Goal: Task Accomplishment & Management: Manage account settings

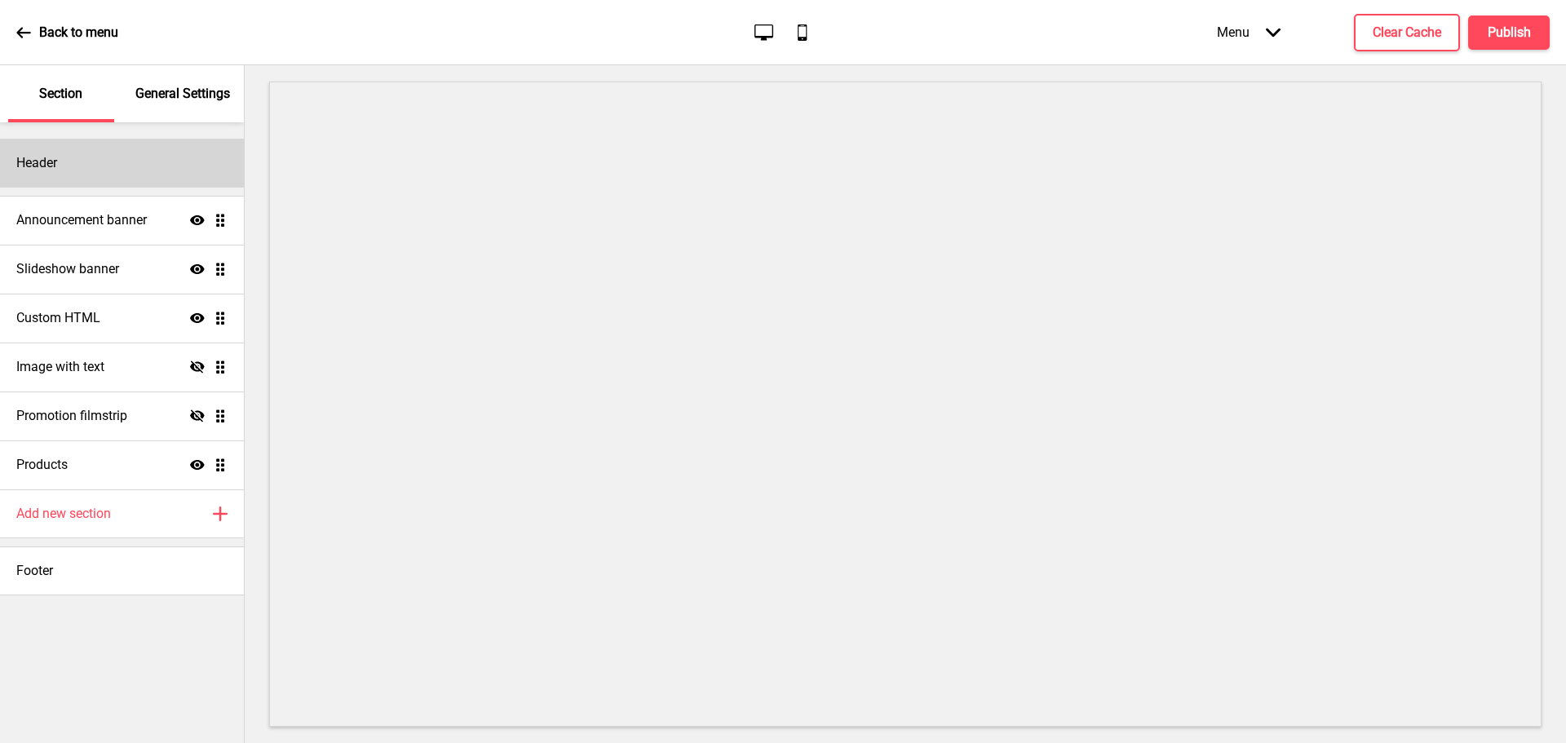
click at [135, 167] on div "Header" at bounding box center [122, 163] width 244 height 49
select select "Roboto"
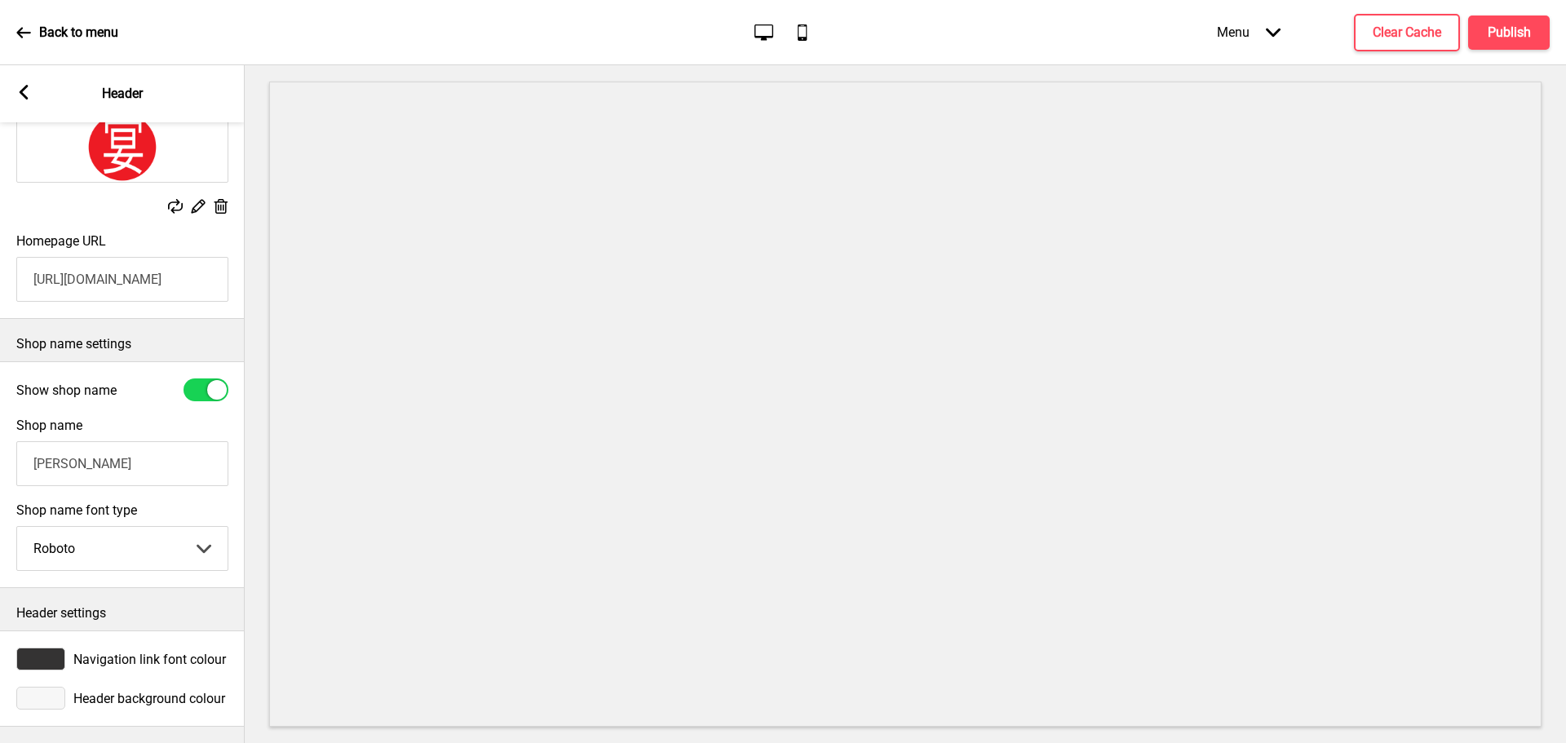
scroll to position [201, 0]
click at [20, 93] on icon at bounding box center [24, 92] width 9 height 15
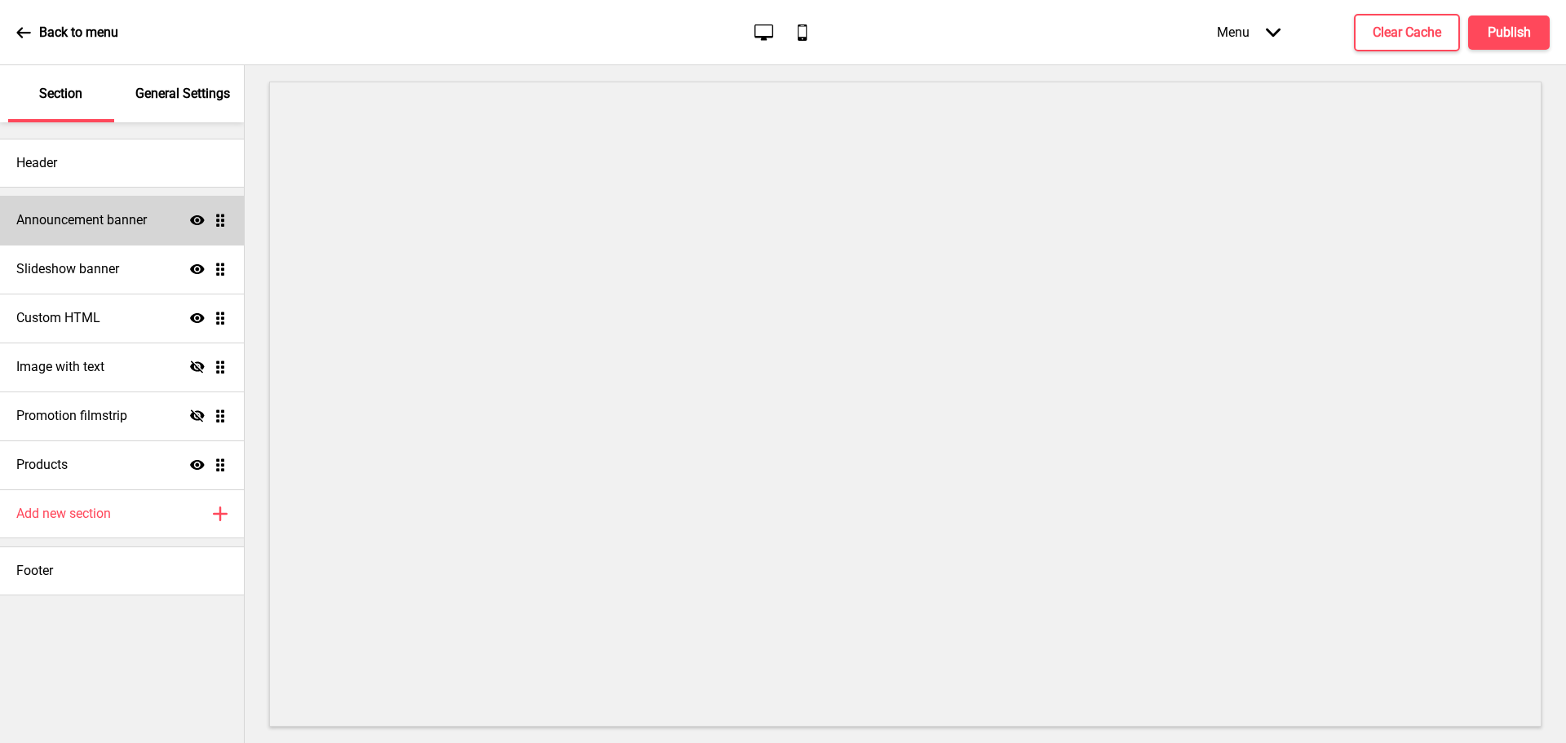
click at [104, 221] on h4 "Announcement banner" at bounding box center [81, 220] width 131 height 18
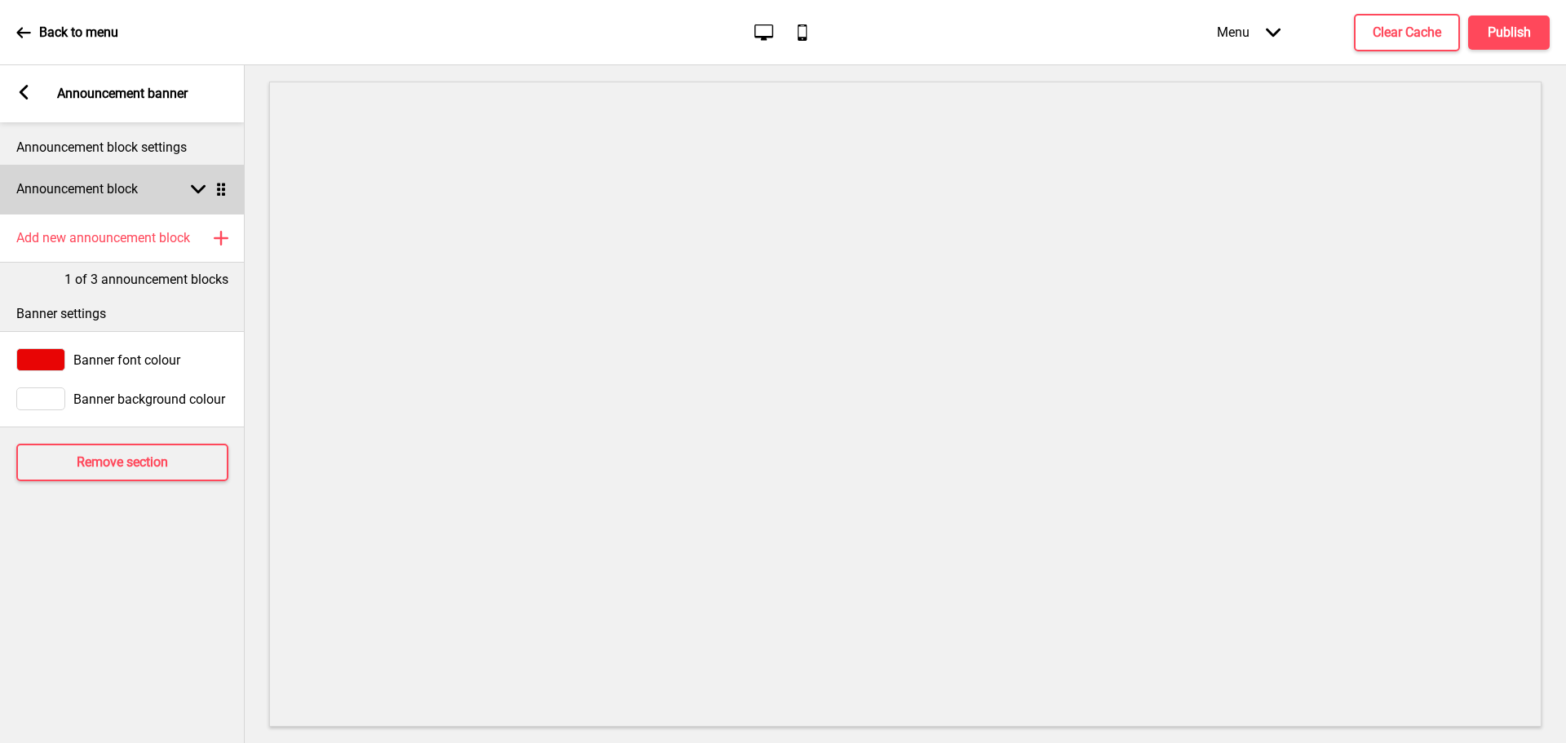
click at [197, 181] on div "Announcement block Arrow down Drag" at bounding box center [122, 189] width 245 height 49
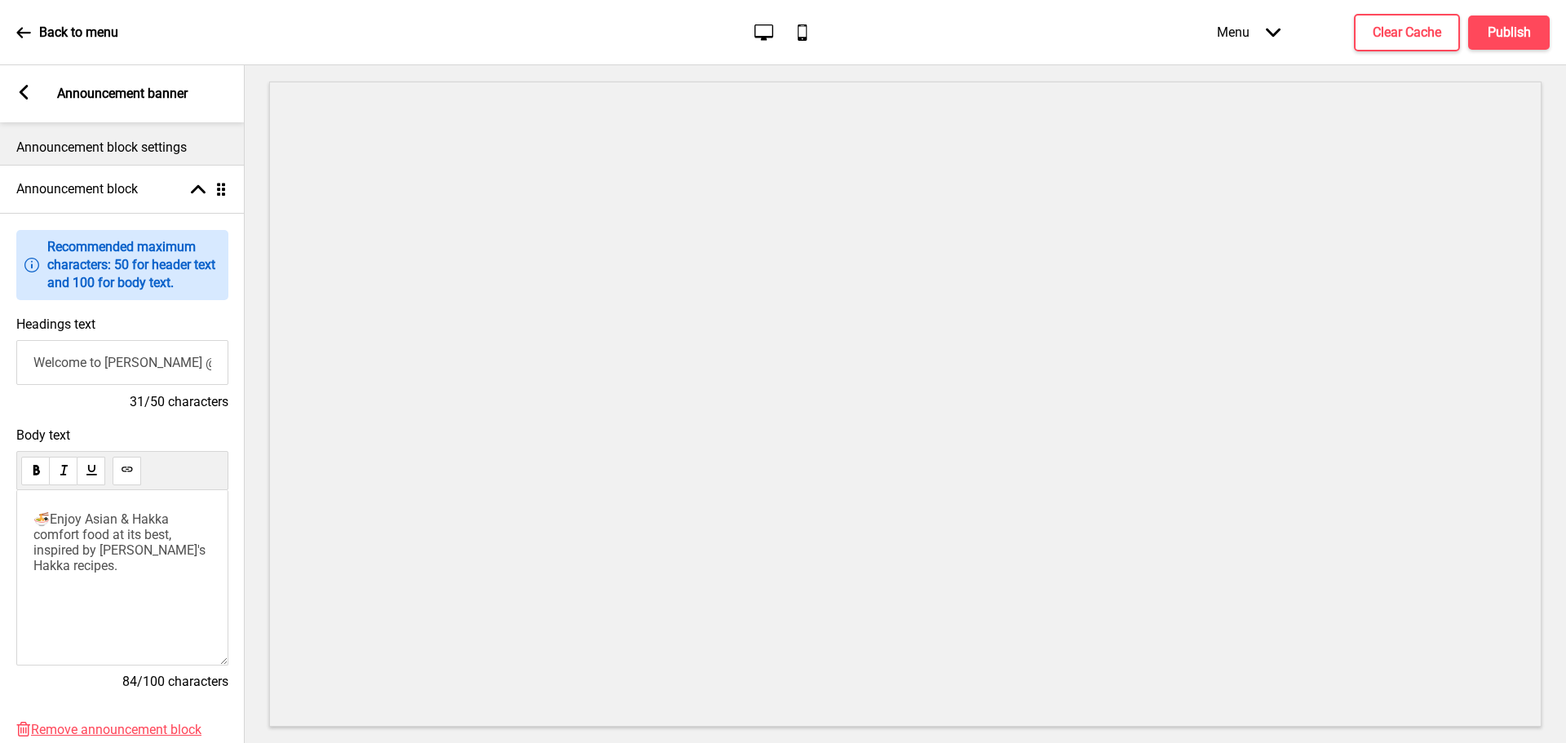
click at [88, 520] on span "🍜Enjoy Asian & Hakka comfort food at its best, inspired by Grandma's Hakka reci…" at bounding box center [120, 542] width 175 height 62
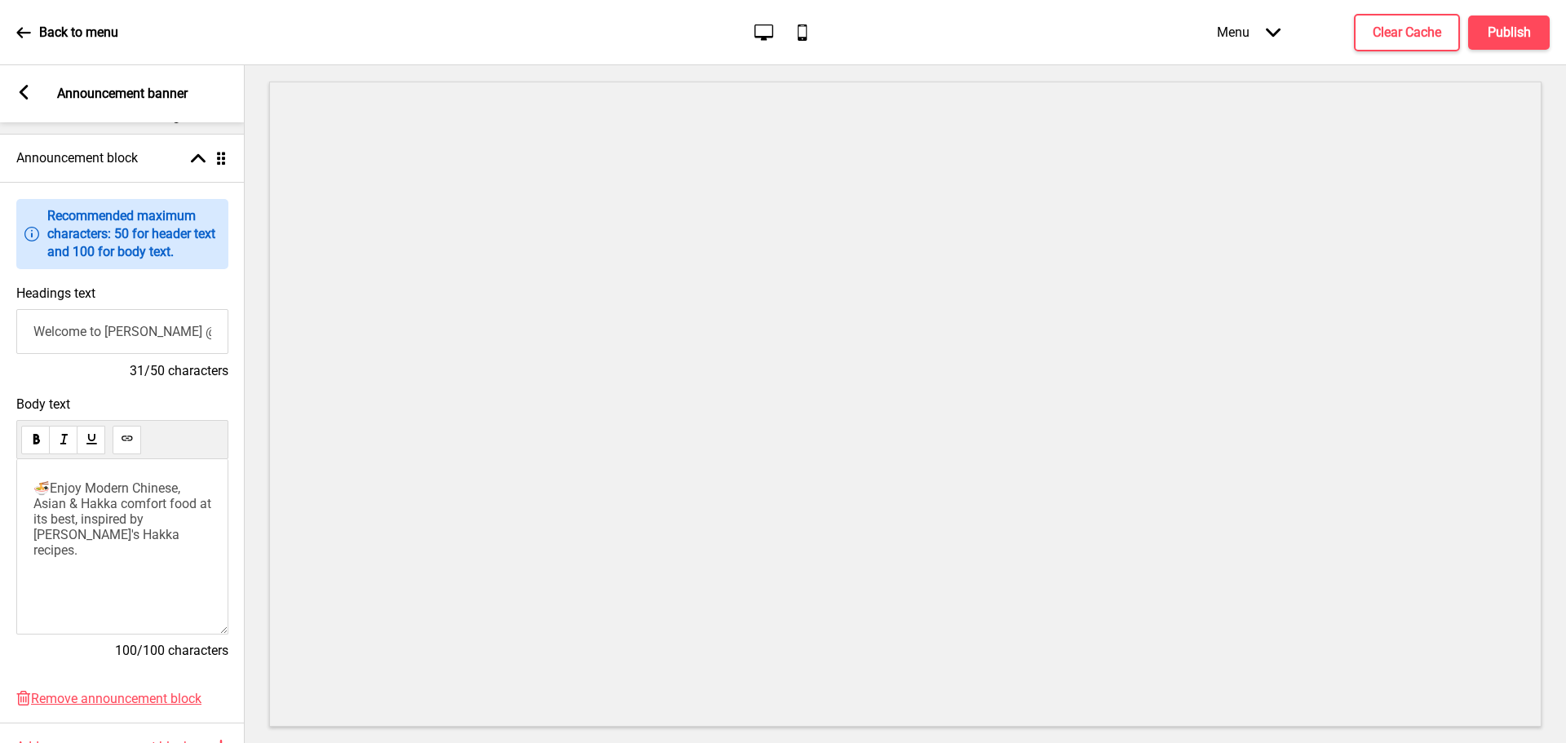
scroll to position [82, 0]
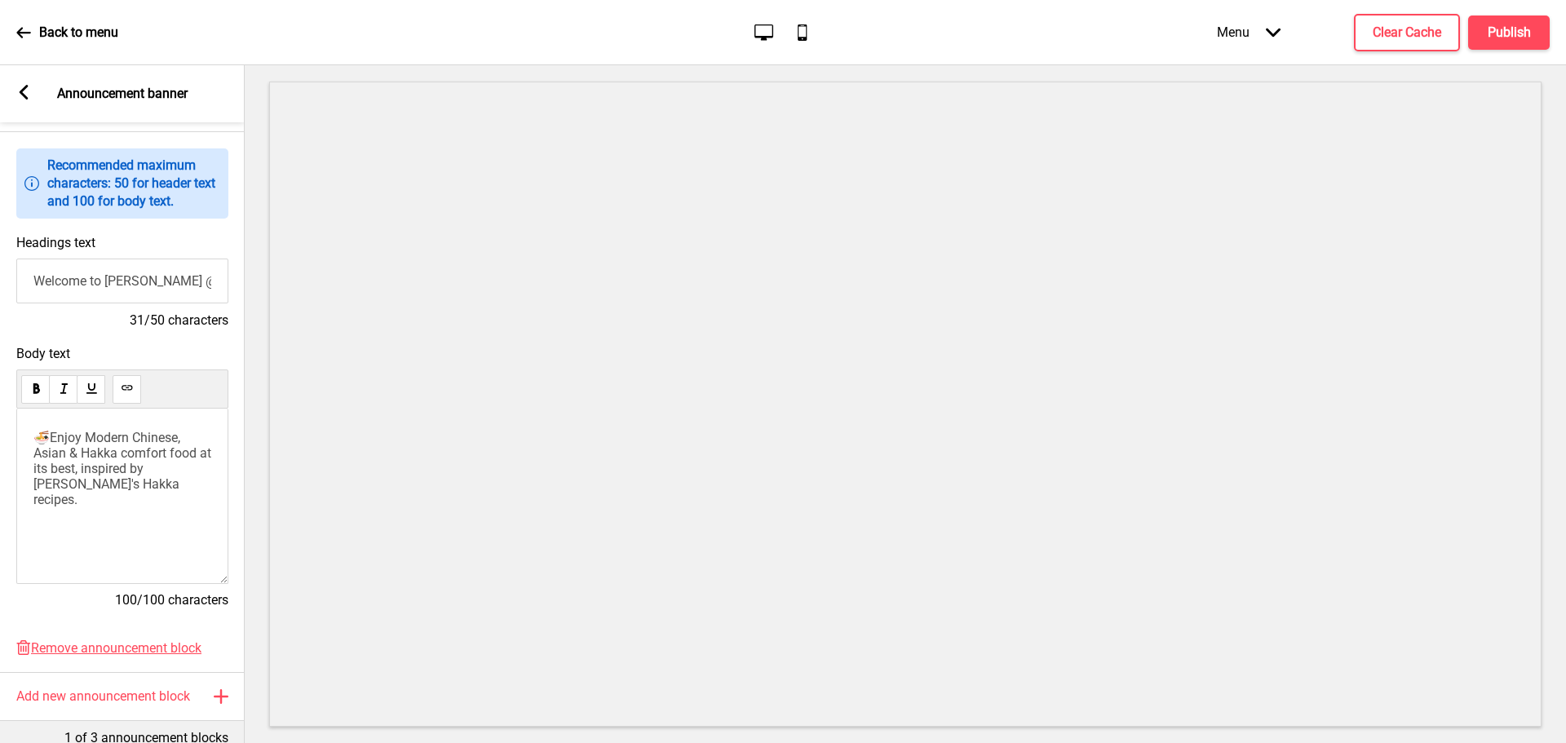
click at [0, 0] on span "Ignore" at bounding box center [0, 0] width 0 height 0
click at [24, 91] on rect at bounding box center [23, 92] width 15 height 15
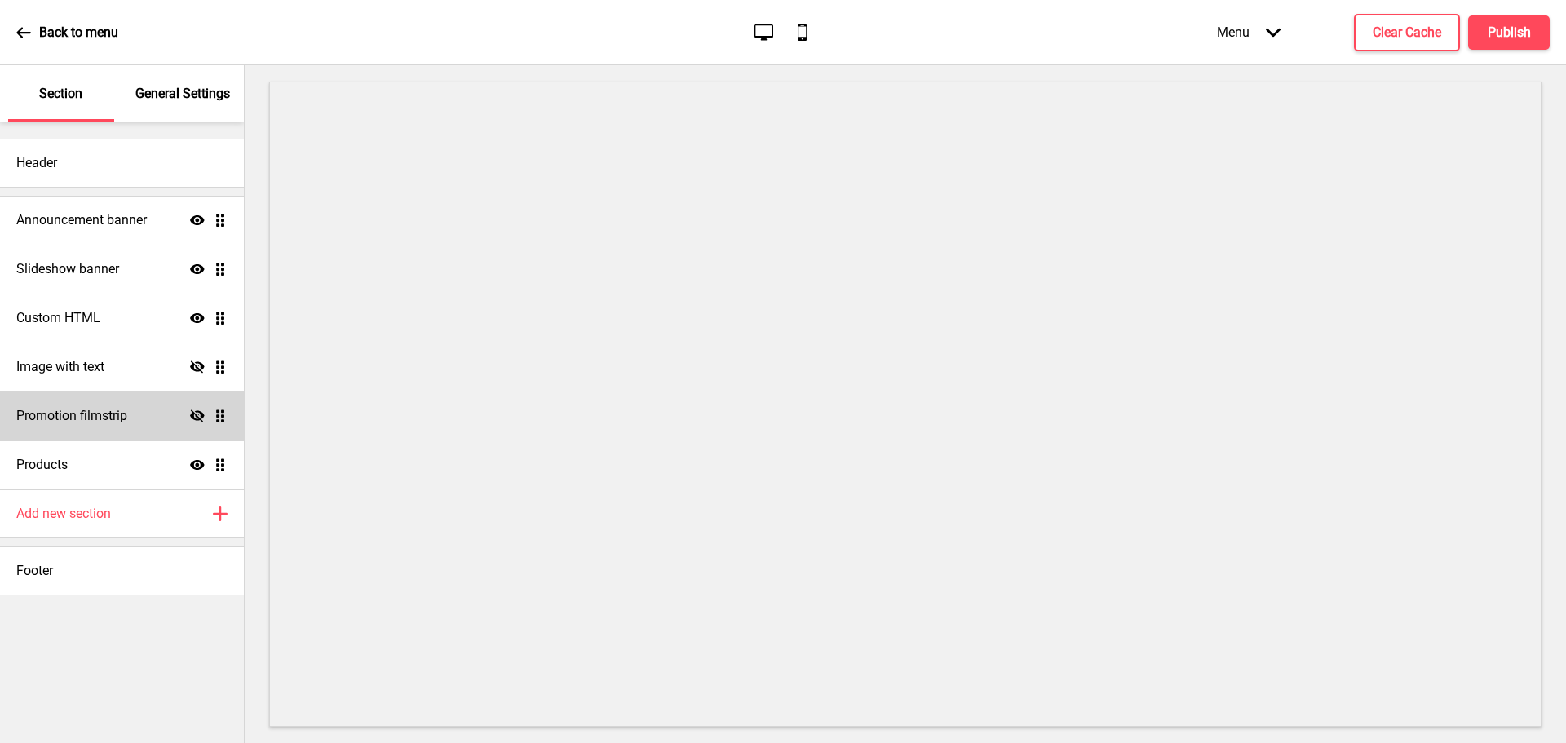
click at [83, 404] on div "Promotion filmstrip Hide Drag" at bounding box center [122, 416] width 244 height 49
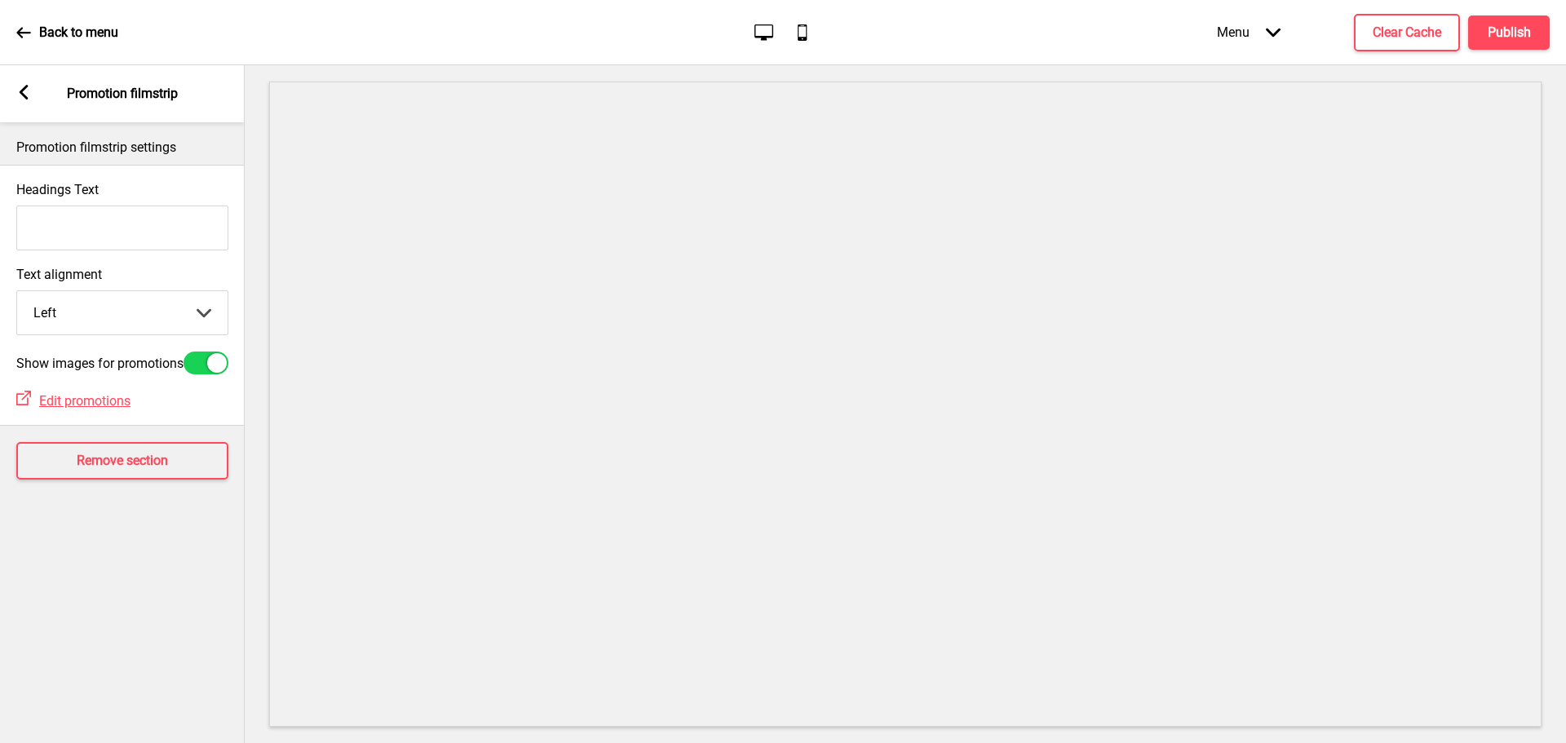
click at [21, 84] on div "Arrow left Promotion filmstrip" at bounding box center [122, 93] width 245 height 57
click at [23, 92] on rect at bounding box center [23, 92] width 15 height 15
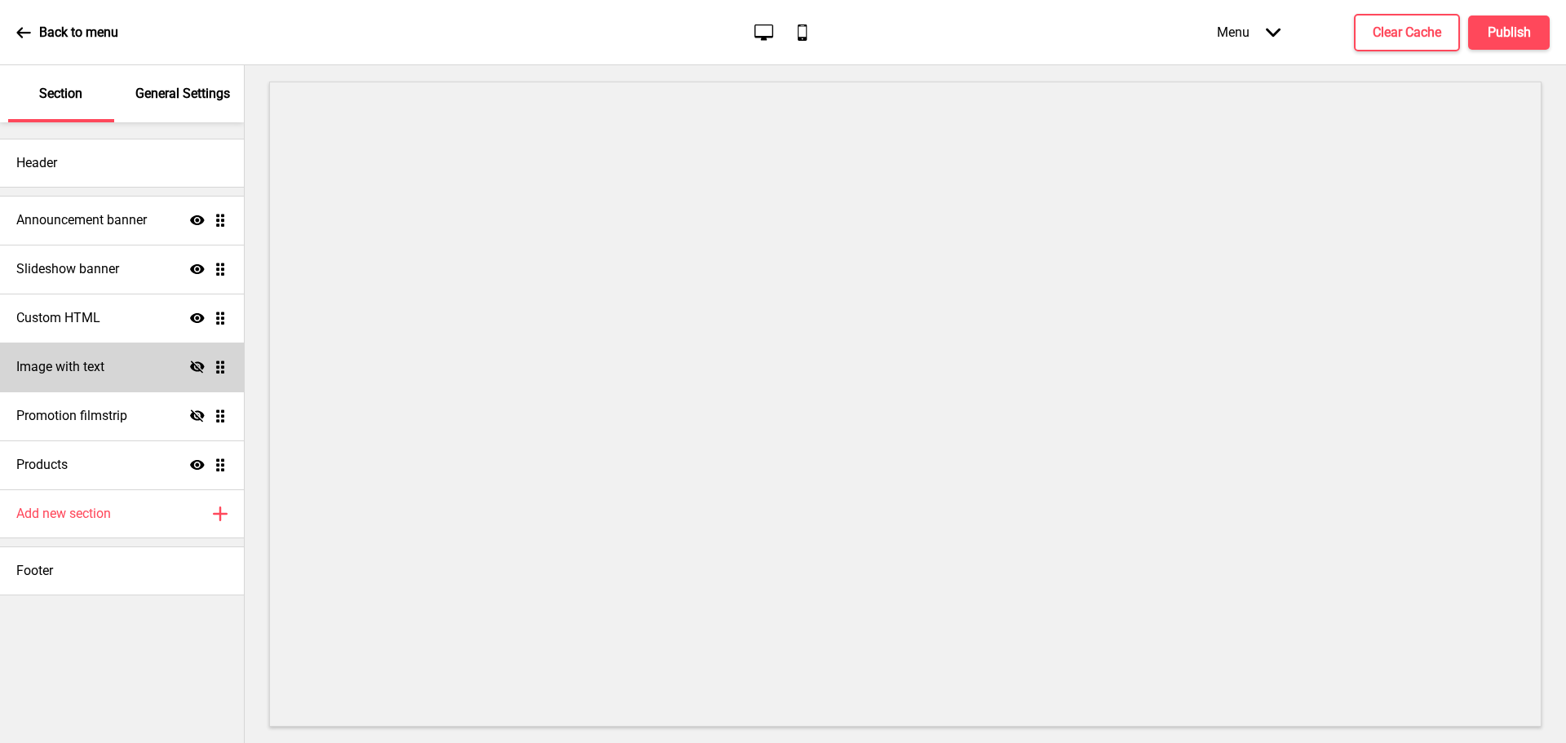
click at [86, 371] on h4 "Image with text" at bounding box center [60, 367] width 88 height 18
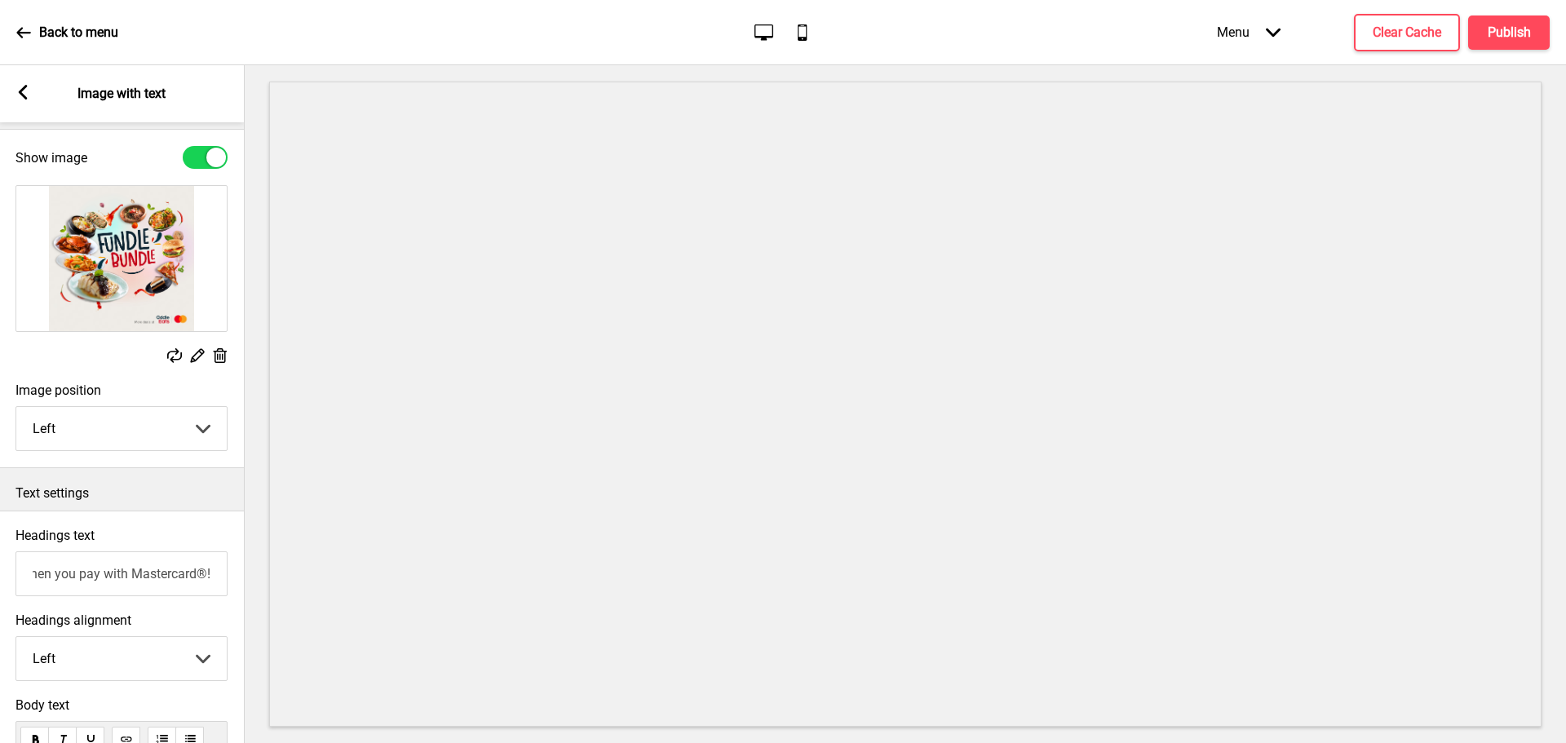
scroll to position [0, 0]
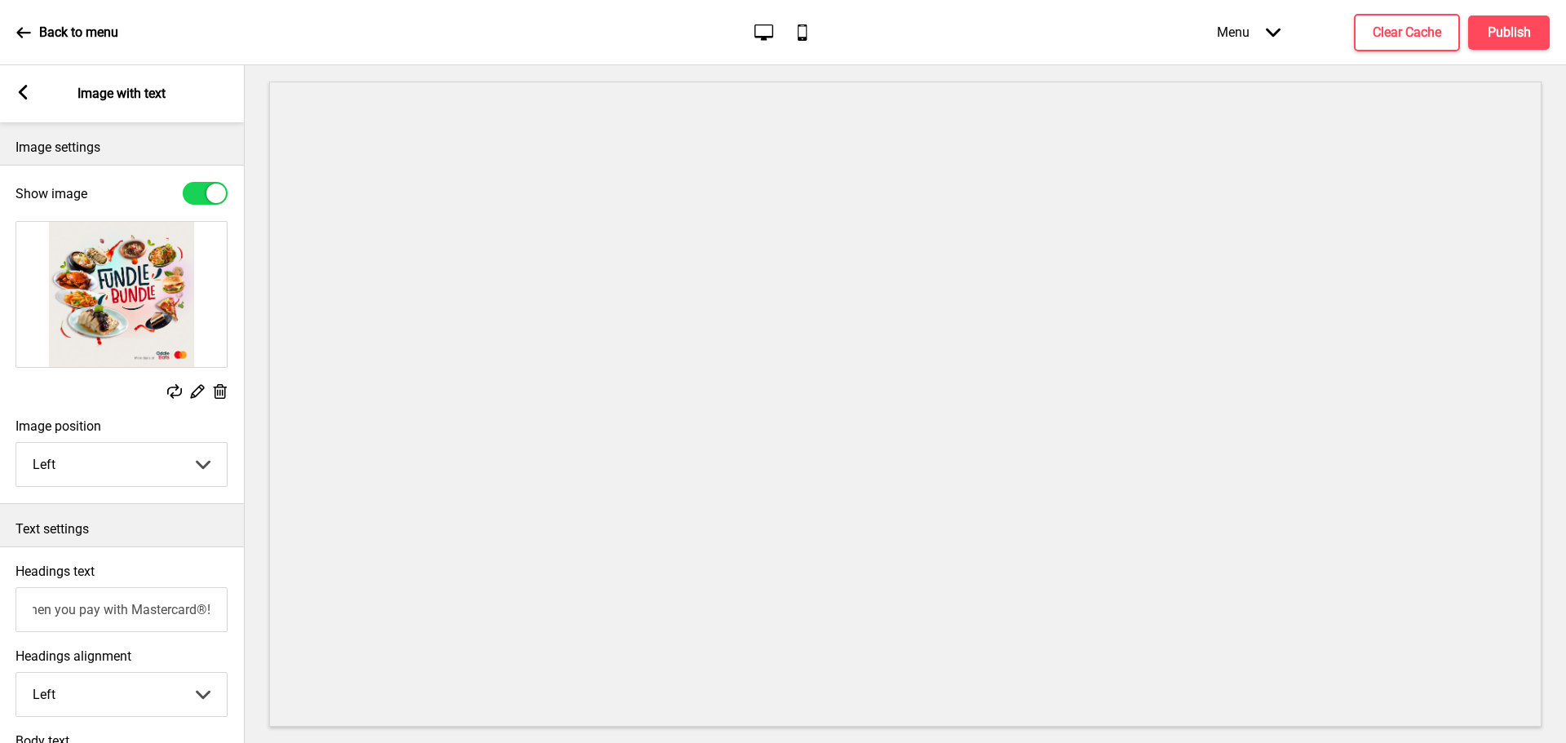
click at [24, 87] on icon at bounding box center [23, 92] width 9 height 15
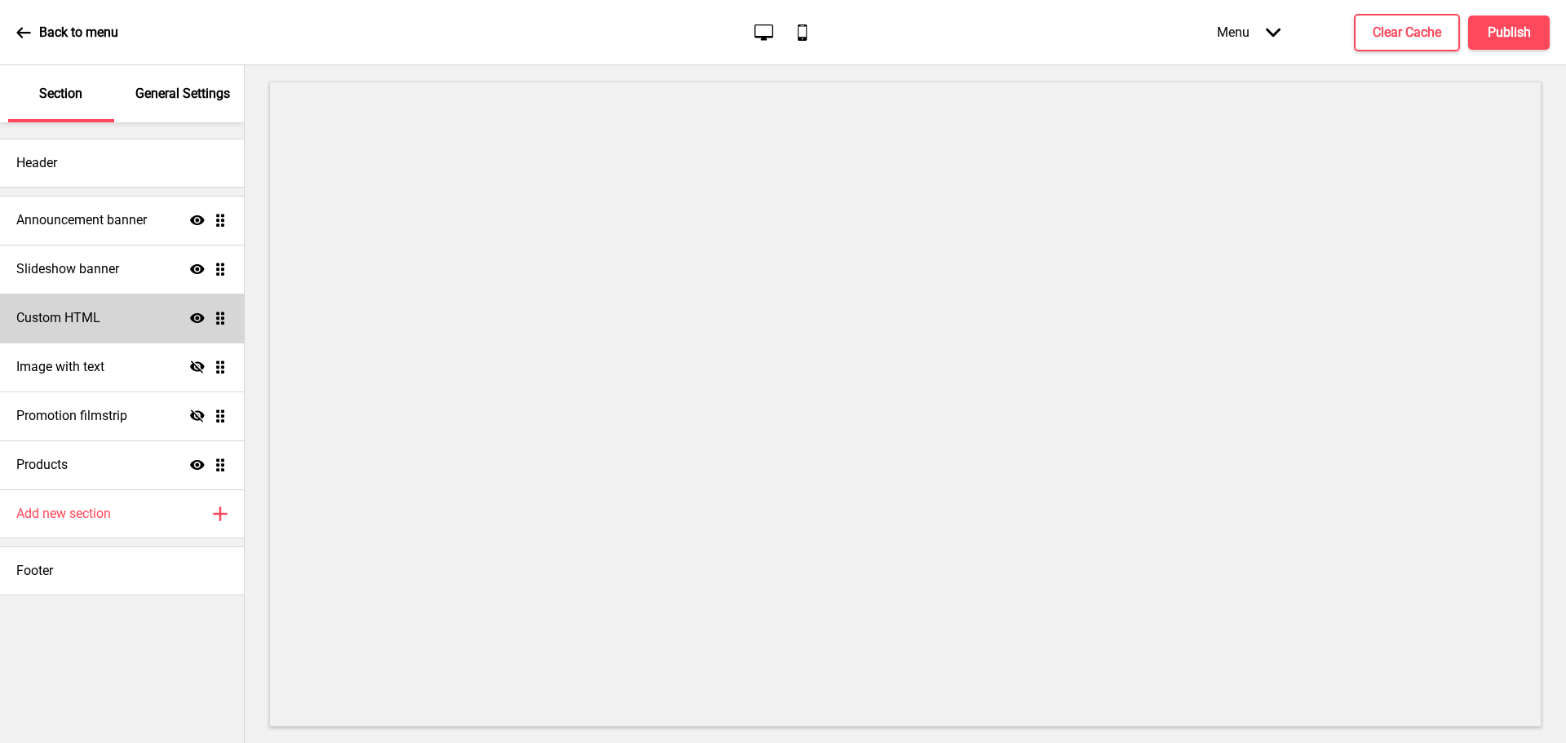
click at [100, 328] on div "Custom HTML Show Drag" at bounding box center [122, 318] width 244 height 49
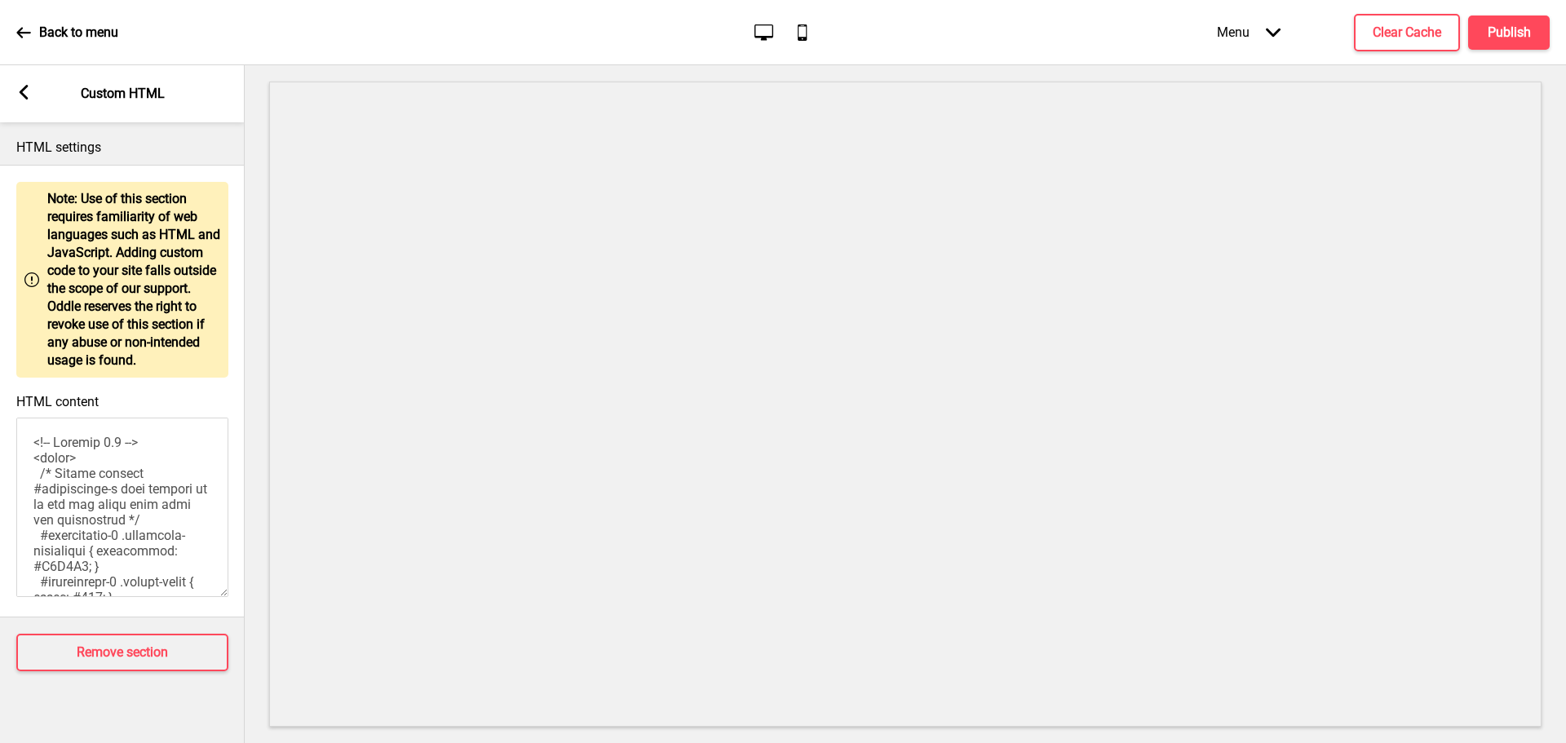
click at [23, 99] on rect at bounding box center [23, 92] width 15 height 15
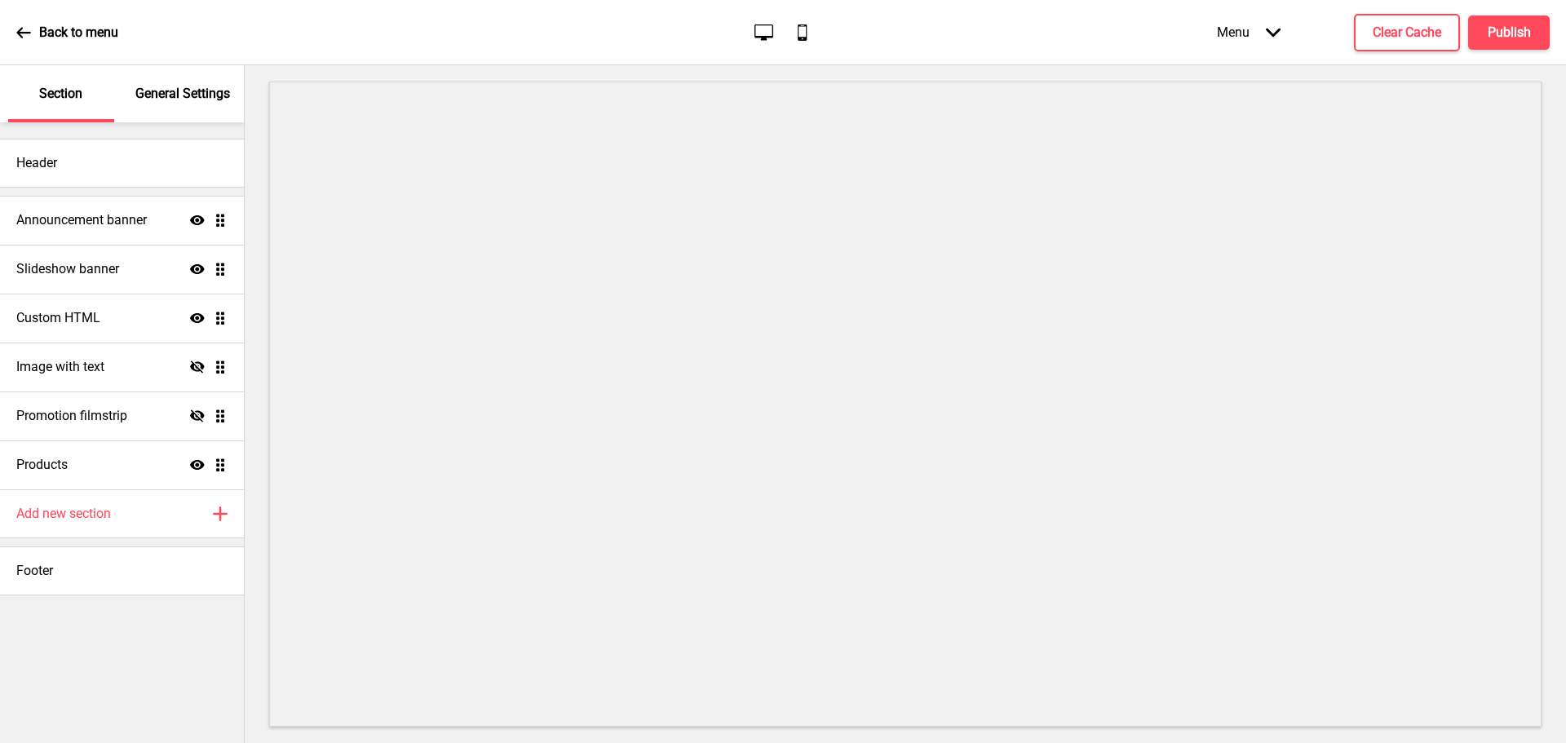
click at [163, 103] on div "General Settings" at bounding box center [184, 93] width 106 height 57
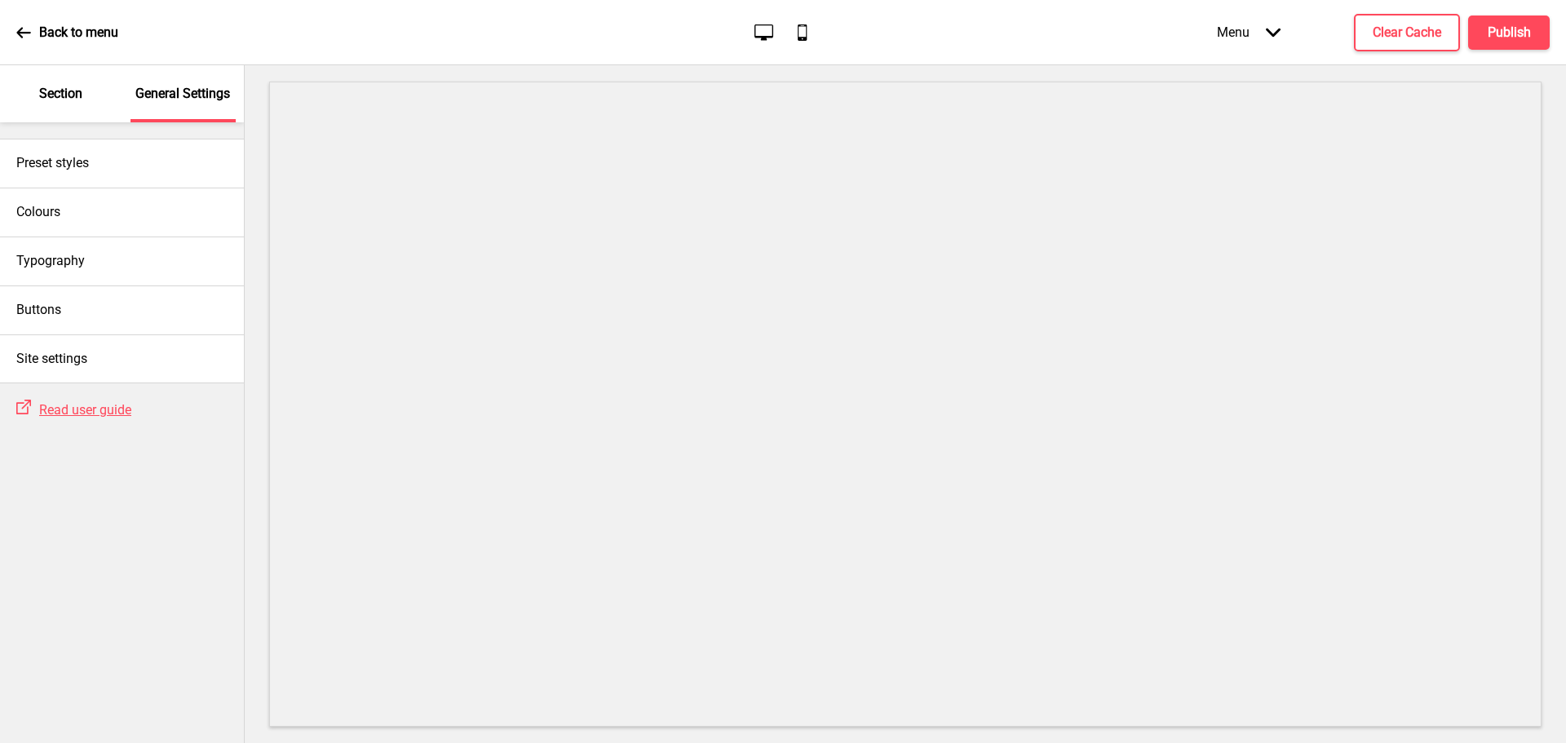
click at [73, 87] on p "Section" at bounding box center [60, 94] width 43 height 18
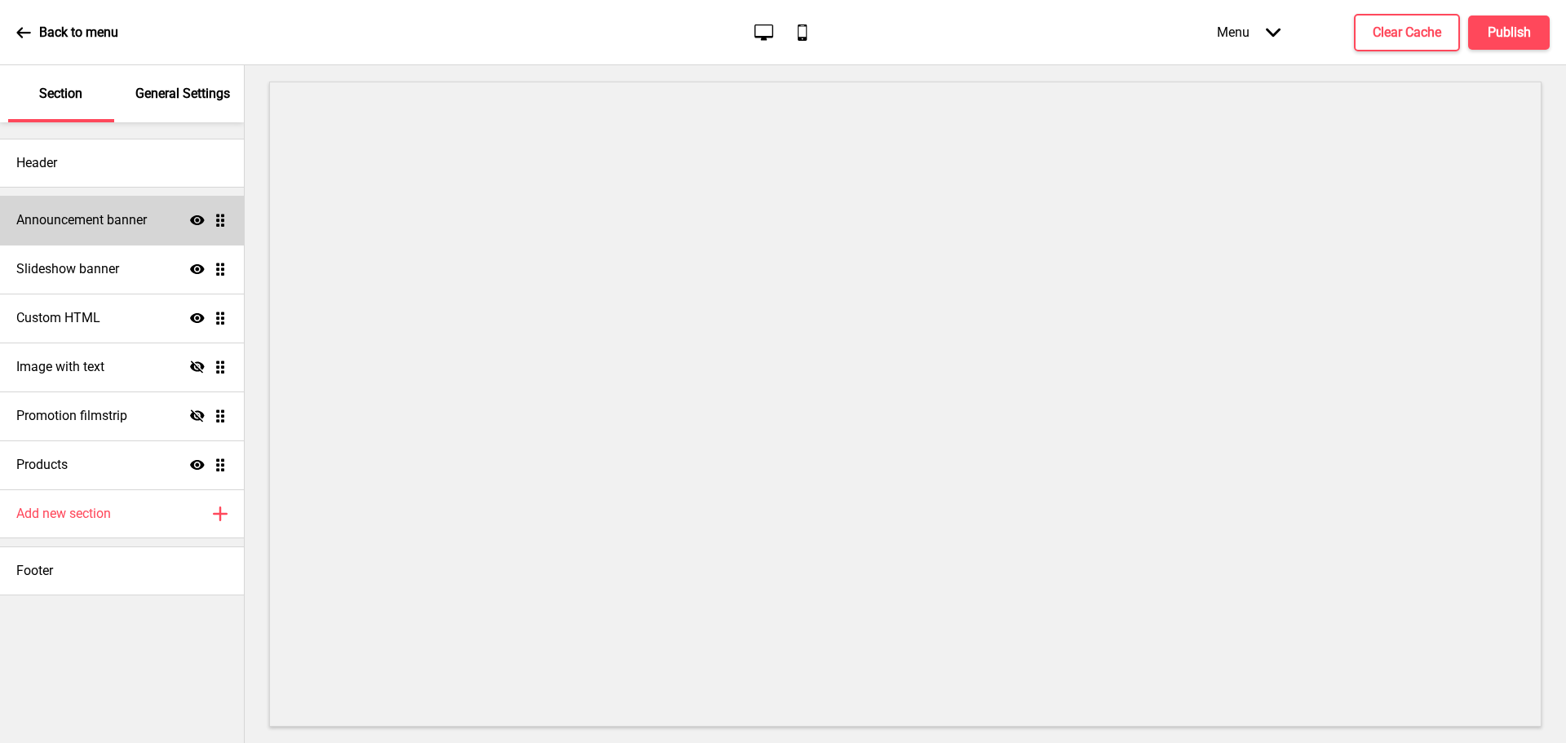
click at [87, 217] on h4 "Announcement banner" at bounding box center [81, 220] width 131 height 18
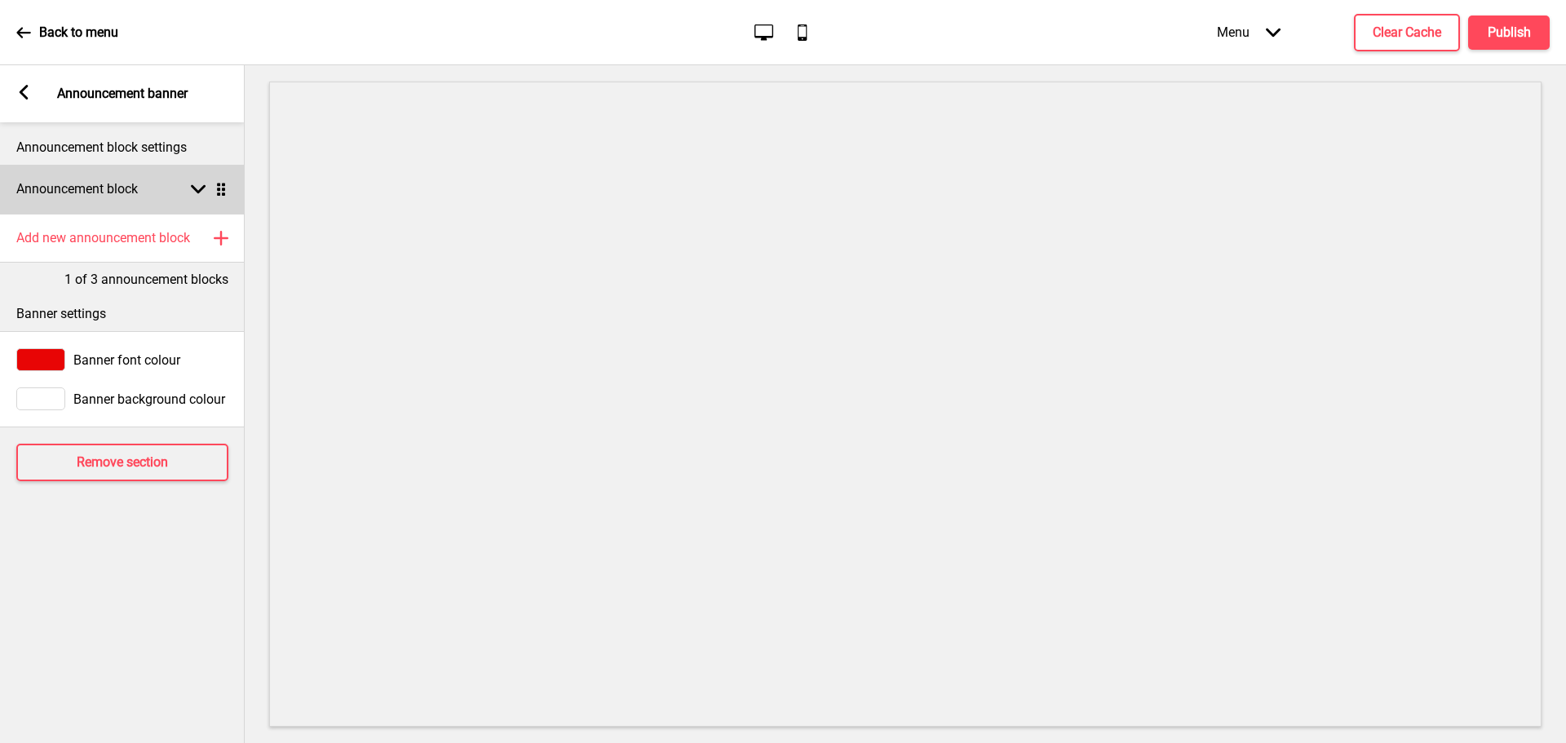
click at [200, 183] on rect at bounding box center [198, 189] width 15 height 15
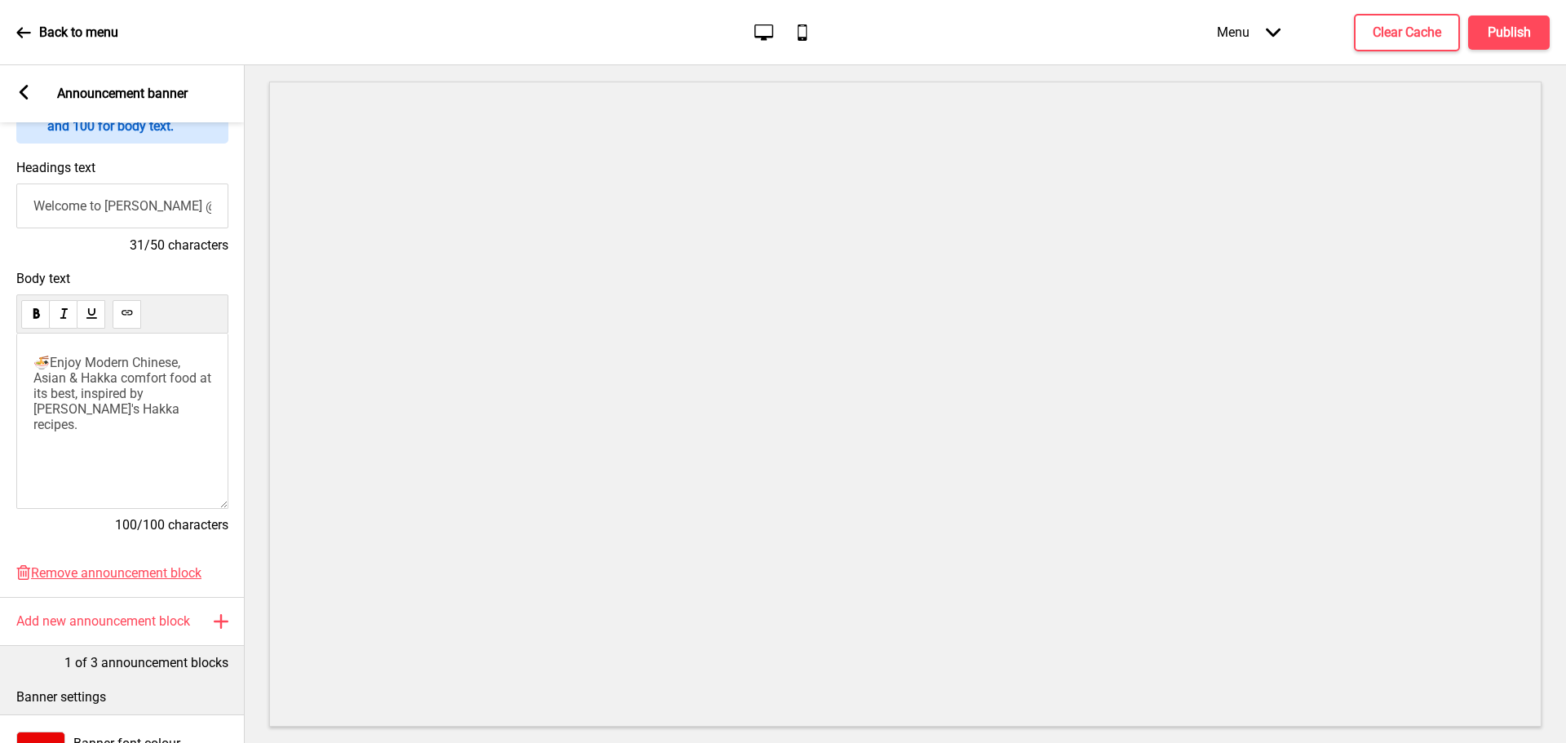
scroll to position [163, 0]
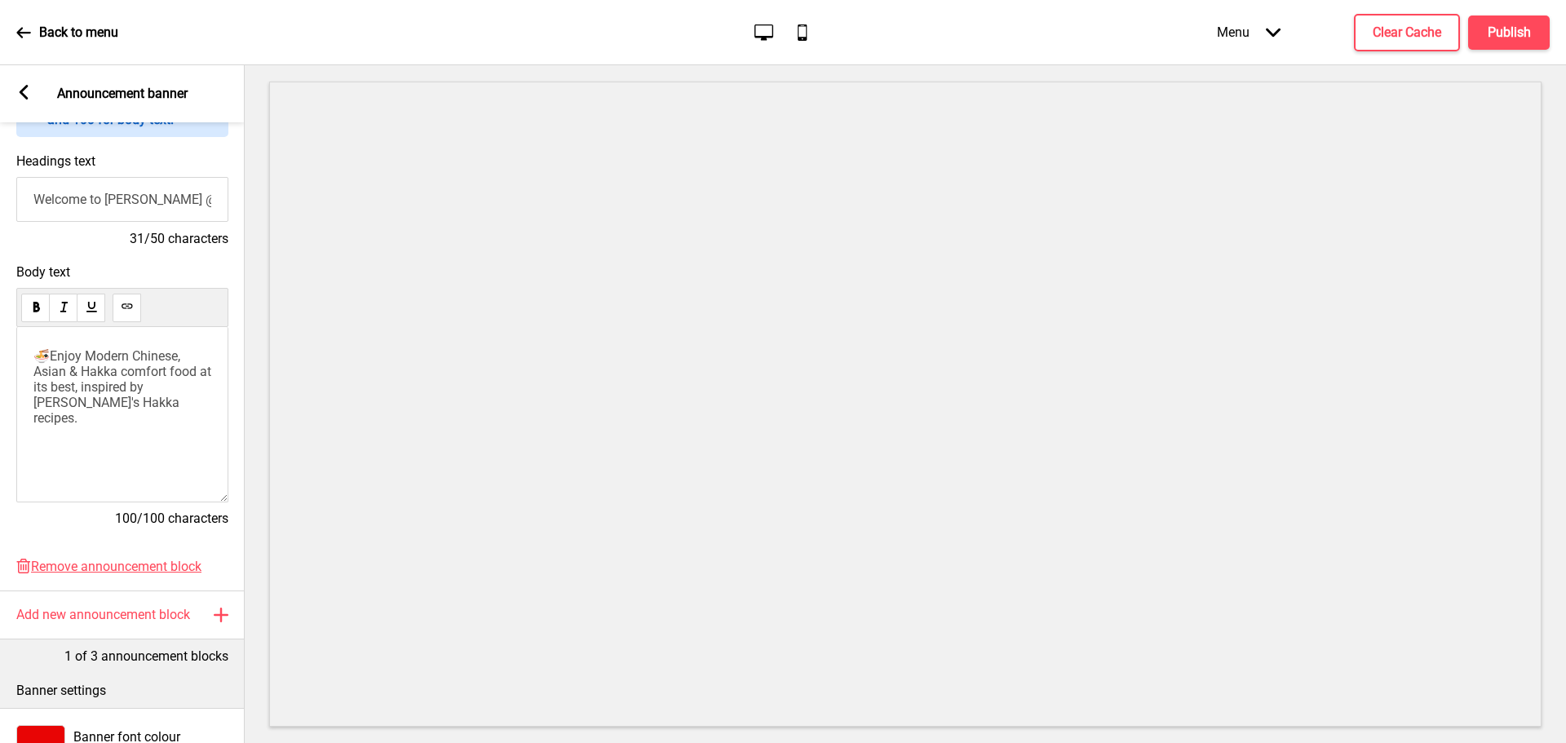
click at [20, 86] on rect at bounding box center [23, 92] width 15 height 15
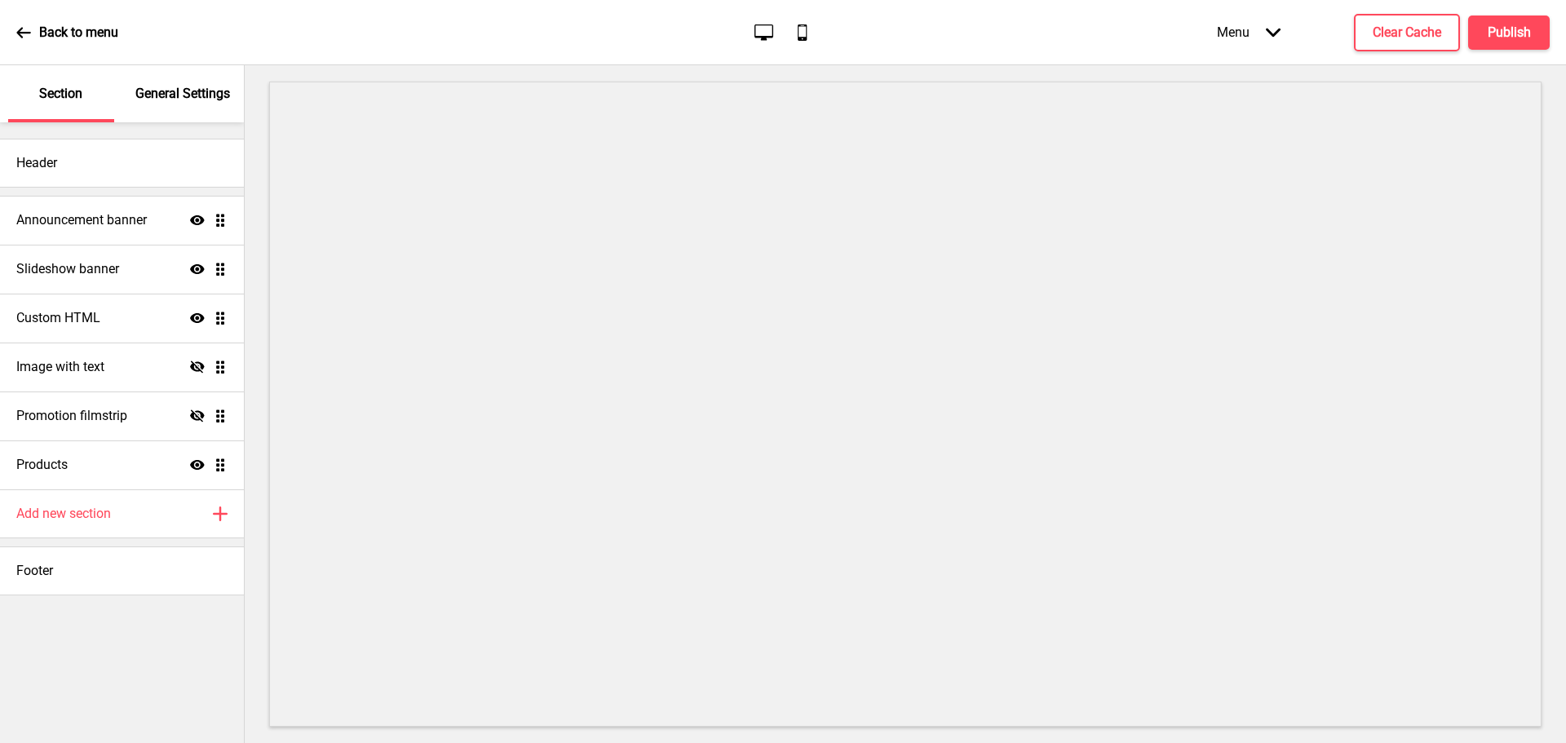
click at [57, 86] on rect at bounding box center [64, 92] width 15 height 15
click at [122, 217] on h4 "Announcement banner" at bounding box center [81, 220] width 131 height 18
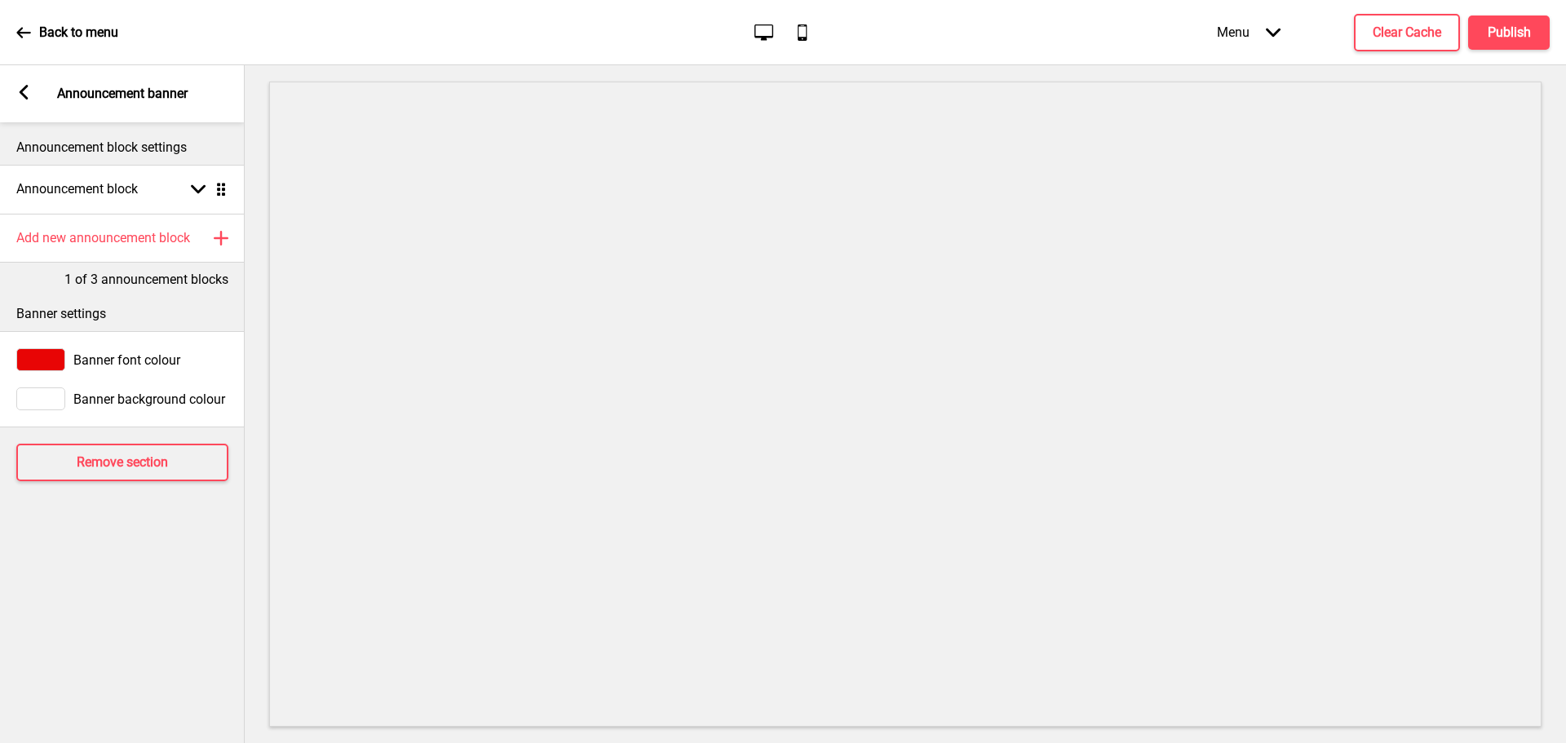
click at [19, 86] on rect at bounding box center [23, 92] width 15 height 15
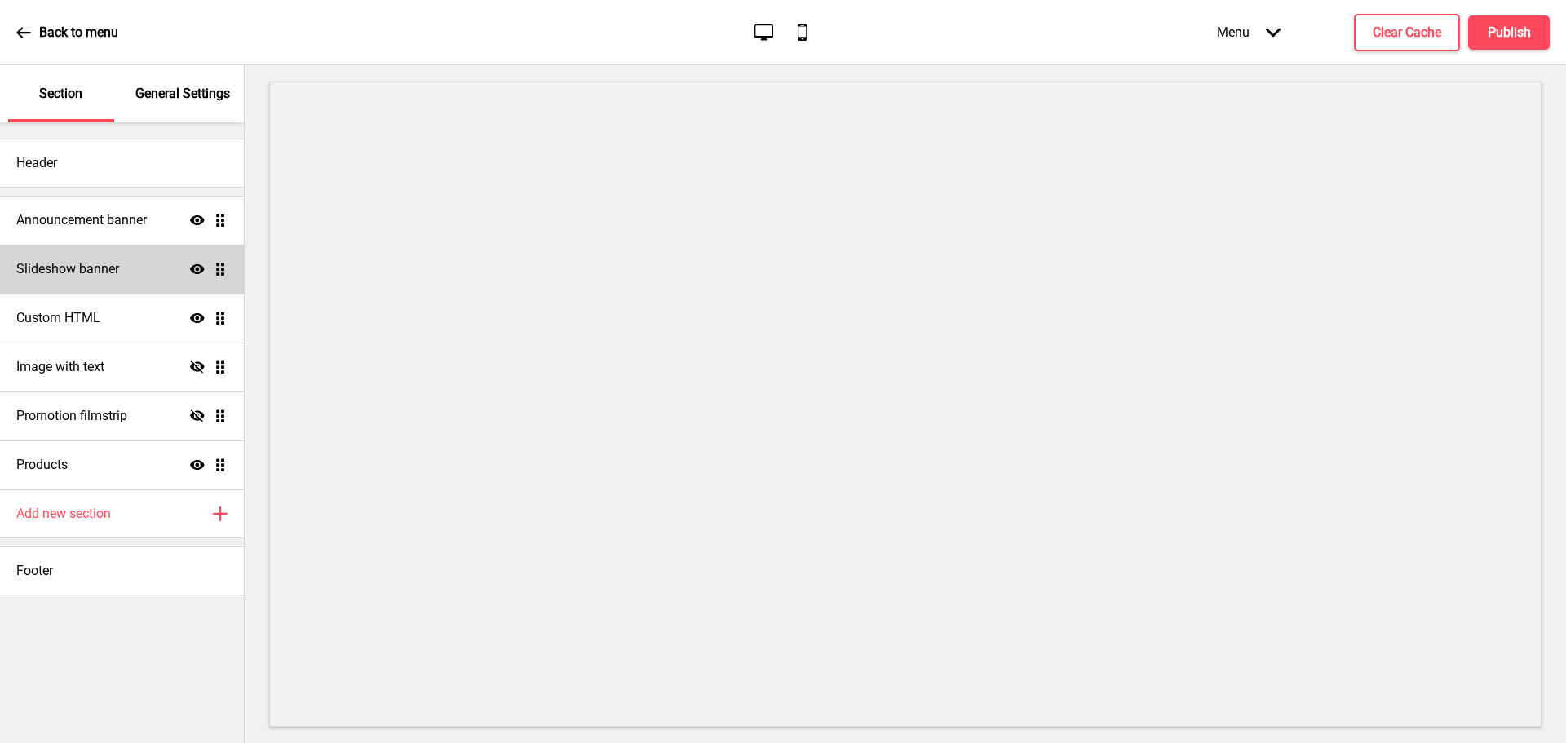
click at [77, 272] on h4 "Slideshow banner" at bounding box center [67, 269] width 103 height 18
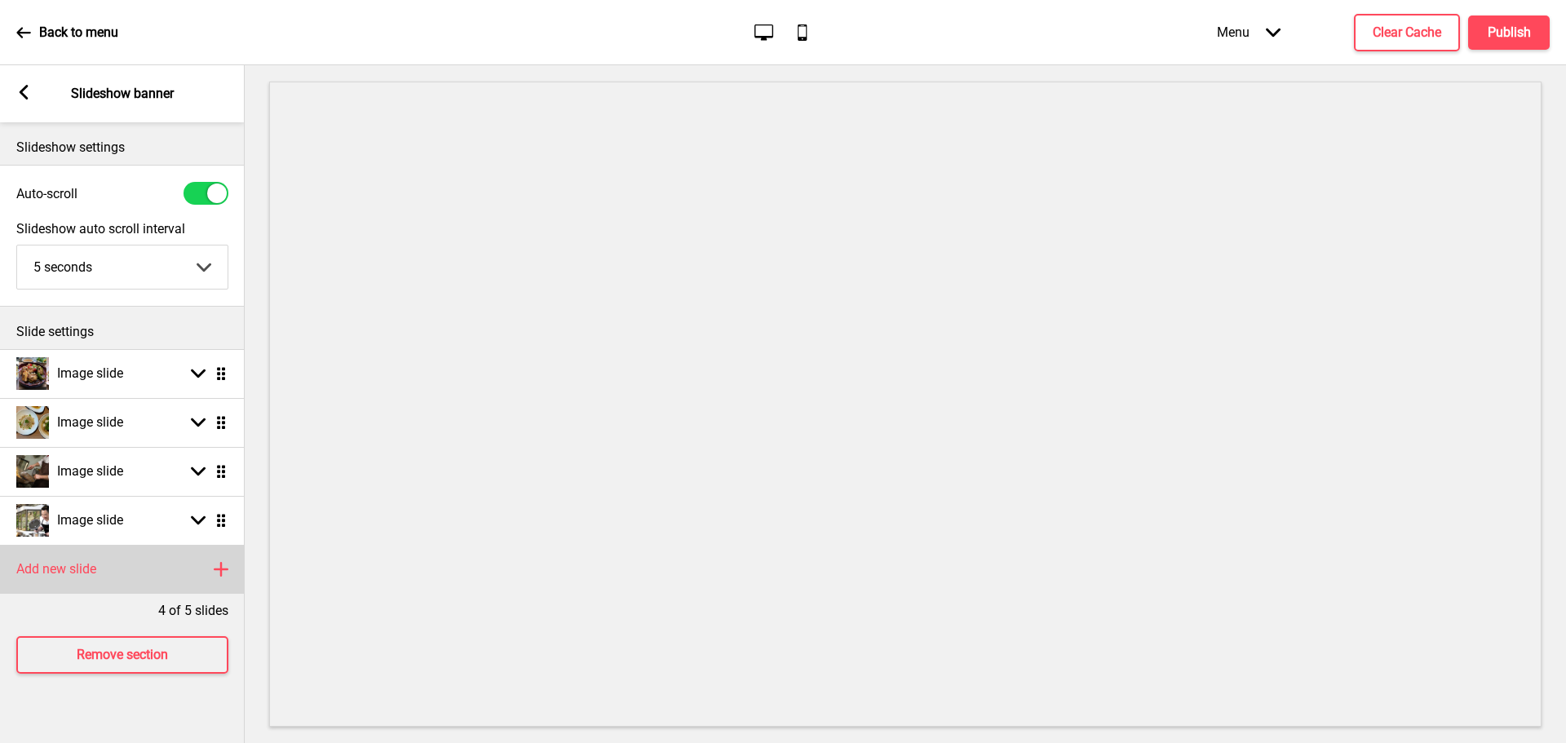
click at [109, 568] on div "Add new slide Plus" at bounding box center [122, 569] width 245 height 49
click at [224, 579] on div "Image slide Arrow down Drag" at bounding box center [122, 569] width 245 height 49
select select "right"
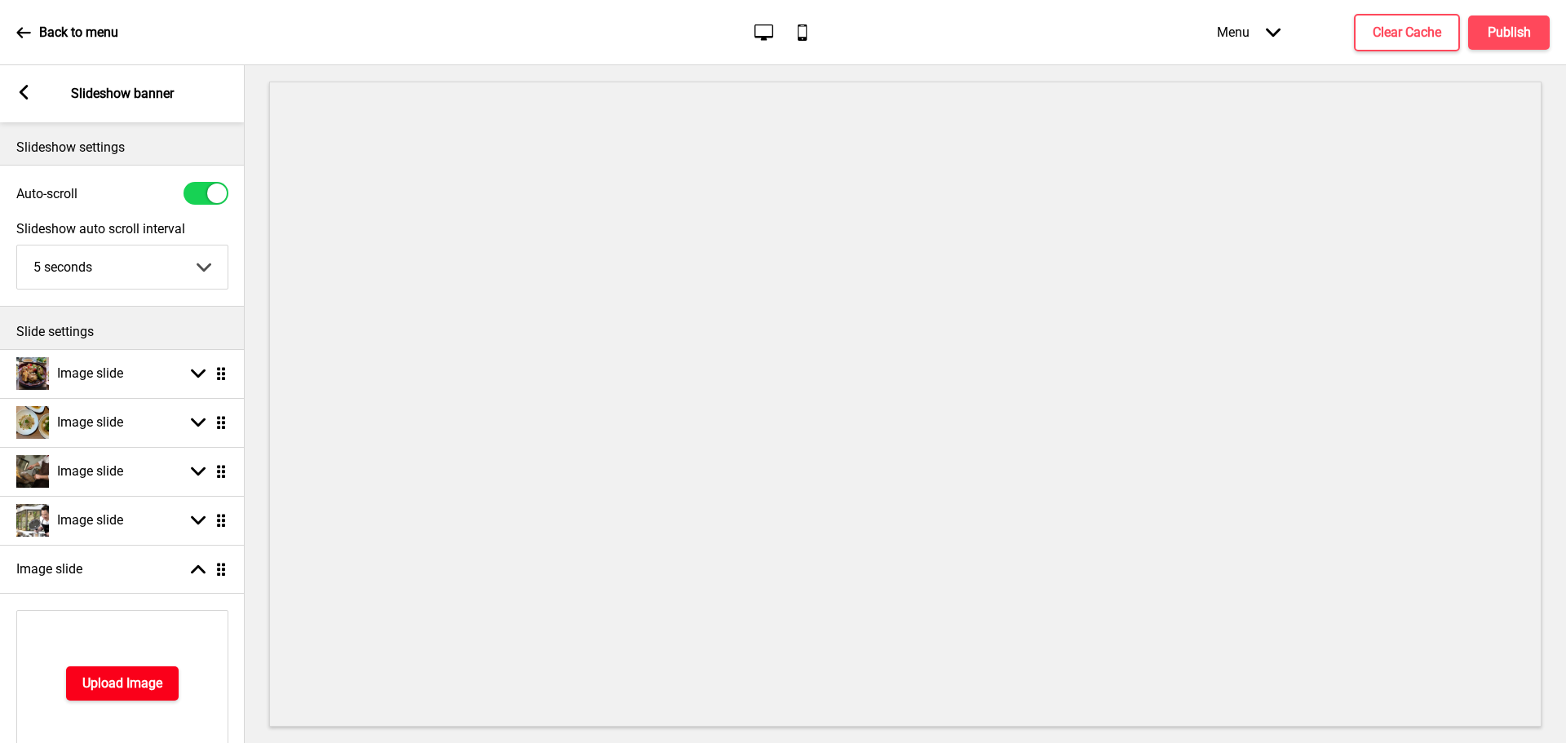
click at [122, 686] on h4 "Upload Image" at bounding box center [122, 684] width 80 height 18
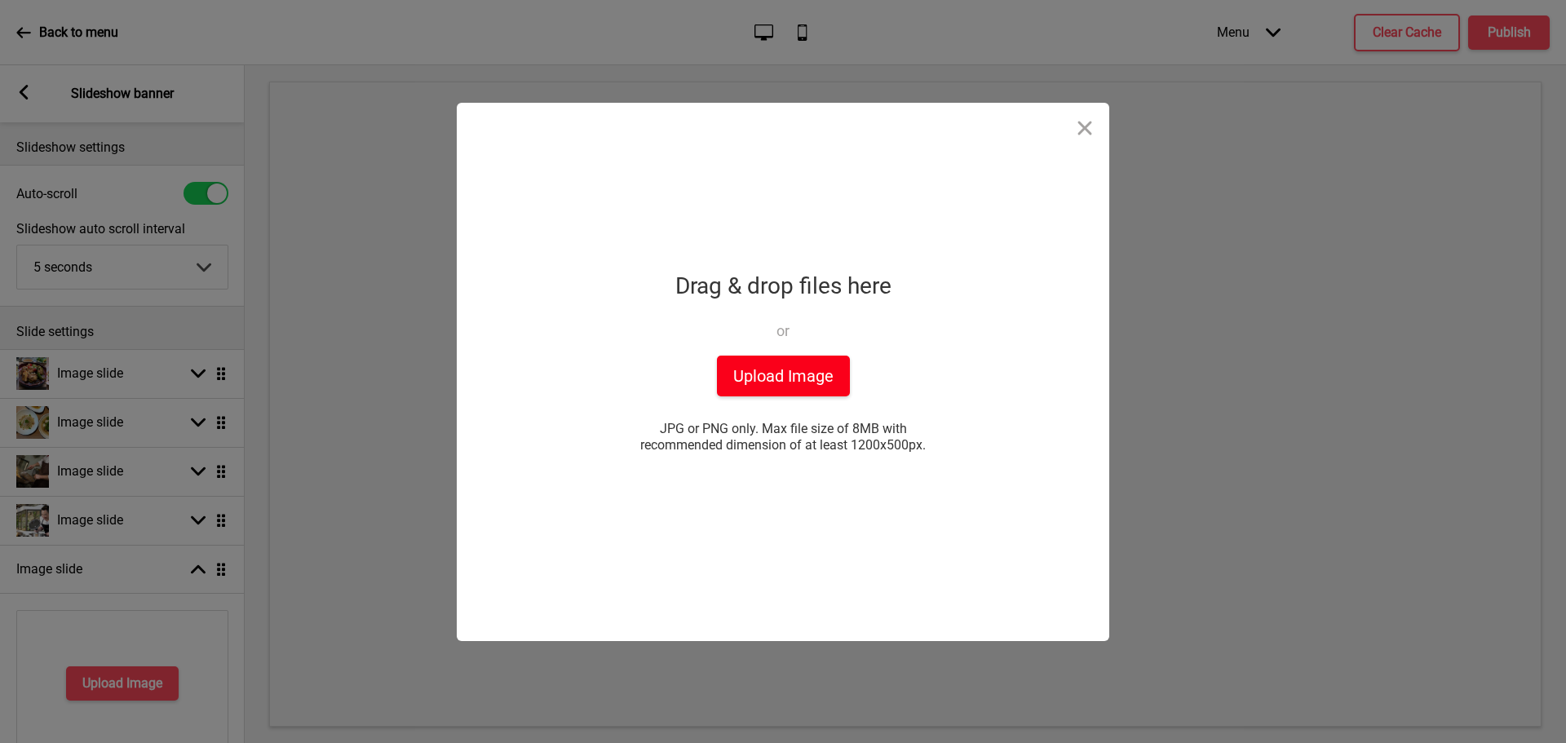
click at [799, 372] on button "Upload Image" at bounding box center [783, 376] width 133 height 41
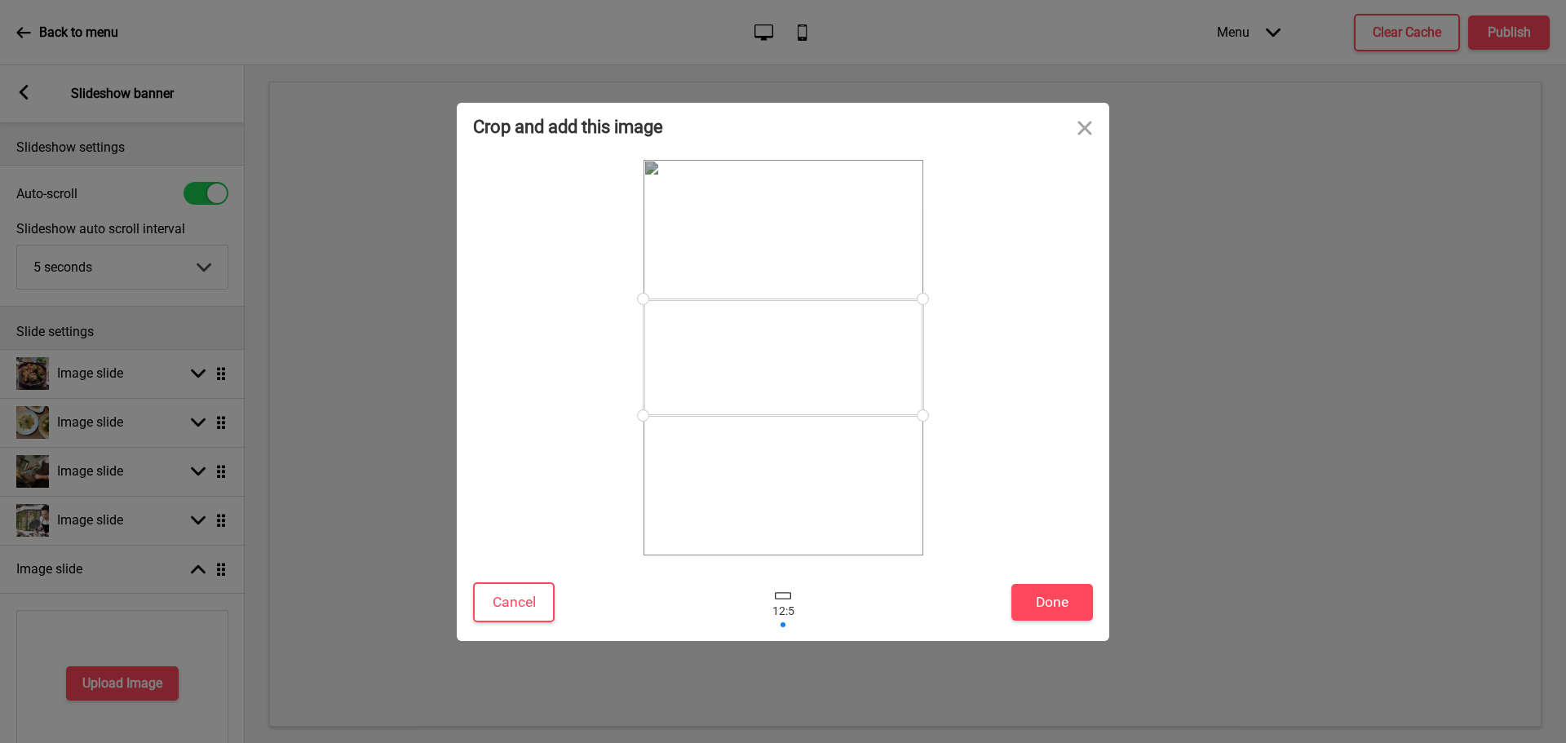
drag, startPoint x: 823, startPoint y: 452, endPoint x: 828, endPoint y: 504, distance: 52.4
click at [828, 504] on div at bounding box center [783, 357] width 283 height 399
drag, startPoint x: 813, startPoint y: 337, endPoint x: 814, endPoint y: 281, distance: 55.5
click at [814, 281] on div at bounding box center [784, 302] width 280 height 117
drag, startPoint x: 919, startPoint y: 356, endPoint x: 923, endPoint y: 377, distance: 20.8
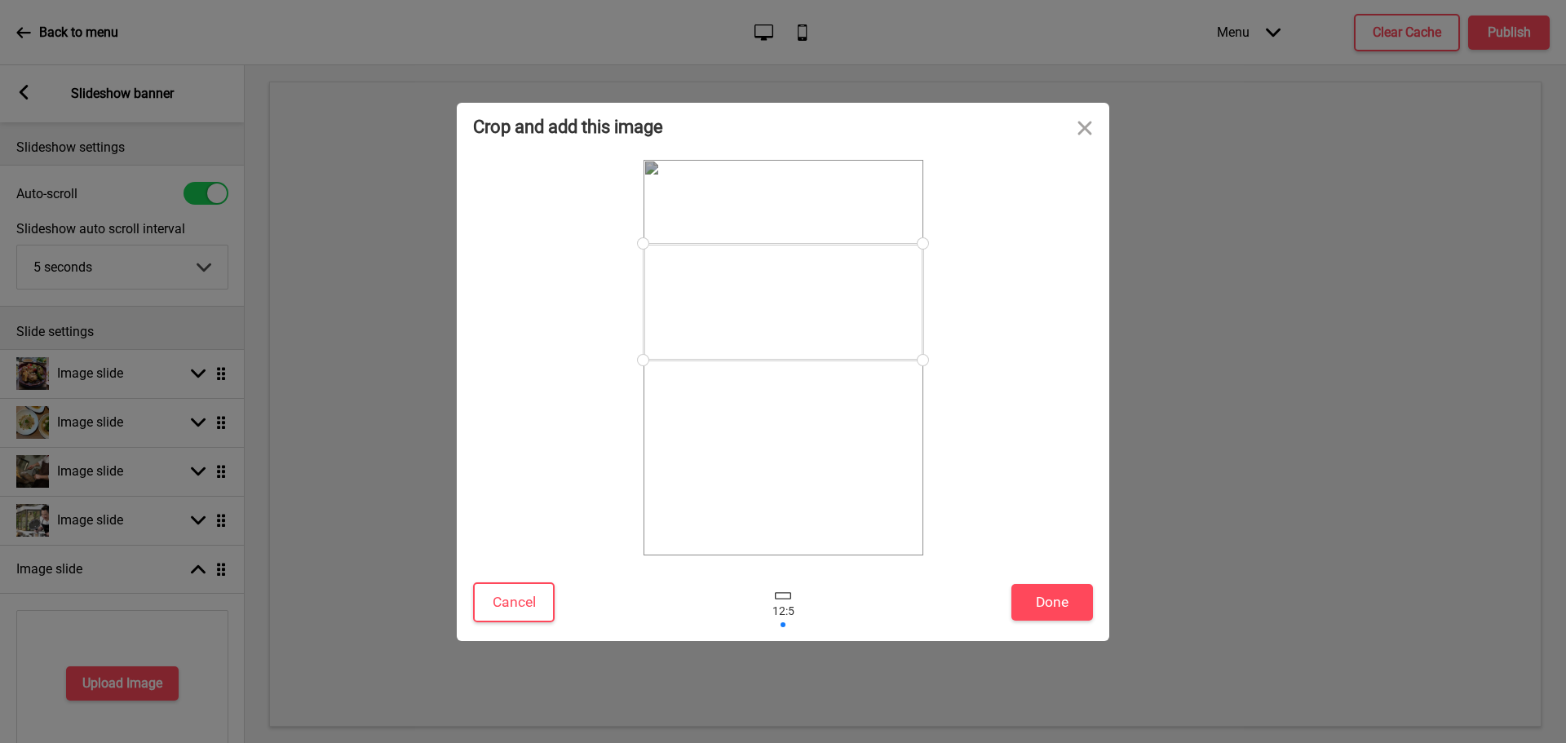
click at [923, 377] on div at bounding box center [784, 358] width 280 height 396
click at [822, 307] on div at bounding box center [784, 308] width 280 height 117
click at [1048, 601] on button "Done" at bounding box center [1053, 602] width 82 height 37
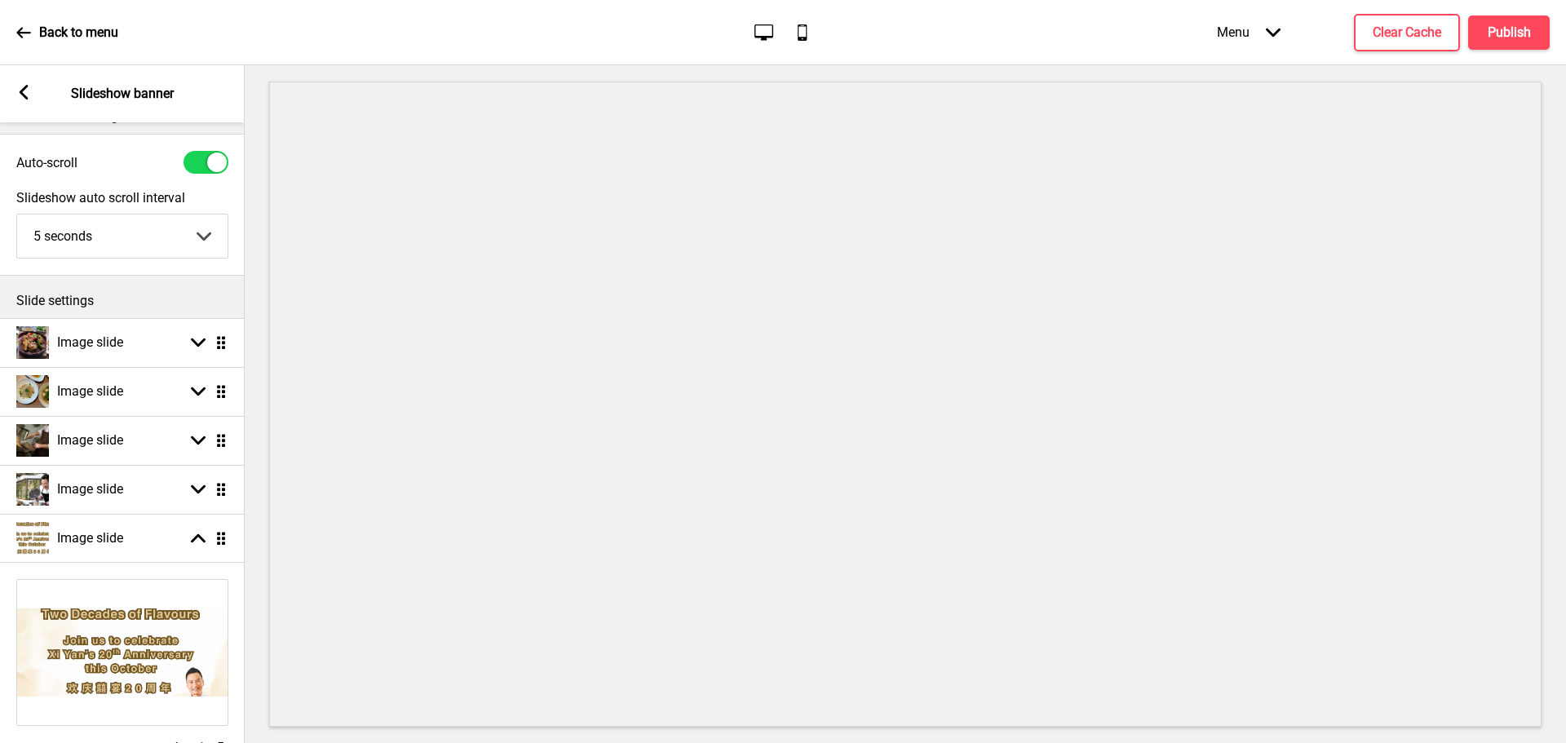
scroll to position [0, 0]
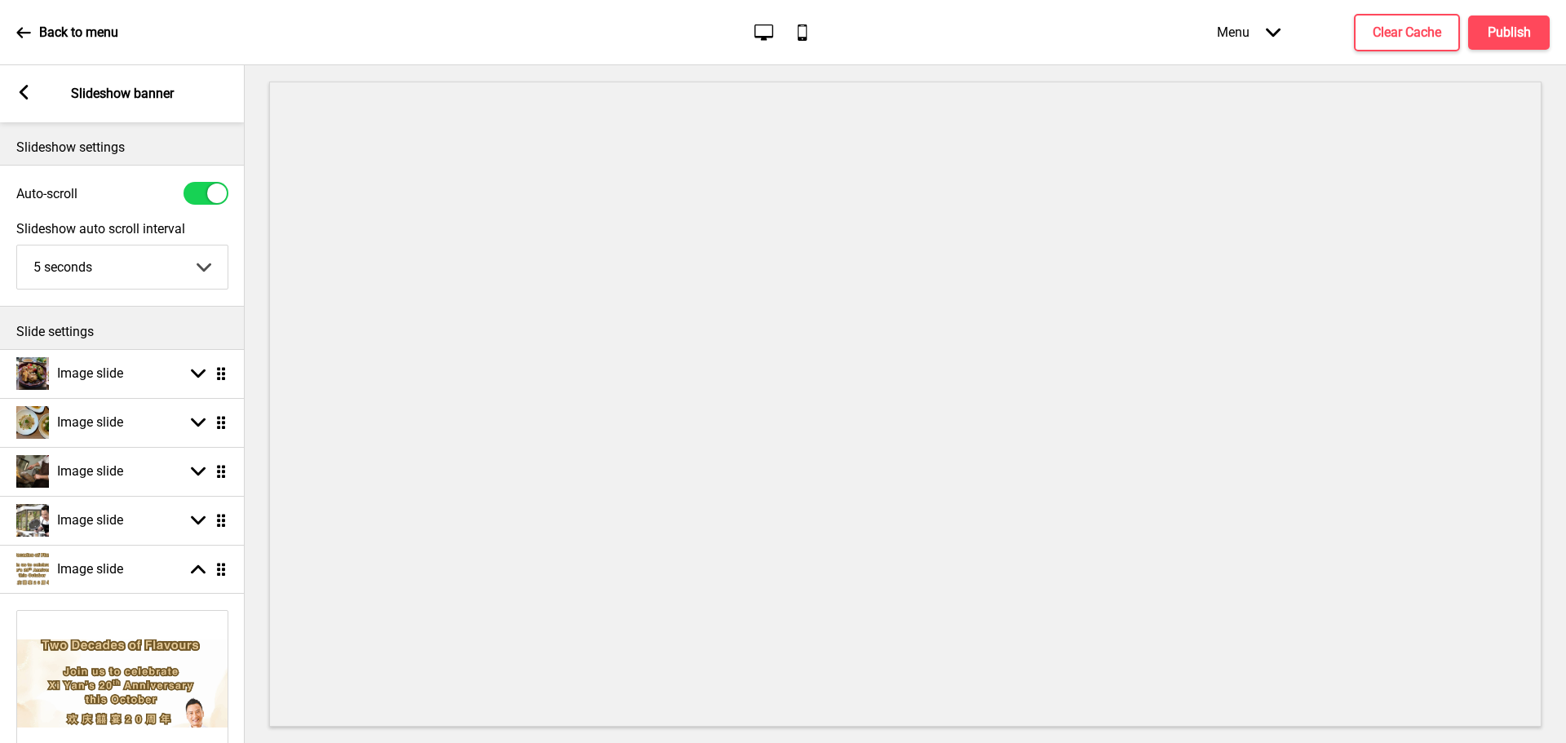
click at [20, 91] on icon at bounding box center [24, 92] width 9 height 15
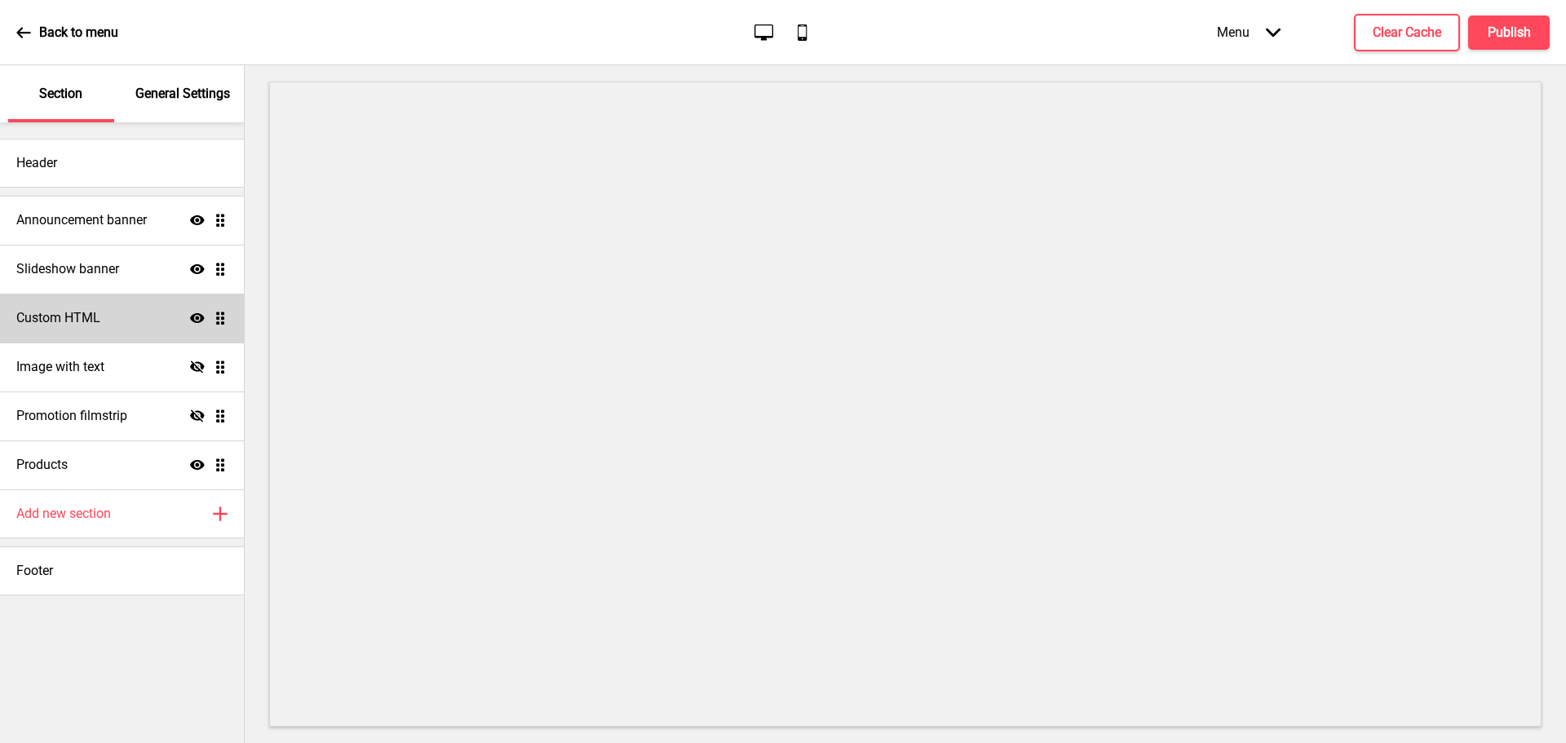
click at [86, 321] on h4 "Custom HTML" at bounding box center [58, 318] width 84 height 18
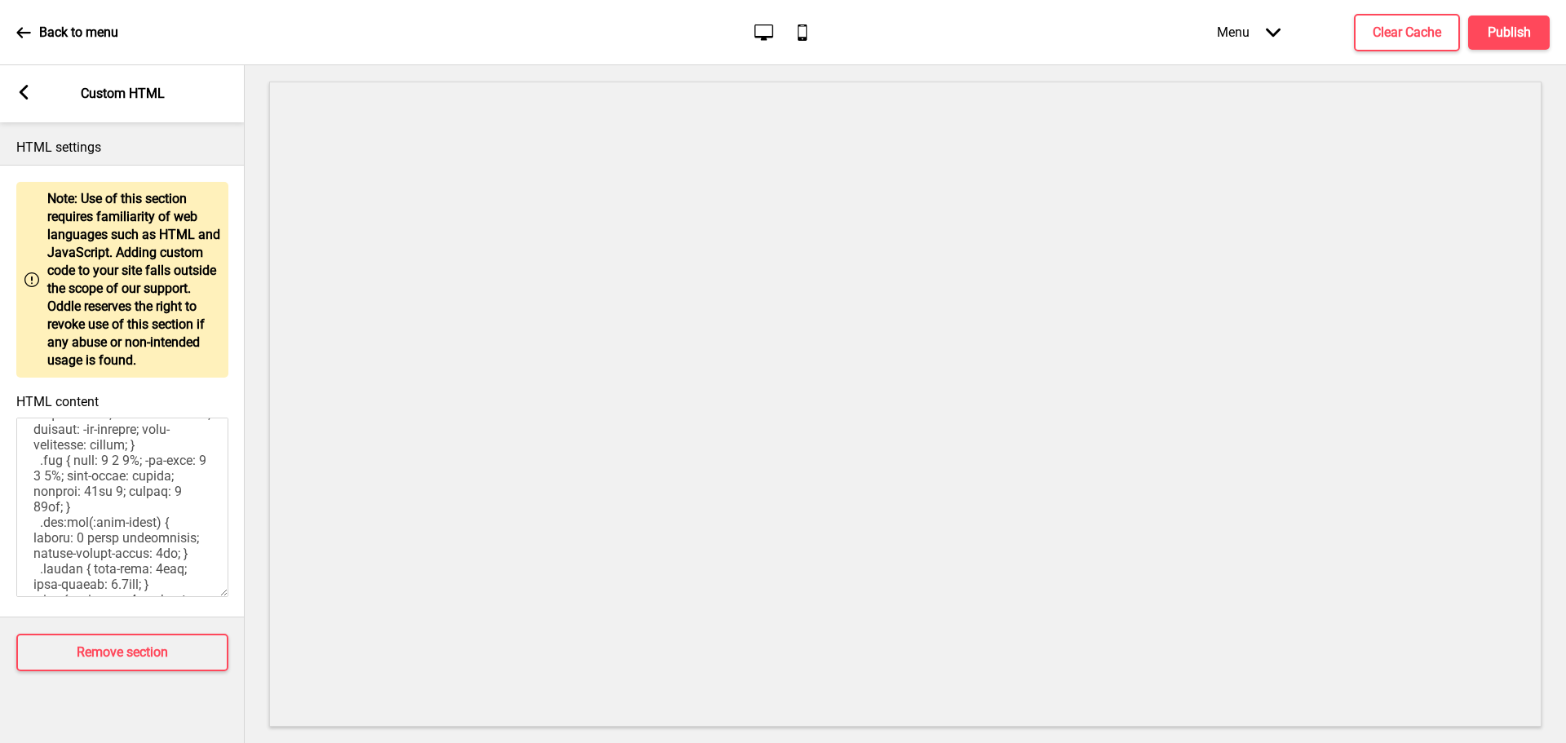
scroll to position [1113, 0]
click at [21, 93] on icon at bounding box center [24, 92] width 9 height 15
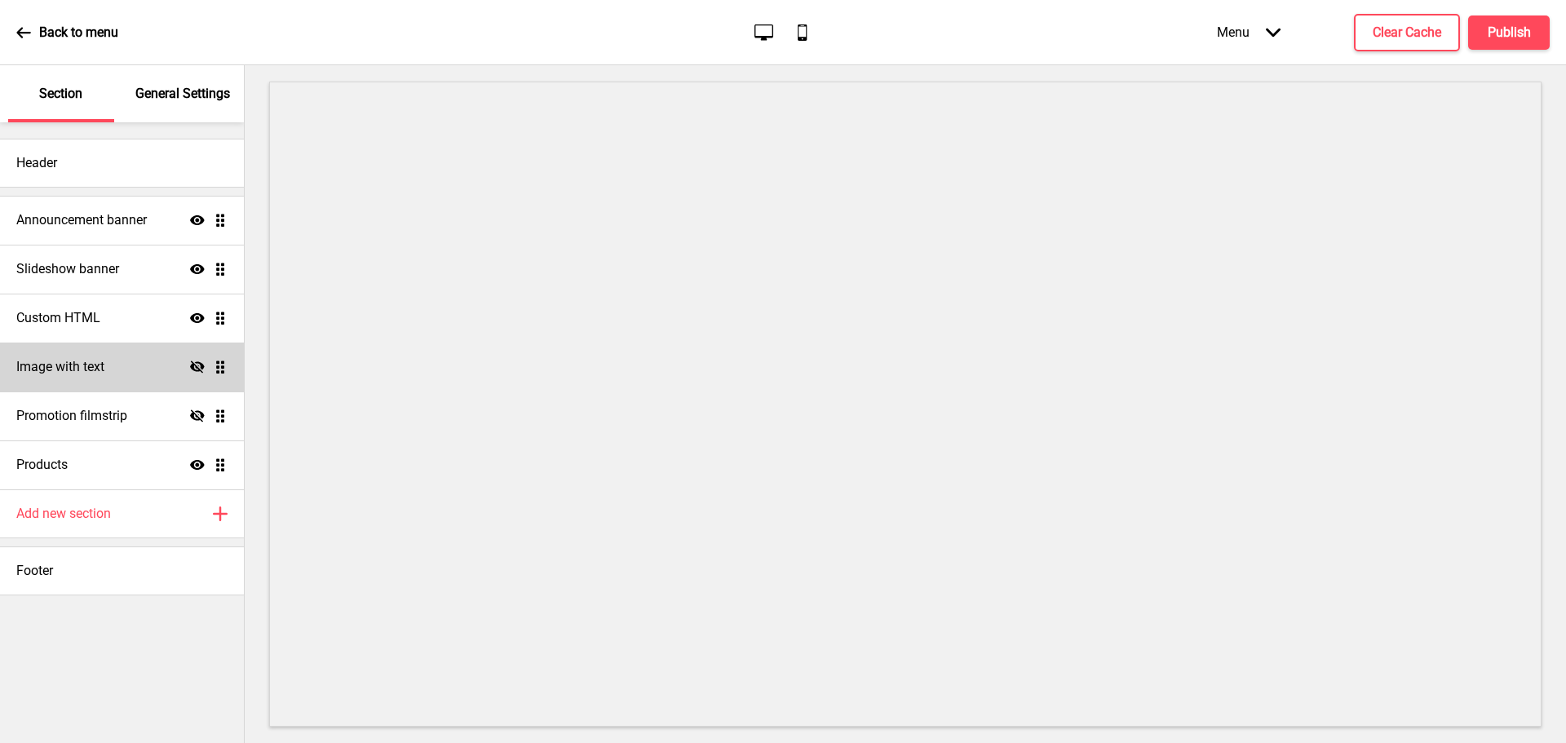
click at [104, 366] on h4 "Image with text" at bounding box center [60, 367] width 88 height 18
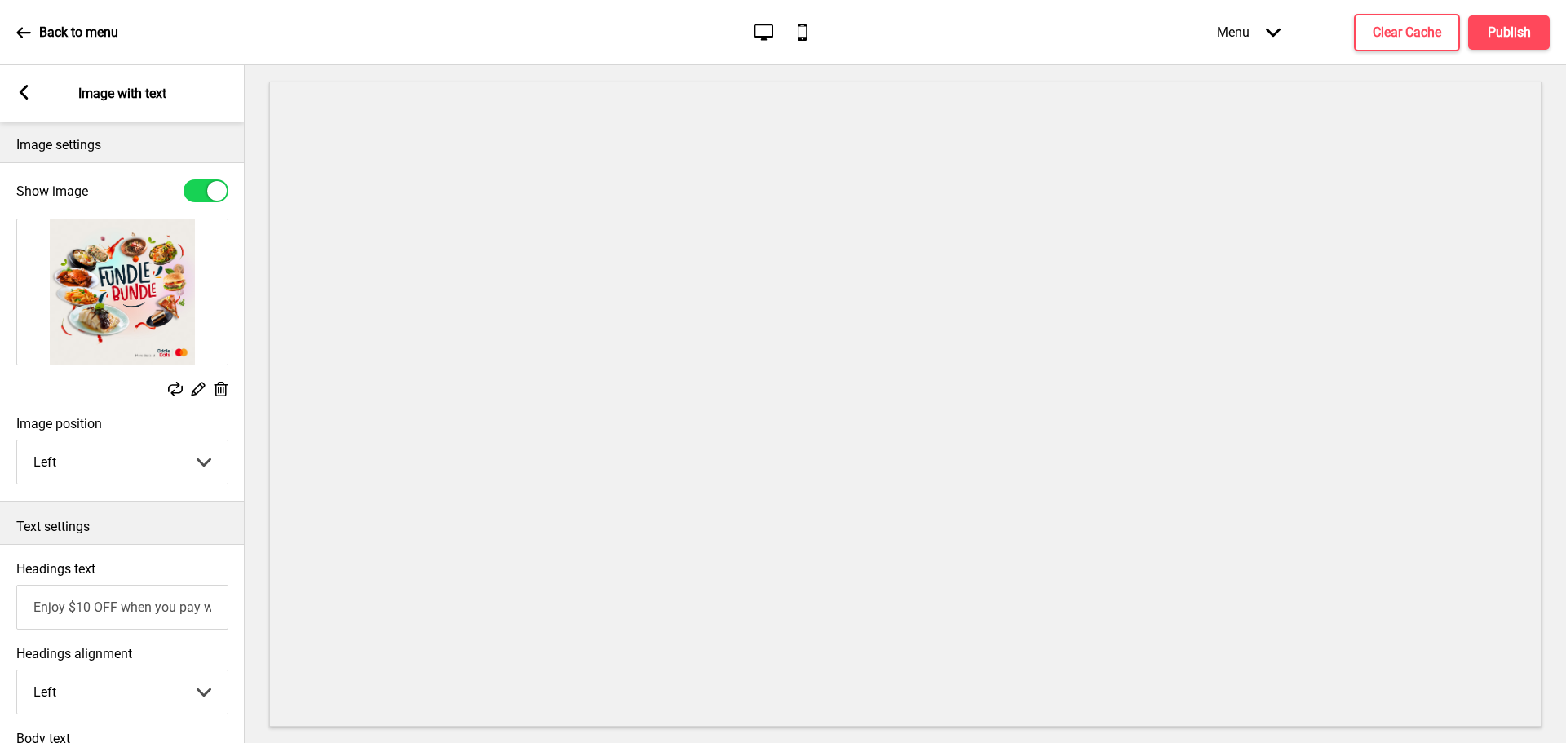
scroll to position [0, 0]
click at [24, 92] on rect at bounding box center [23, 92] width 15 height 15
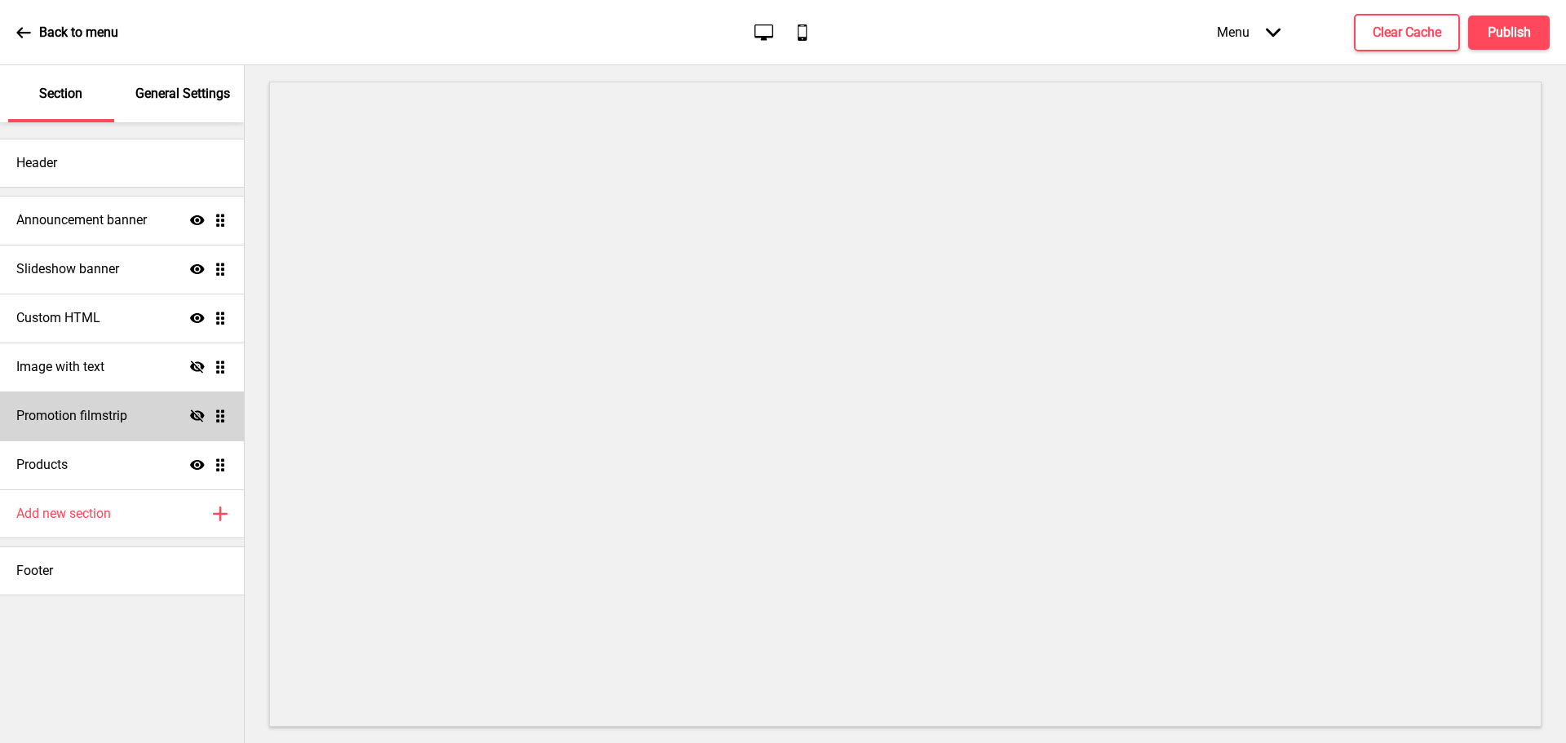
click at [116, 420] on h4 "Promotion filmstrip" at bounding box center [71, 416] width 111 height 18
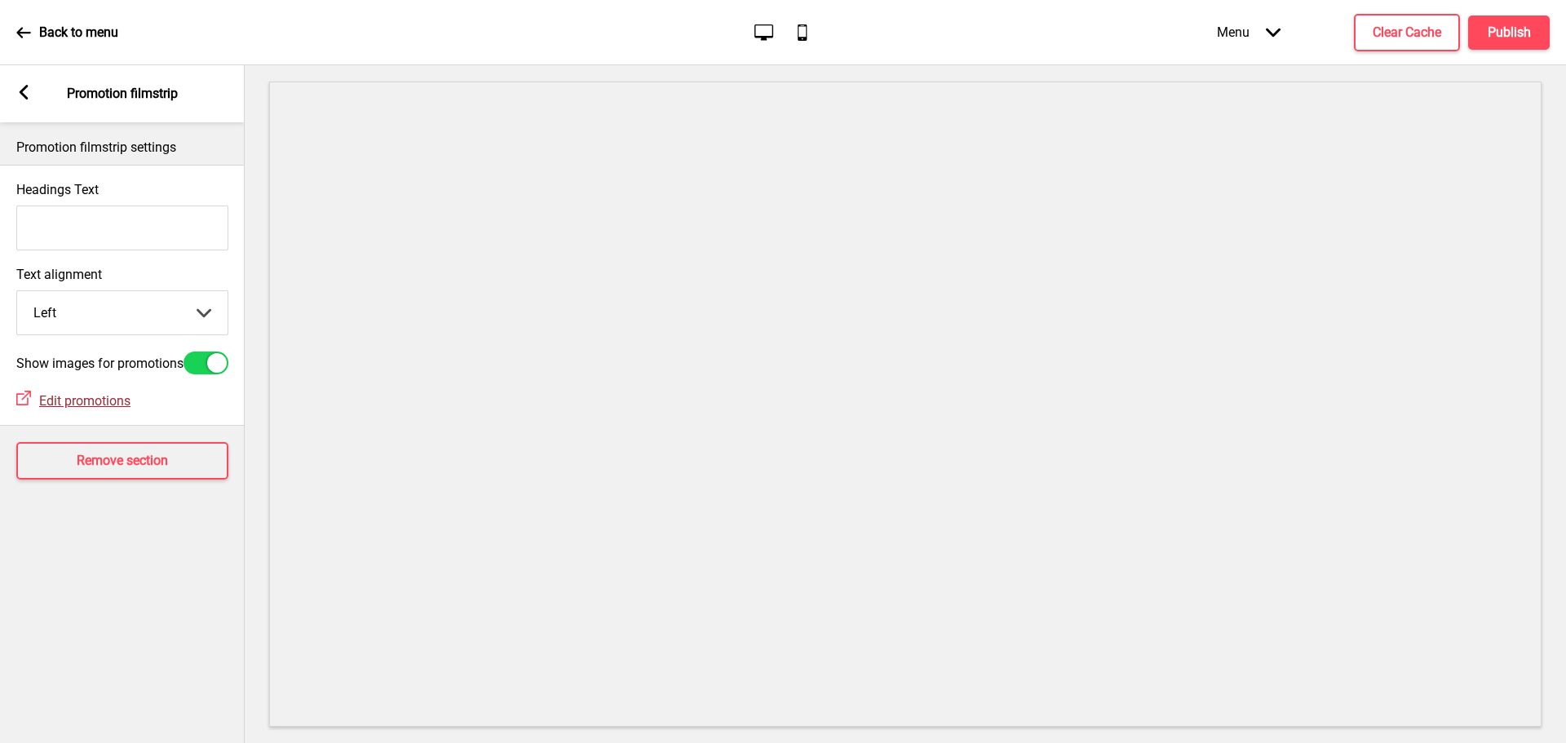
click at [116, 409] on span "Edit promotions" at bounding box center [84, 400] width 91 height 15
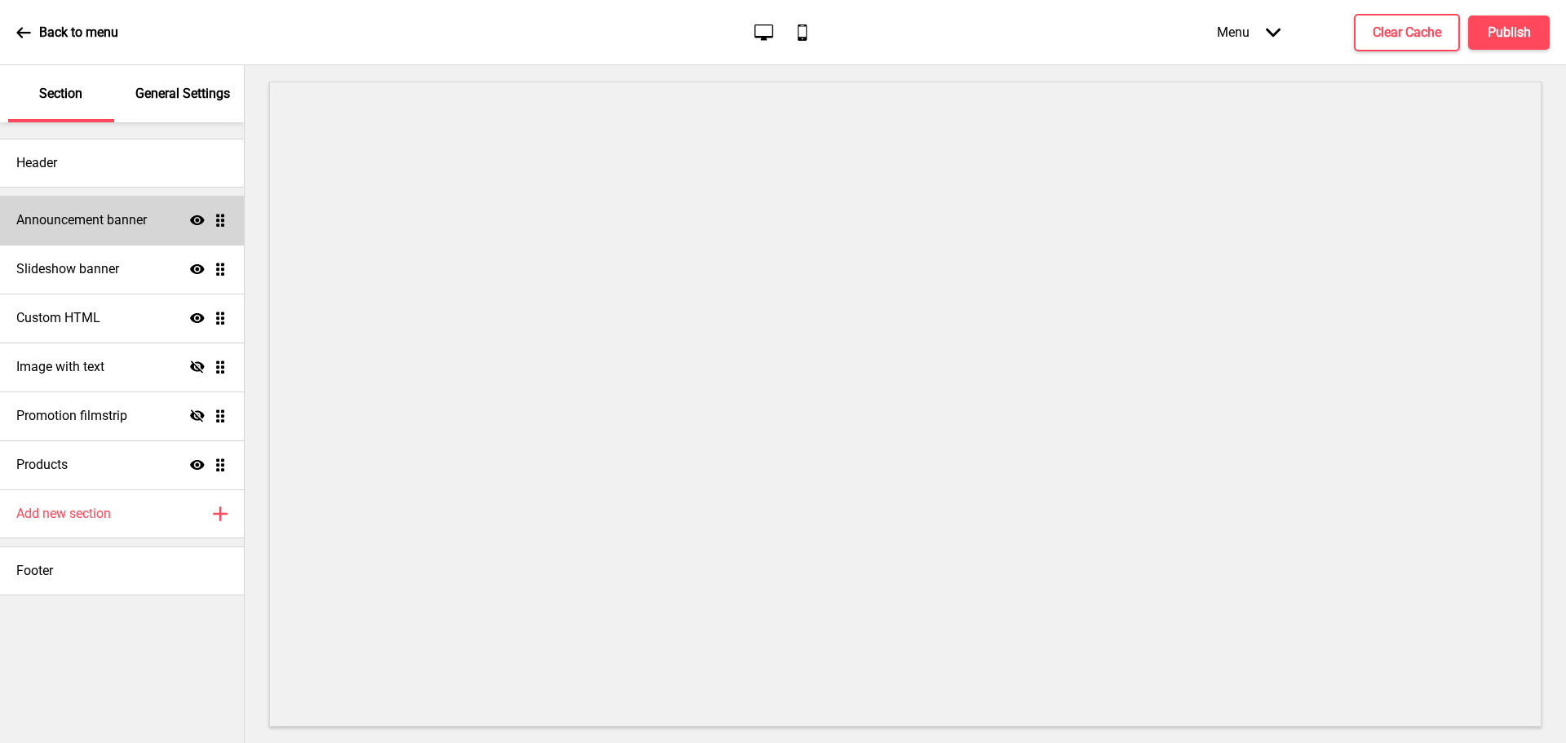
click at [86, 224] on h4 "Announcement banner" at bounding box center [81, 220] width 131 height 18
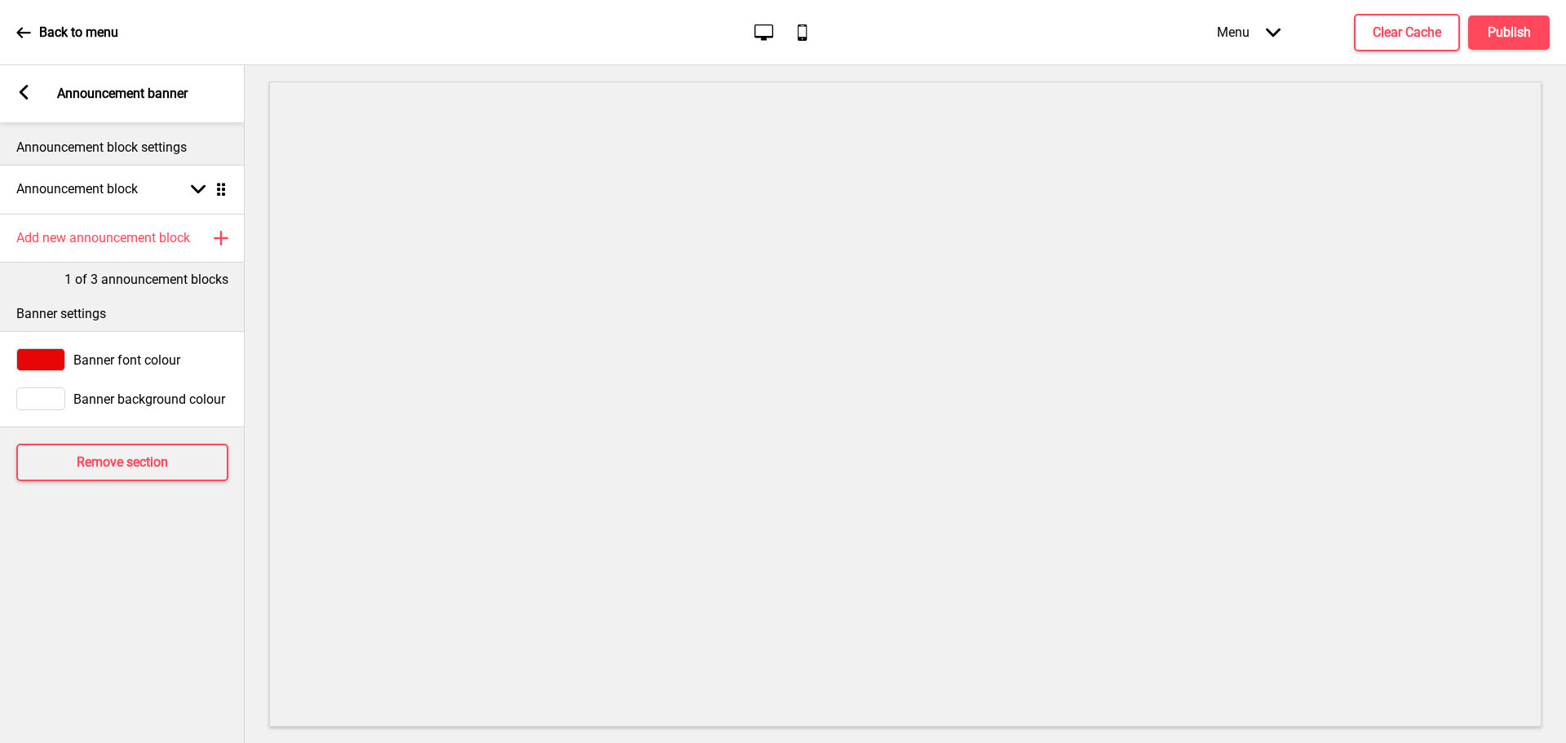
click at [22, 90] on icon at bounding box center [24, 92] width 9 height 15
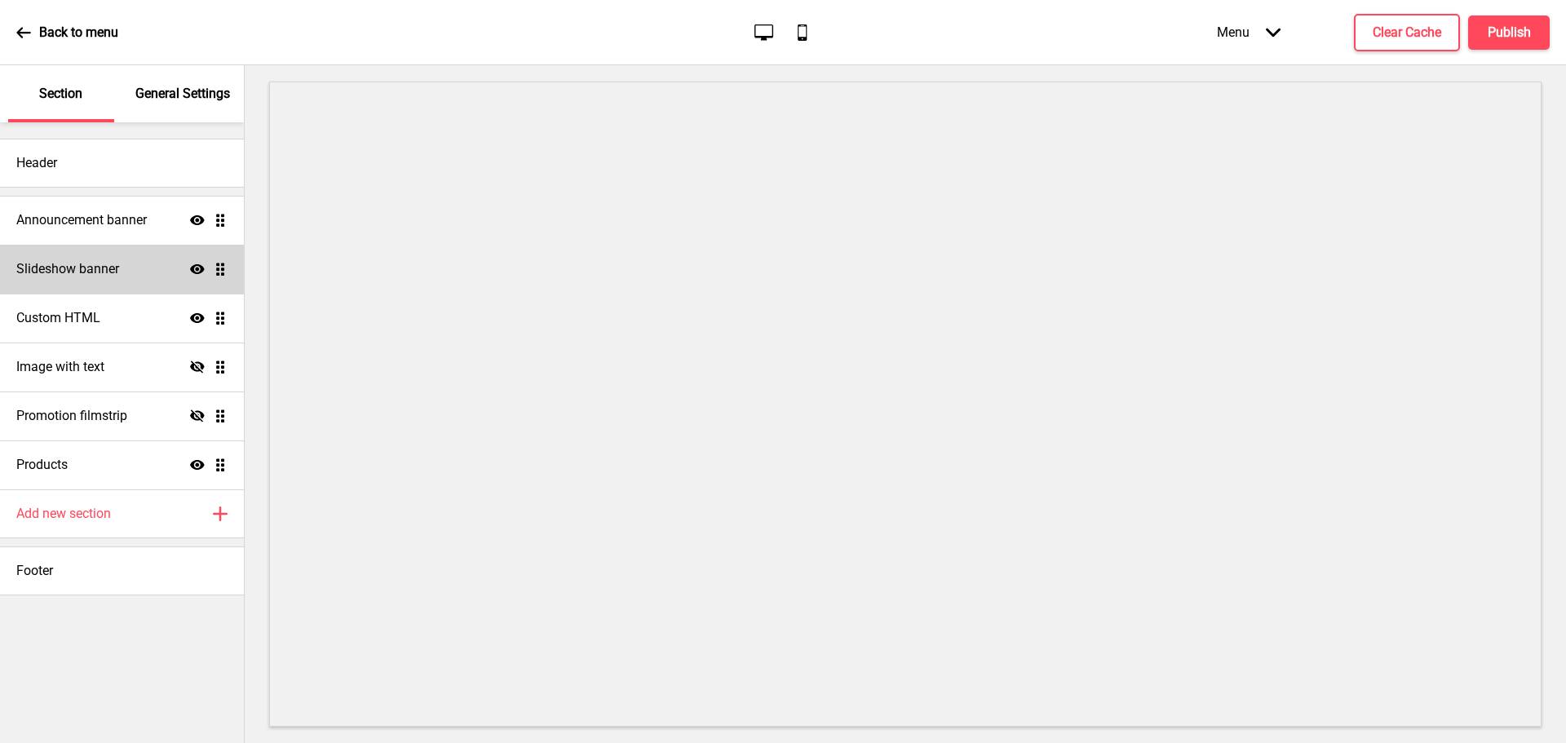
click at [101, 261] on h4 "Slideshow banner" at bounding box center [67, 269] width 103 height 18
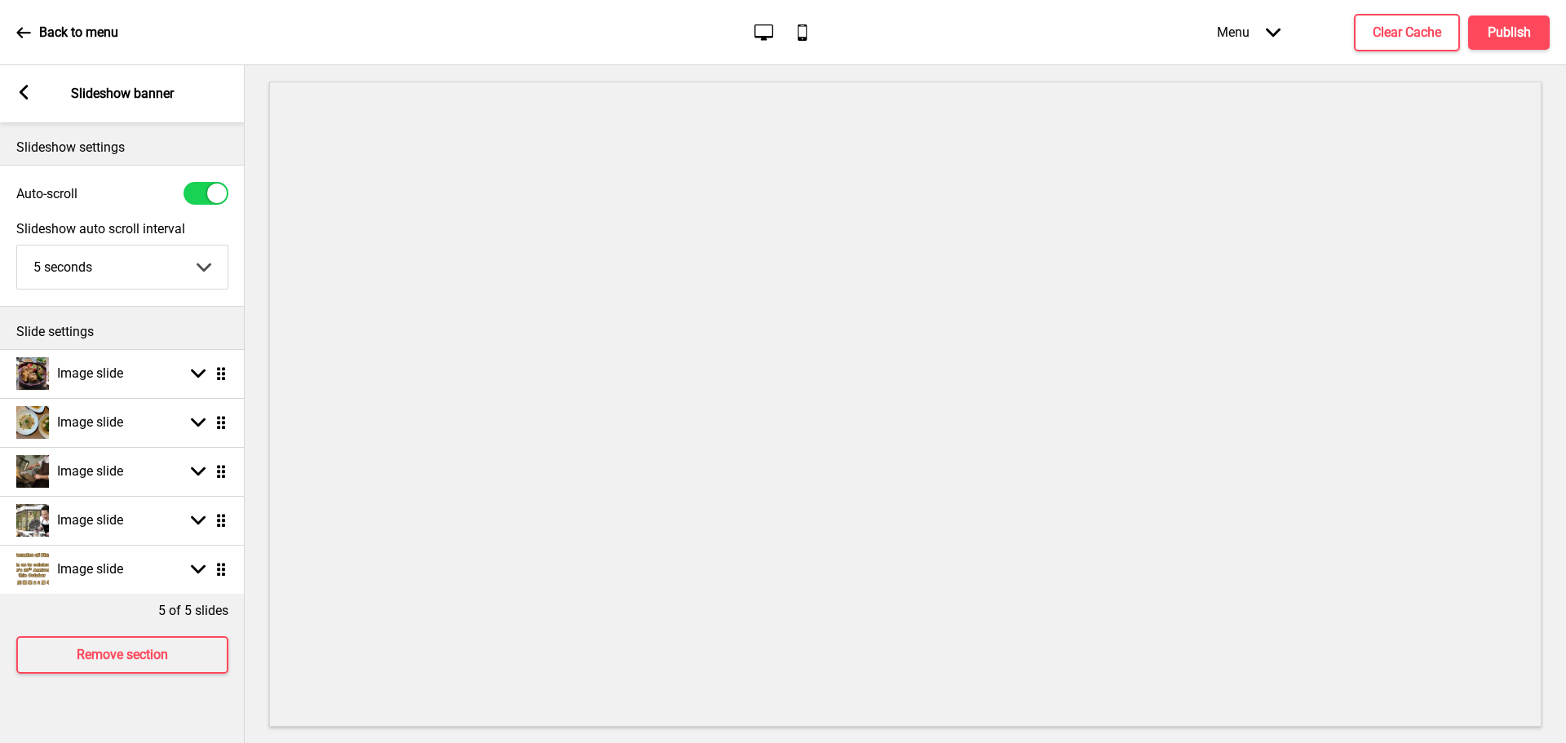
click at [24, 86] on rect at bounding box center [23, 92] width 15 height 15
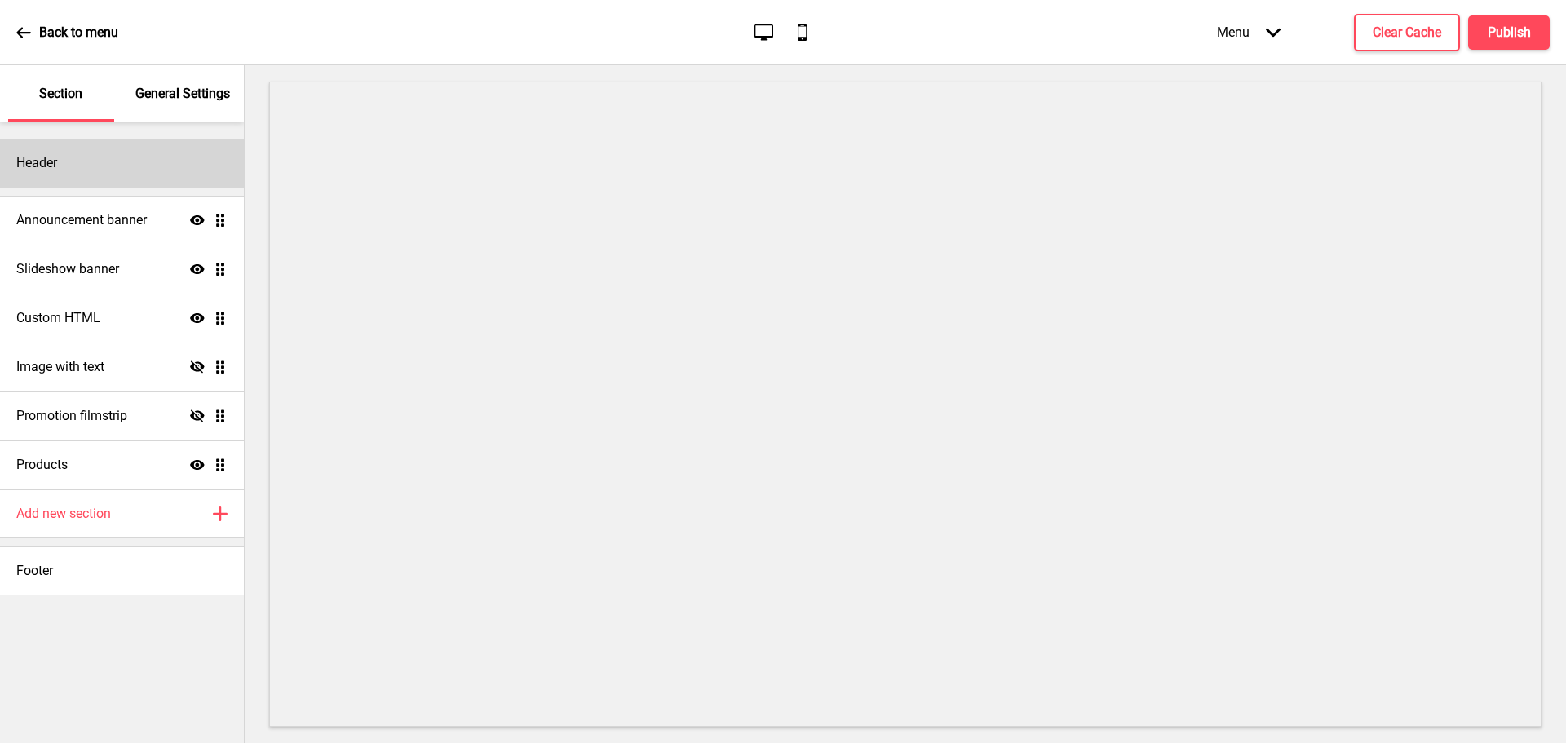
click at [109, 166] on div "Header" at bounding box center [122, 163] width 244 height 49
select select "Roboto"
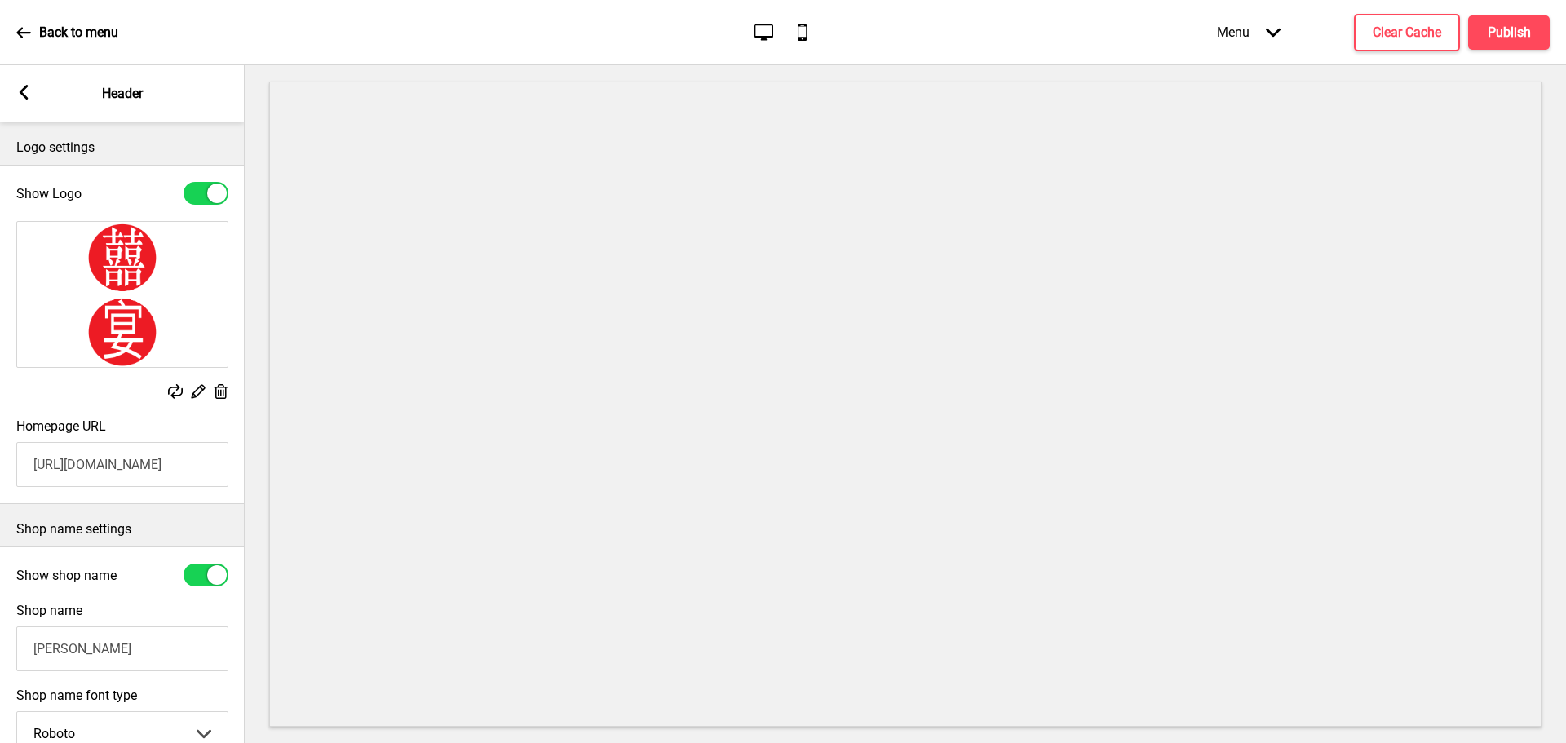
click at [25, 92] on rect at bounding box center [23, 92] width 15 height 15
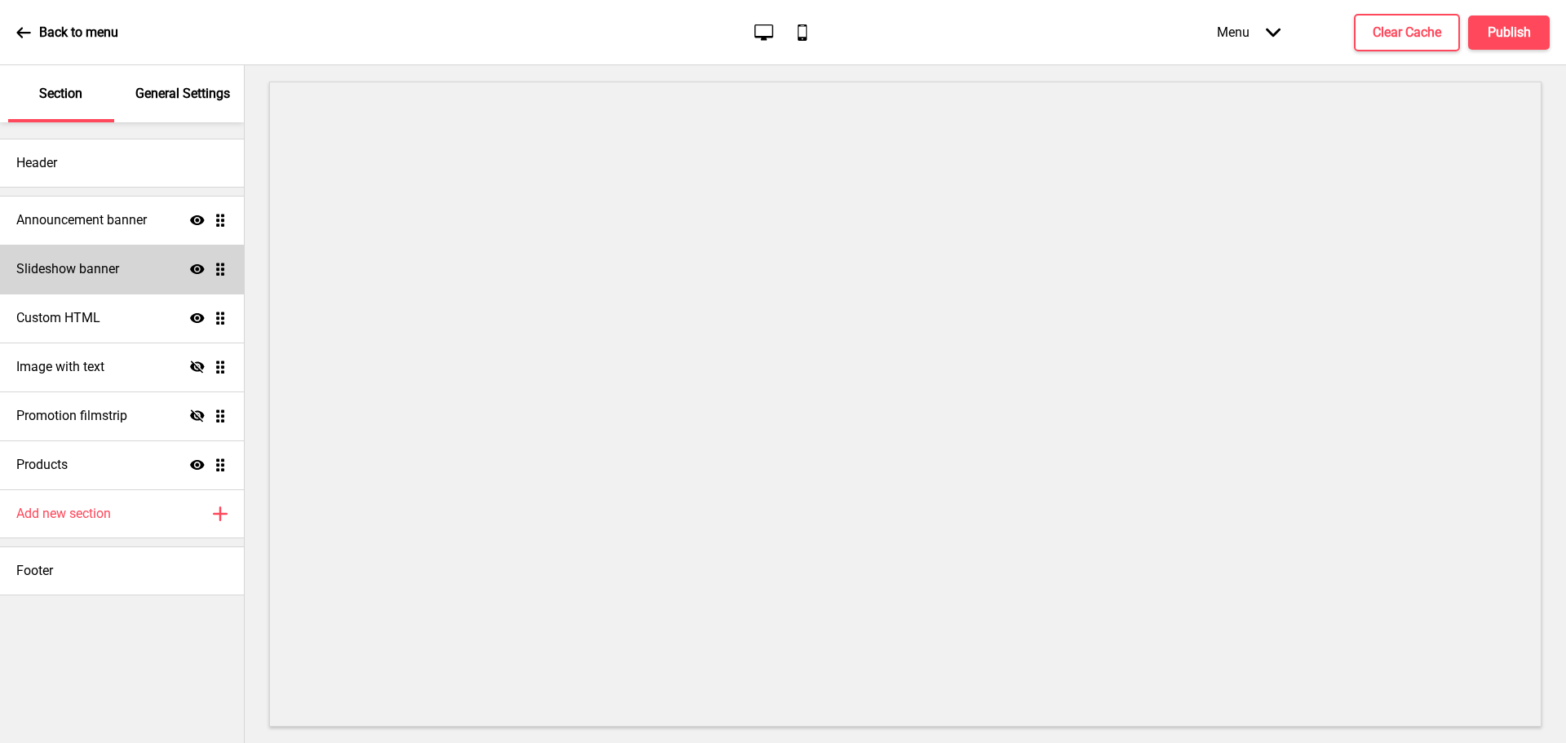
click at [101, 277] on h4 "Slideshow banner" at bounding box center [67, 269] width 103 height 18
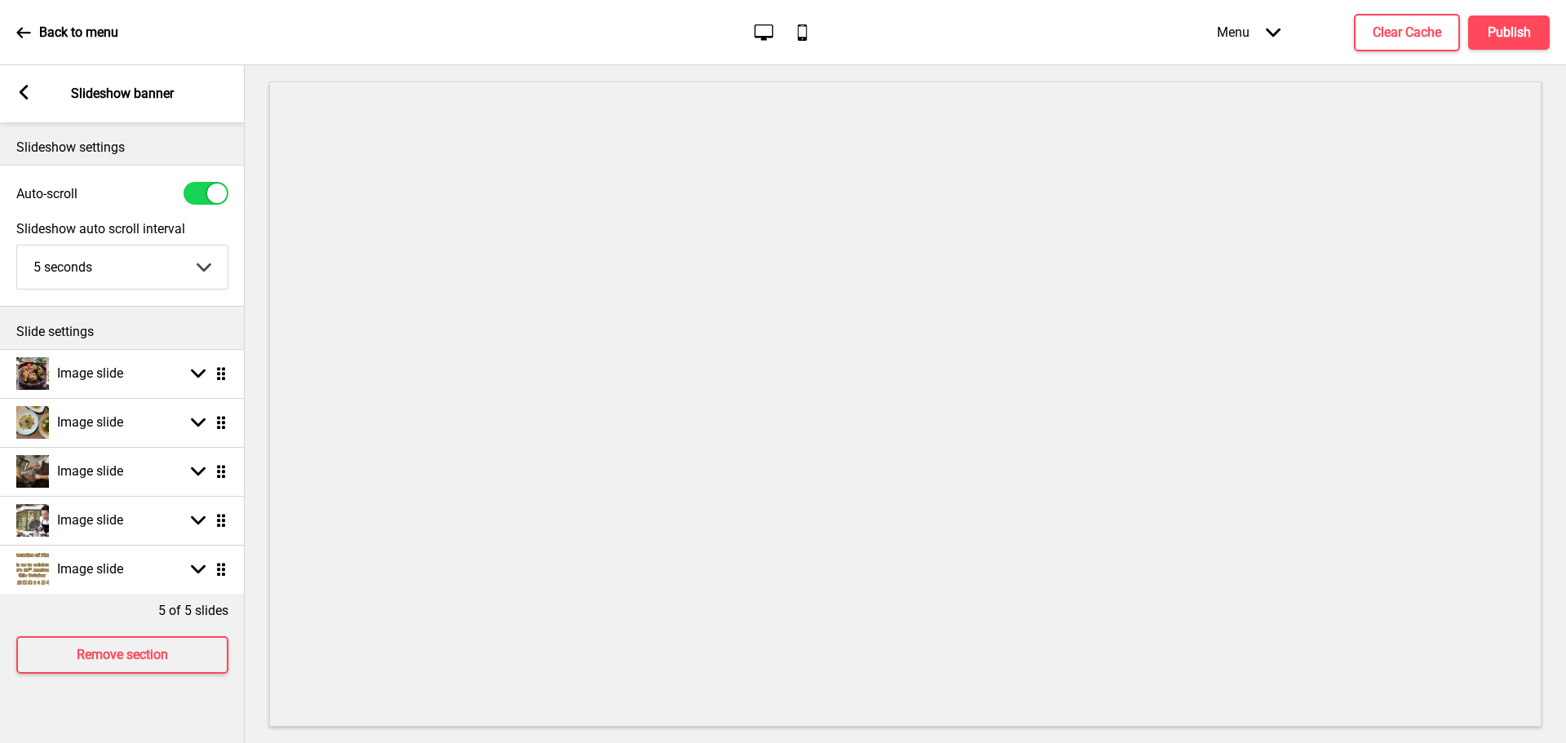
click at [24, 91] on rect at bounding box center [23, 92] width 15 height 15
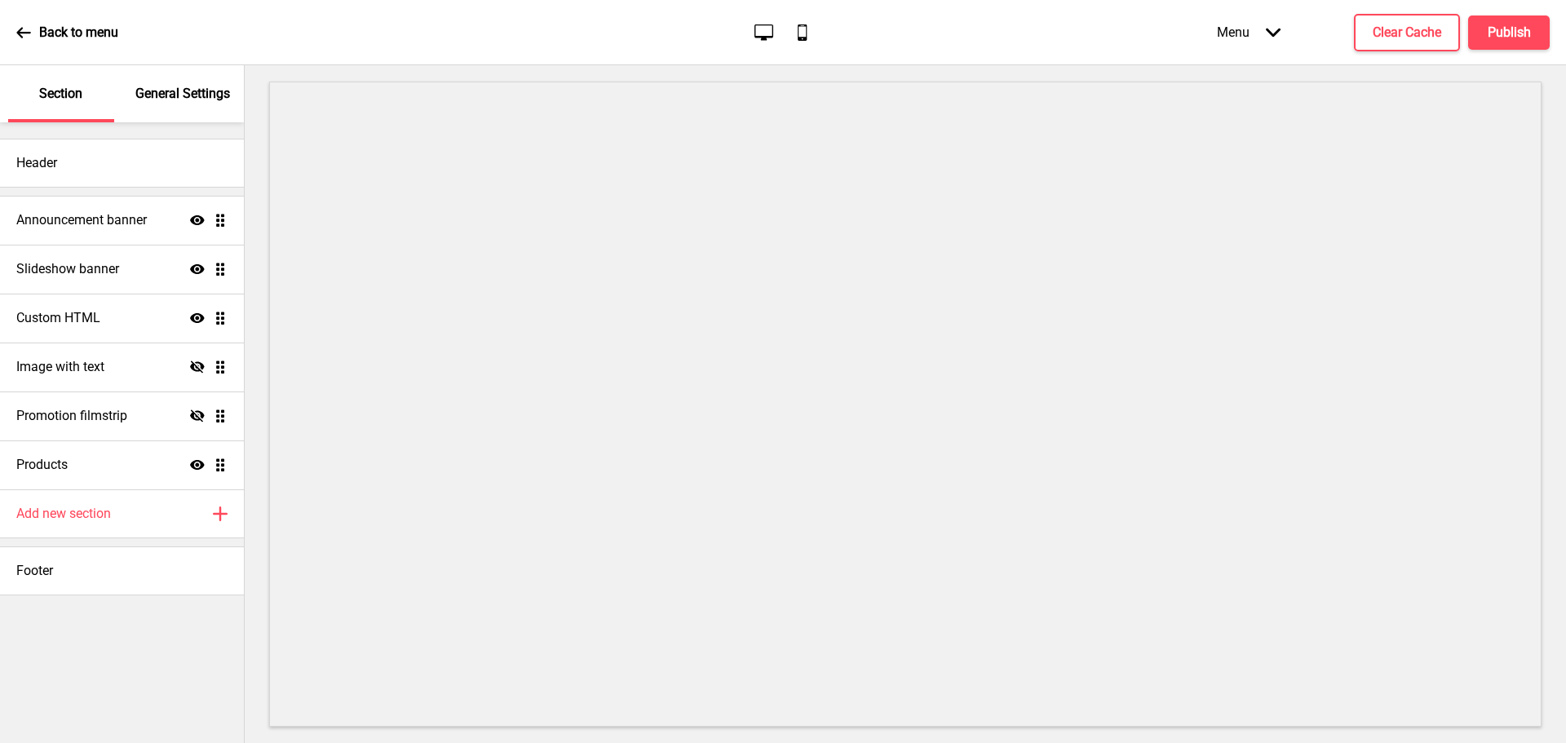
click at [188, 82] on div "General Settings" at bounding box center [184, 93] width 106 height 57
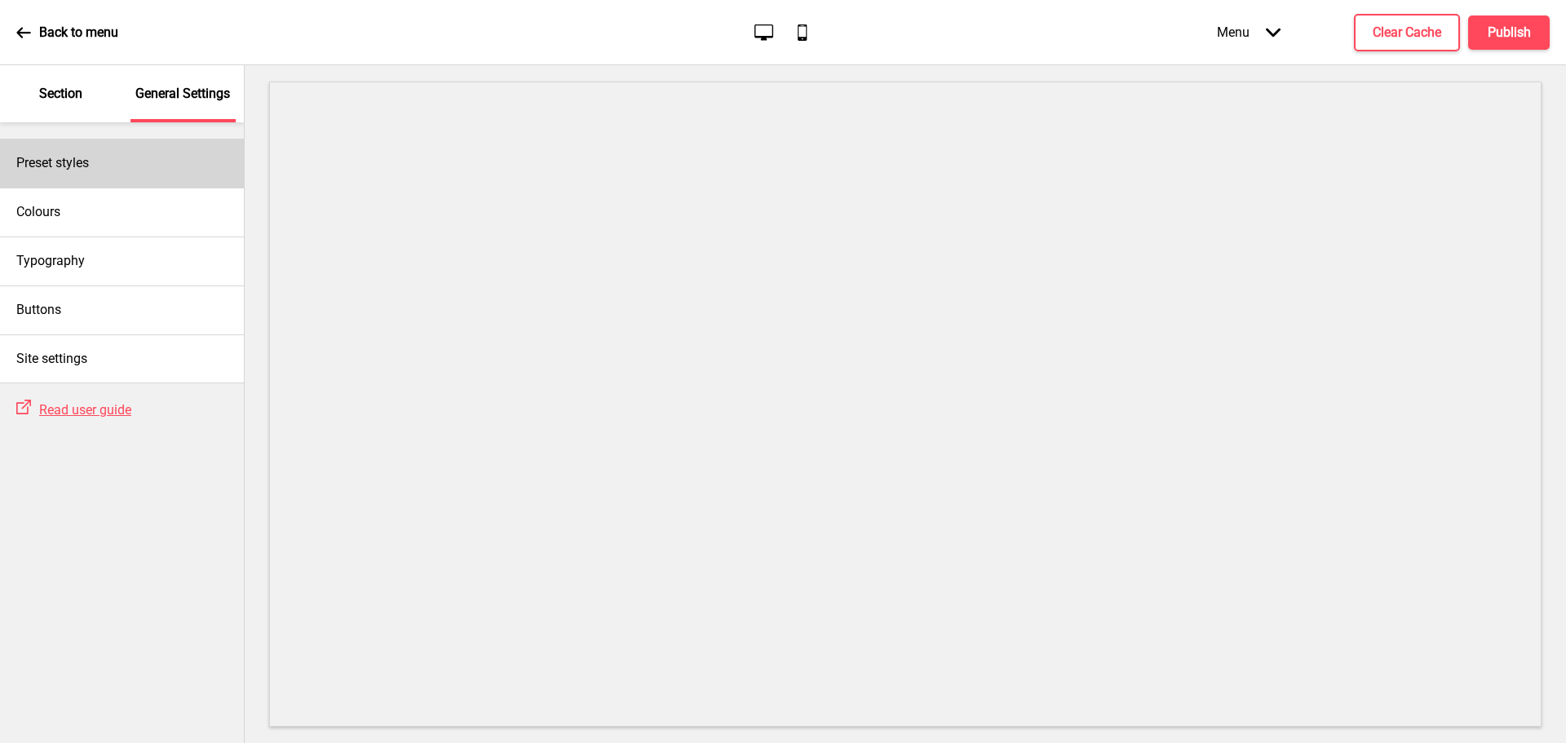
click at [89, 153] on div "Preset styles" at bounding box center [122, 163] width 244 height 49
select select "Custom"
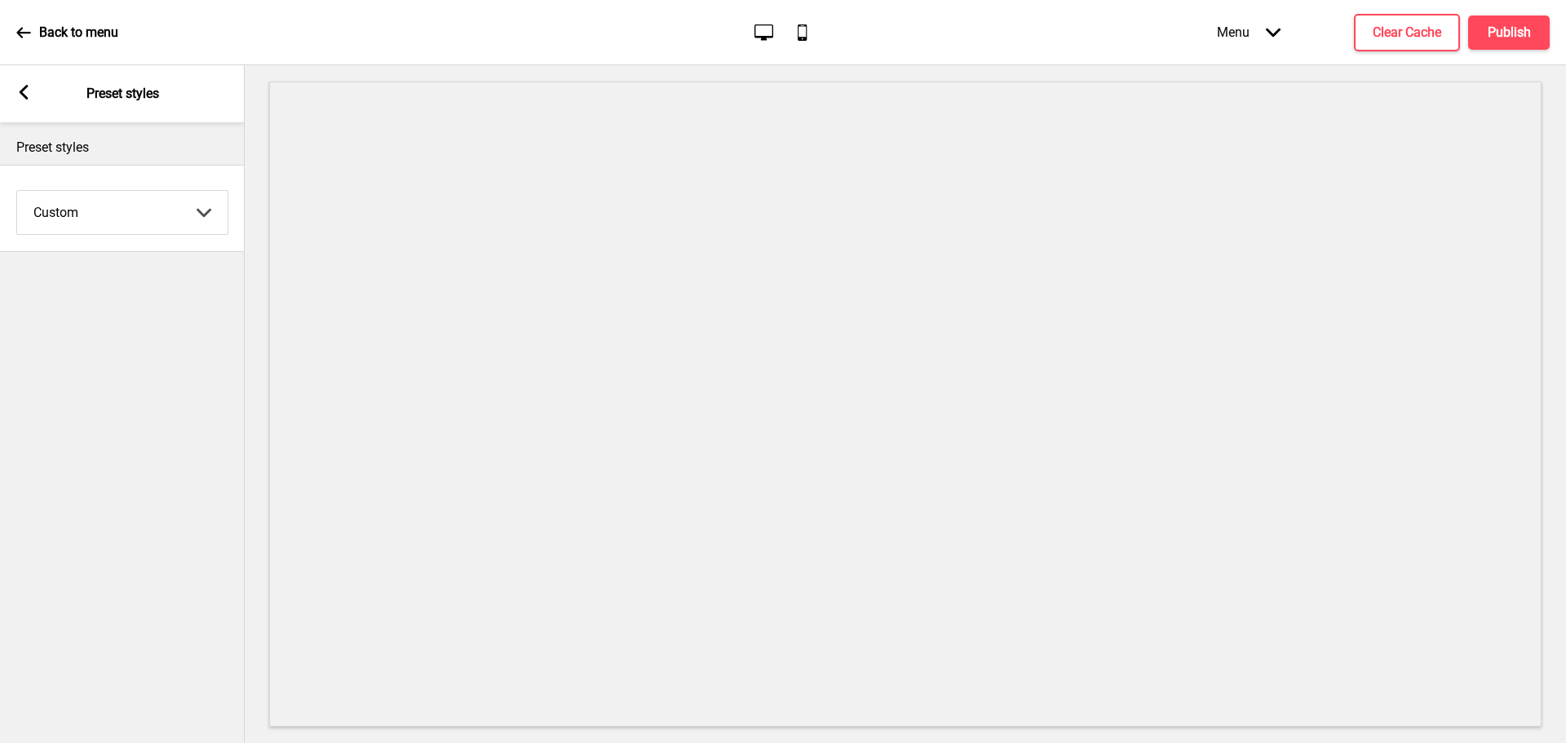
click at [28, 95] on rect at bounding box center [23, 92] width 15 height 15
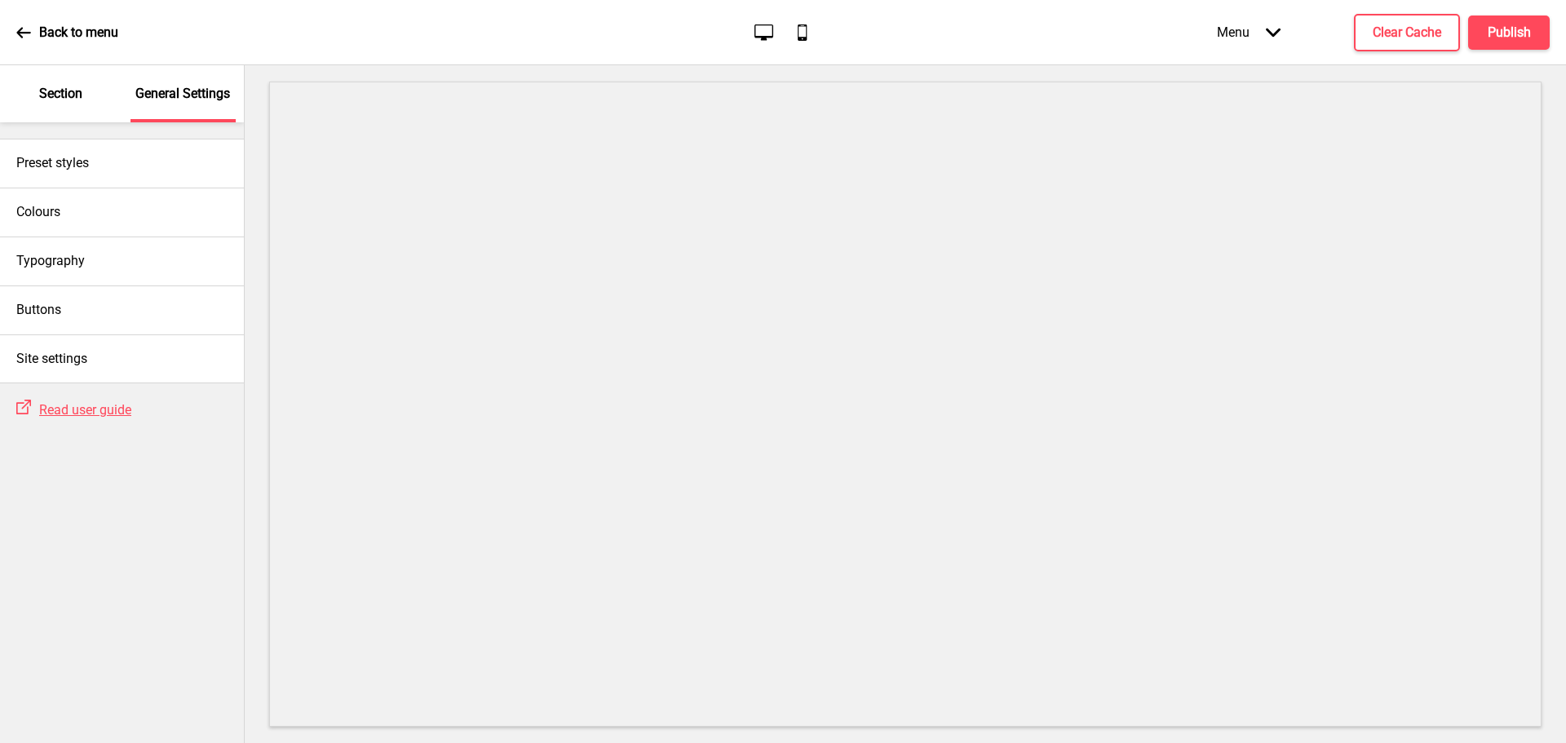
click at [69, 91] on p "Section" at bounding box center [60, 94] width 43 height 18
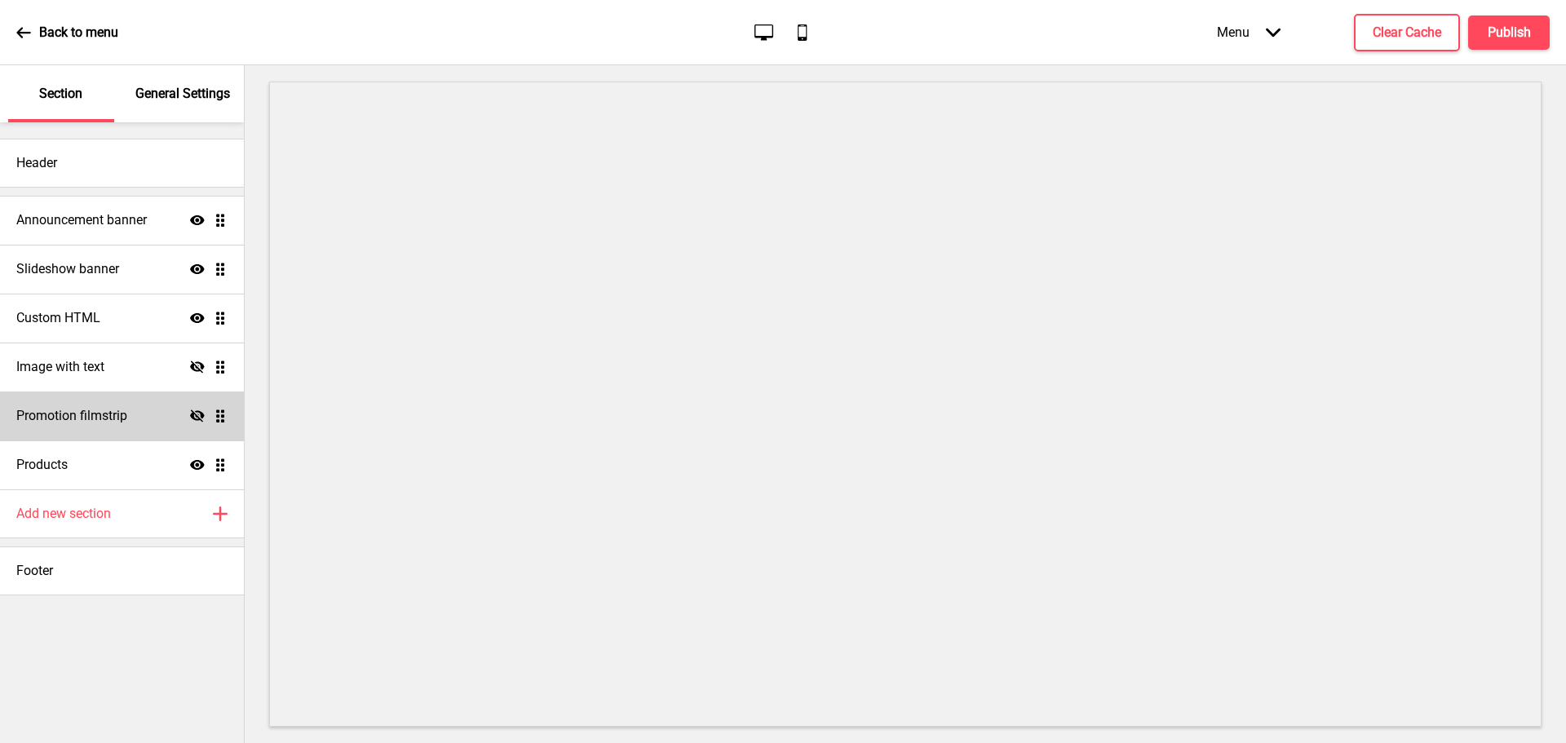
click at [76, 413] on h4 "Promotion filmstrip" at bounding box center [71, 416] width 111 height 18
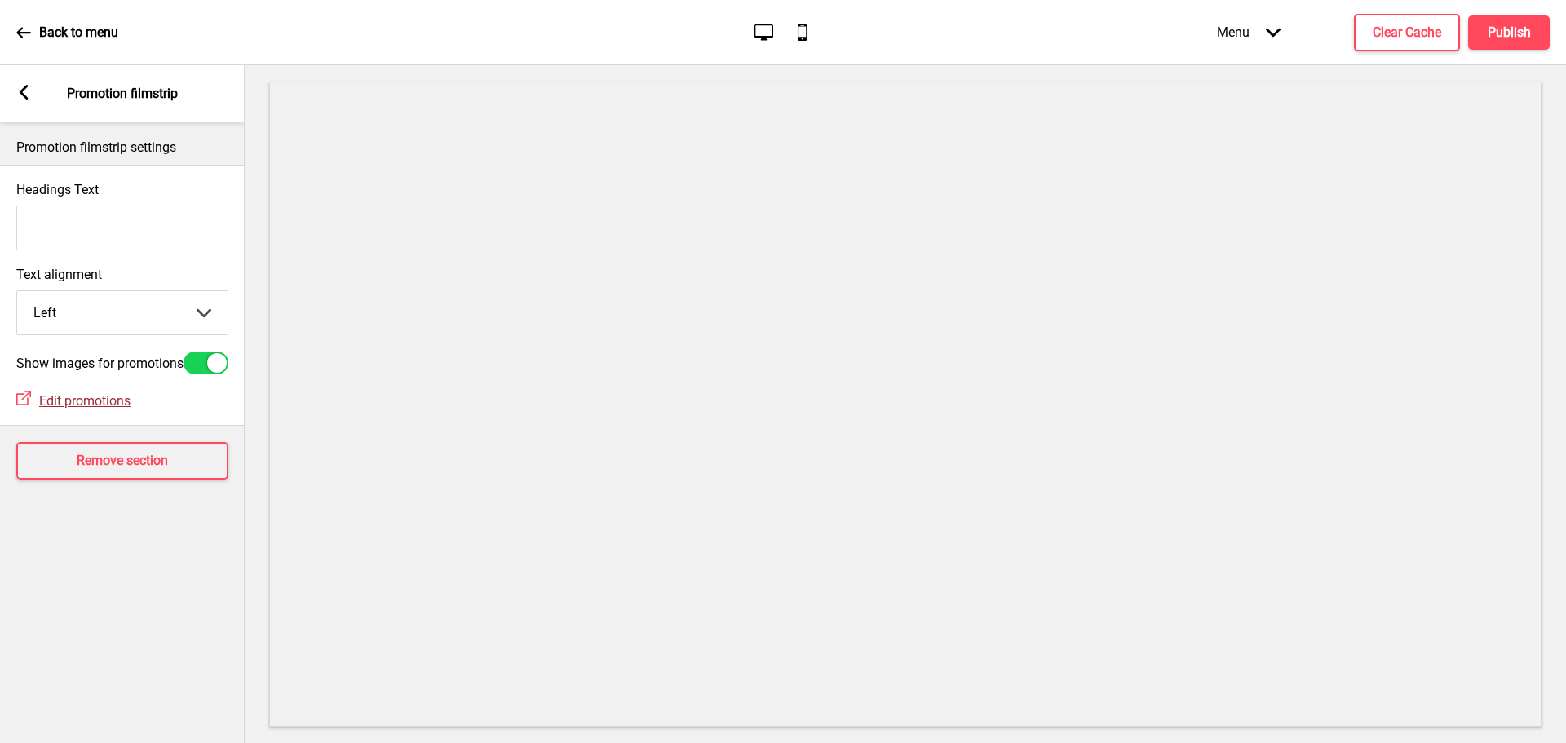
click at [97, 409] on span "Edit promotions" at bounding box center [84, 400] width 91 height 15
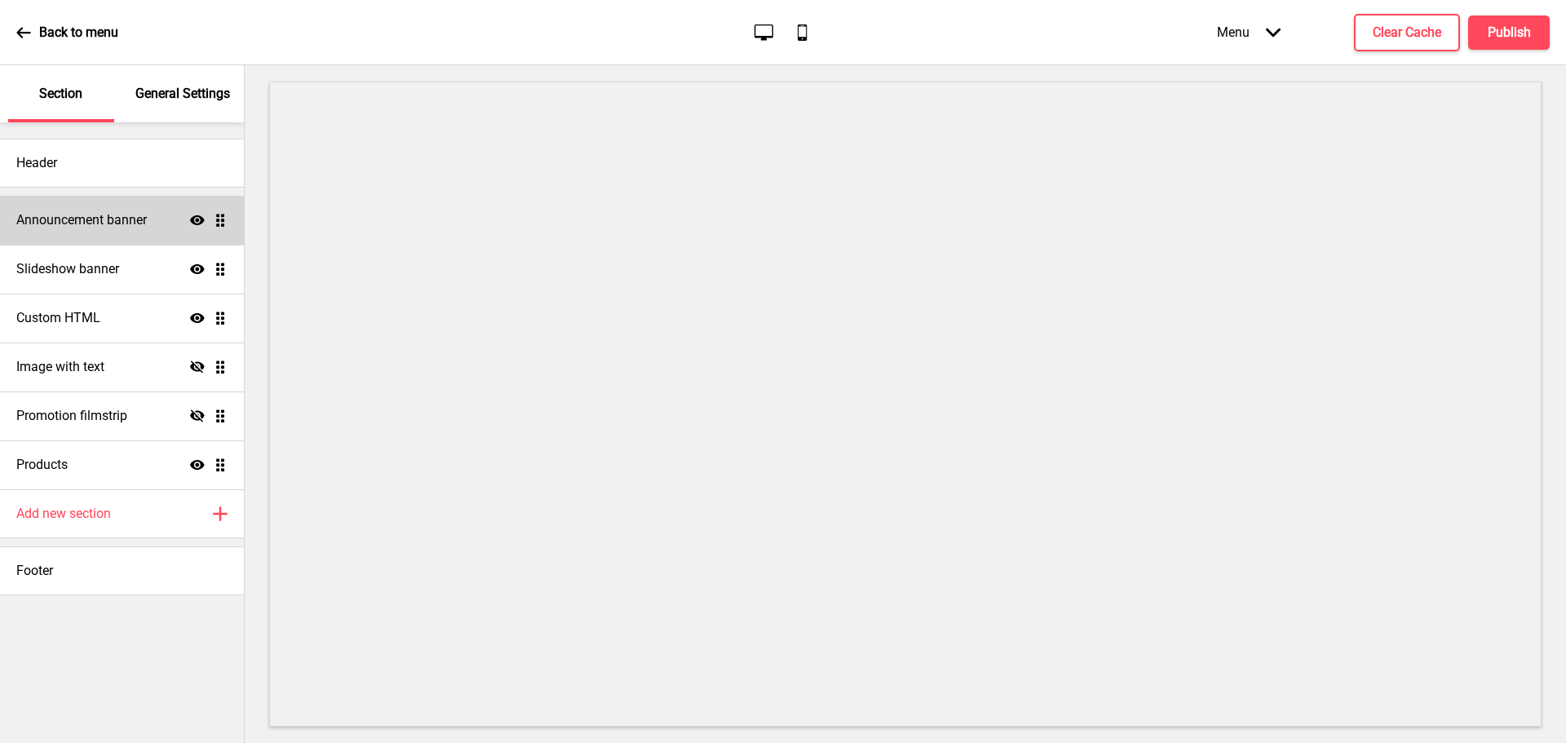
click at [88, 206] on div "Announcement banner Show Drag" at bounding box center [122, 220] width 244 height 49
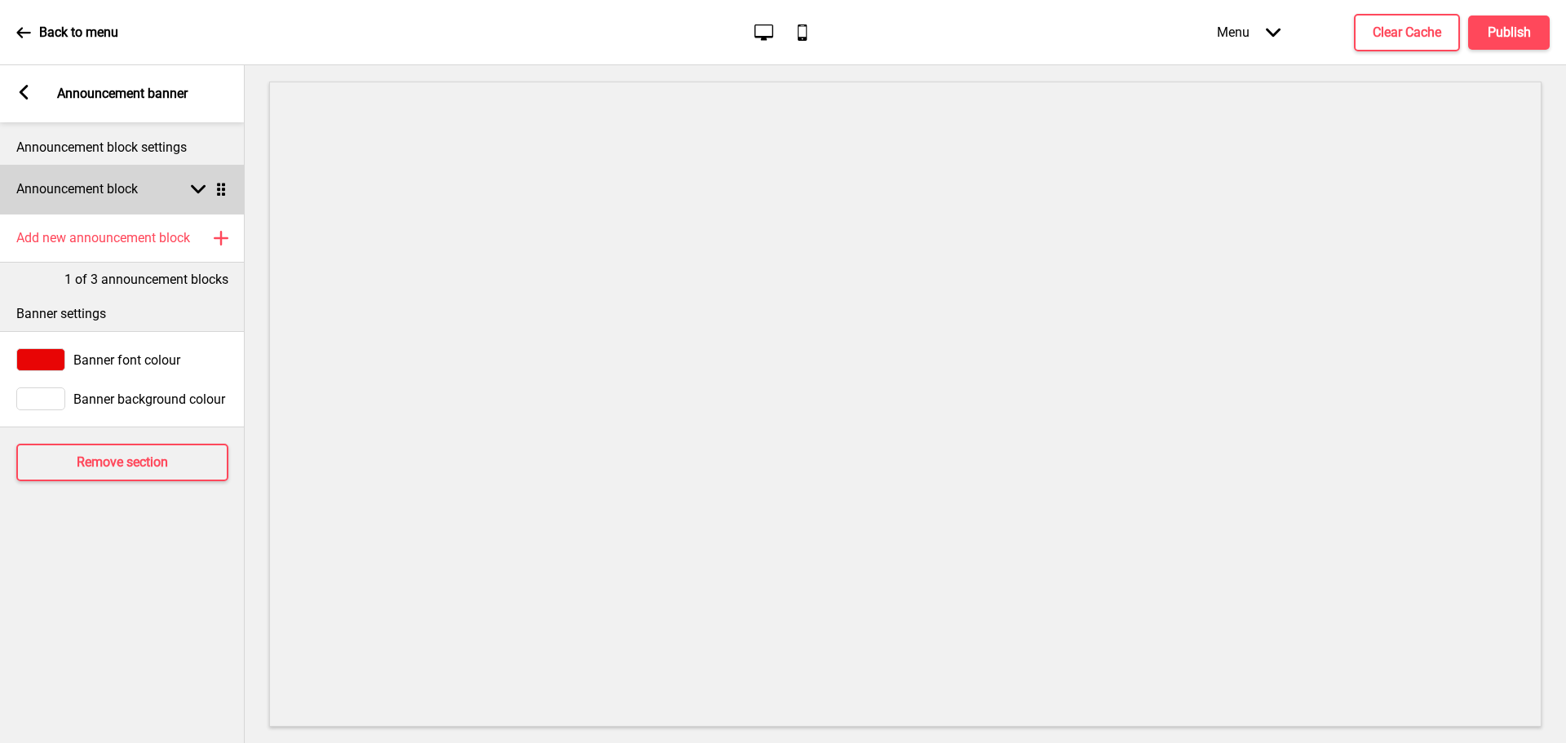
click at [207, 188] on div "Arrow down Drag" at bounding box center [206, 189] width 46 height 15
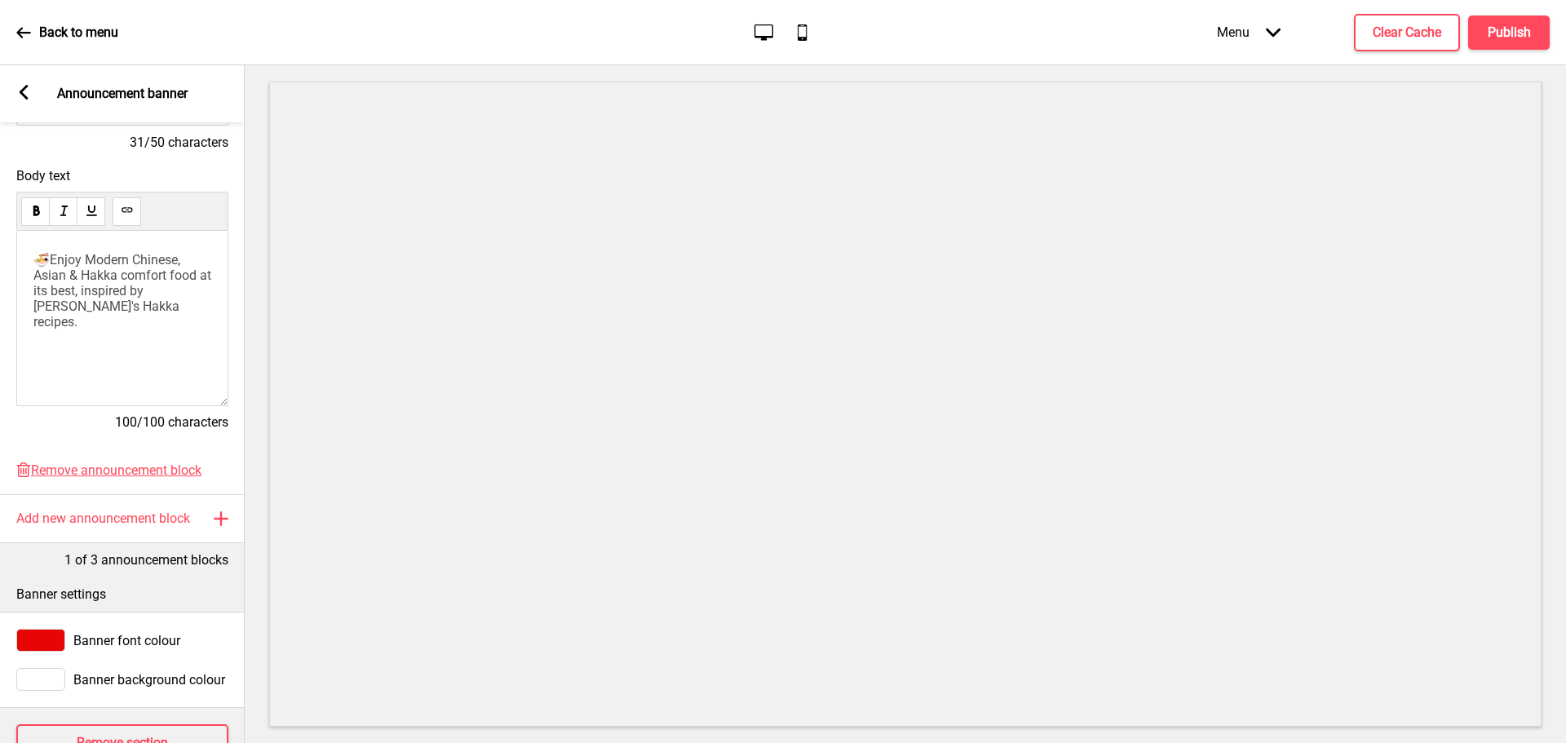
scroll to position [325, 0]
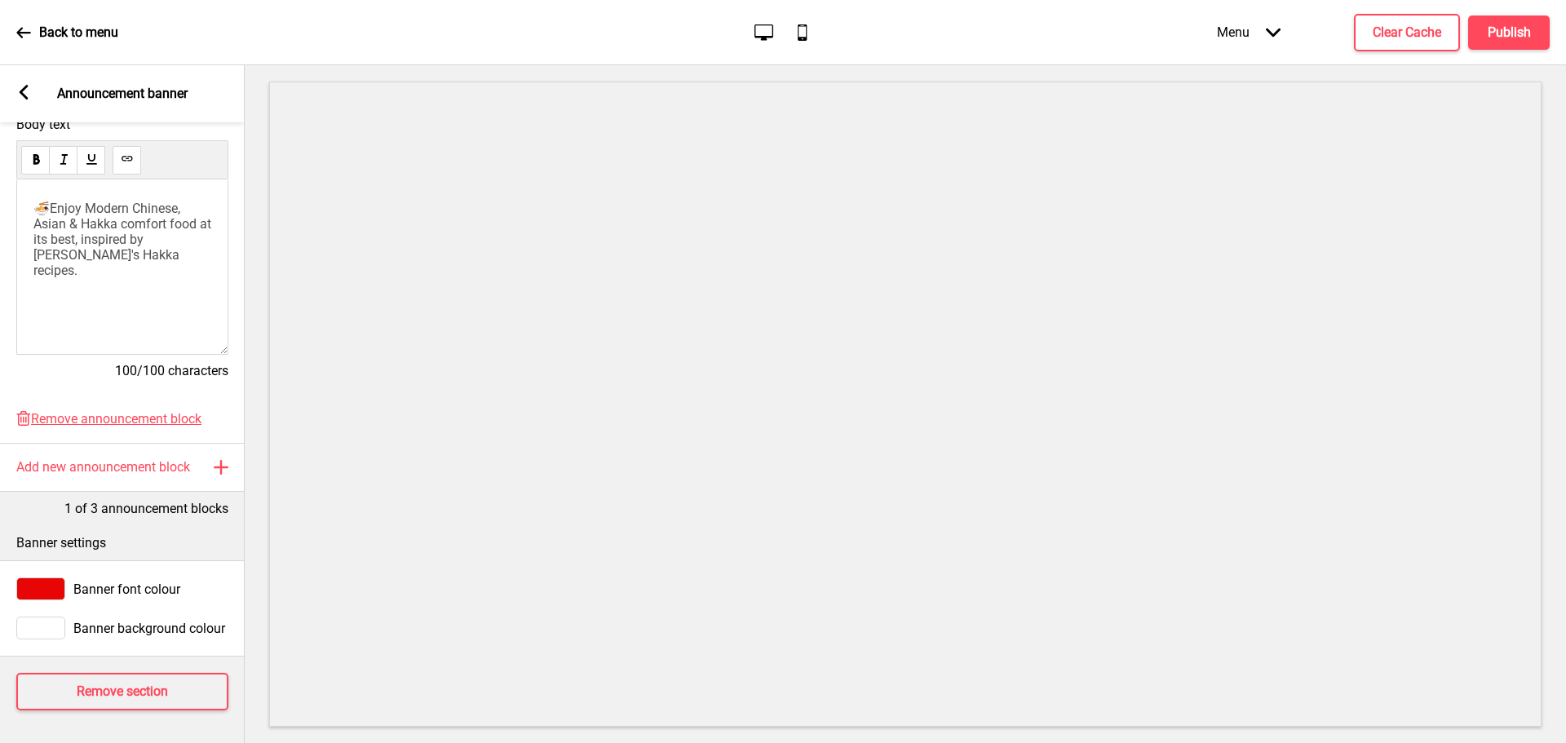
click at [17, 87] on rect at bounding box center [23, 92] width 15 height 15
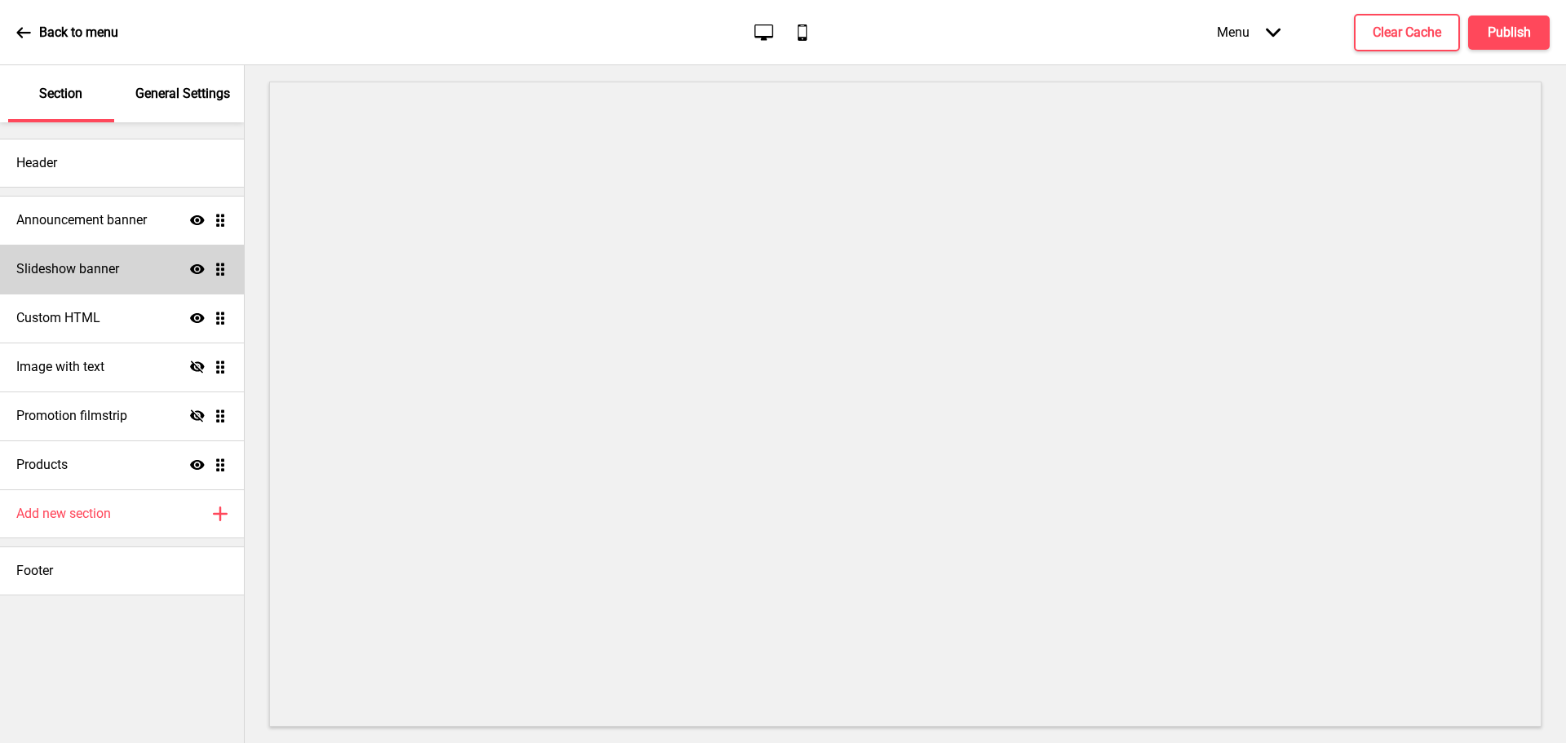
click at [92, 277] on h4 "Slideshow banner" at bounding box center [67, 269] width 103 height 18
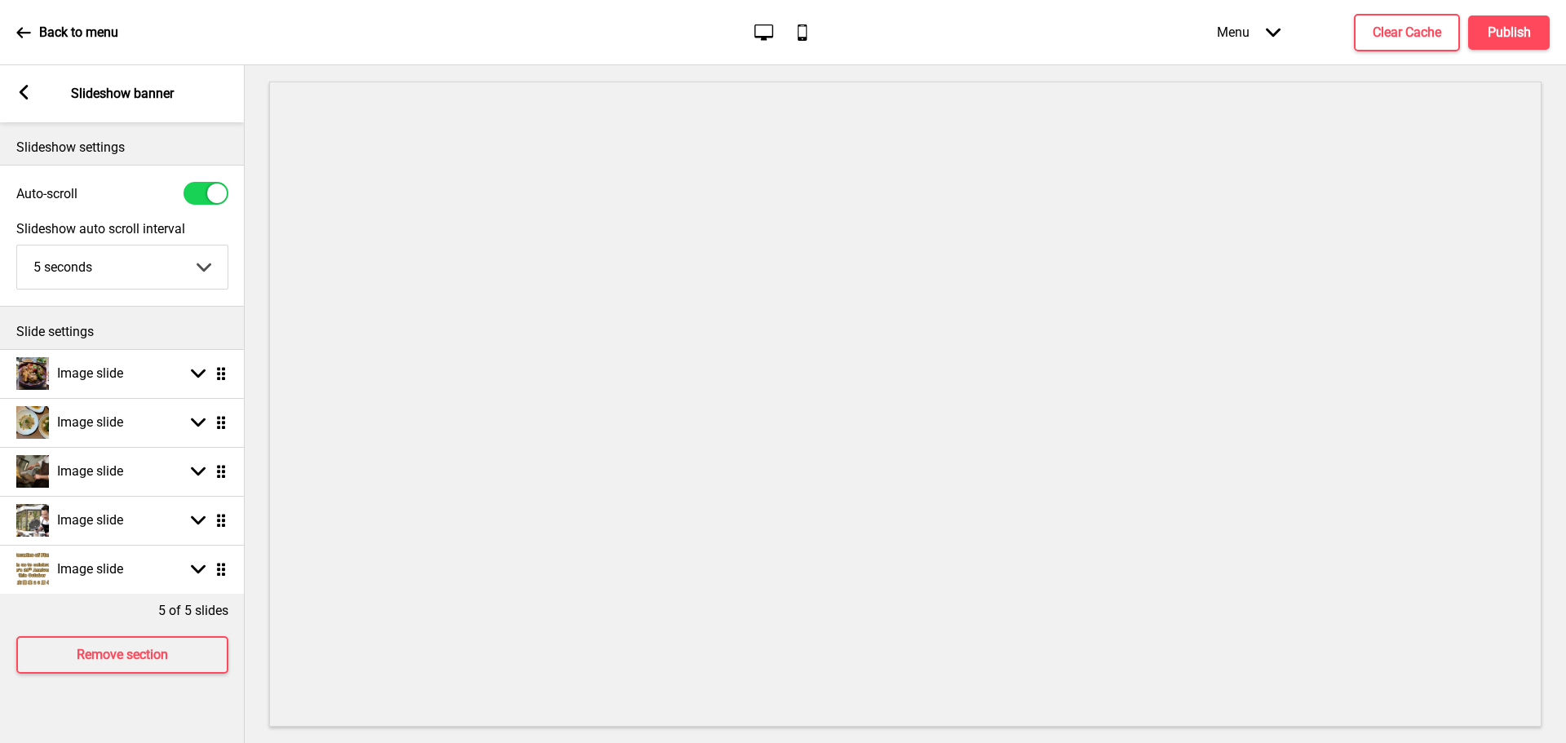
click at [208, 255] on select "5 seconds 6 seconds 7 seconds 8 seconds 9 seconds 10 seconds" at bounding box center [122, 267] width 210 height 43
click at [202, 261] on select "5 seconds 6 seconds 7 seconds 8 seconds 9 seconds 10 seconds" at bounding box center [122, 267] width 210 height 43
click at [20, 86] on rect at bounding box center [23, 92] width 15 height 15
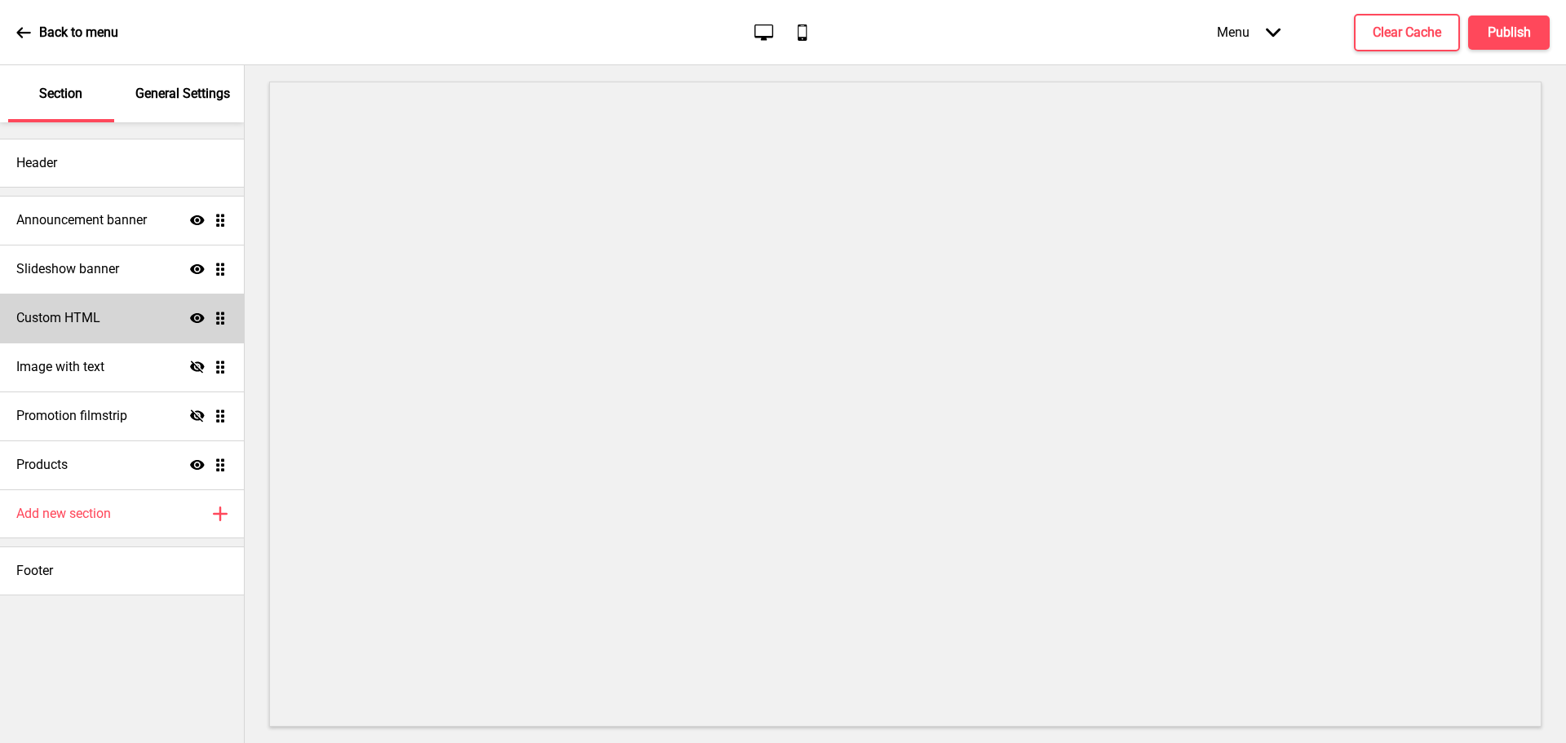
click at [127, 314] on div "Custom HTML Show Drag" at bounding box center [122, 318] width 244 height 49
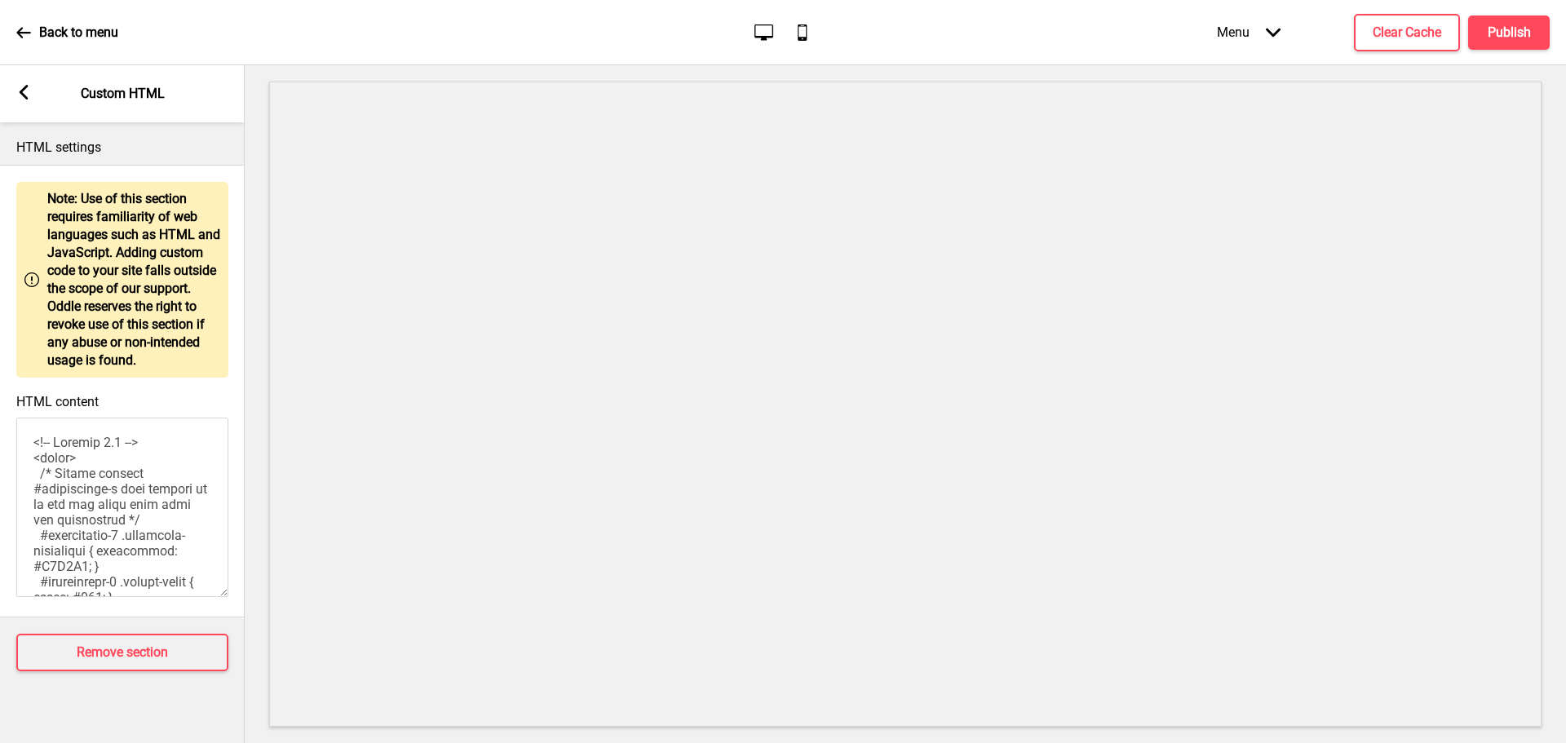
click at [23, 86] on rect at bounding box center [23, 92] width 15 height 15
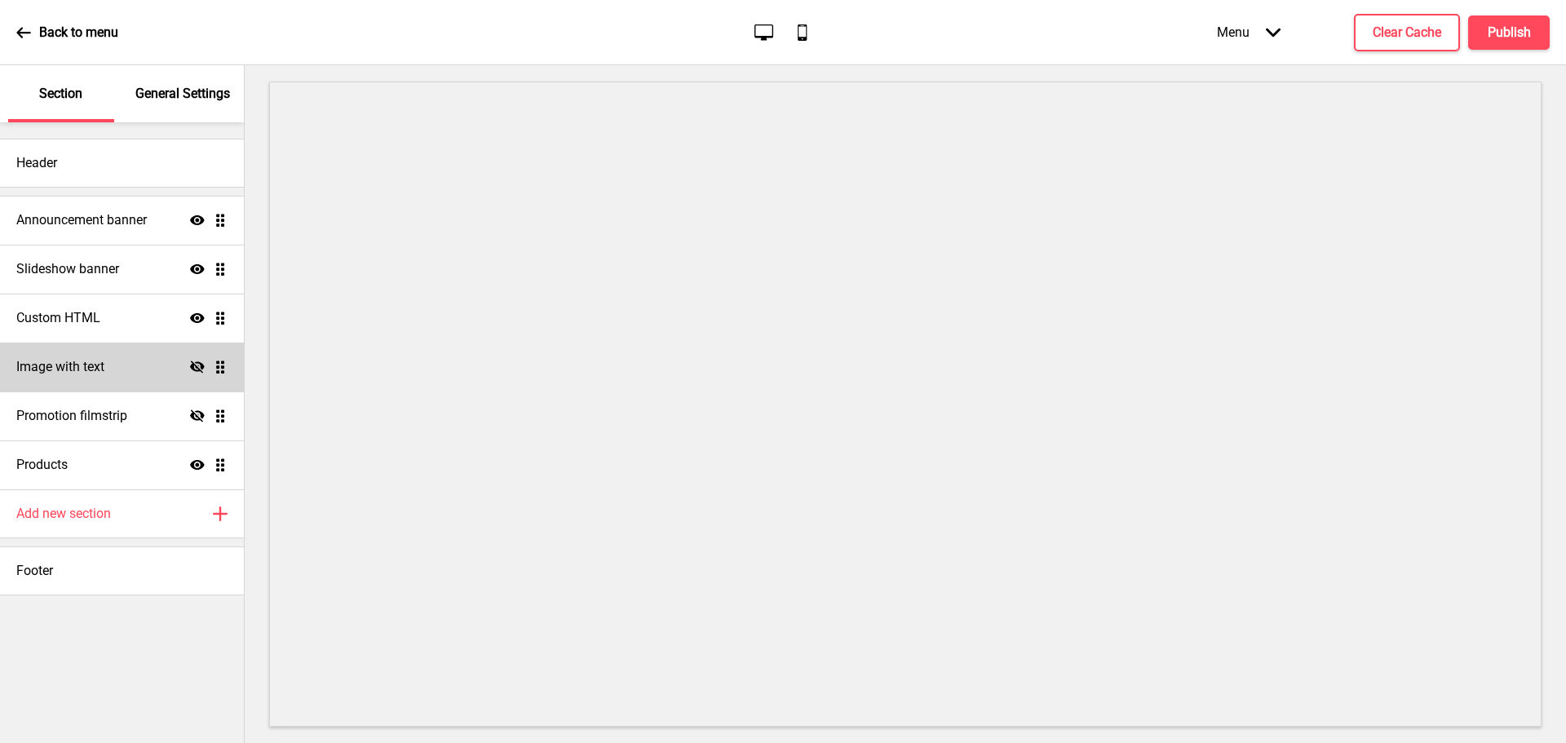
click at [129, 364] on div "Image with text Hide Drag" at bounding box center [122, 367] width 244 height 49
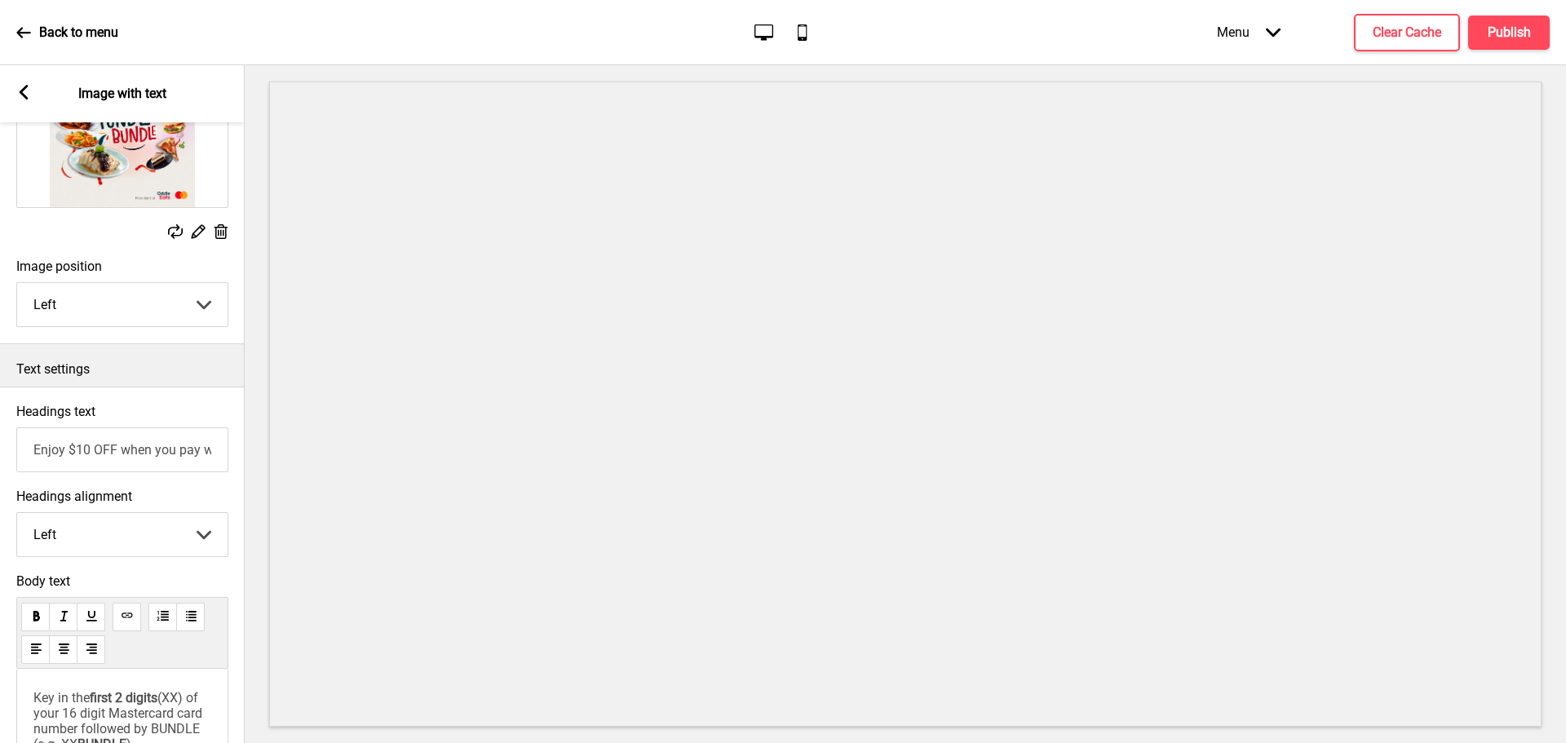
scroll to position [142, 0]
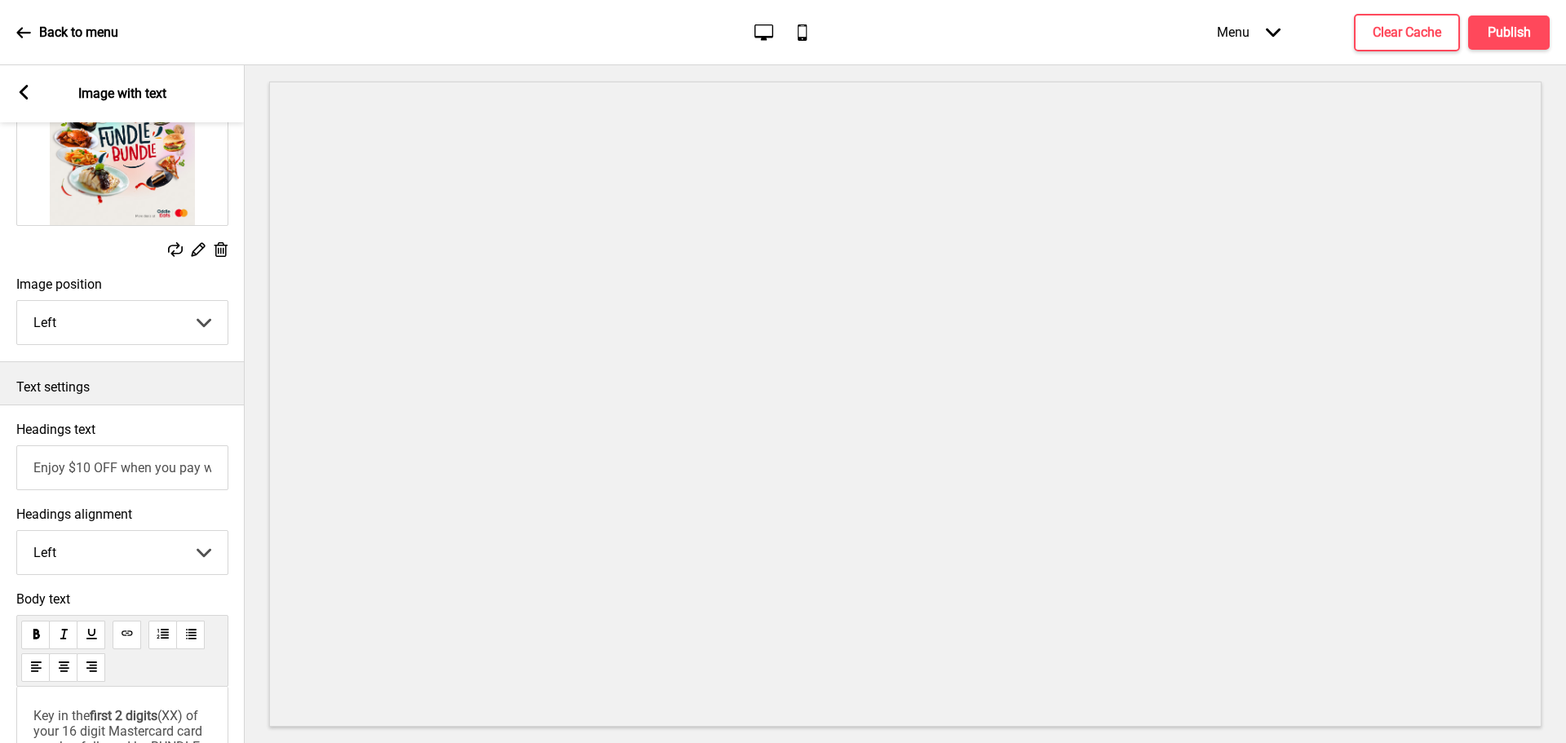
click at [25, 86] on icon at bounding box center [24, 92] width 9 height 15
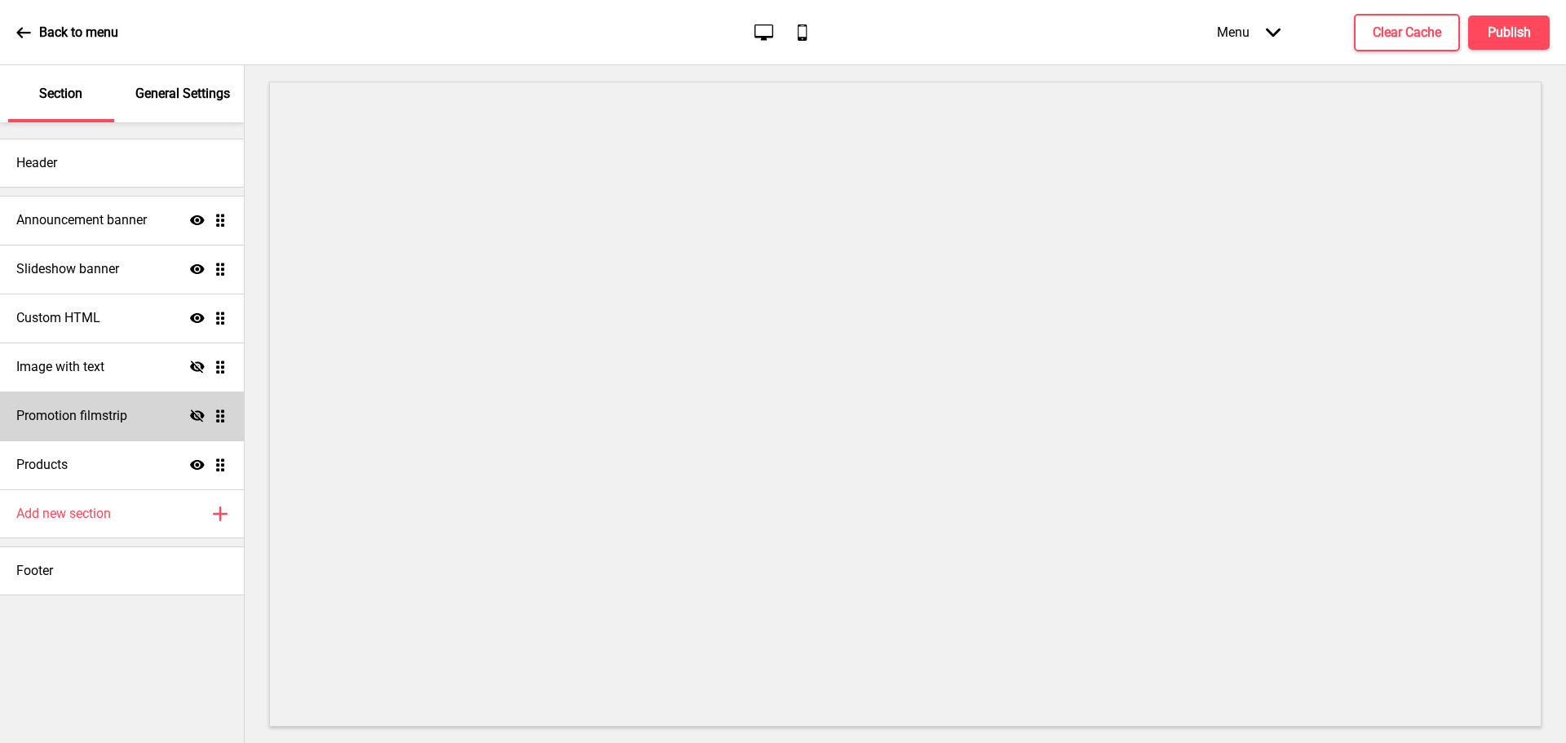
click at [115, 419] on h4 "Promotion filmstrip" at bounding box center [71, 416] width 111 height 18
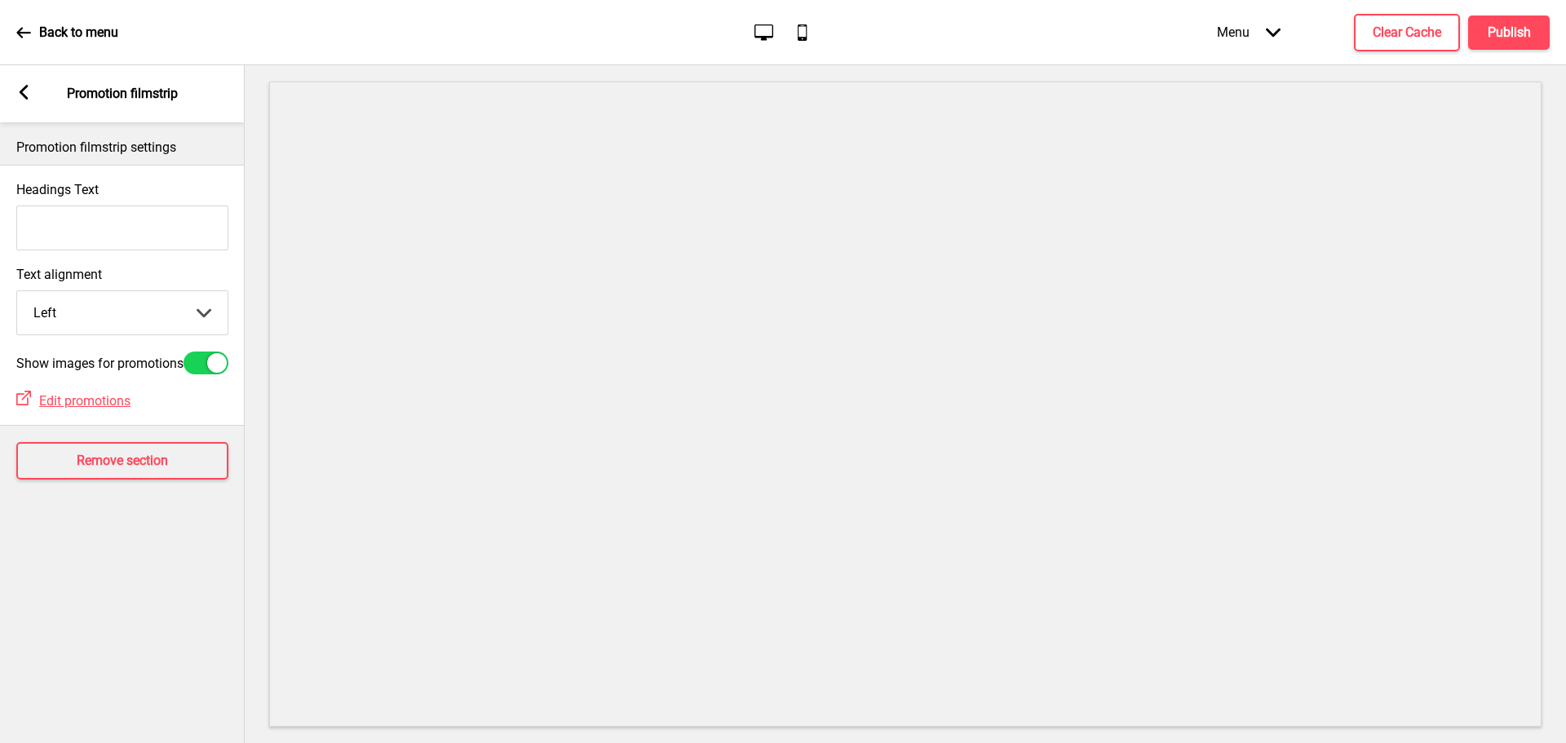
click at [204, 313] on select "Left Center Right" at bounding box center [122, 312] width 210 height 43
click at [22, 86] on rect at bounding box center [23, 92] width 15 height 15
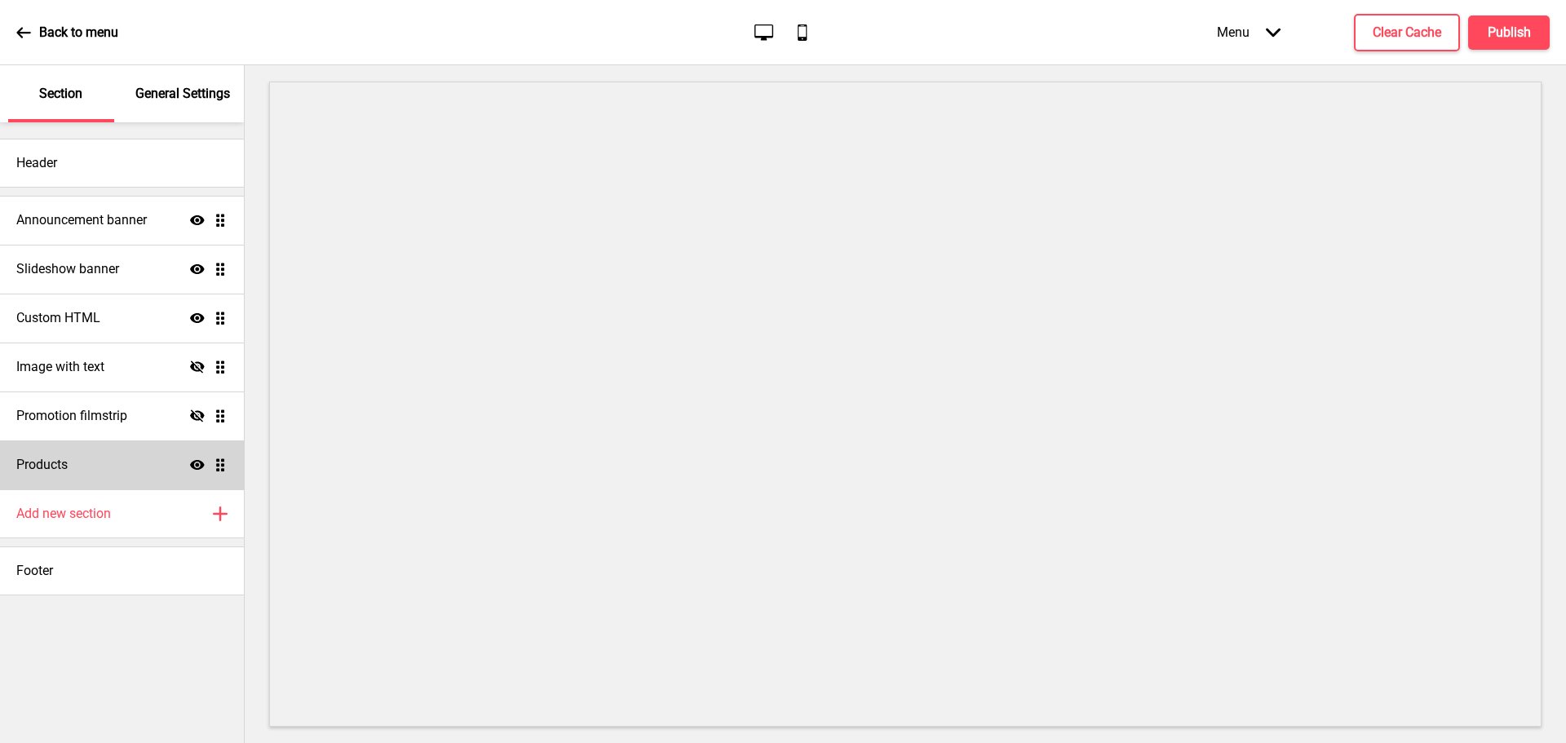
click at [122, 469] on div "Products Show Drag" at bounding box center [122, 465] width 244 height 49
select select "list"
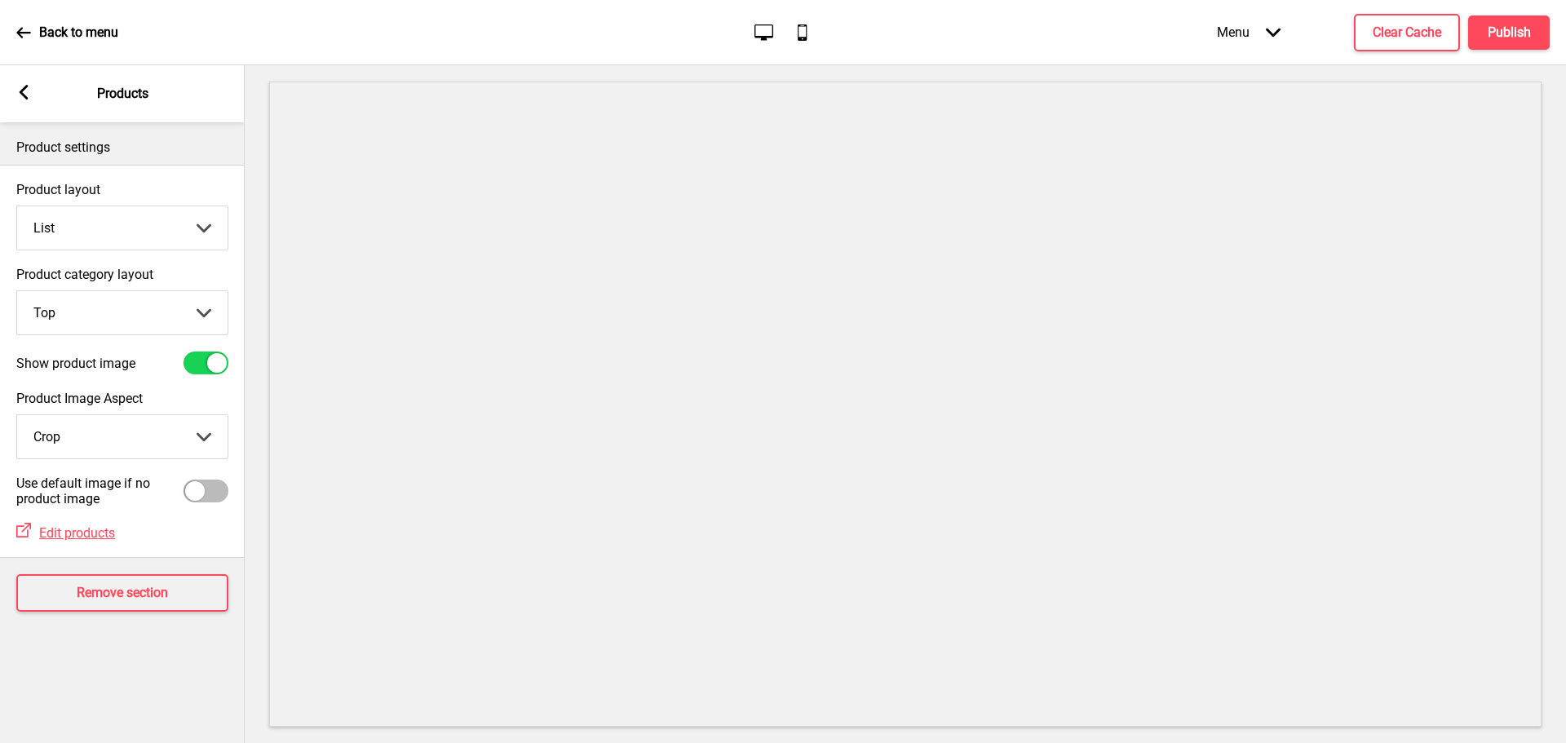
click at [26, 90] on rect at bounding box center [23, 92] width 15 height 15
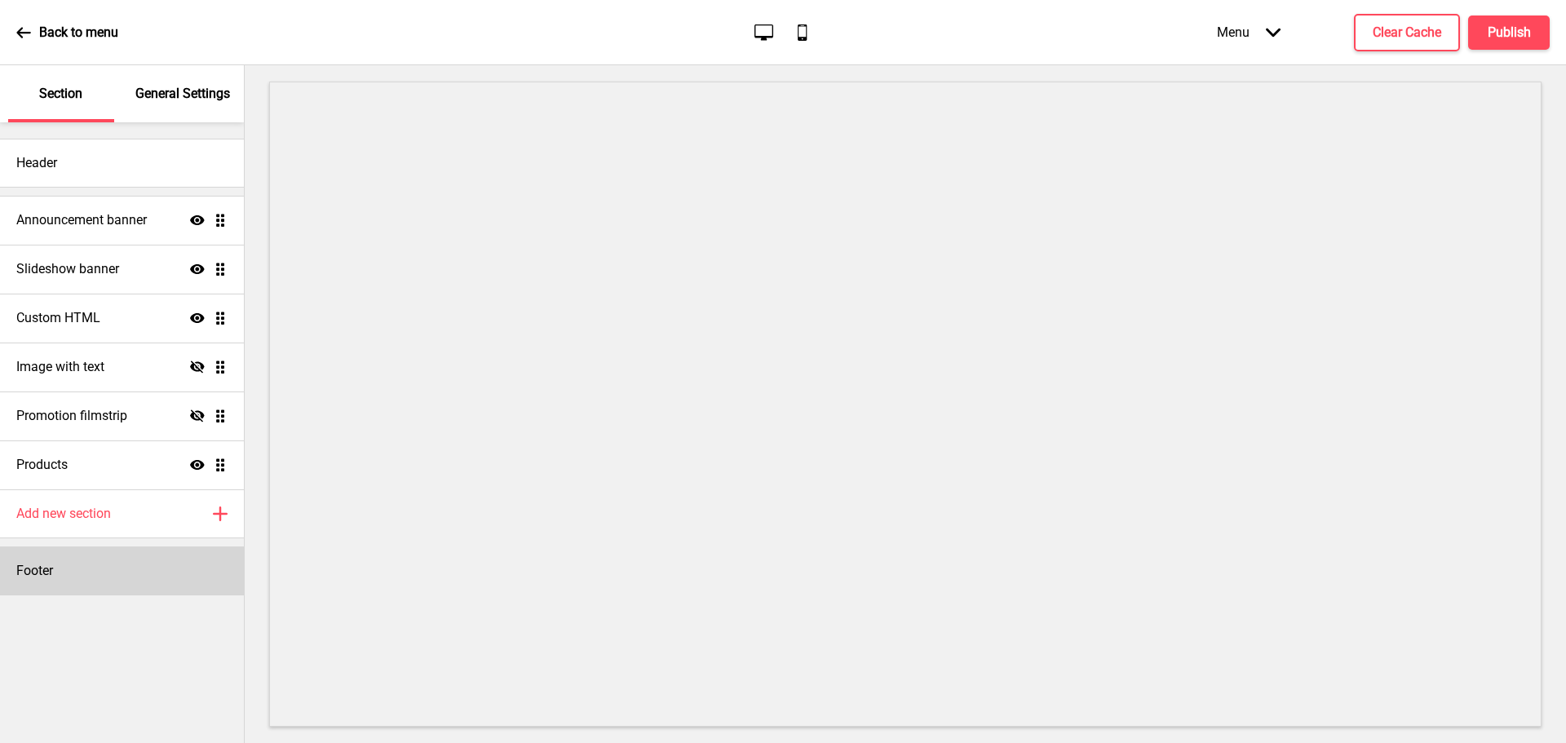
click at [98, 566] on div "Footer" at bounding box center [122, 571] width 244 height 49
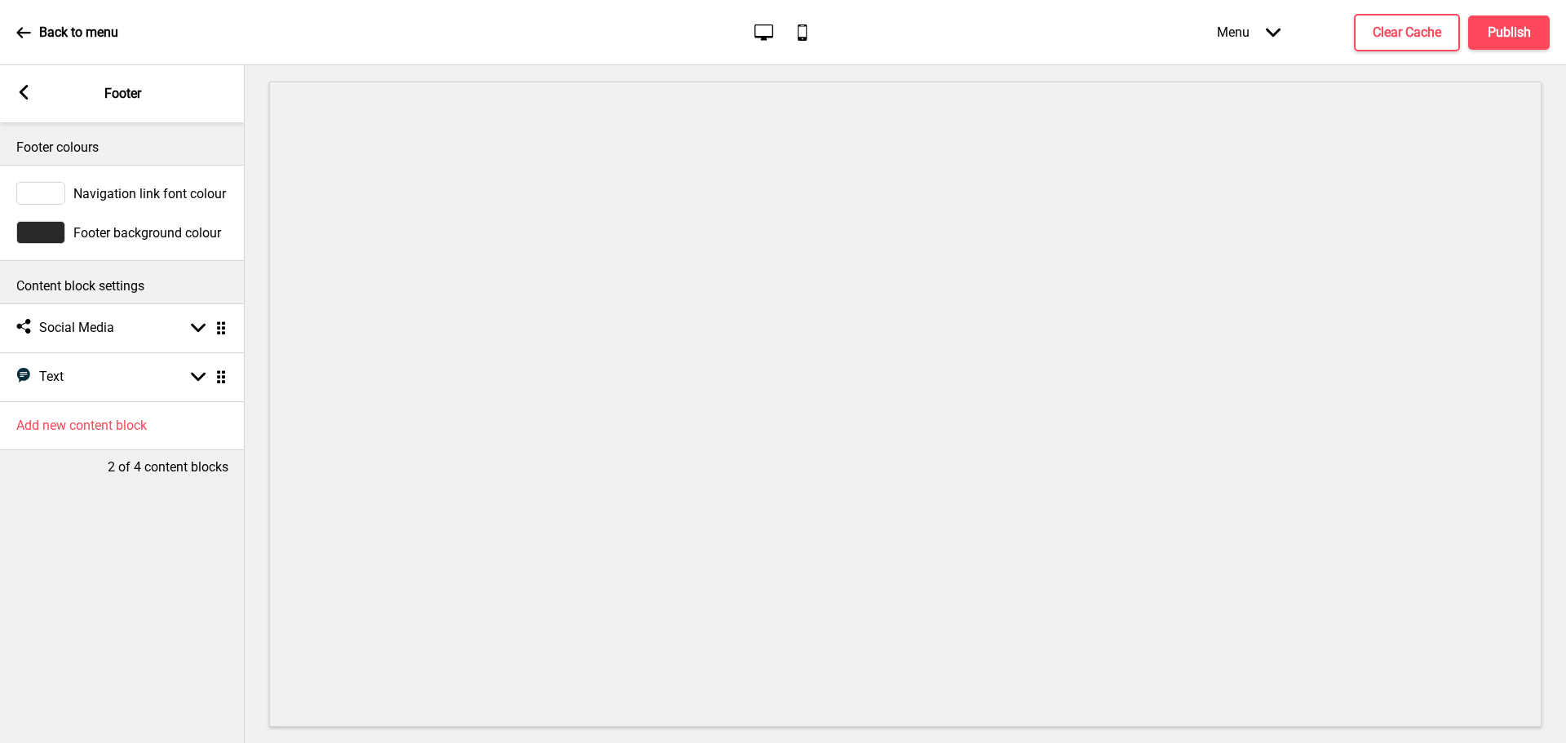
click at [25, 92] on rect at bounding box center [23, 92] width 15 height 15
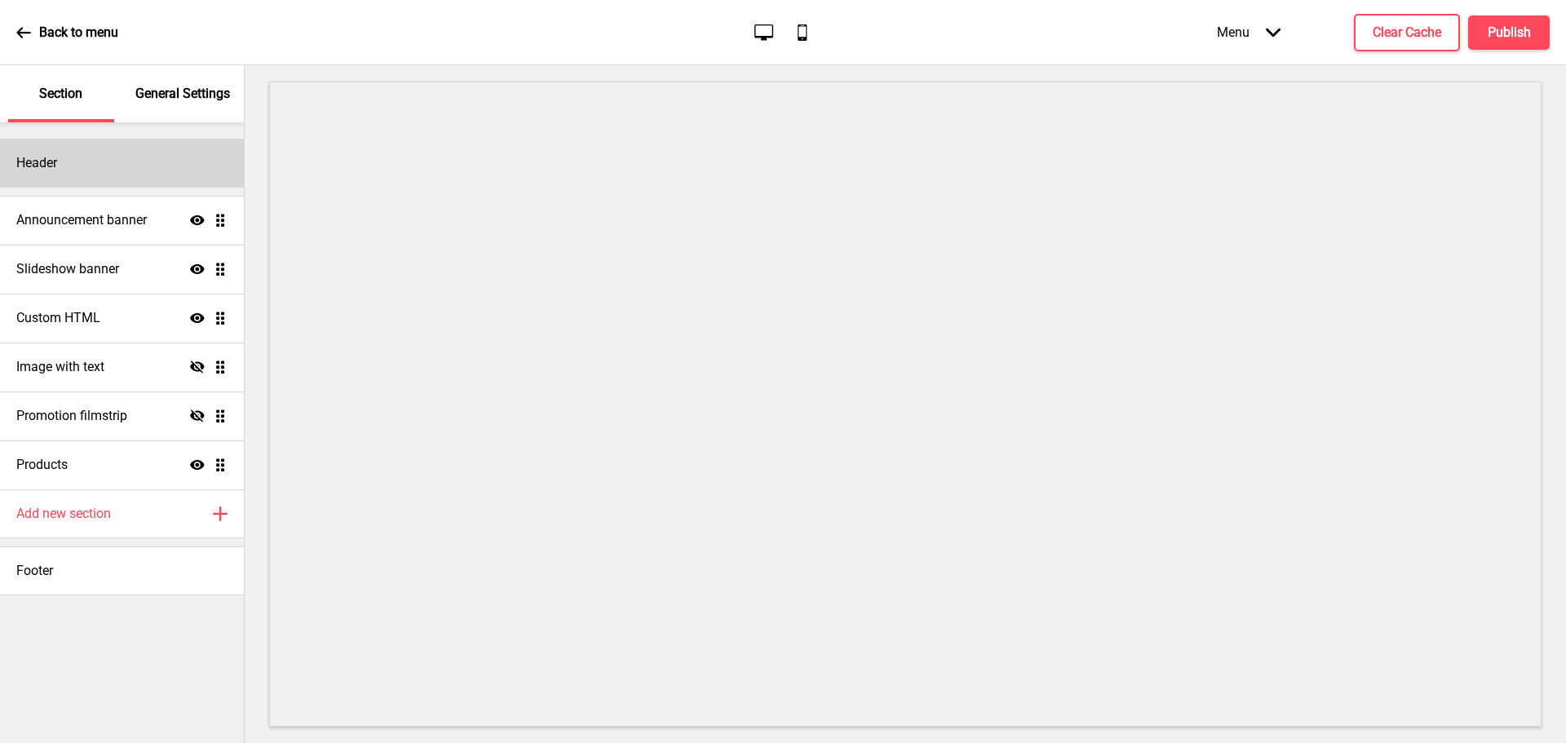
click at [60, 157] on div "Header" at bounding box center [122, 163] width 244 height 49
select select "Roboto"
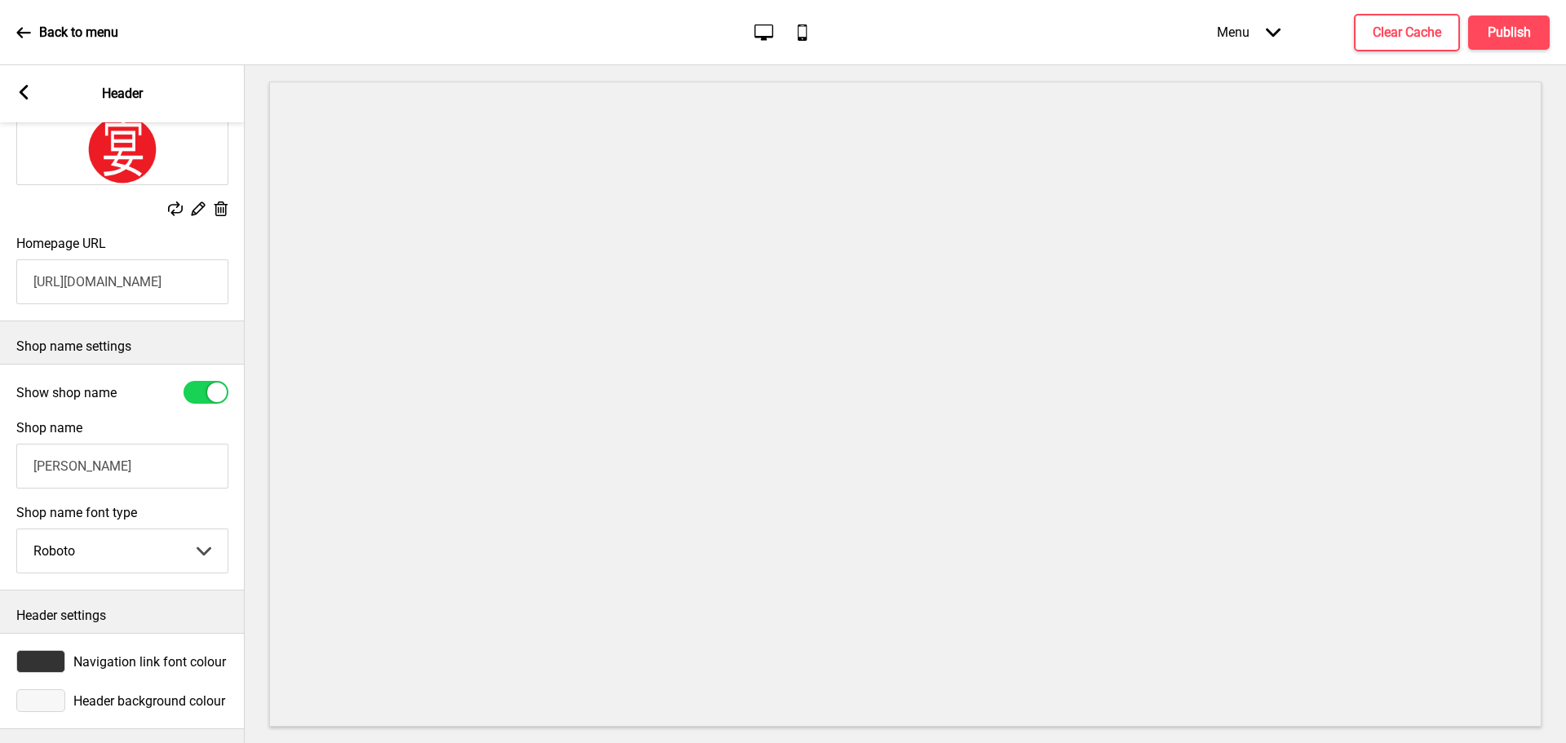
scroll to position [201, 0]
click at [20, 97] on rect at bounding box center [23, 92] width 15 height 15
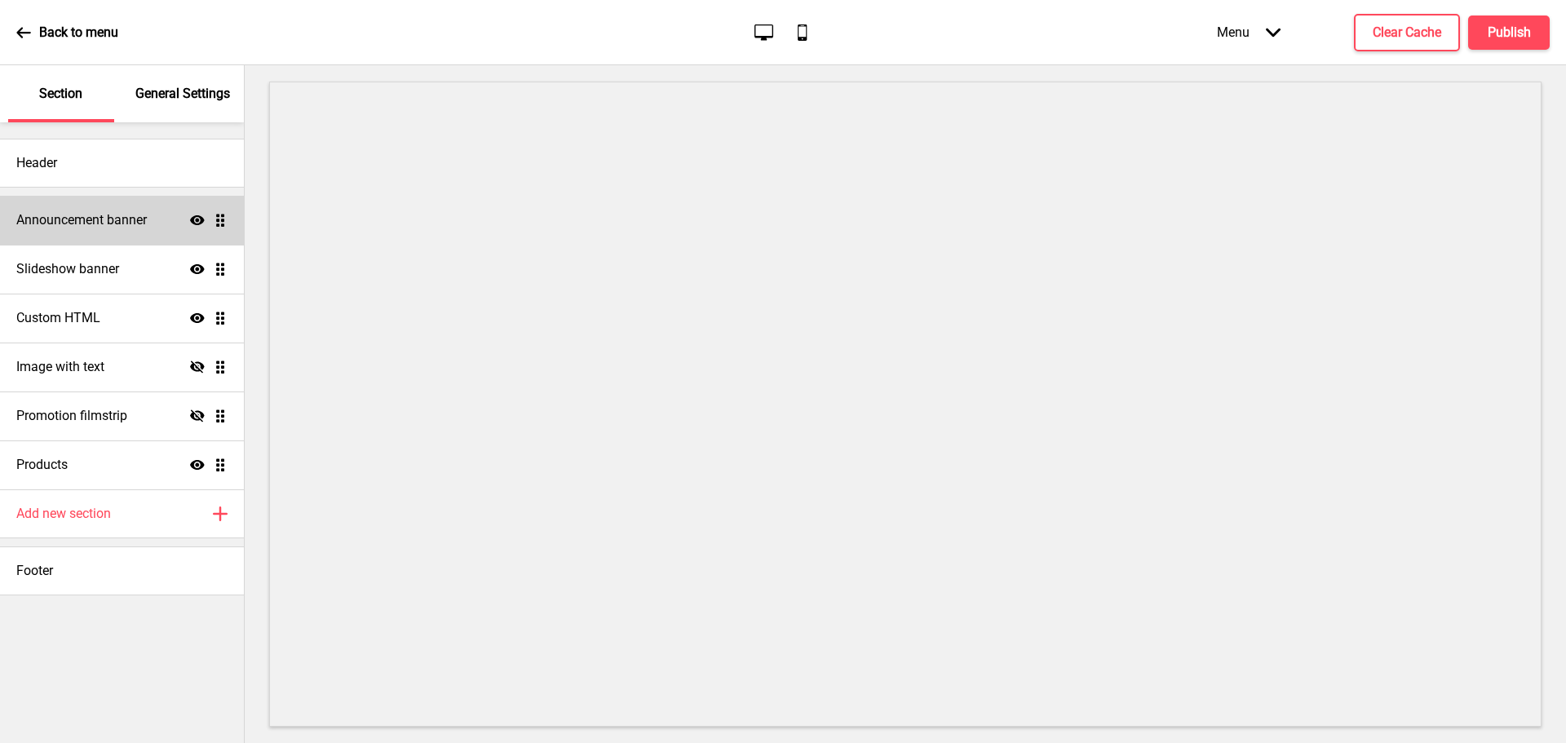
click at [80, 226] on h4 "Announcement banner" at bounding box center [81, 220] width 131 height 18
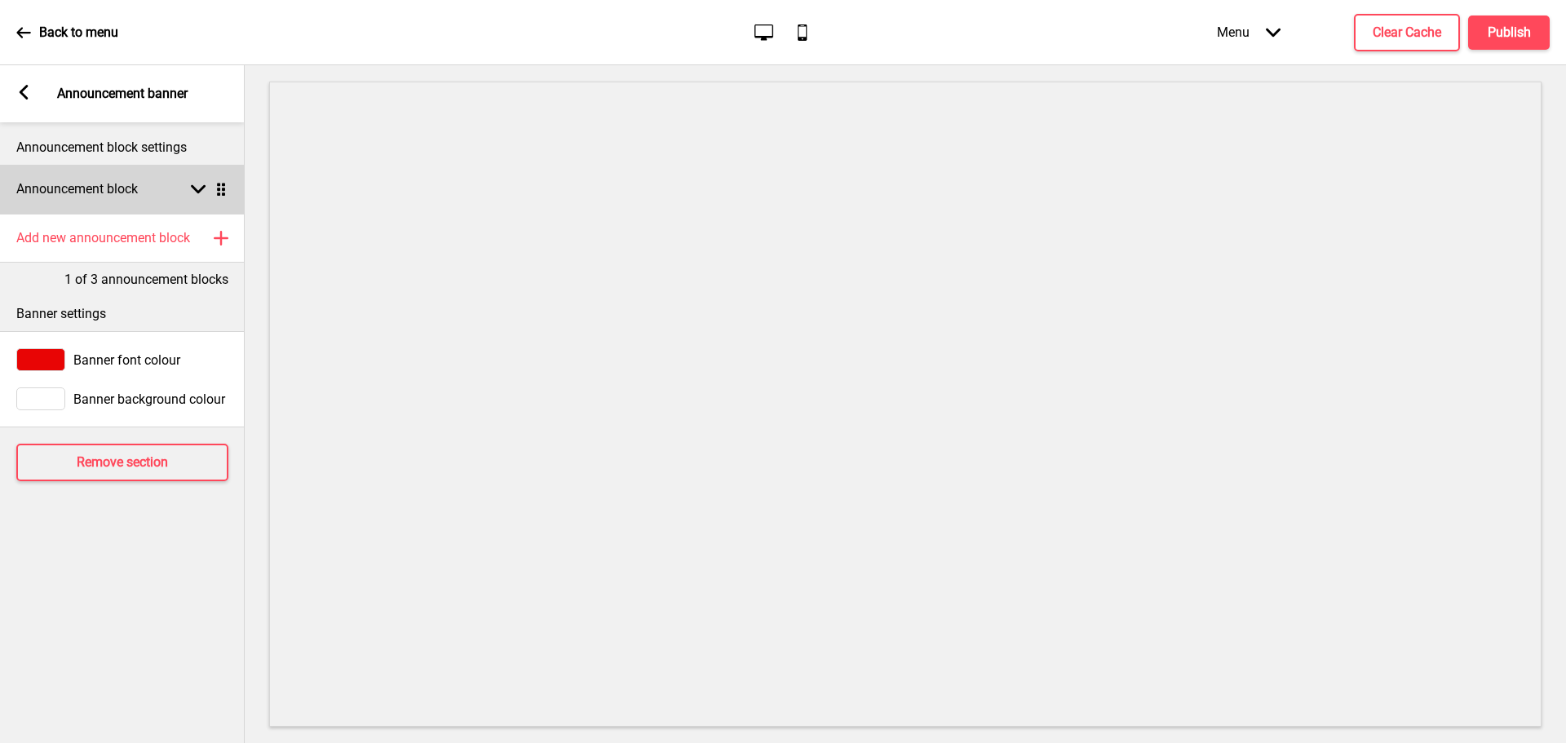
click at [190, 184] on div "Arrow down Drag" at bounding box center [206, 189] width 46 height 15
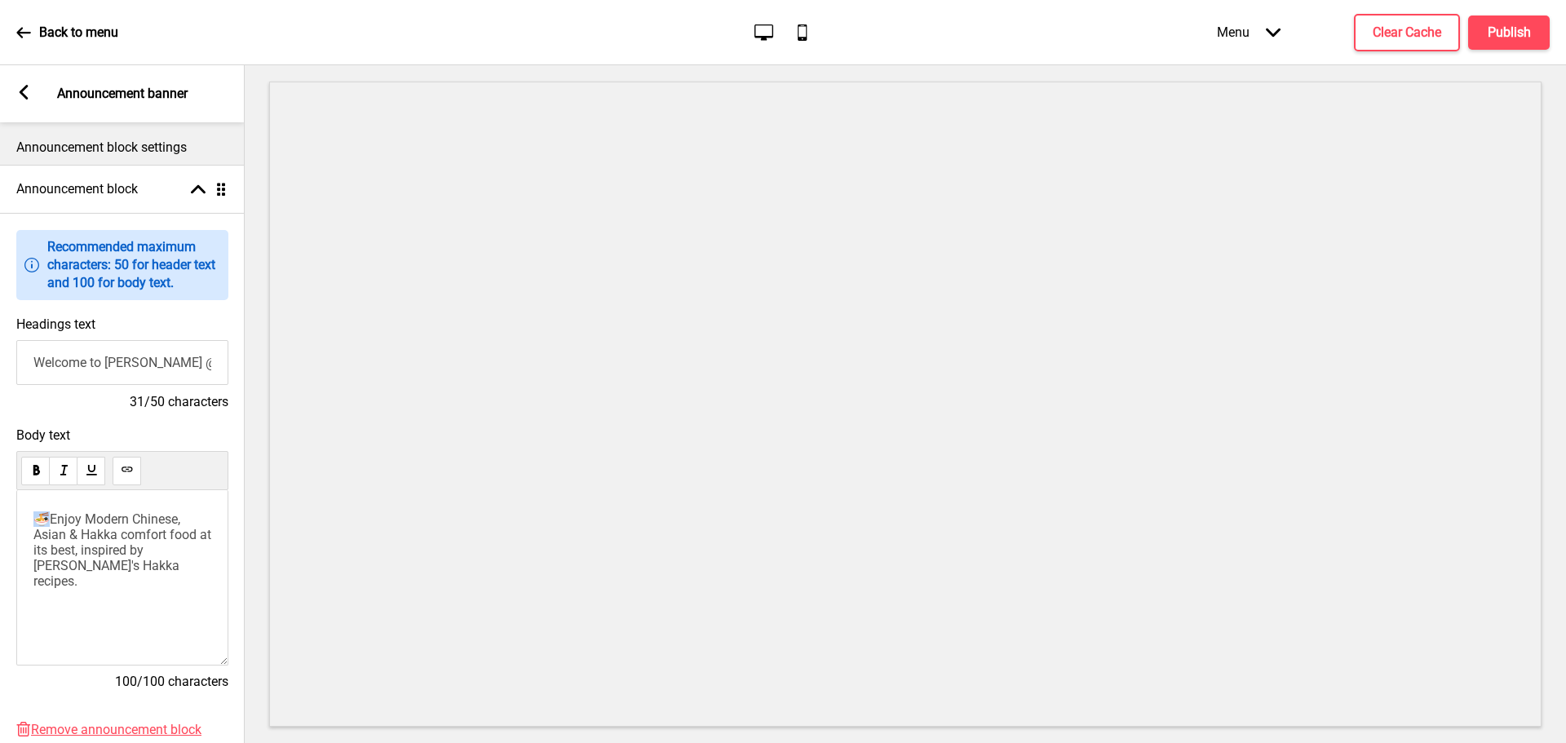
drag, startPoint x: 50, startPoint y: 525, endPoint x: 30, endPoint y: 520, distance: 20.0
click at [30, 520] on div "🍜Enjoy Modern Chinese, Asian & Hakka comfort food at its best, inspired by Gran…" at bounding box center [122, 577] width 212 height 175
drag, startPoint x: 121, startPoint y: 575, endPoint x: 4, endPoint y: 522, distance: 128.1
click at [4, 522] on div "Body text Enjoy Modern Chinese, Asian & Hakka comfort food at its best, inspire…" at bounding box center [122, 566] width 245 height 294
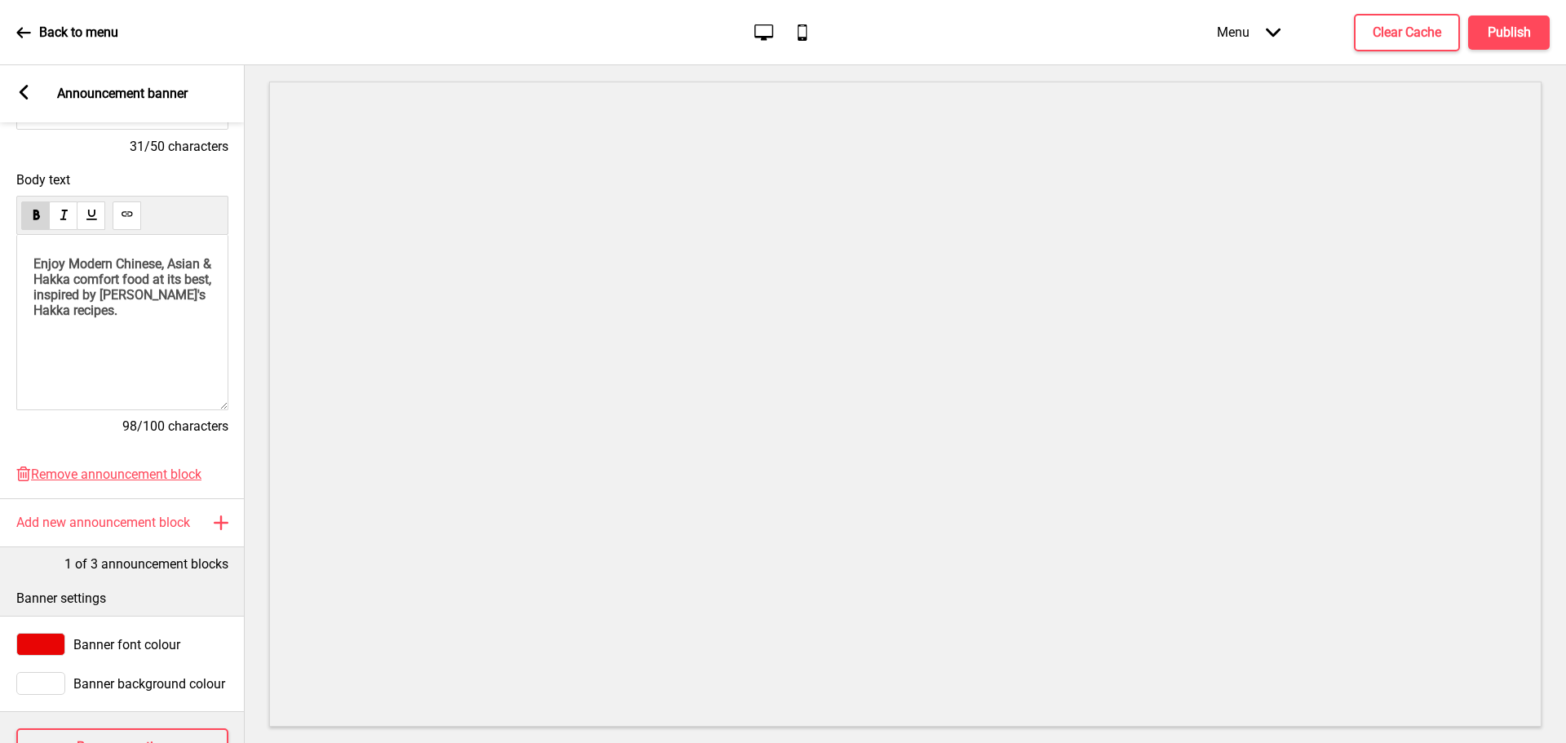
scroll to position [325, 0]
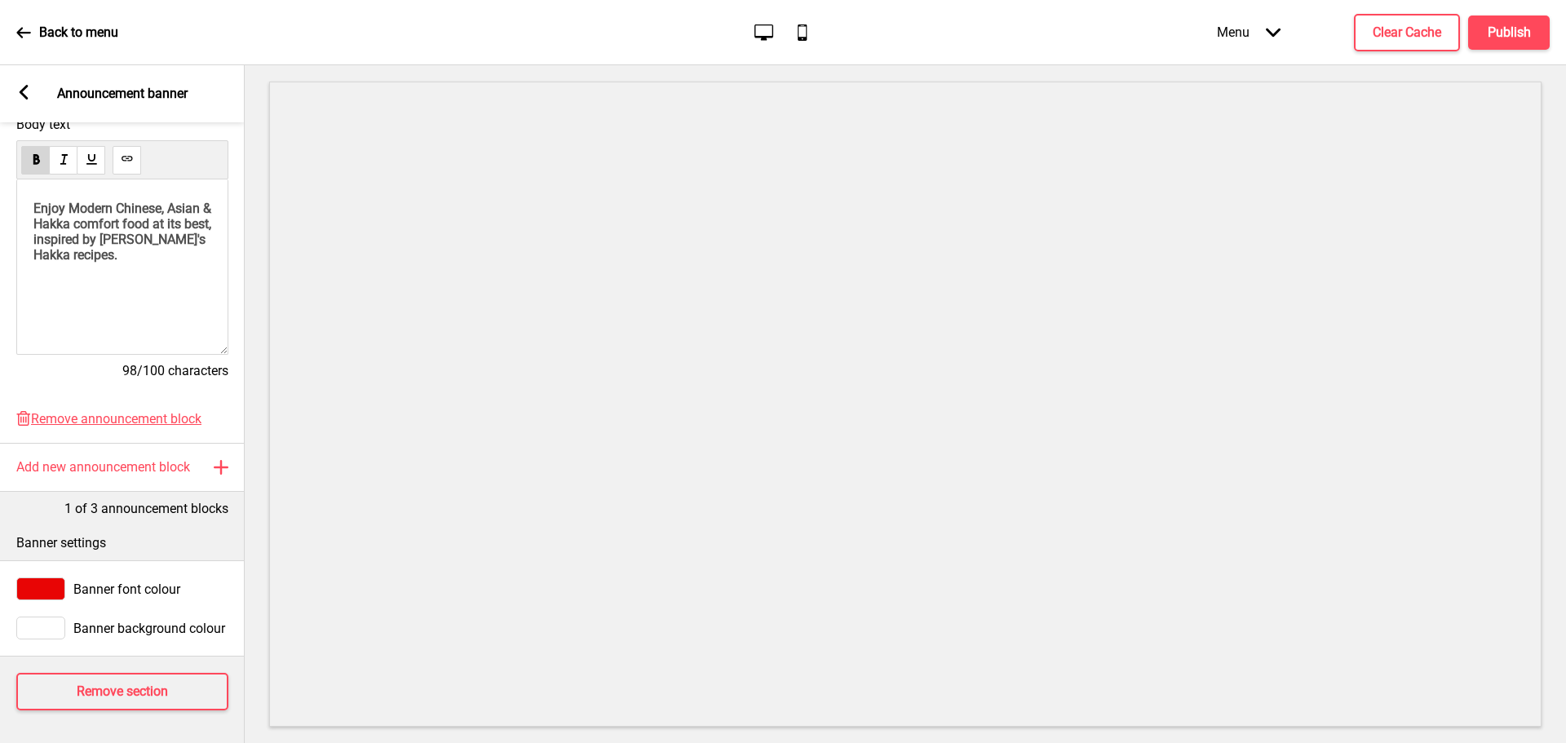
click at [25, 91] on rect at bounding box center [23, 92] width 15 height 15
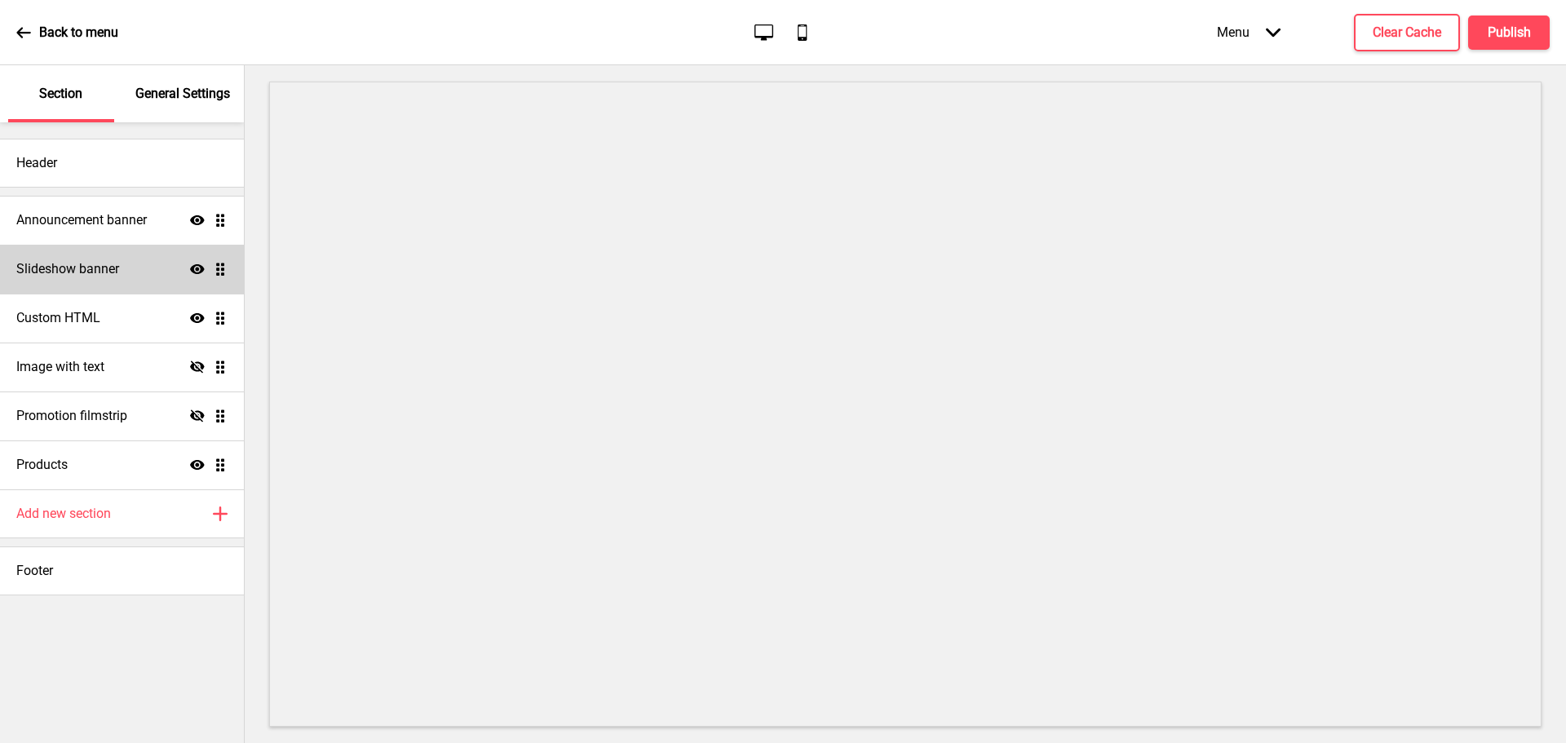
click at [84, 267] on h4 "Slideshow banner" at bounding box center [67, 269] width 103 height 18
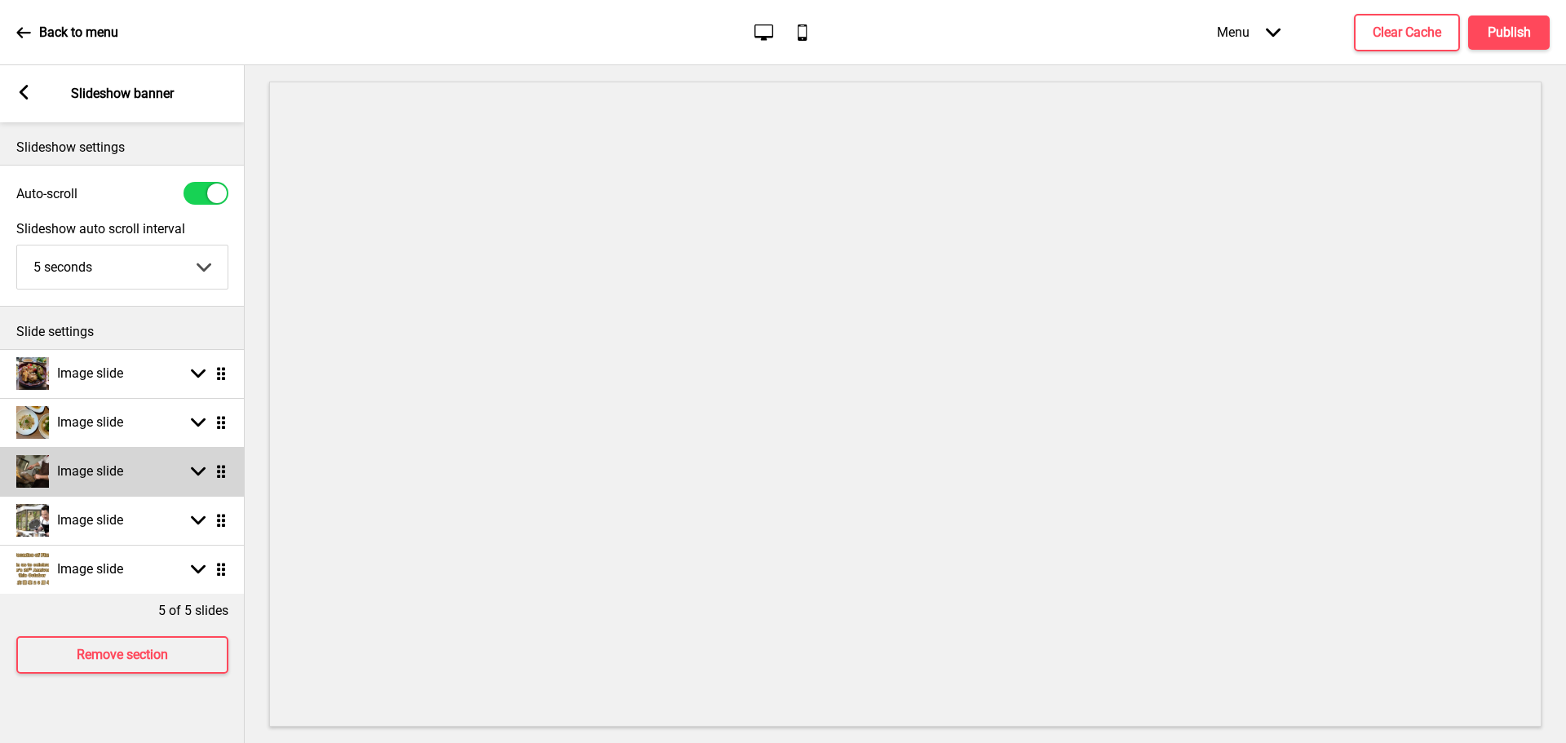
click at [111, 472] on h4 "Image slide" at bounding box center [90, 472] width 66 height 18
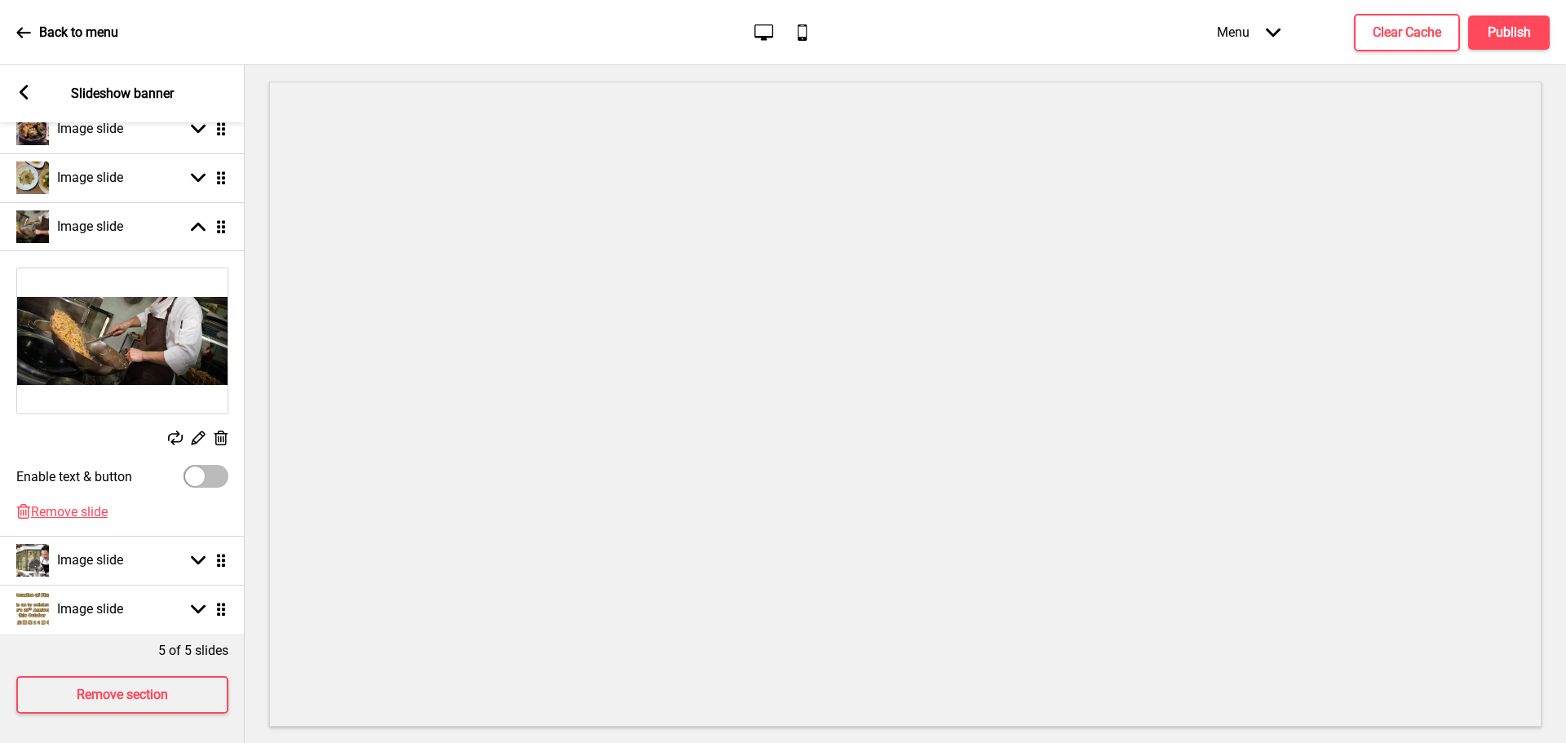
scroll to position [260, 0]
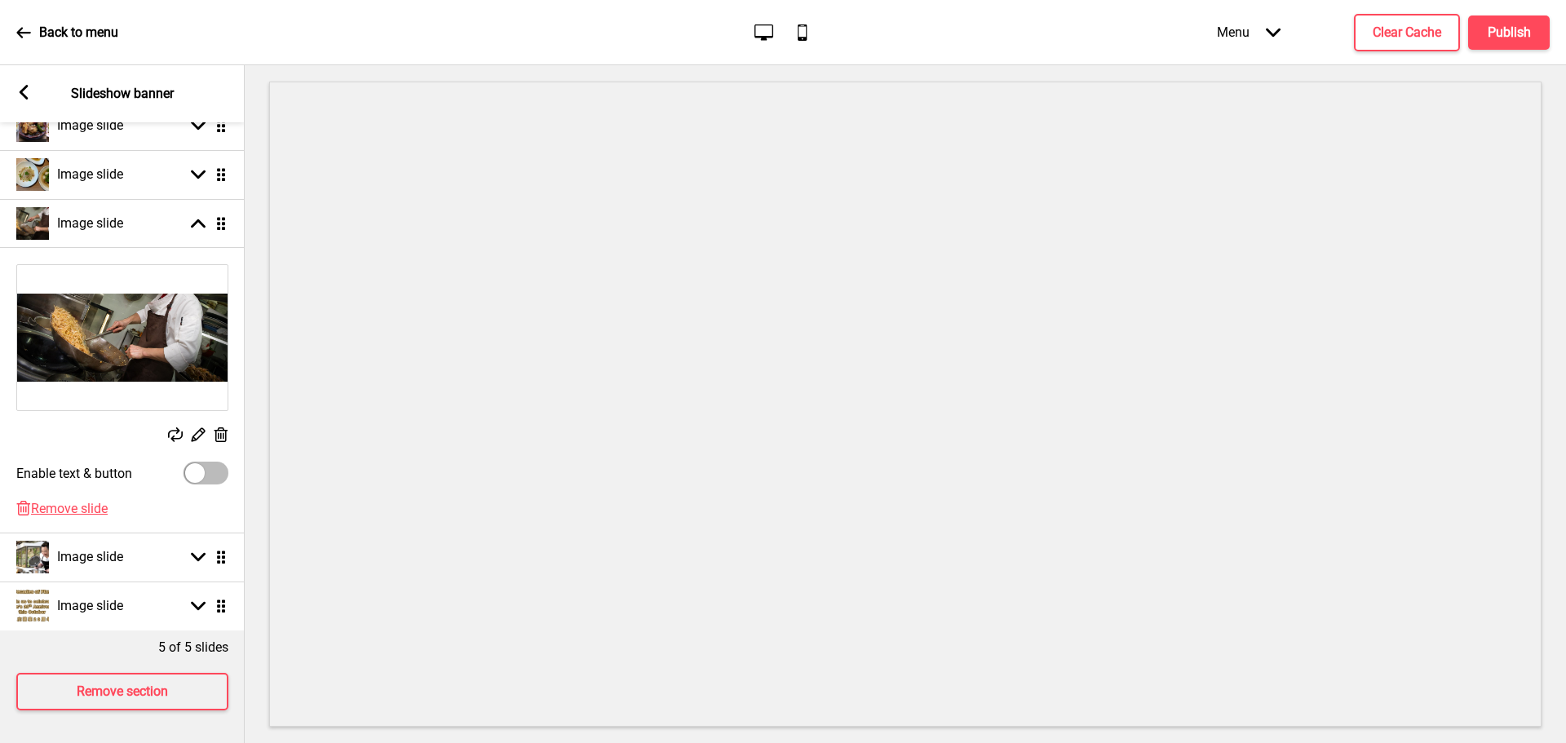
click at [23, 89] on icon at bounding box center [24, 92] width 9 height 15
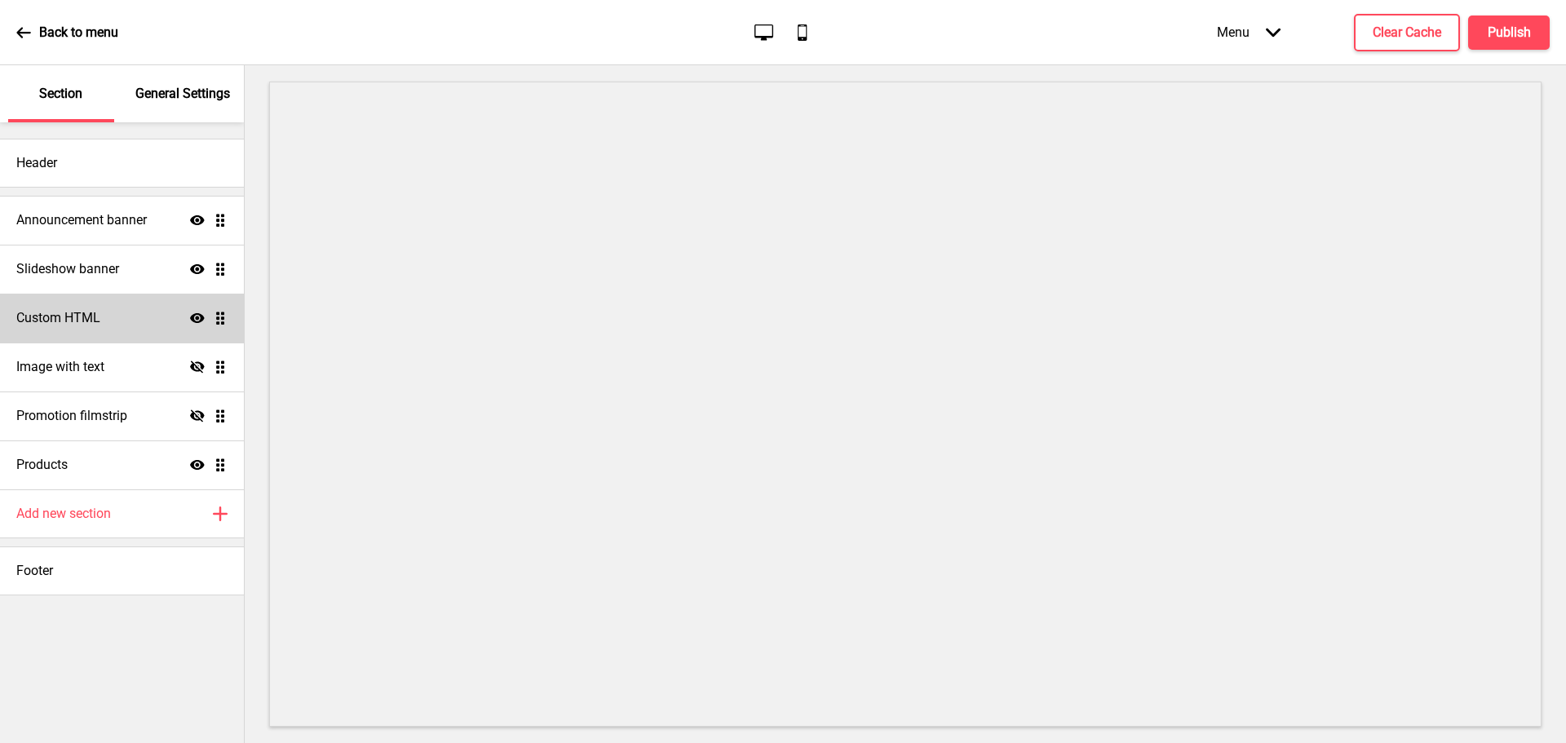
click at [91, 320] on h4 "Custom HTML" at bounding box center [58, 318] width 84 height 18
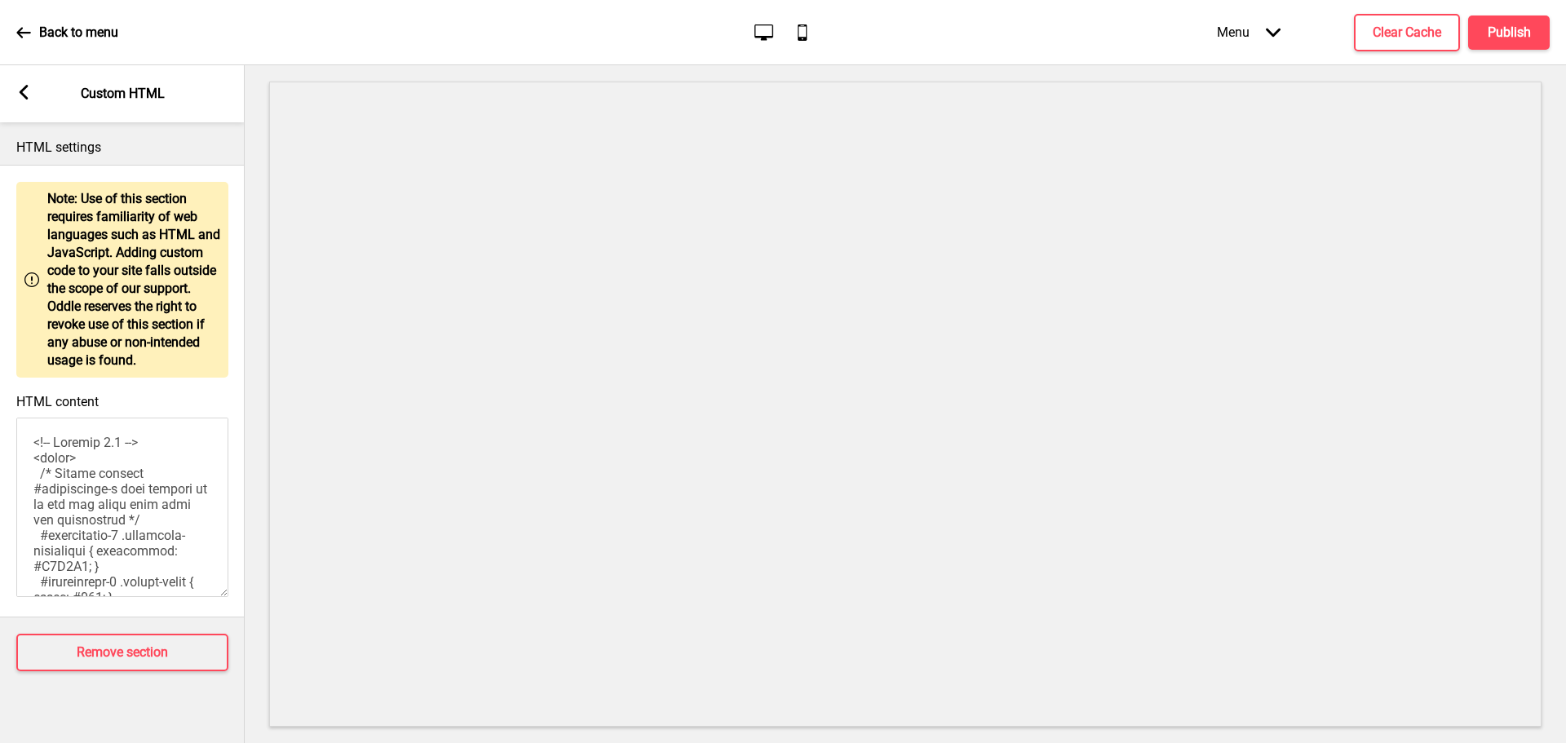
click at [25, 91] on rect at bounding box center [23, 92] width 15 height 15
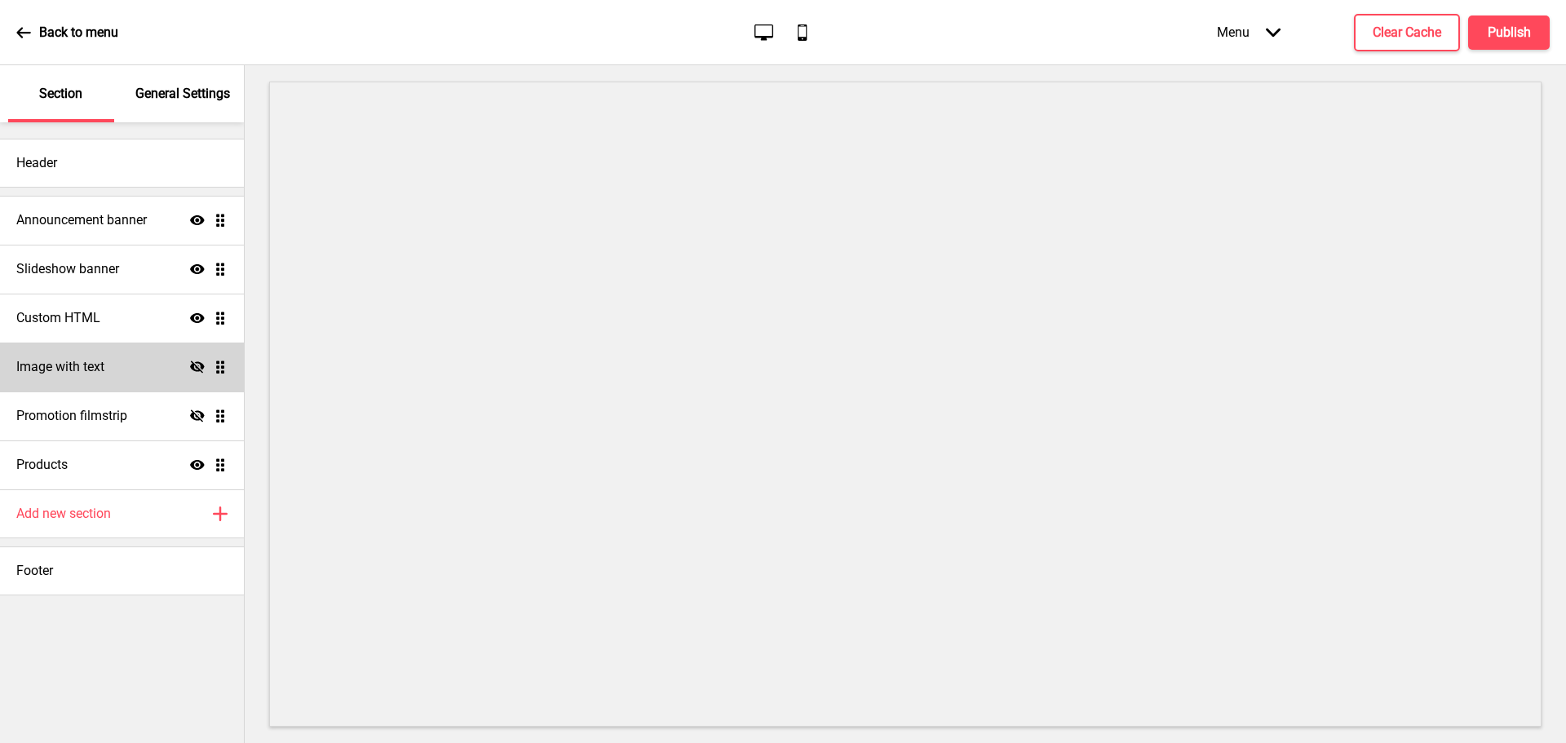
click at [100, 365] on h4 "Image with text" at bounding box center [60, 367] width 88 height 18
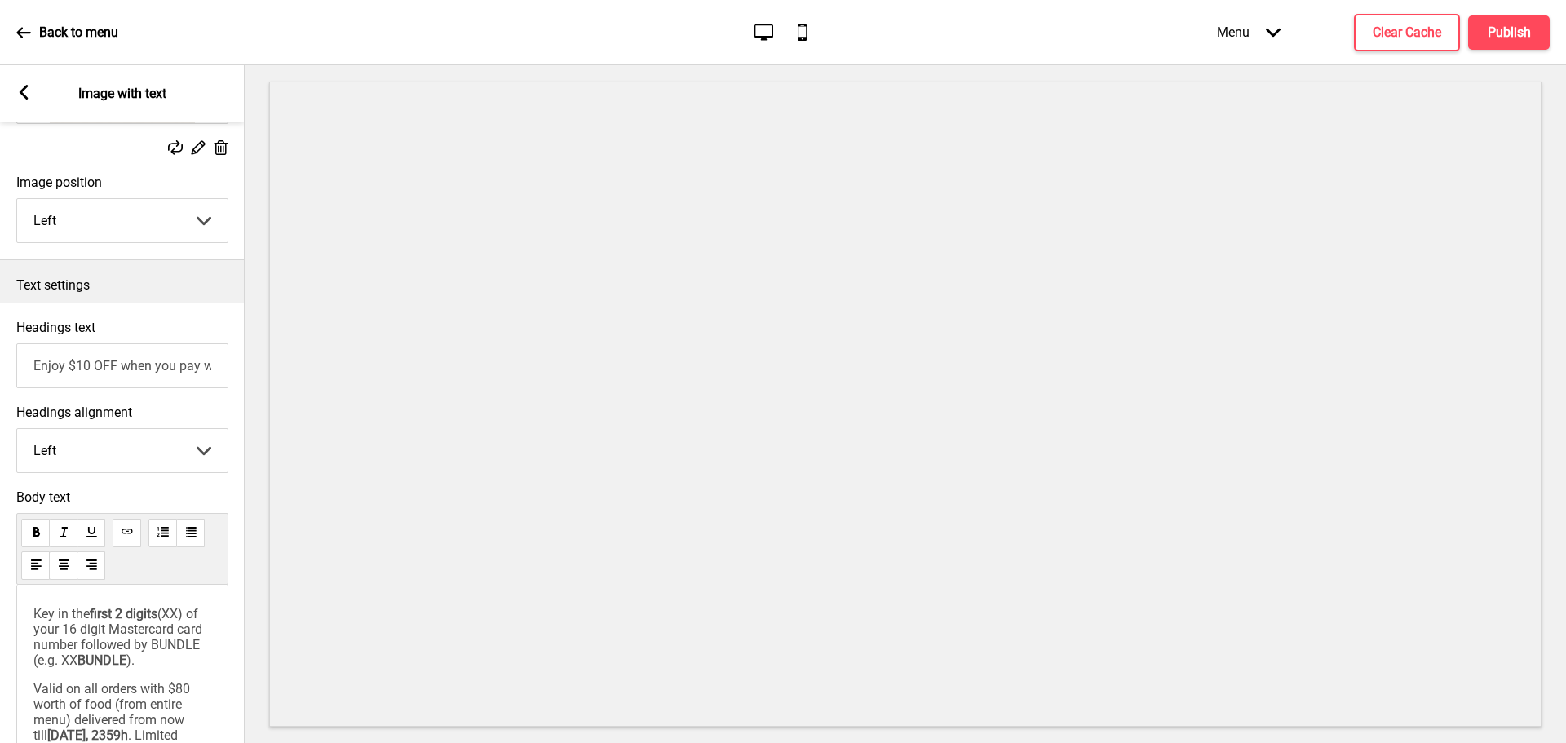
scroll to position [245, 0]
click at [195, 451] on select "Left Center Right" at bounding box center [122, 449] width 210 height 43
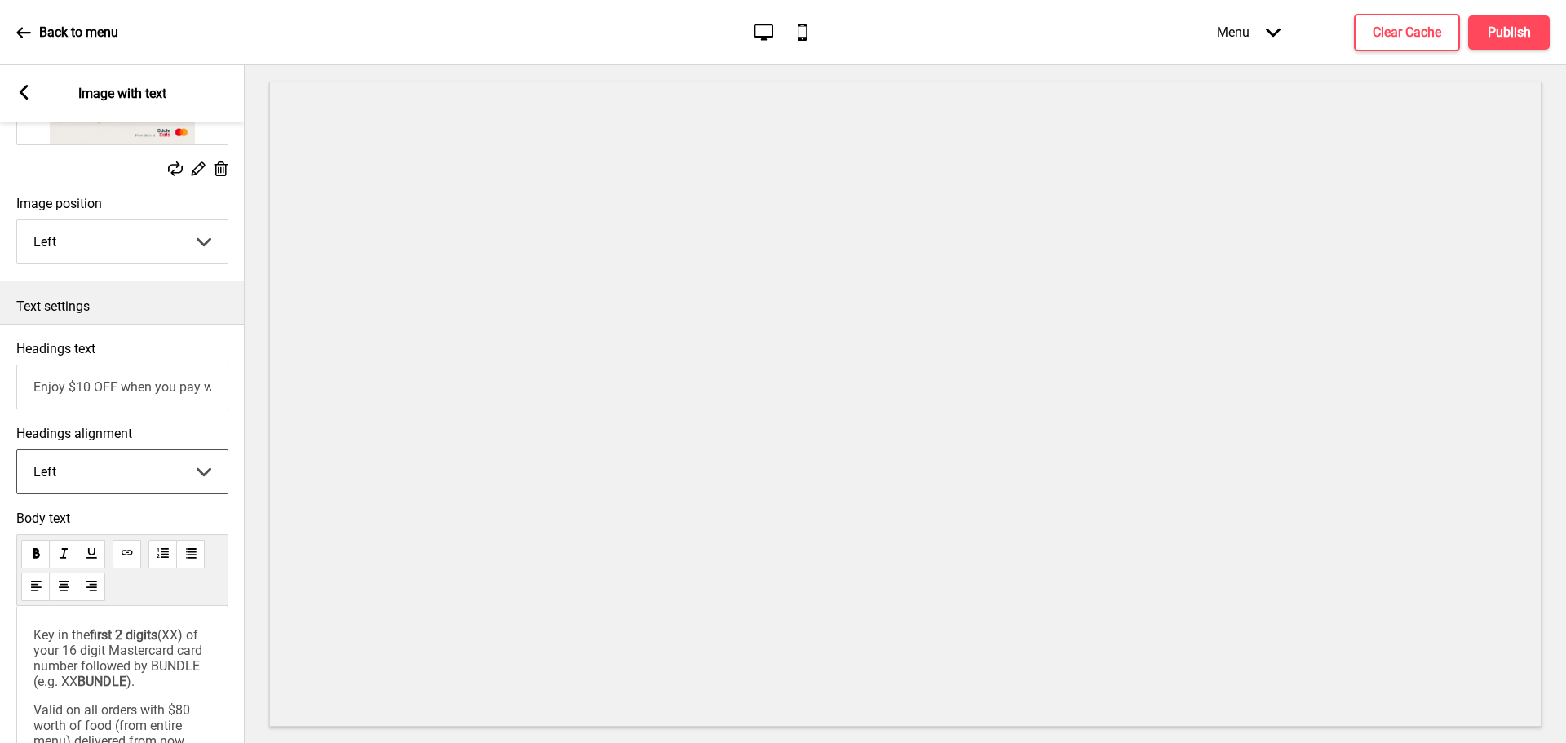
scroll to position [0, 0]
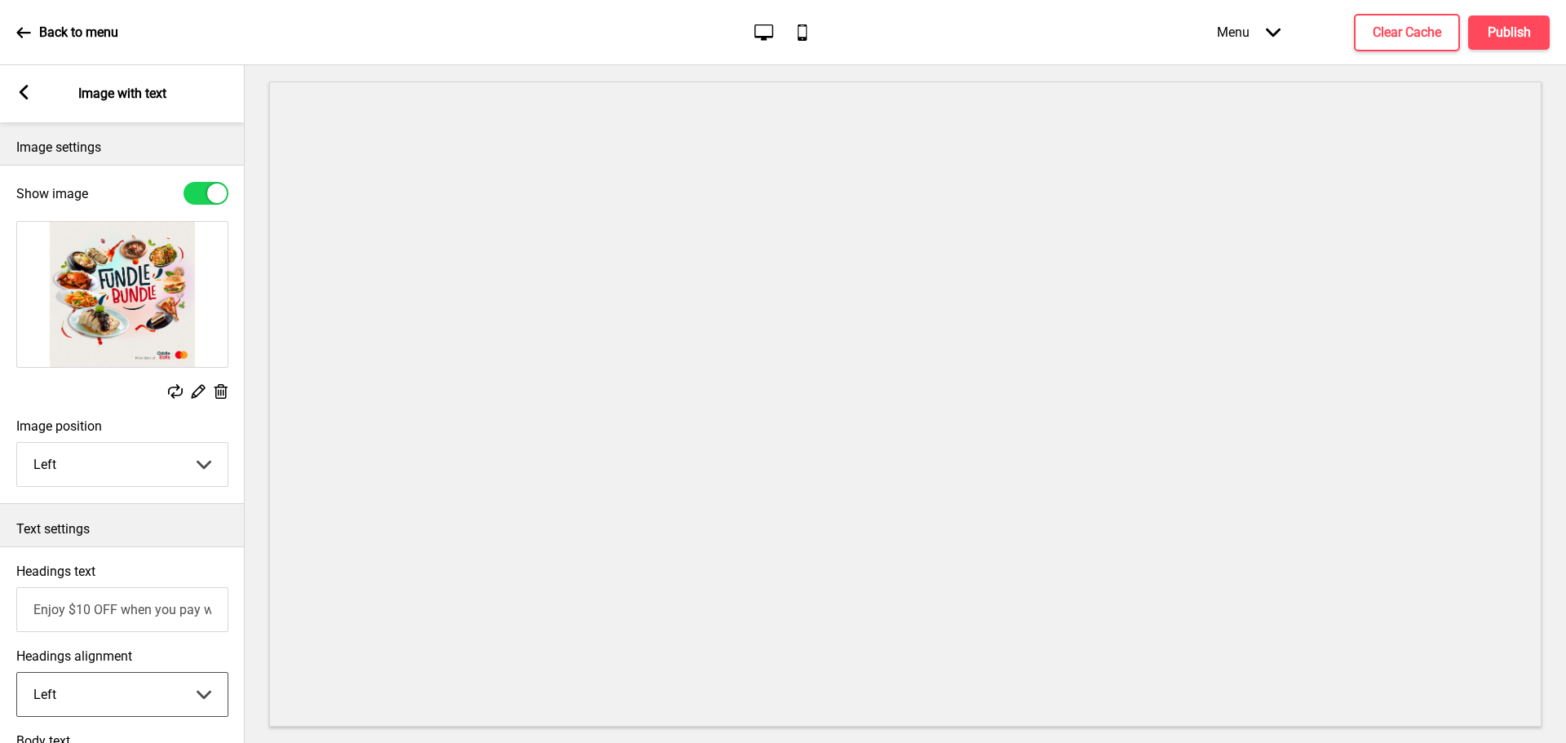
click at [25, 91] on rect at bounding box center [23, 92] width 15 height 15
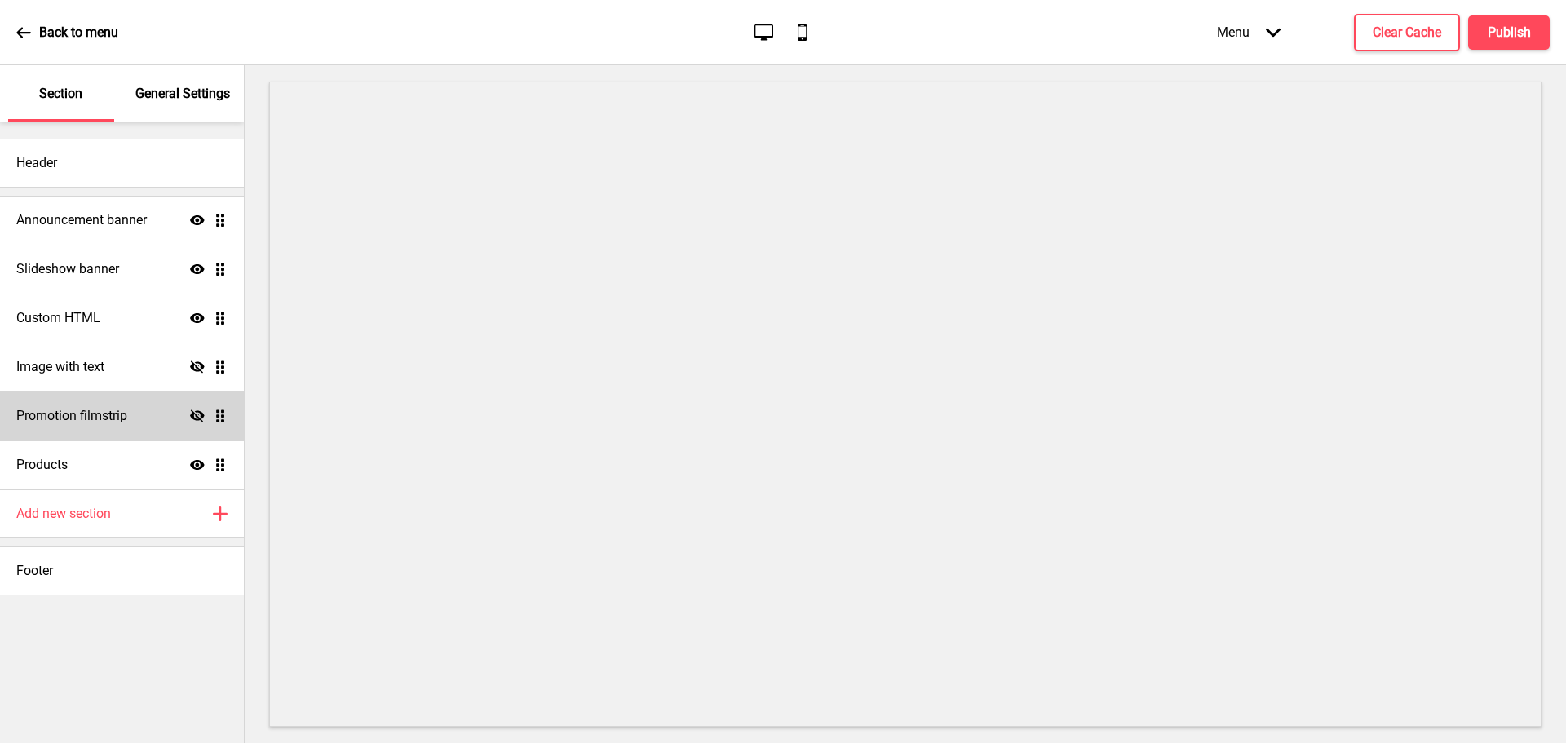
click at [120, 420] on h4 "Promotion filmstrip" at bounding box center [71, 416] width 111 height 18
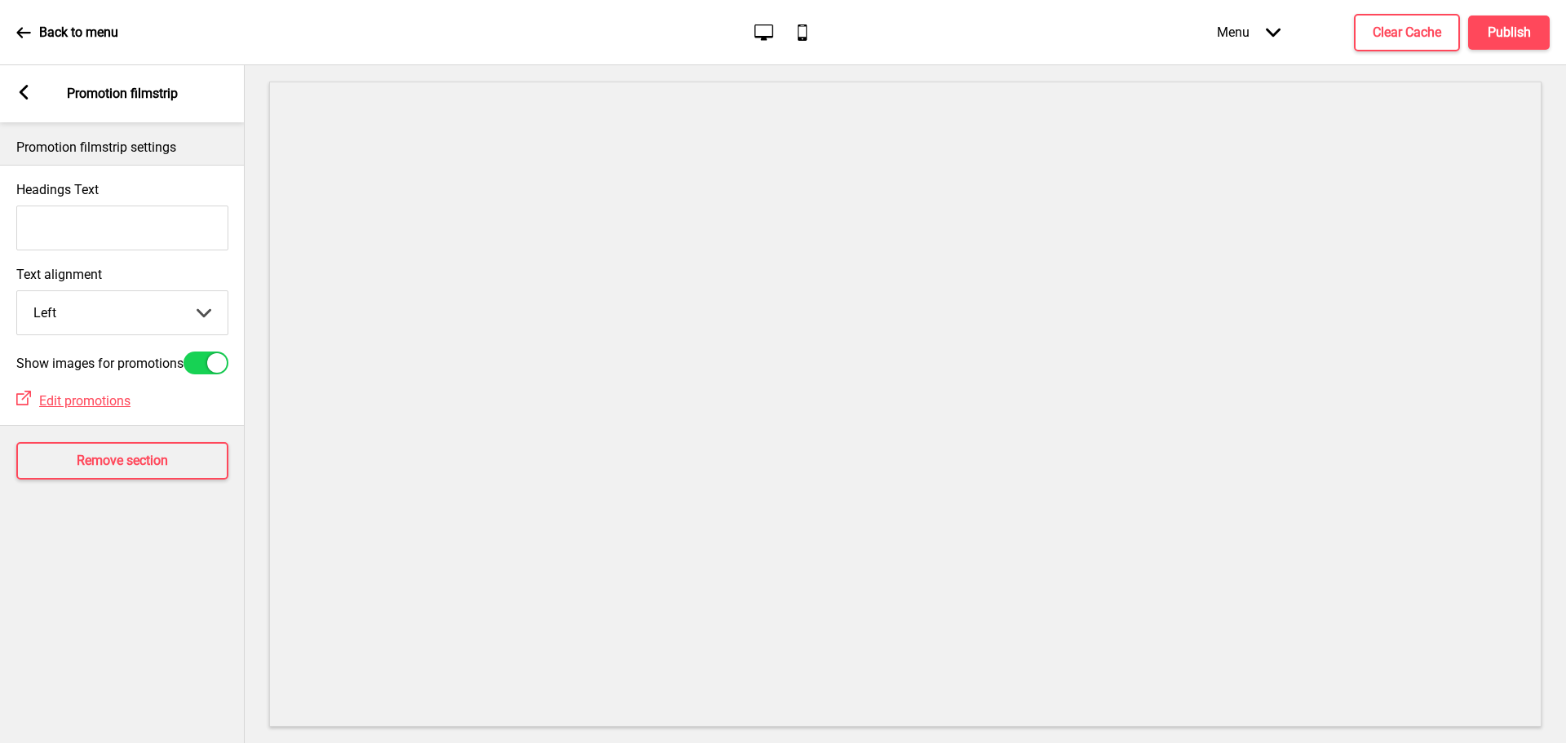
click at [100, 224] on input "Headings Text" at bounding box center [122, 228] width 212 height 45
click at [207, 319] on select "Left Center Right" at bounding box center [122, 312] width 210 height 43
click at [86, 409] on span "Edit promotions" at bounding box center [84, 400] width 91 height 15
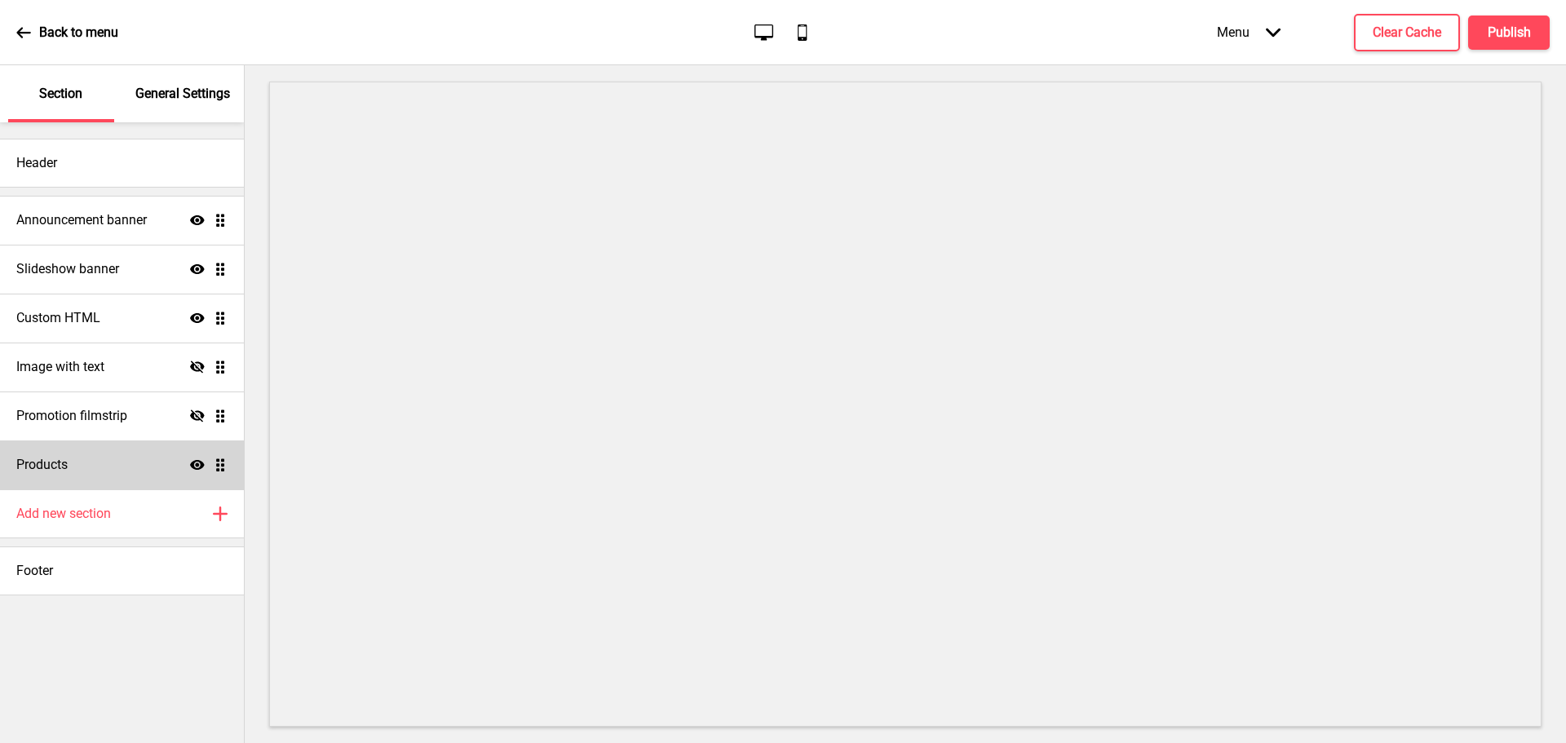
click at [117, 462] on div "Products Show Drag" at bounding box center [122, 465] width 244 height 49
select select "list"
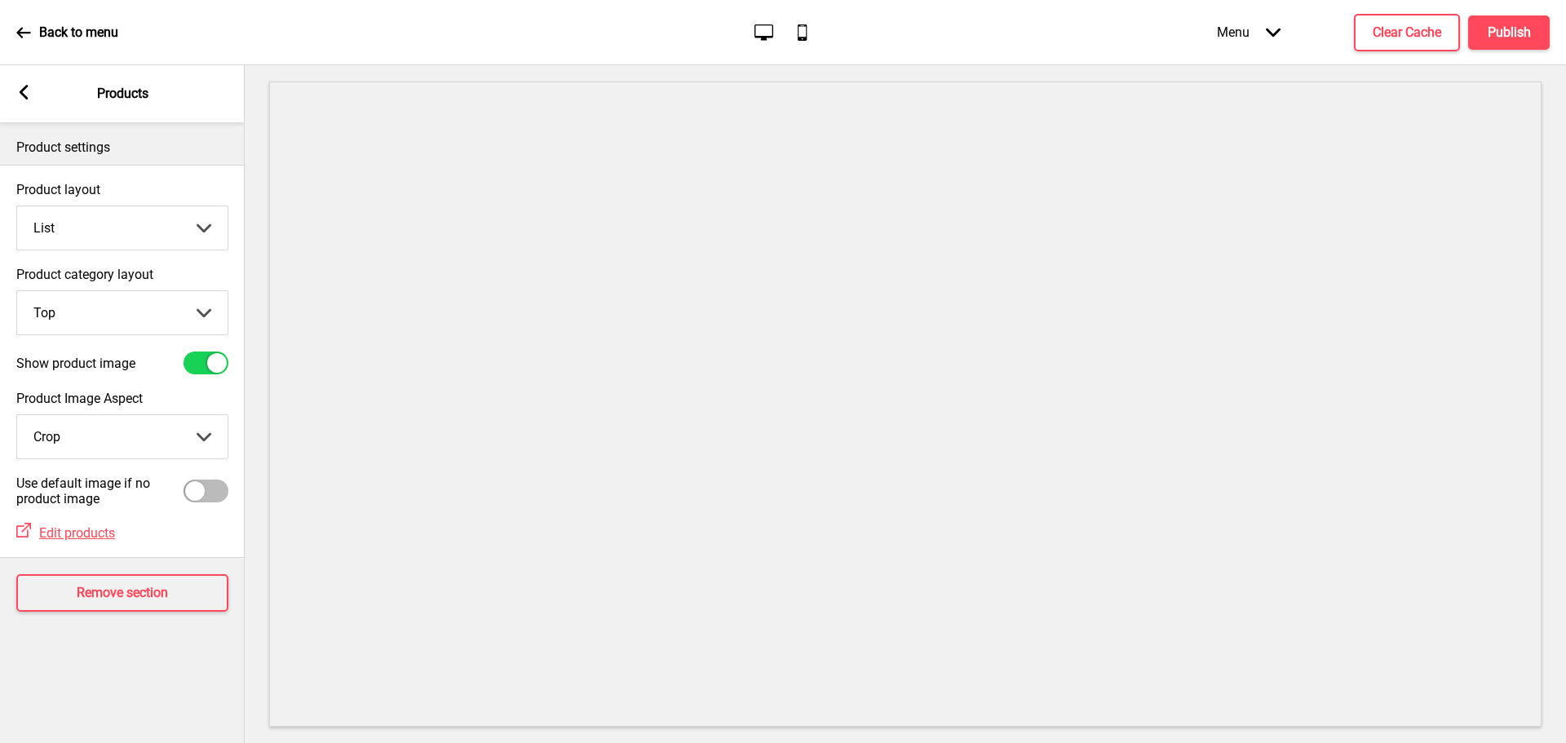
click at [20, 91] on icon at bounding box center [24, 92] width 9 height 15
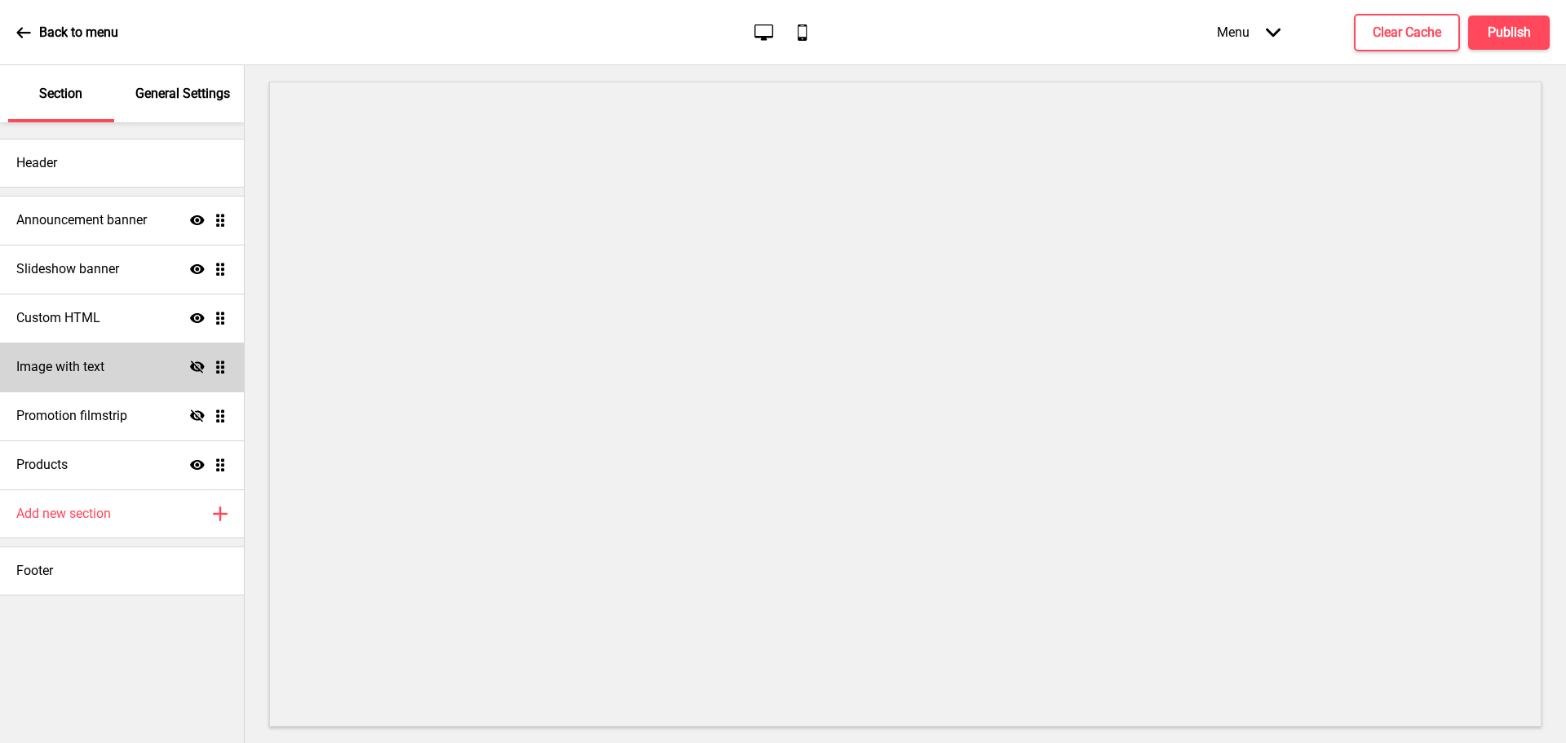
click at [198, 370] on icon "Hide" at bounding box center [197, 367] width 15 height 15
click at [198, 370] on icon "Show" at bounding box center [197, 367] width 15 height 15
click at [197, 414] on icon "Hide" at bounding box center [197, 416] width 15 height 15
click at [197, 414] on icon at bounding box center [197, 416] width 15 height 10
click at [201, 366] on icon at bounding box center [197, 367] width 15 height 12
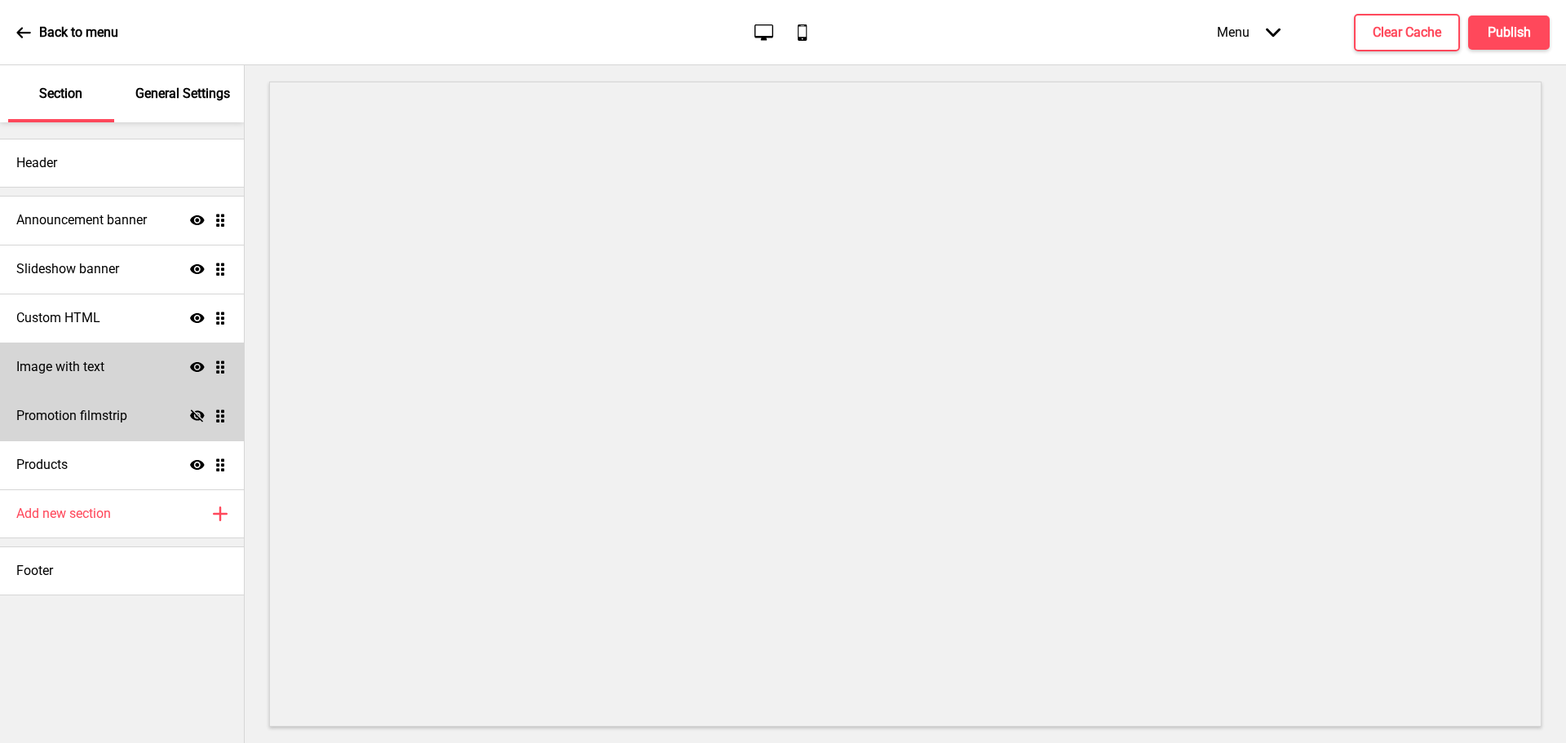
click at [201, 366] on icon at bounding box center [197, 367] width 15 height 10
click at [198, 417] on icon at bounding box center [197, 416] width 15 height 12
click at [200, 413] on icon at bounding box center [197, 416] width 15 height 10
click at [131, 277] on div "Slideshow banner Show Drag" at bounding box center [122, 269] width 244 height 49
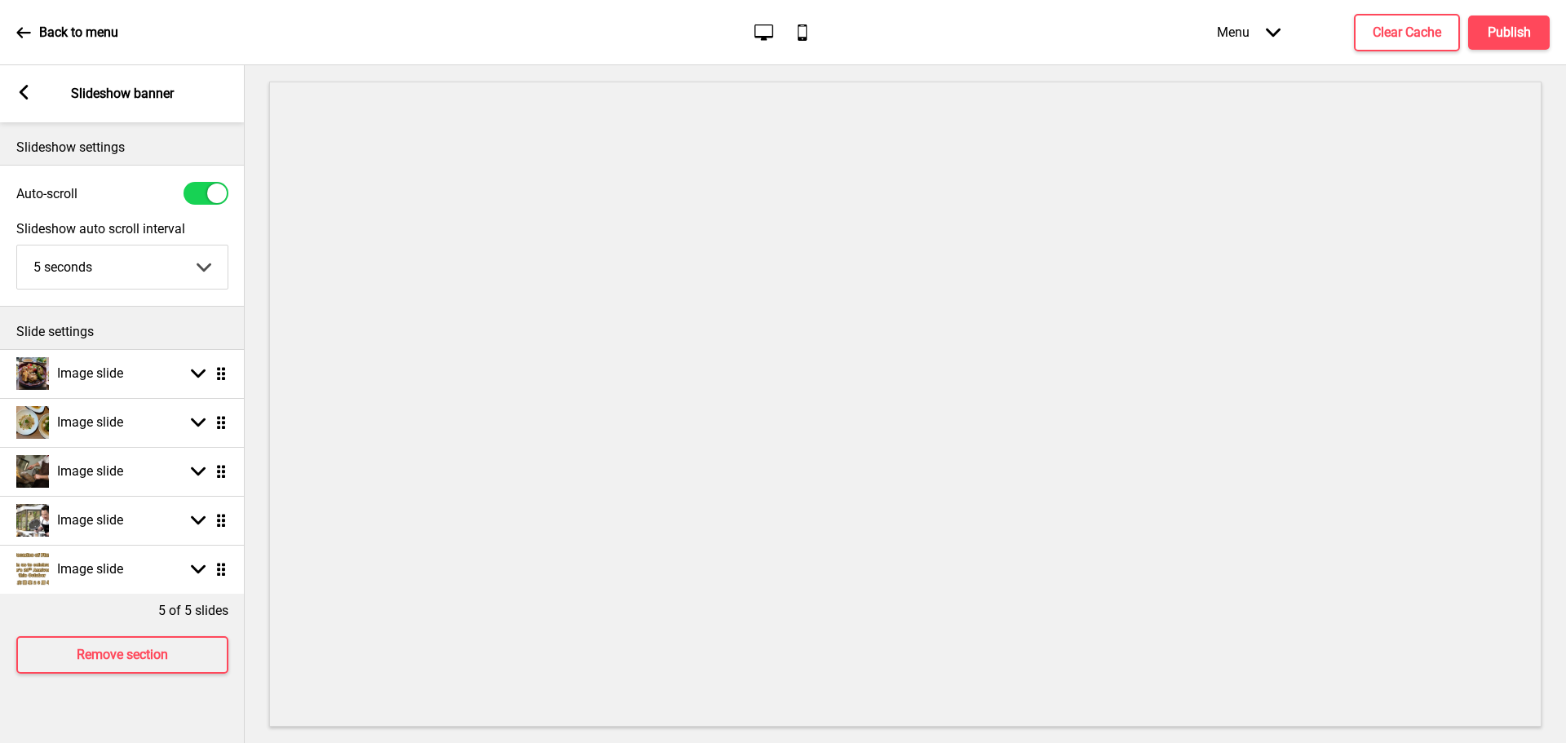
click at [24, 91] on rect at bounding box center [23, 92] width 15 height 15
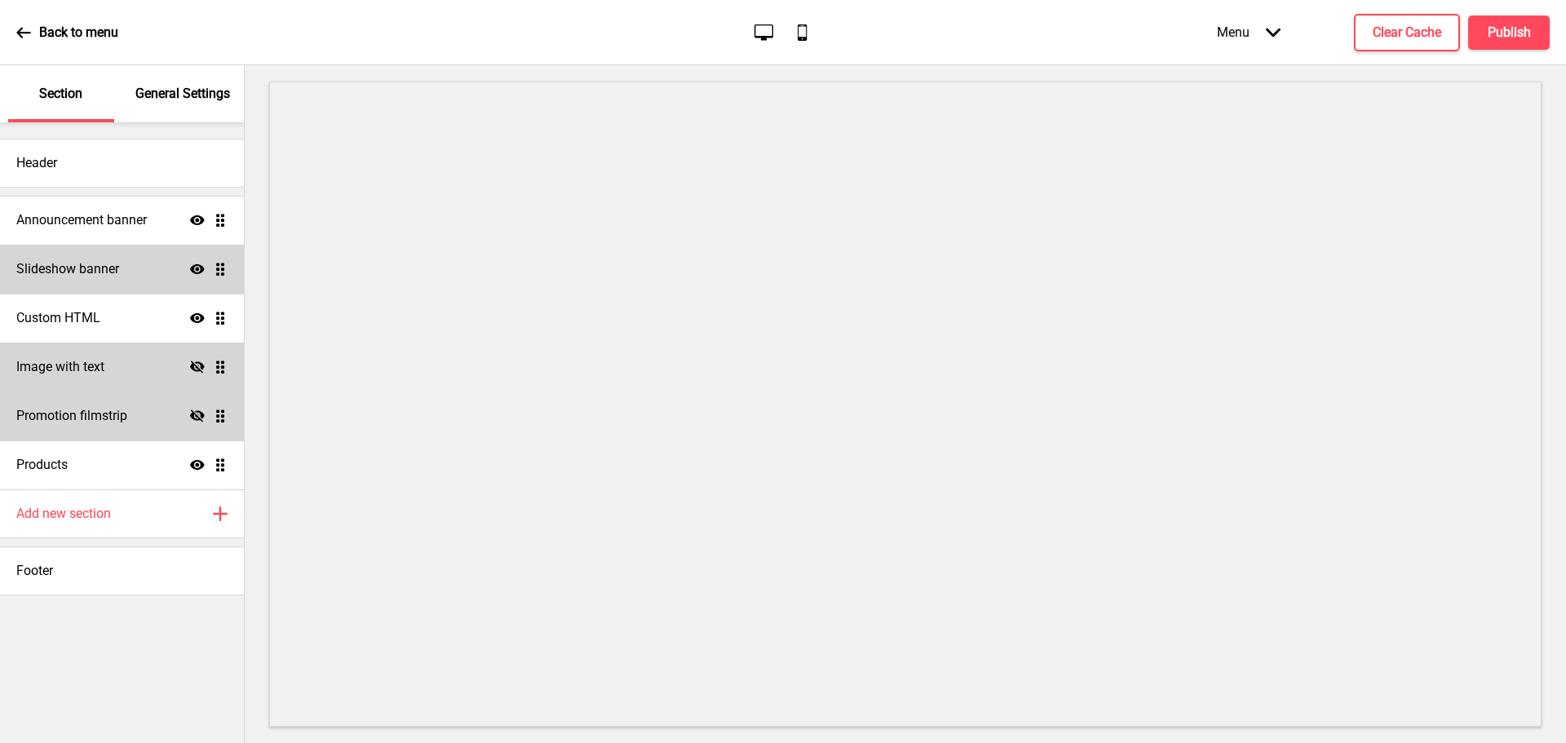
click at [92, 260] on h4 "Slideshow banner" at bounding box center [67, 269] width 103 height 18
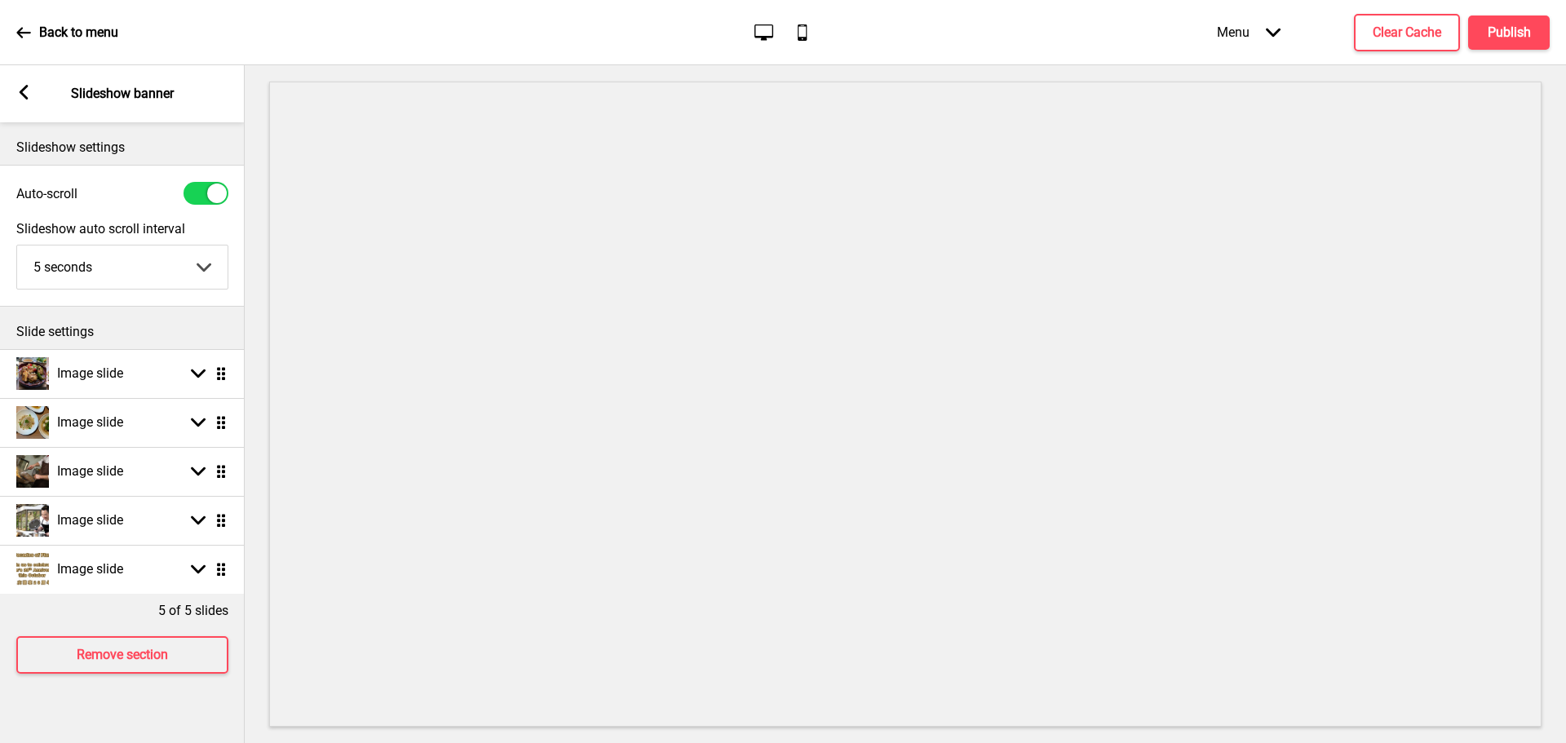
click at [29, 81] on div "Arrow left Slideshow banner" at bounding box center [122, 93] width 245 height 57
click at [29, 90] on rect at bounding box center [23, 92] width 15 height 15
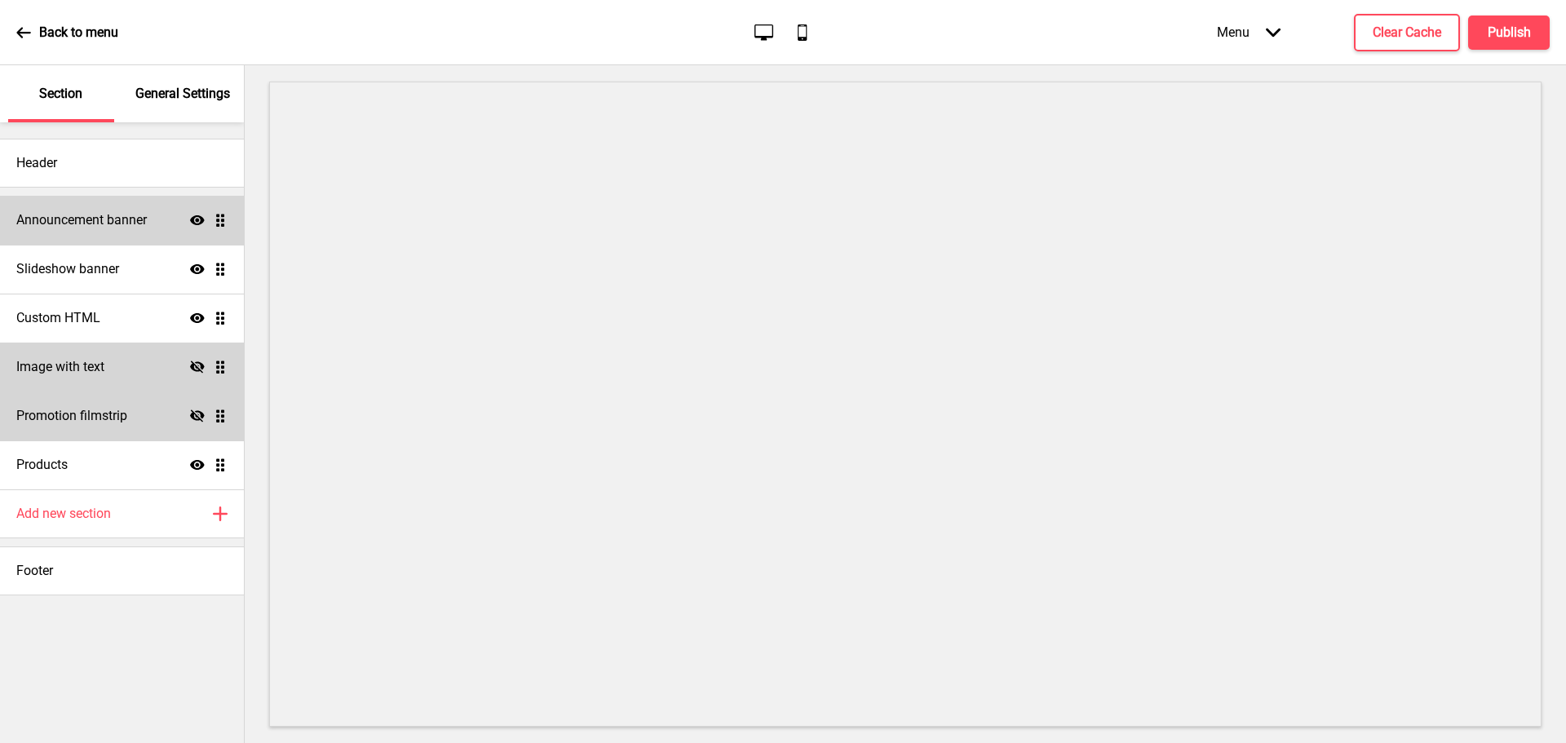
click at [46, 206] on div "Announcement banner Show Drag" at bounding box center [122, 220] width 244 height 49
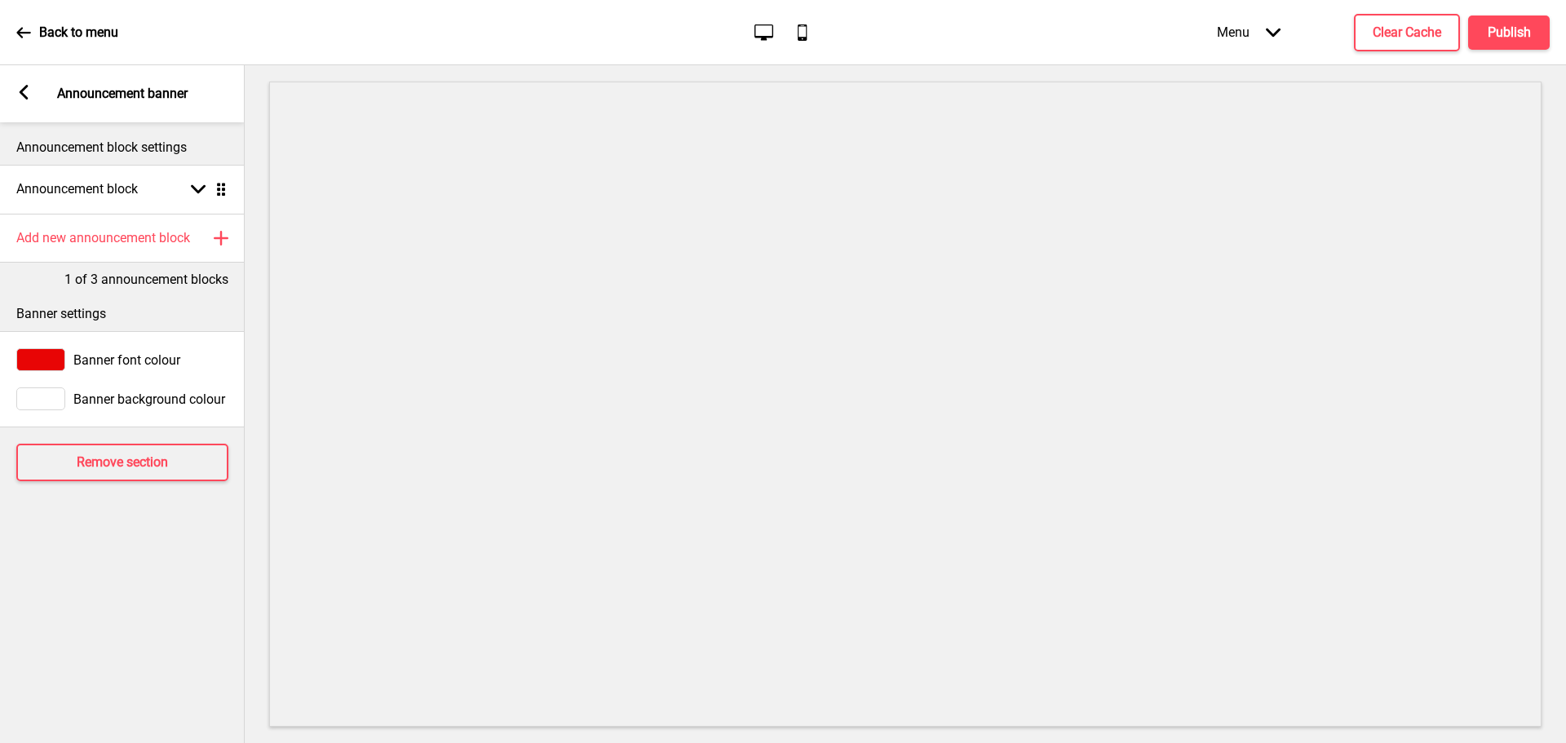
click at [24, 89] on icon at bounding box center [24, 92] width 9 height 15
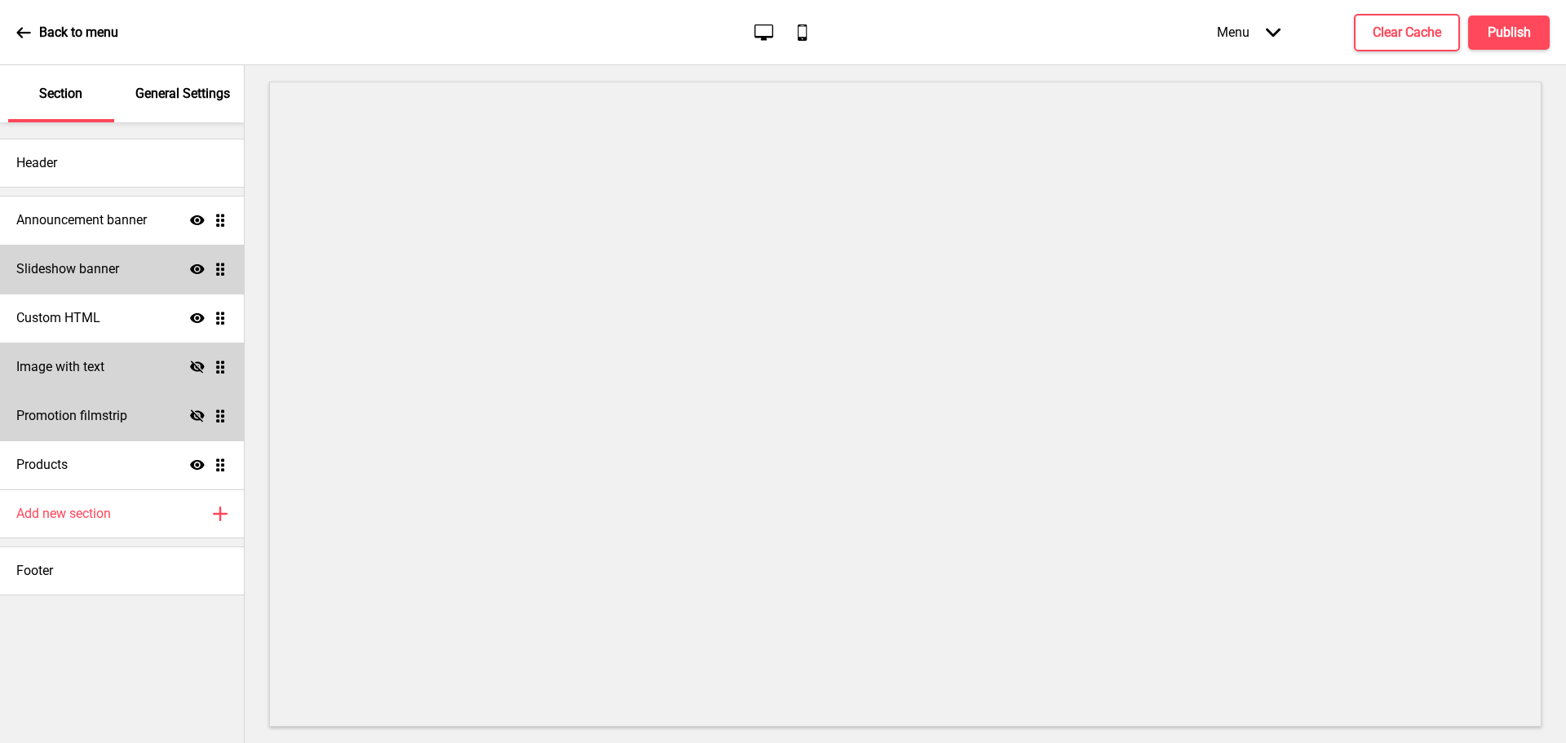
click at [116, 269] on h4 "Slideshow banner" at bounding box center [67, 269] width 103 height 18
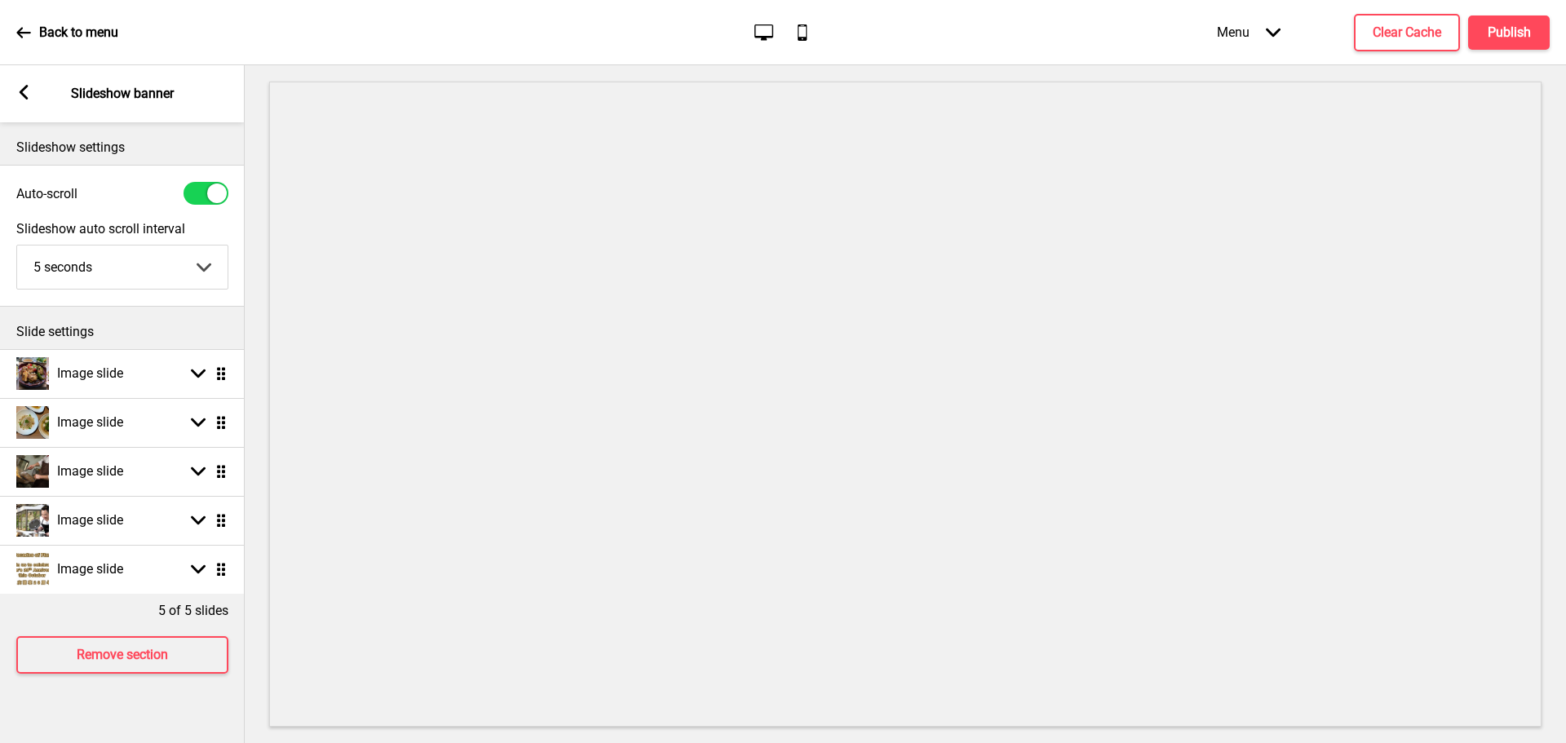
click at [23, 91] on icon at bounding box center [24, 92] width 9 height 15
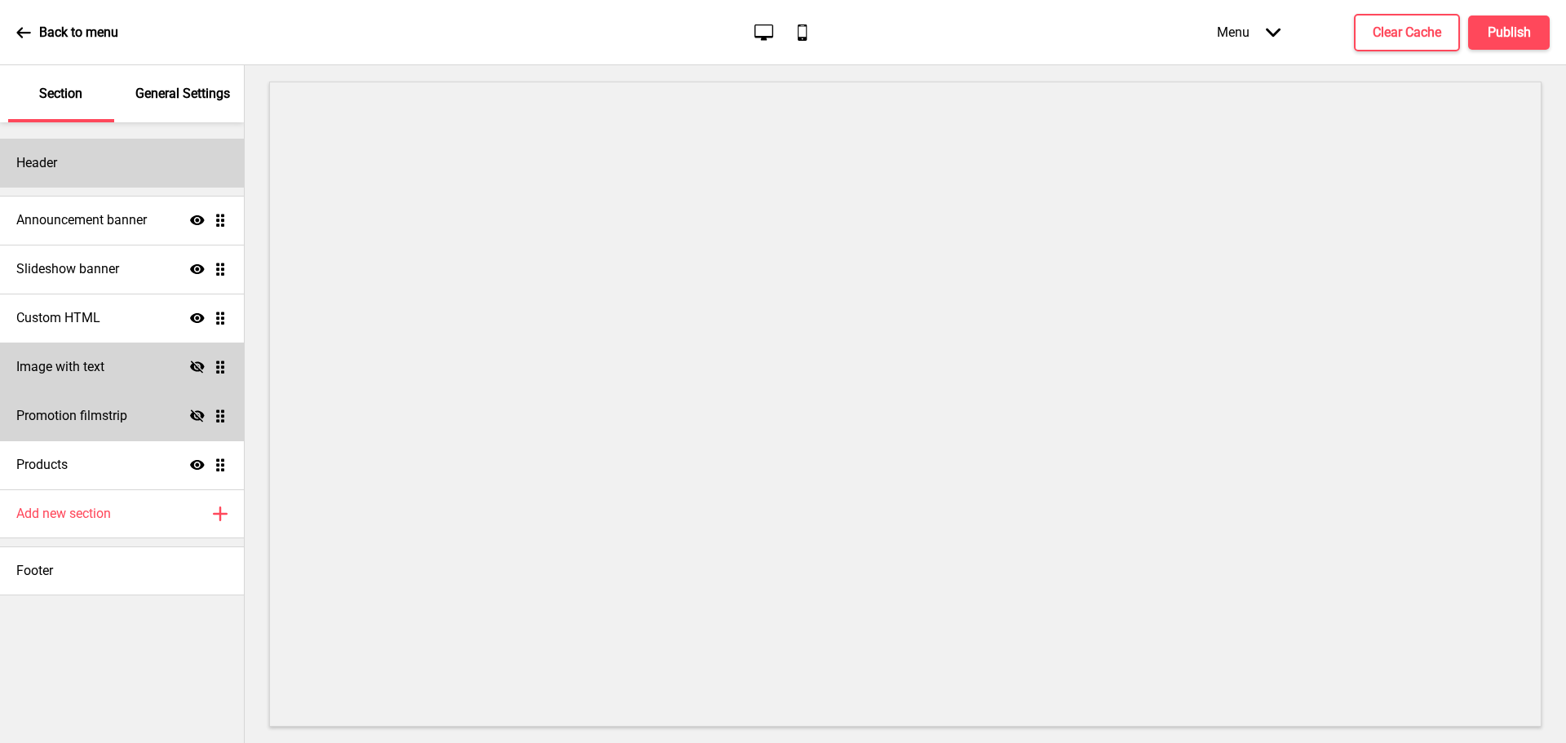
click at [69, 166] on div "Header" at bounding box center [122, 163] width 244 height 49
select select "Roboto"
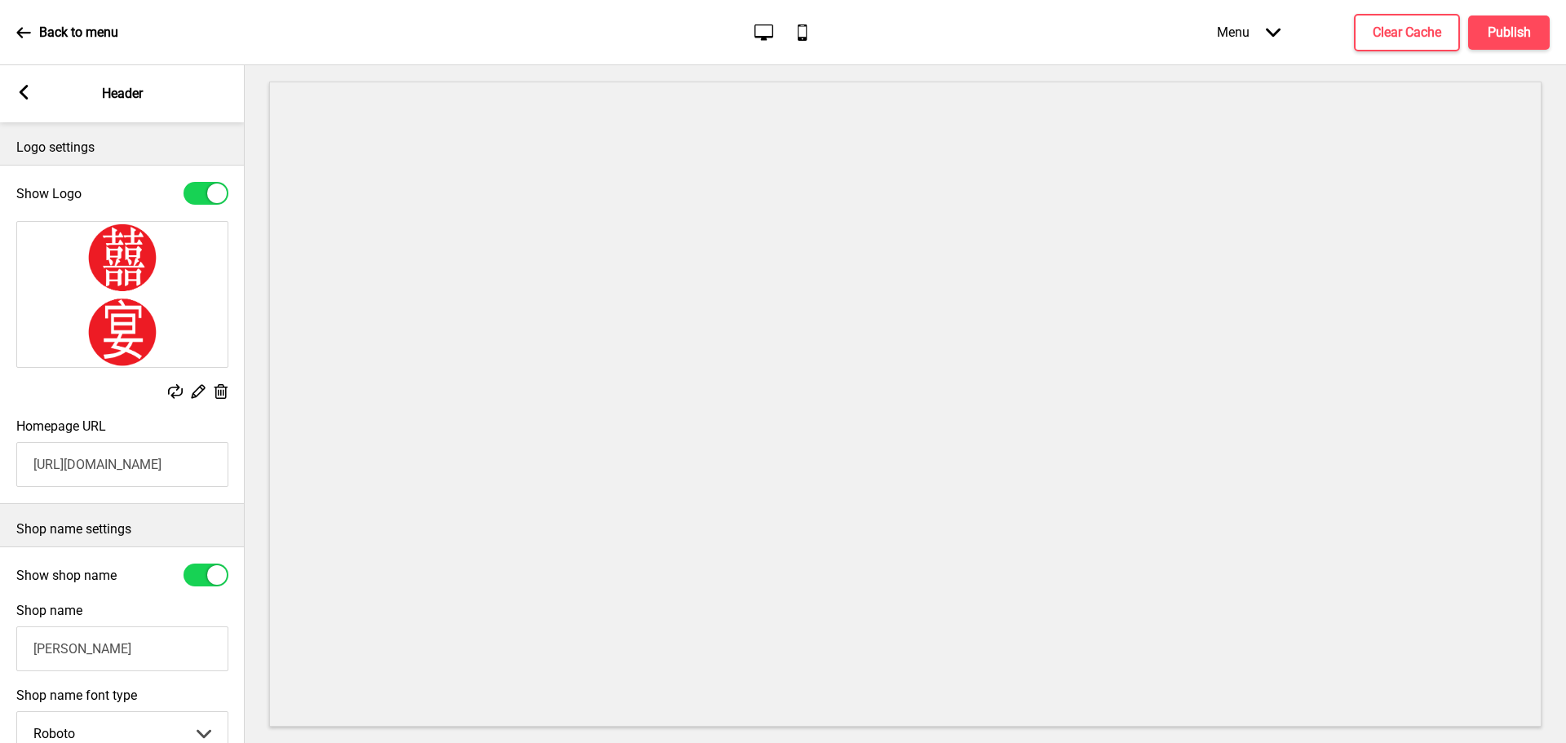
click at [18, 90] on rect at bounding box center [23, 92] width 15 height 15
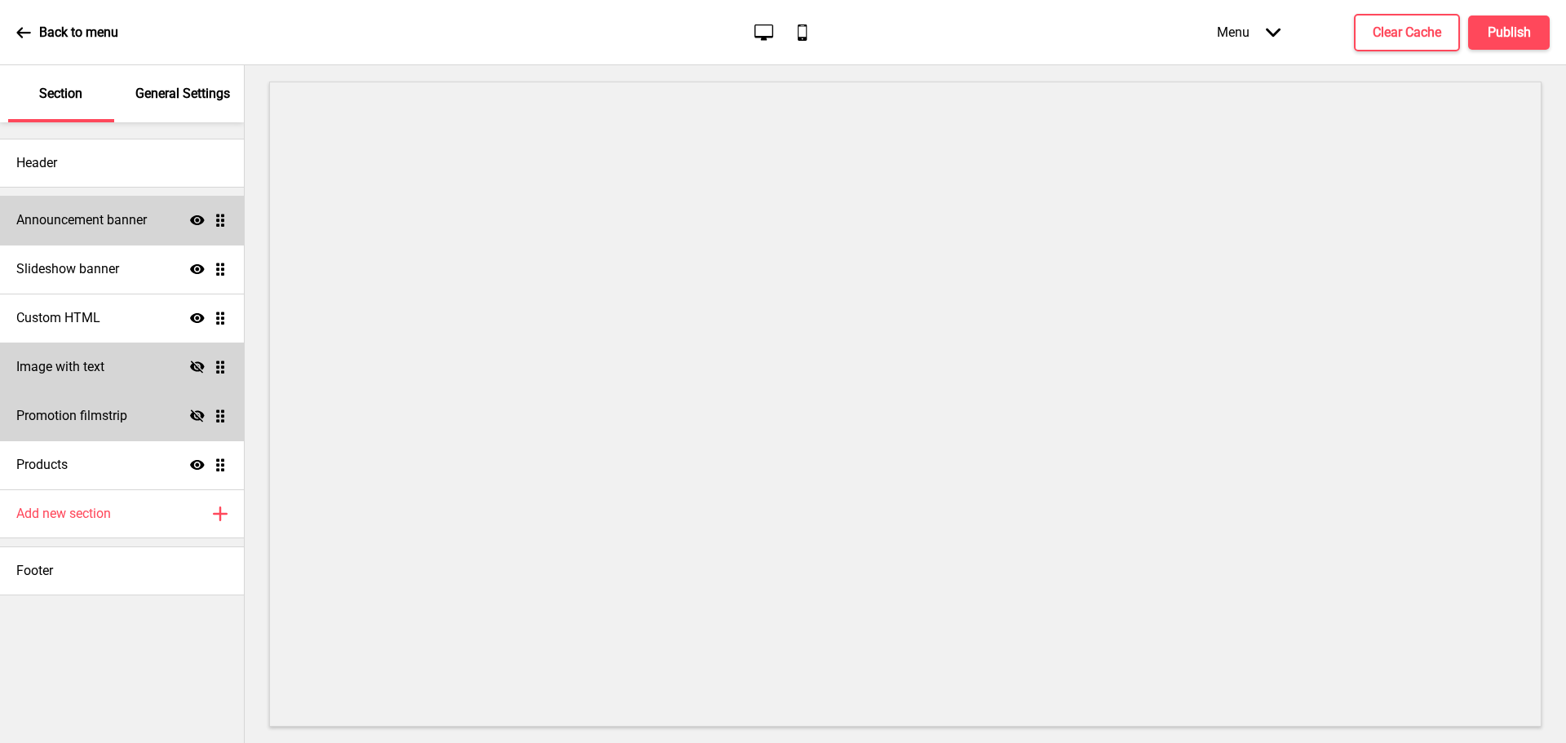
click at [100, 220] on h4 "Announcement banner" at bounding box center [81, 220] width 131 height 18
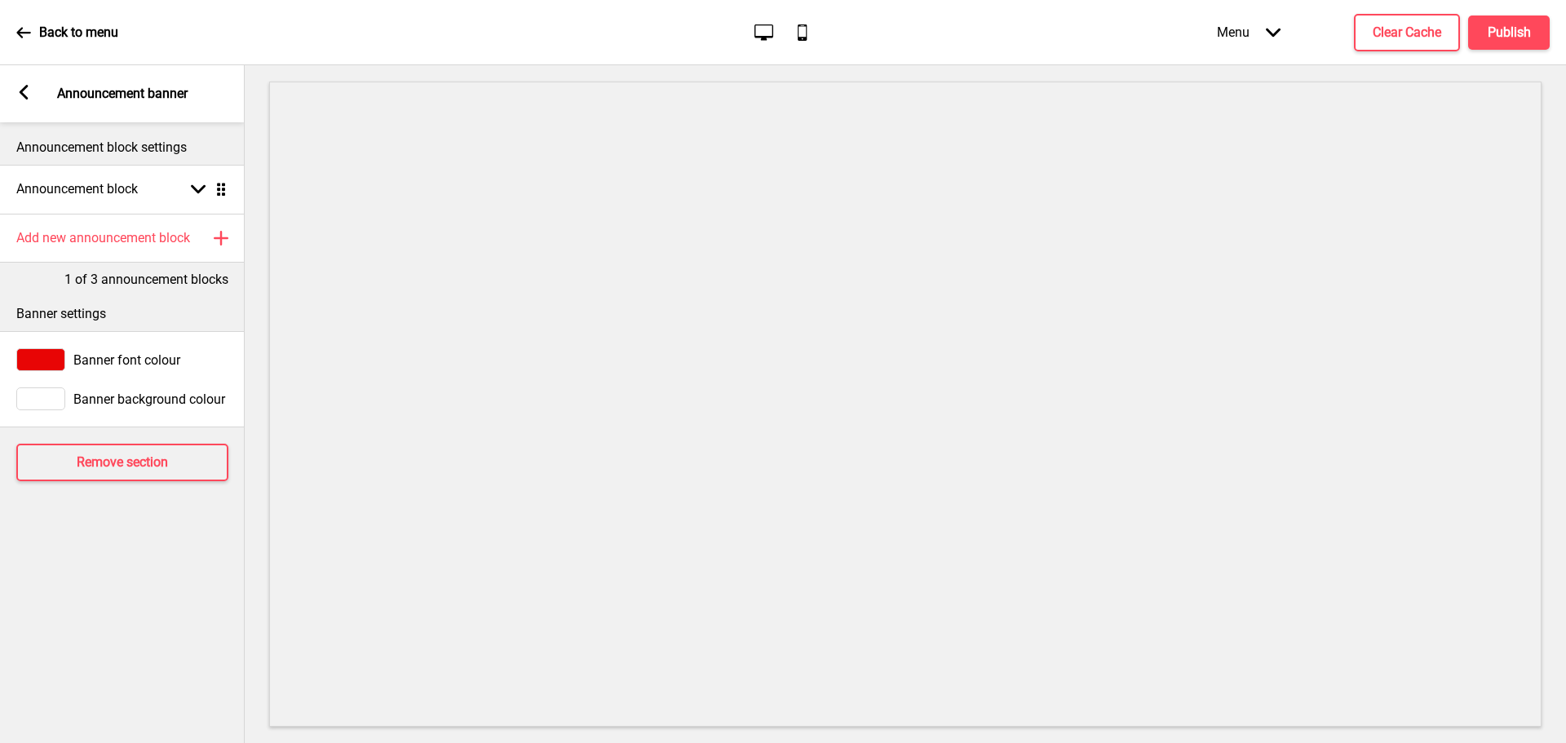
click at [24, 92] on rect at bounding box center [23, 92] width 15 height 15
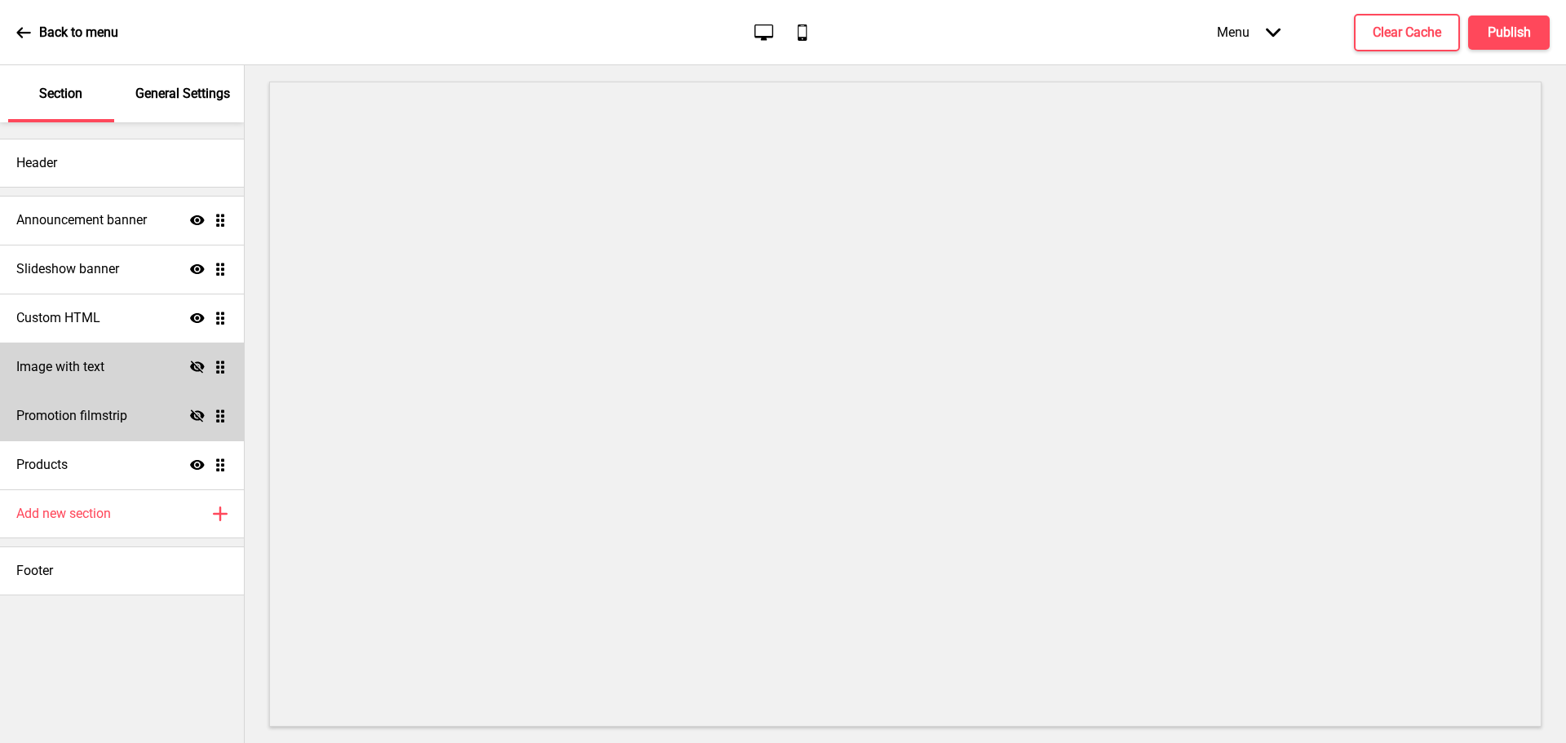
click at [15, 35] on div "Back to menu Desktop Mobile Menu Arrow down Product Page Store Information Chec…" at bounding box center [783, 32] width 1566 height 65
click at [17, 30] on icon at bounding box center [23, 32] width 15 height 15
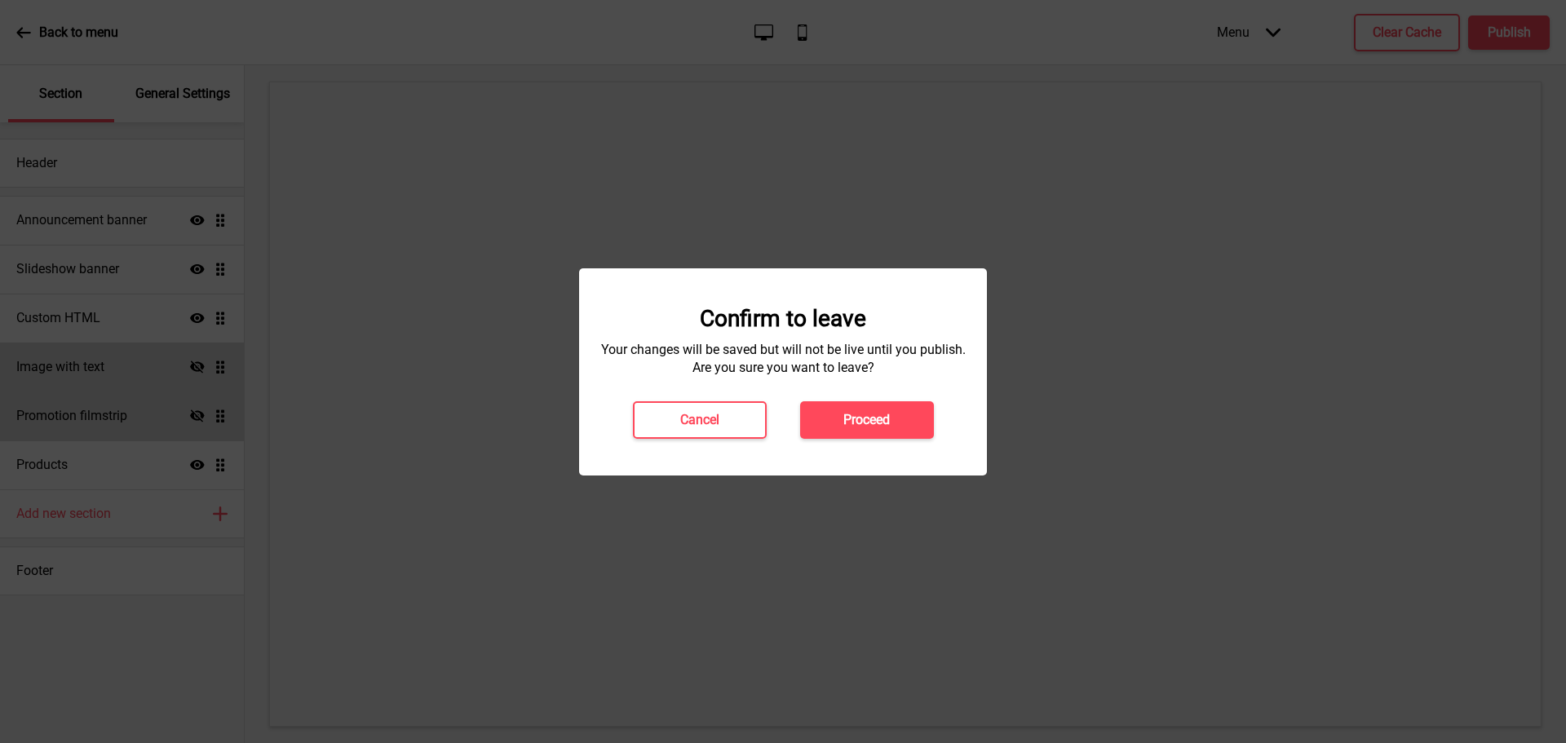
click at [905, 412] on button "Proceed" at bounding box center [867, 420] width 134 height 38
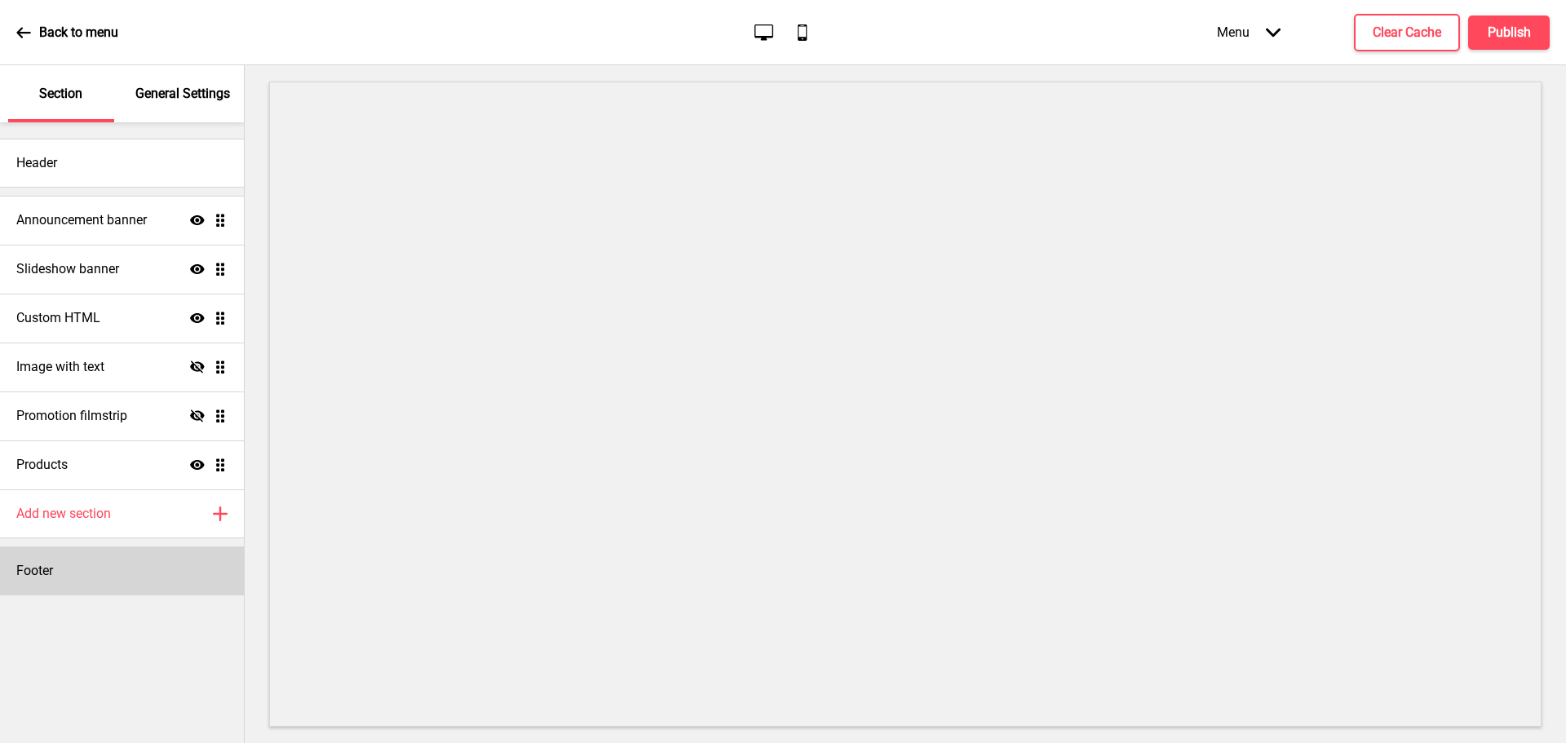
click at [154, 572] on div "Footer" at bounding box center [122, 571] width 244 height 49
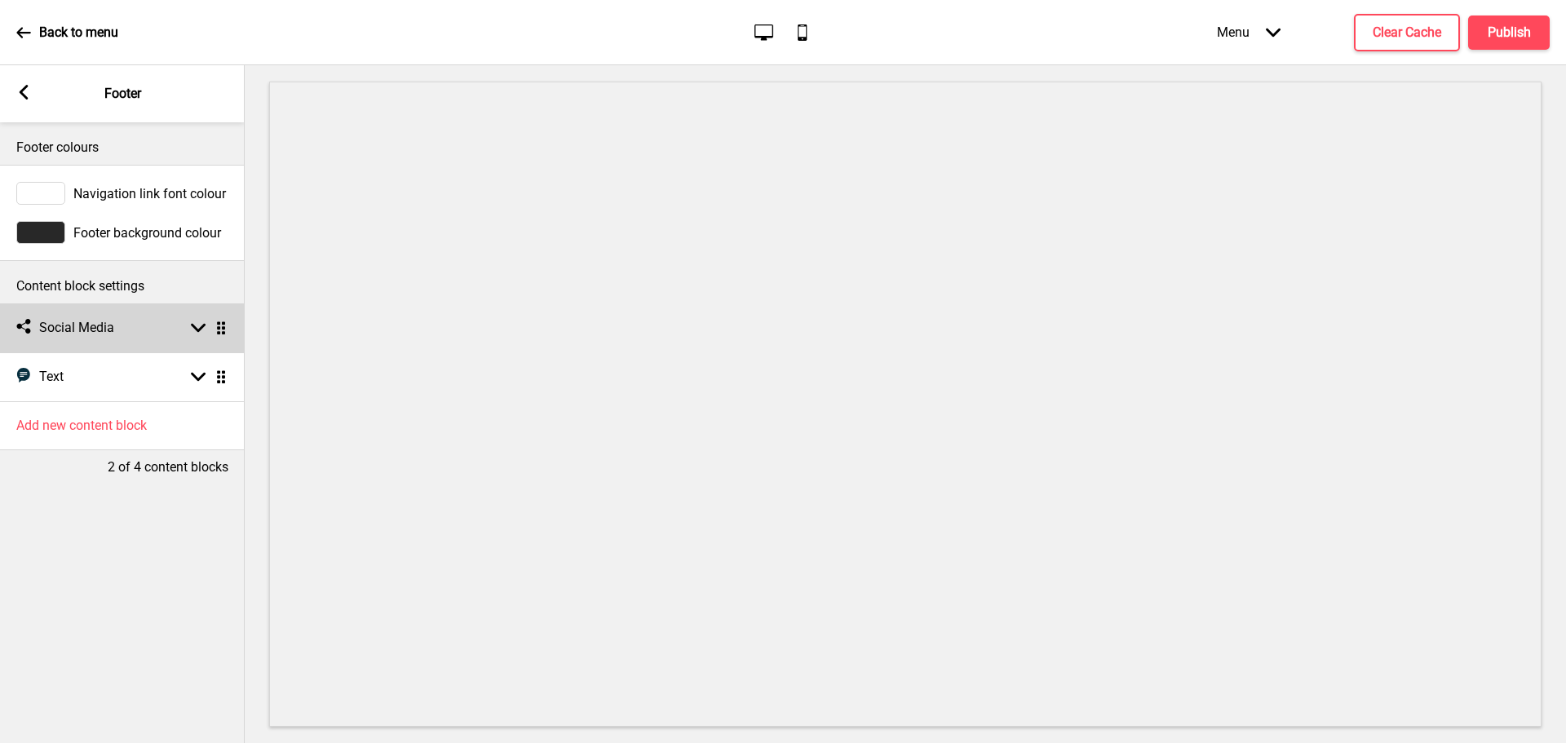
click at [201, 324] on rect at bounding box center [198, 328] width 15 height 15
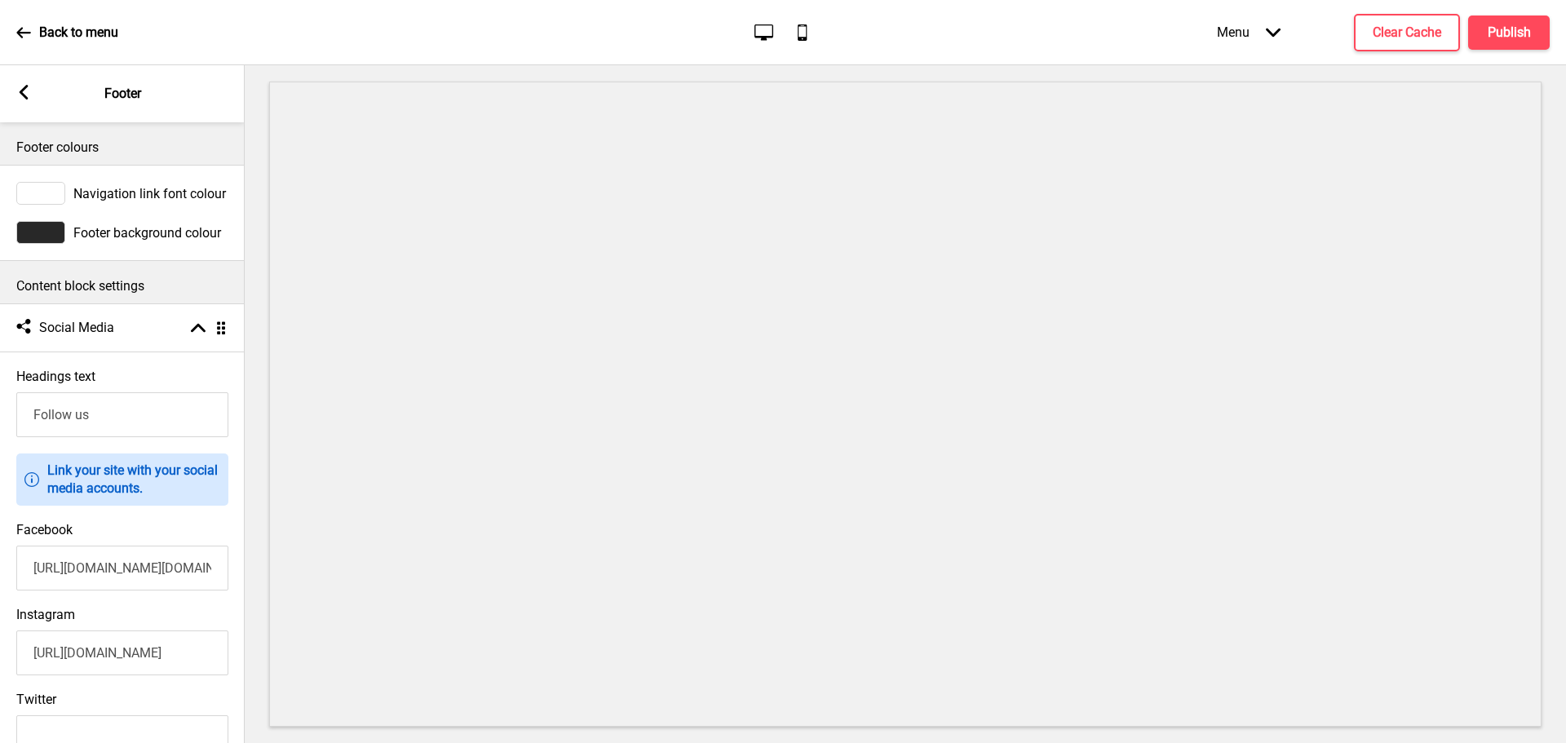
click at [24, 91] on rect at bounding box center [23, 92] width 15 height 15
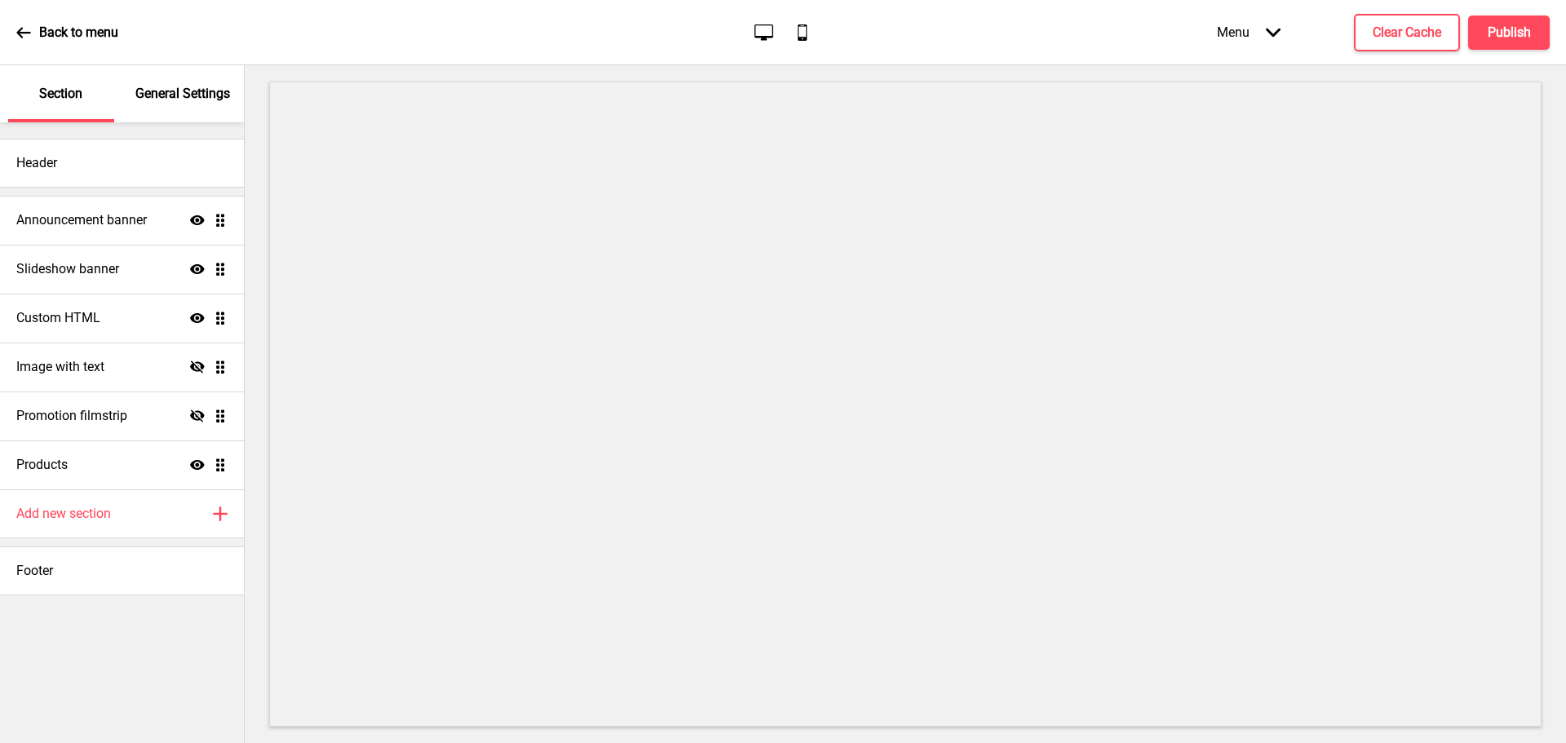
click at [155, 90] on p "General Settings" at bounding box center [182, 94] width 95 height 18
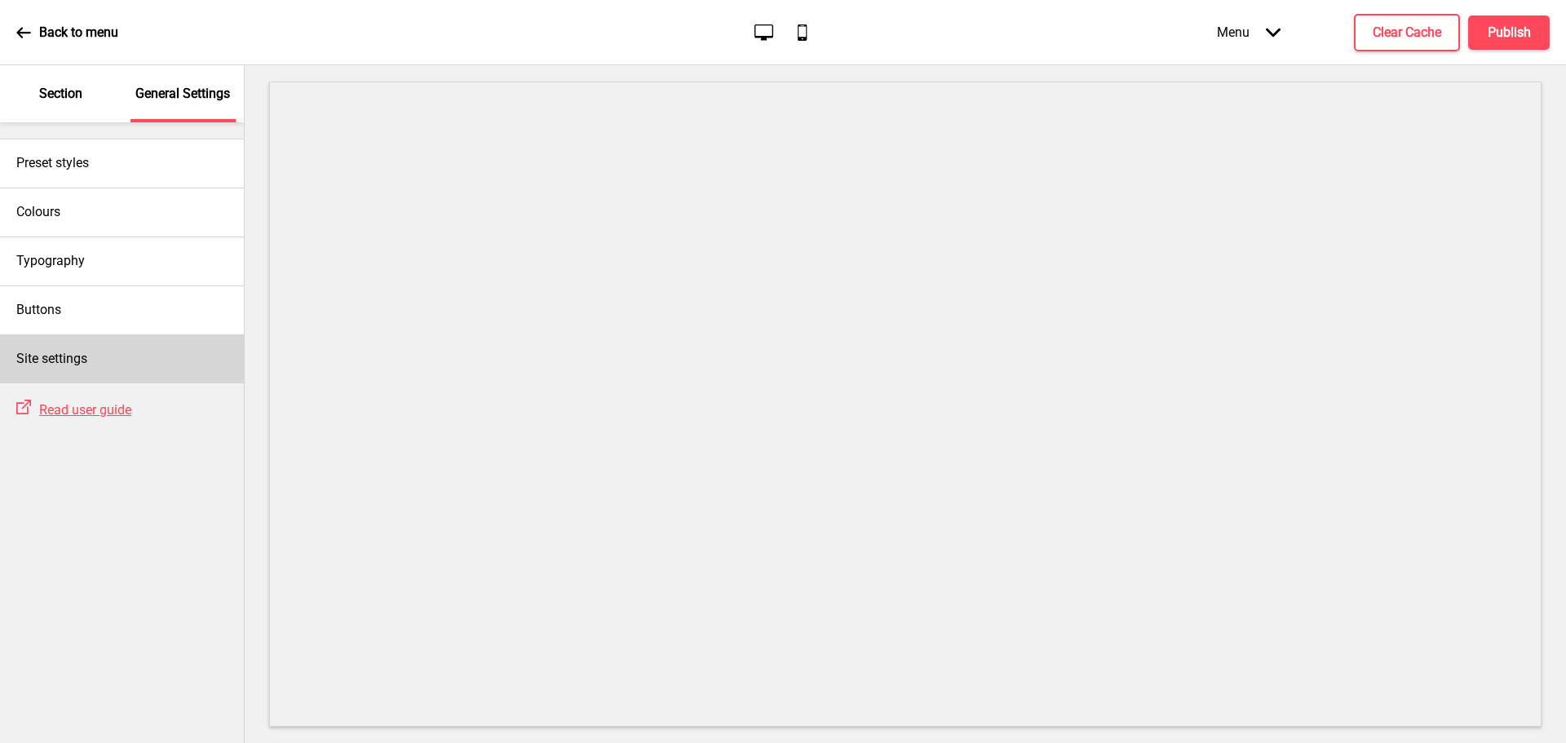
click at [83, 357] on h4 "Site settings" at bounding box center [51, 359] width 71 height 18
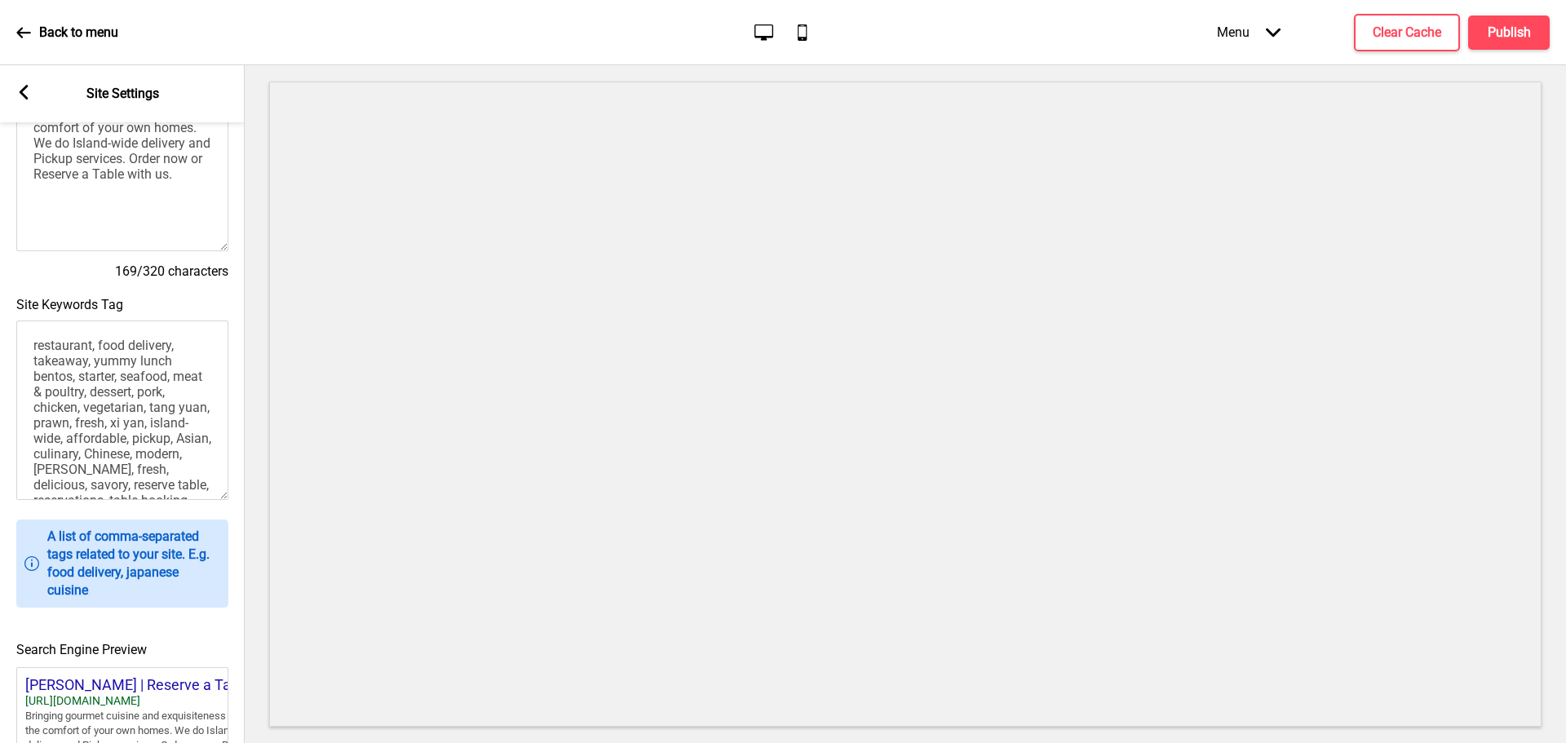
click at [32, 352] on textarea "restaurant, food delivery, takeaway, yummy lunch bentos, starter, seafood, meat…" at bounding box center [122, 410] width 212 height 179
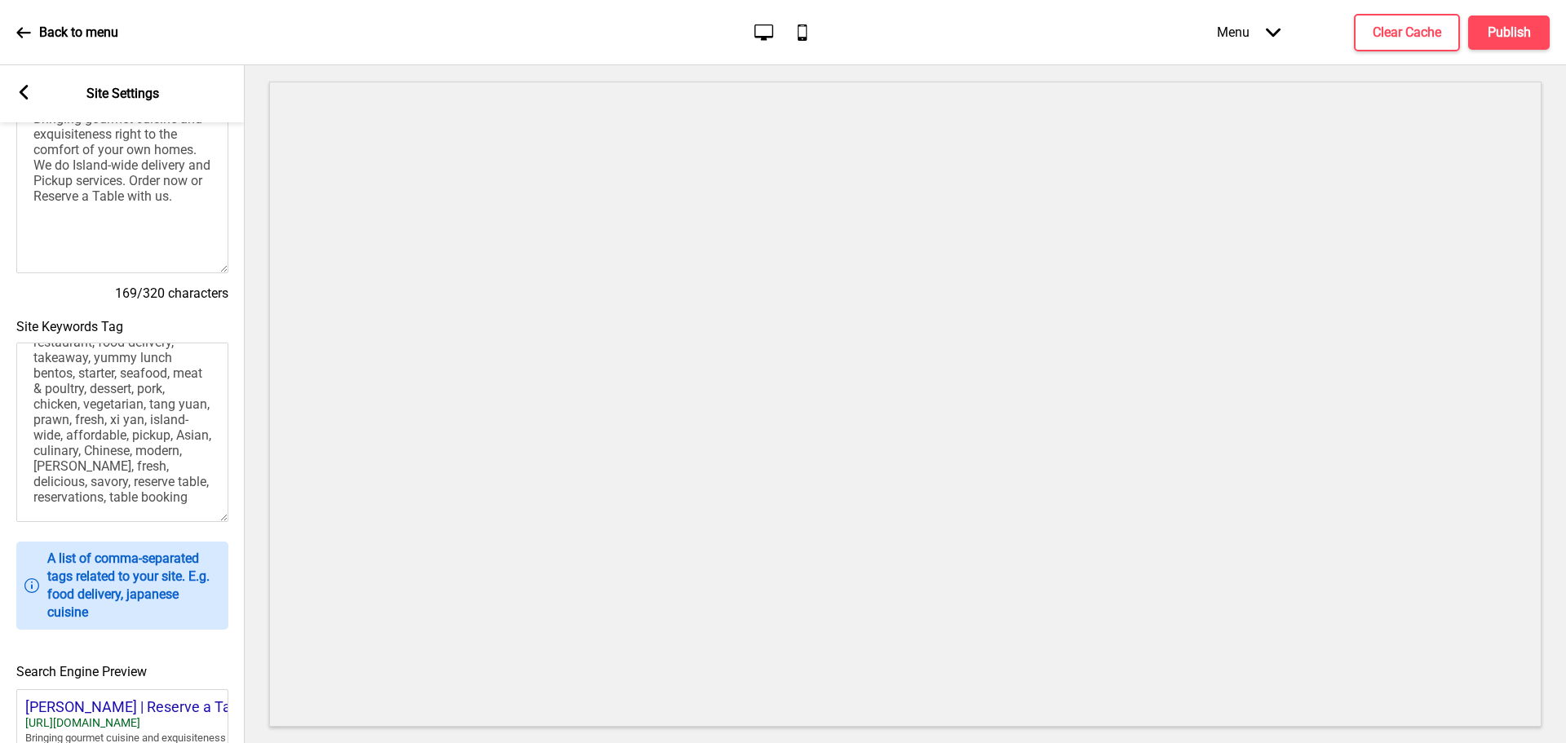
scroll to position [175, 0]
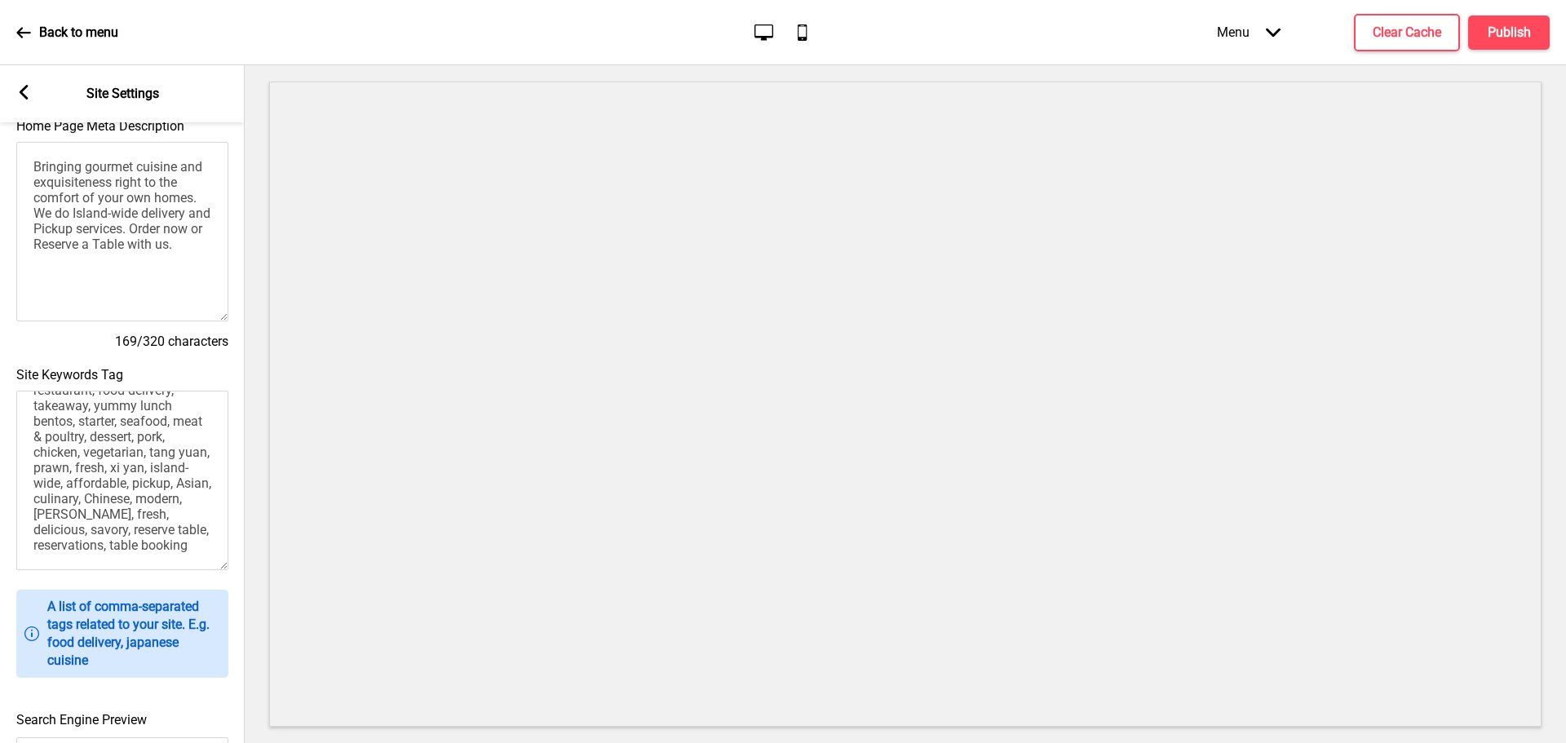
type textarea "Chinese, Modern Chinese, Asian, Hakka, chinese restaurant, food delivery, takea…"
click at [21, 88] on rect at bounding box center [23, 92] width 15 height 15
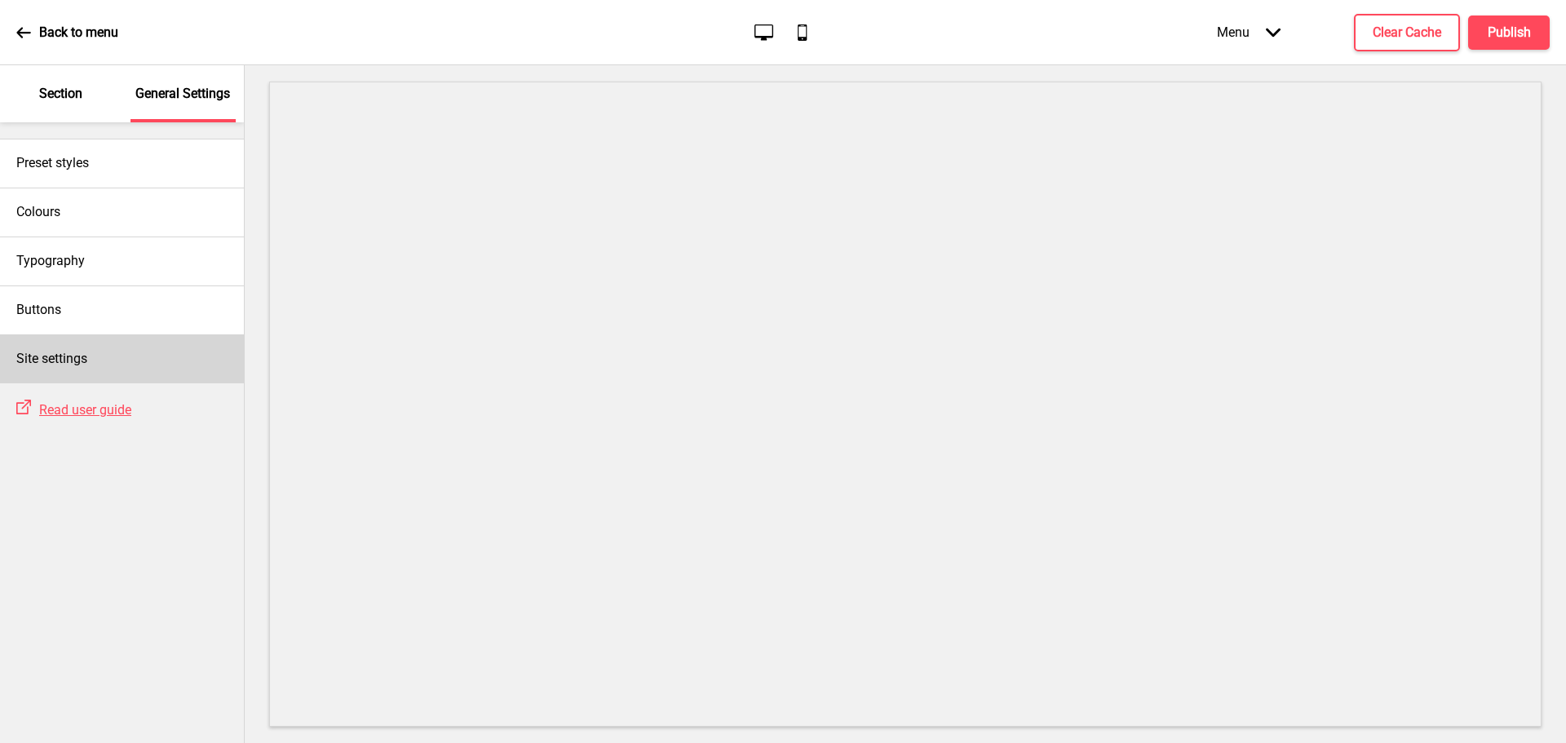
click at [126, 352] on div "Site settings" at bounding box center [122, 358] width 244 height 49
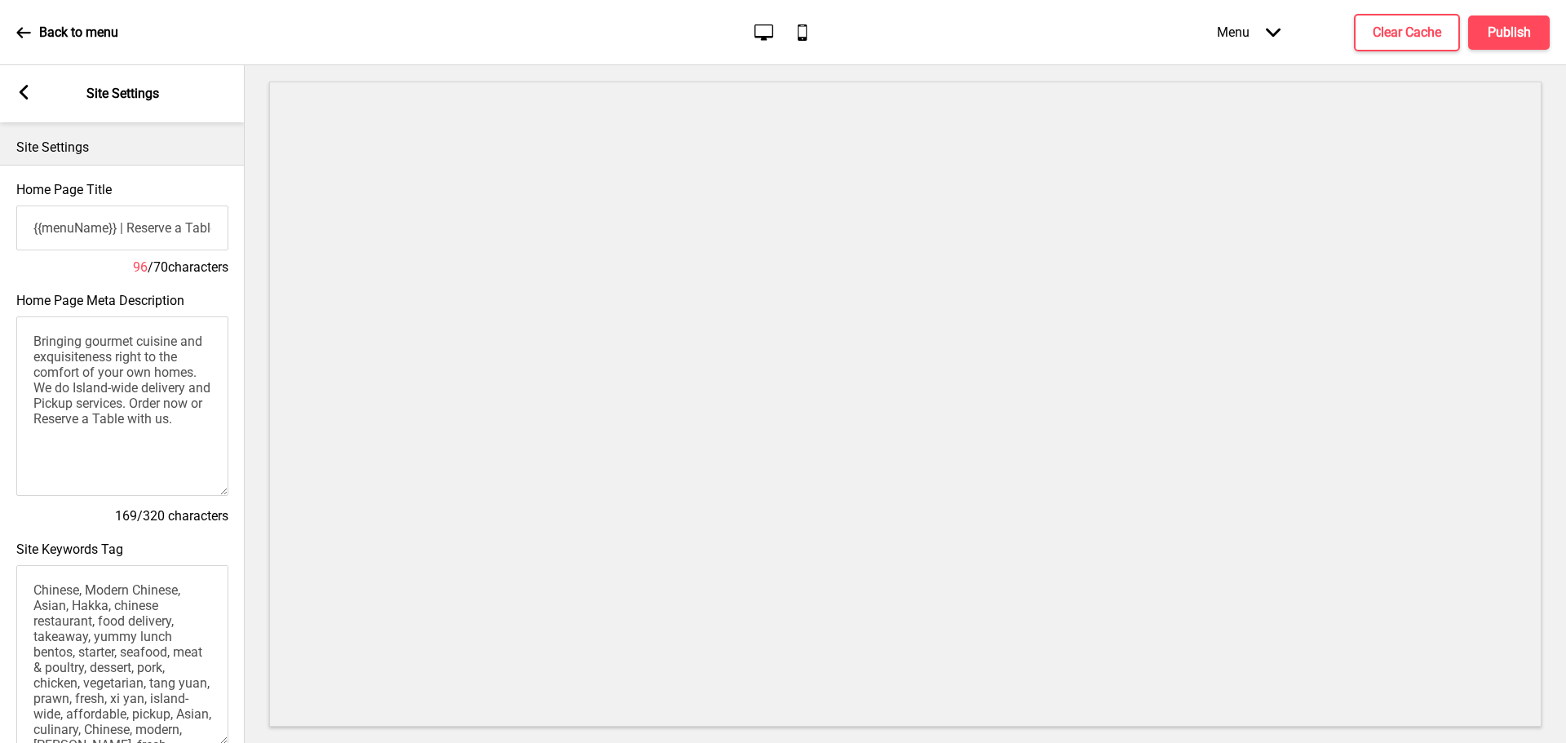
click at [18, 92] on rect at bounding box center [23, 92] width 15 height 15
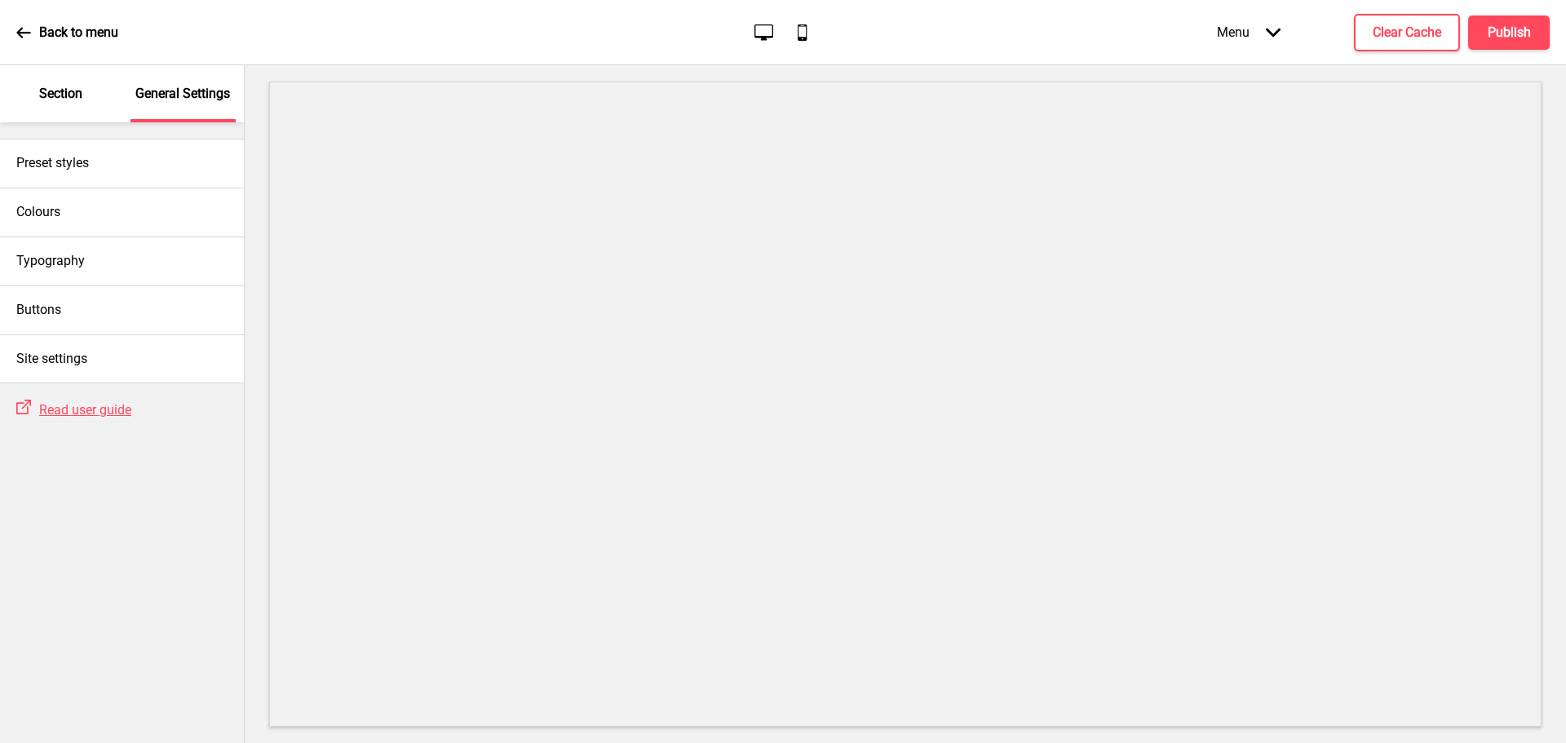
click at [22, 28] on icon at bounding box center [23, 32] width 14 height 11
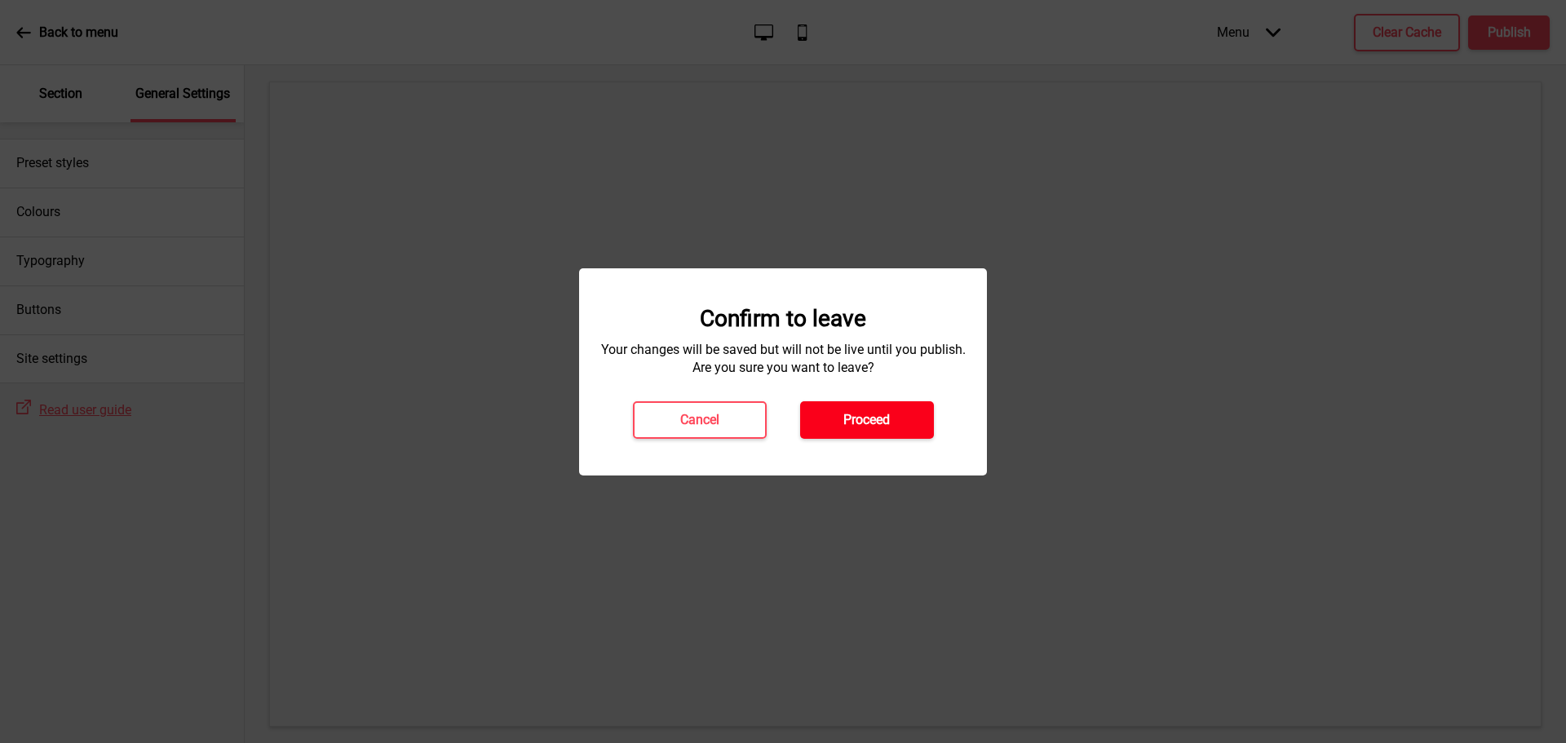
click at [870, 419] on h4 "Proceed" at bounding box center [866, 420] width 46 height 18
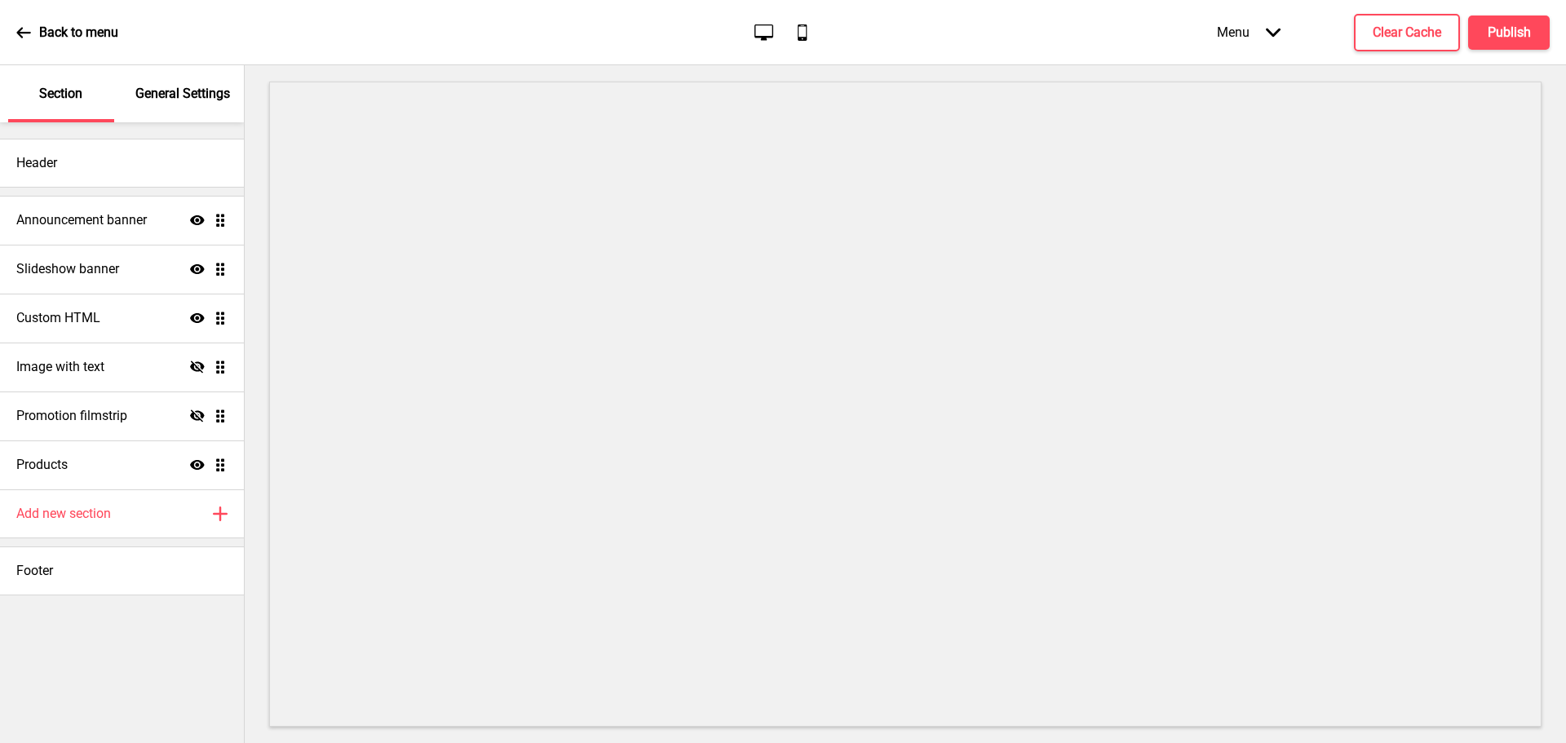
click at [23, 32] on icon at bounding box center [23, 32] width 14 height 11
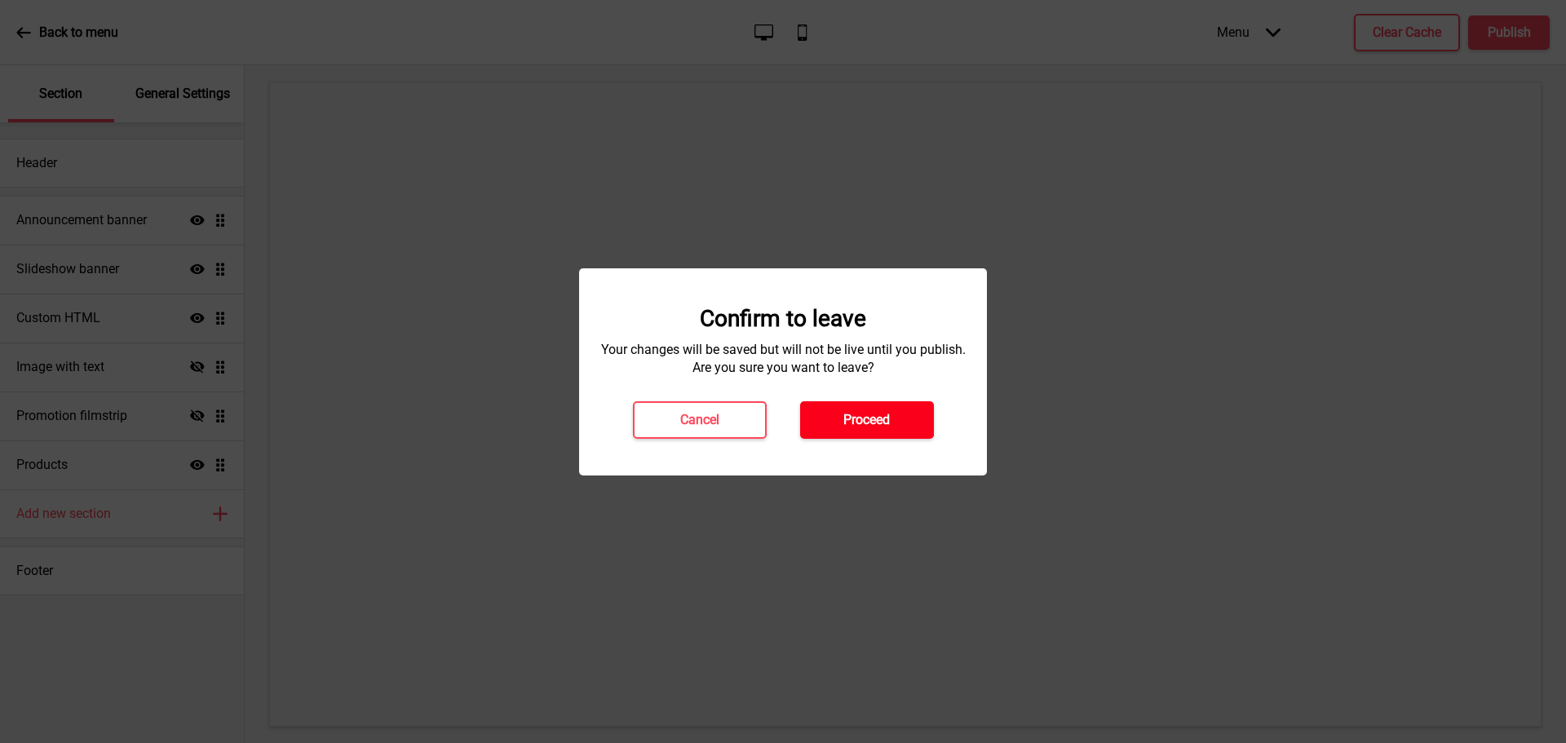
click at [863, 418] on h4 "Proceed" at bounding box center [866, 420] width 46 height 18
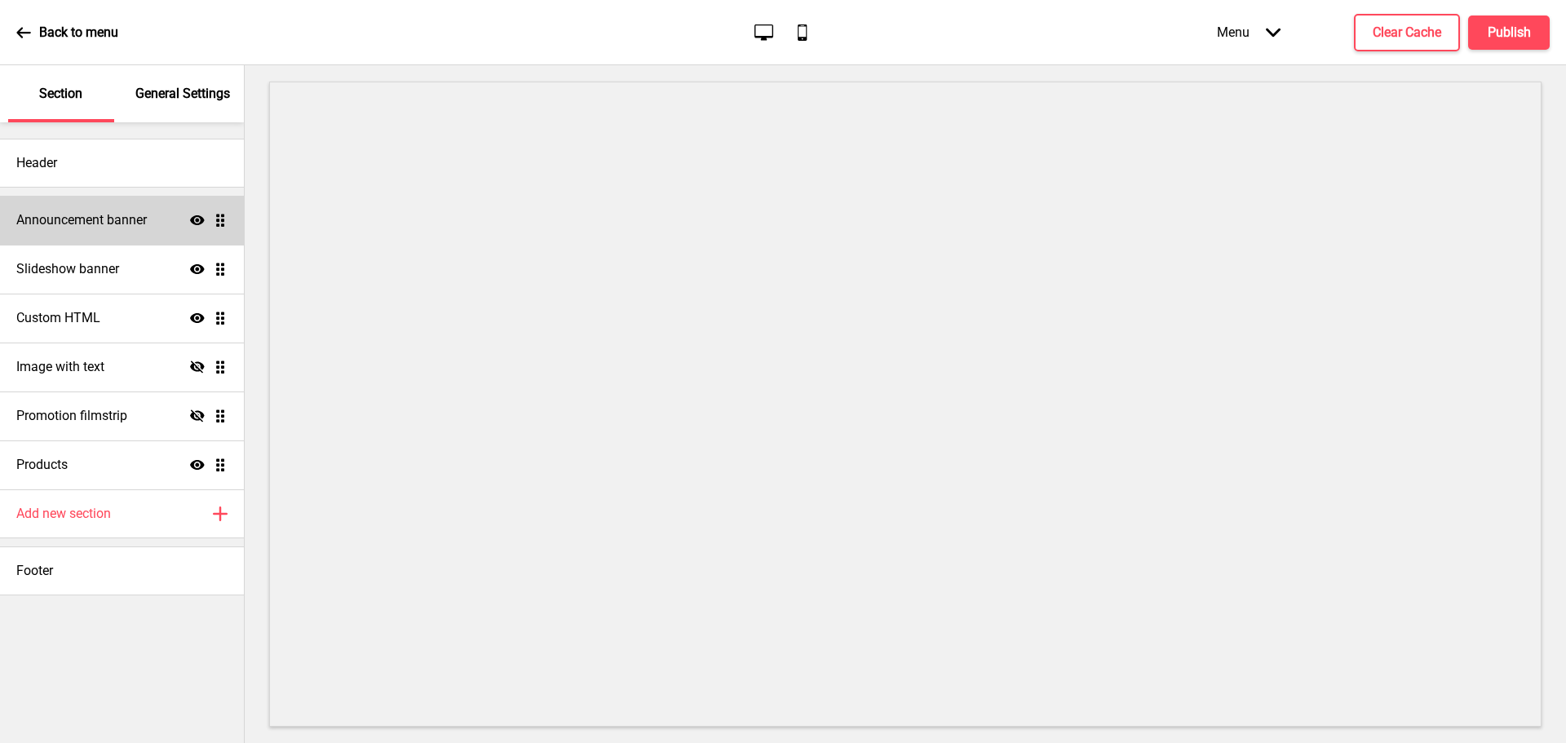
click at [86, 227] on h4 "Announcement banner" at bounding box center [81, 220] width 131 height 18
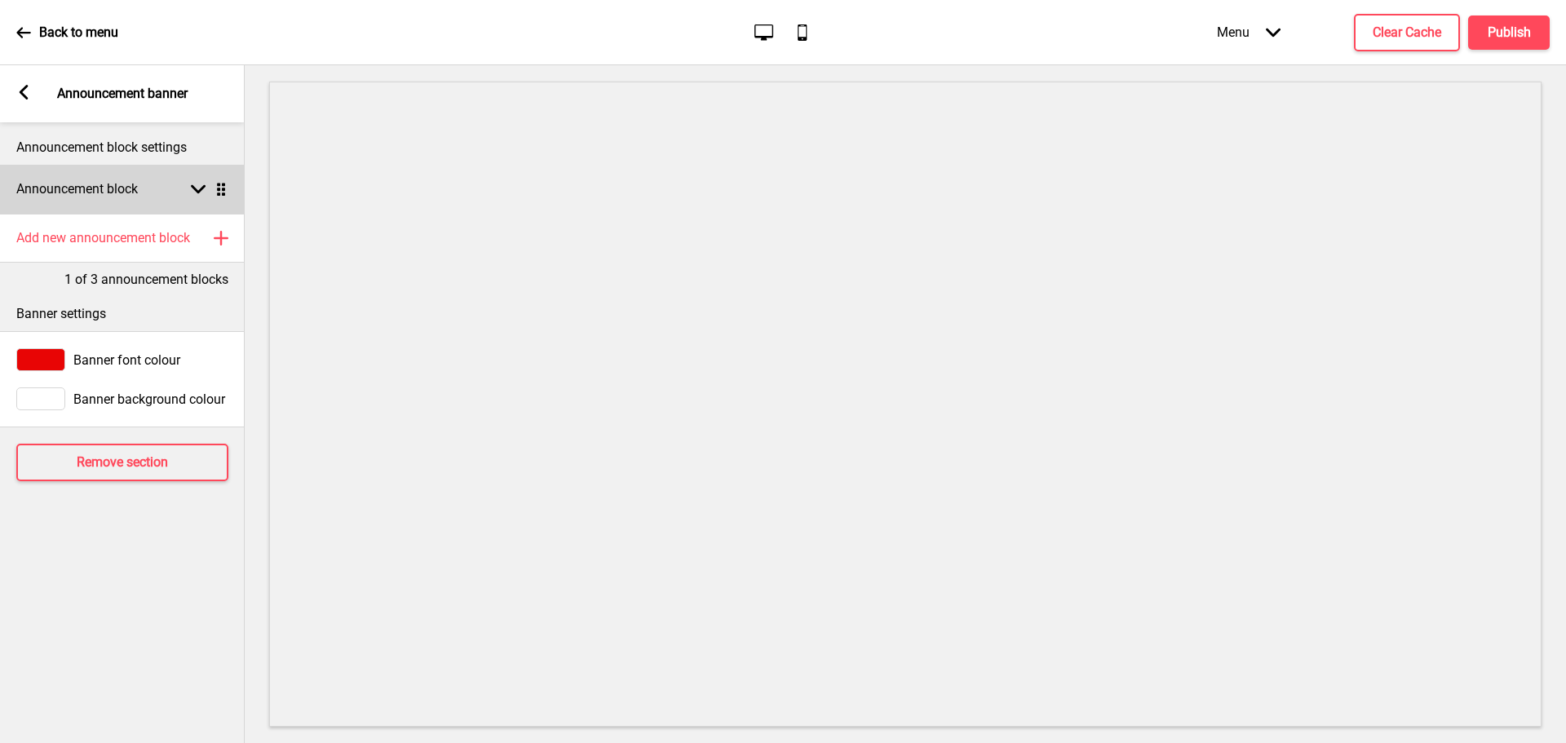
click at [193, 189] on icon at bounding box center [198, 189] width 15 height 9
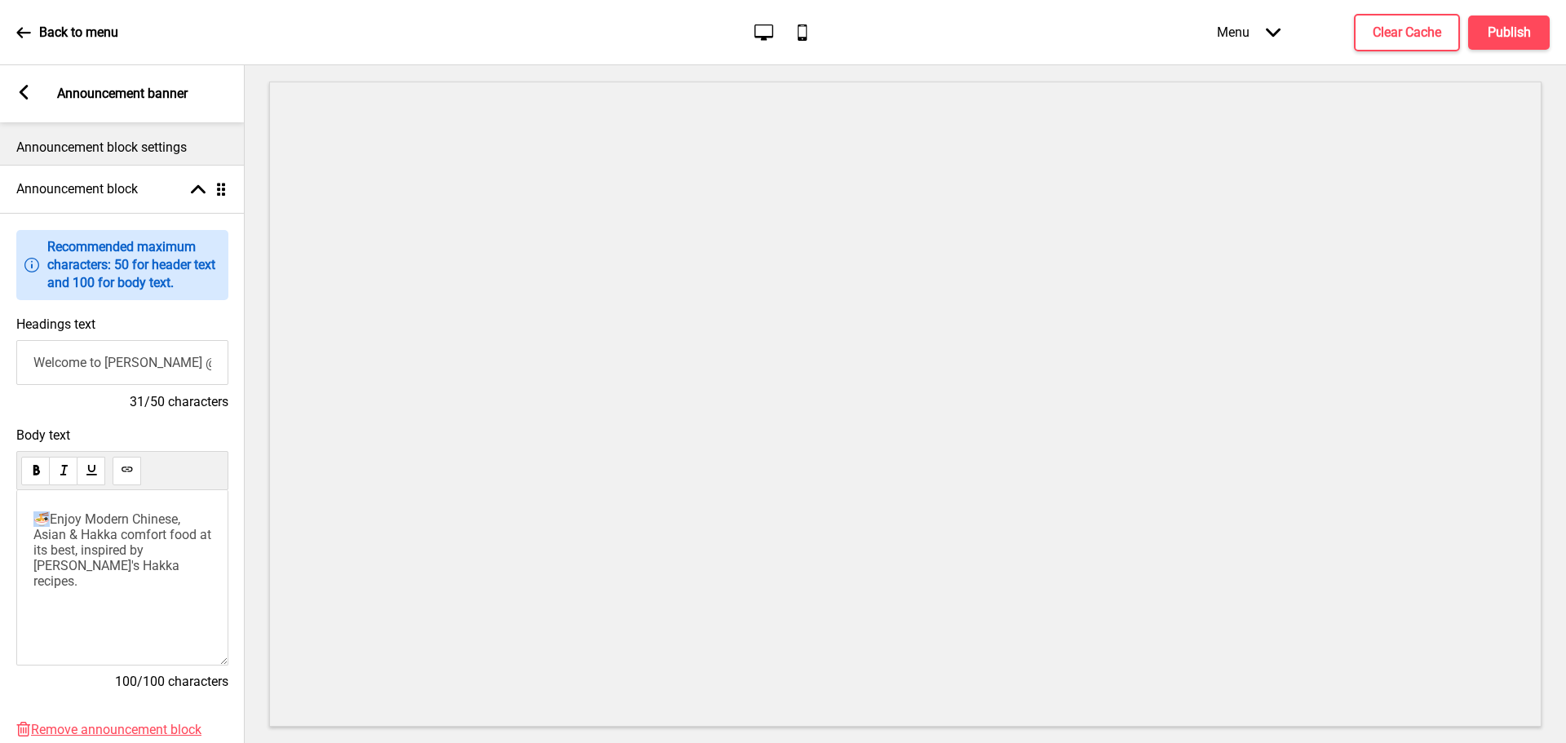
drag, startPoint x: 49, startPoint y: 517, endPoint x: 33, endPoint y: 519, distance: 16.4
click at [33, 519] on div "🍜Enjoy Modern Chinese, Asian & Hakka comfort food at its best, inspired by [PER…" at bounding box center [122, 577] width 212 height 175
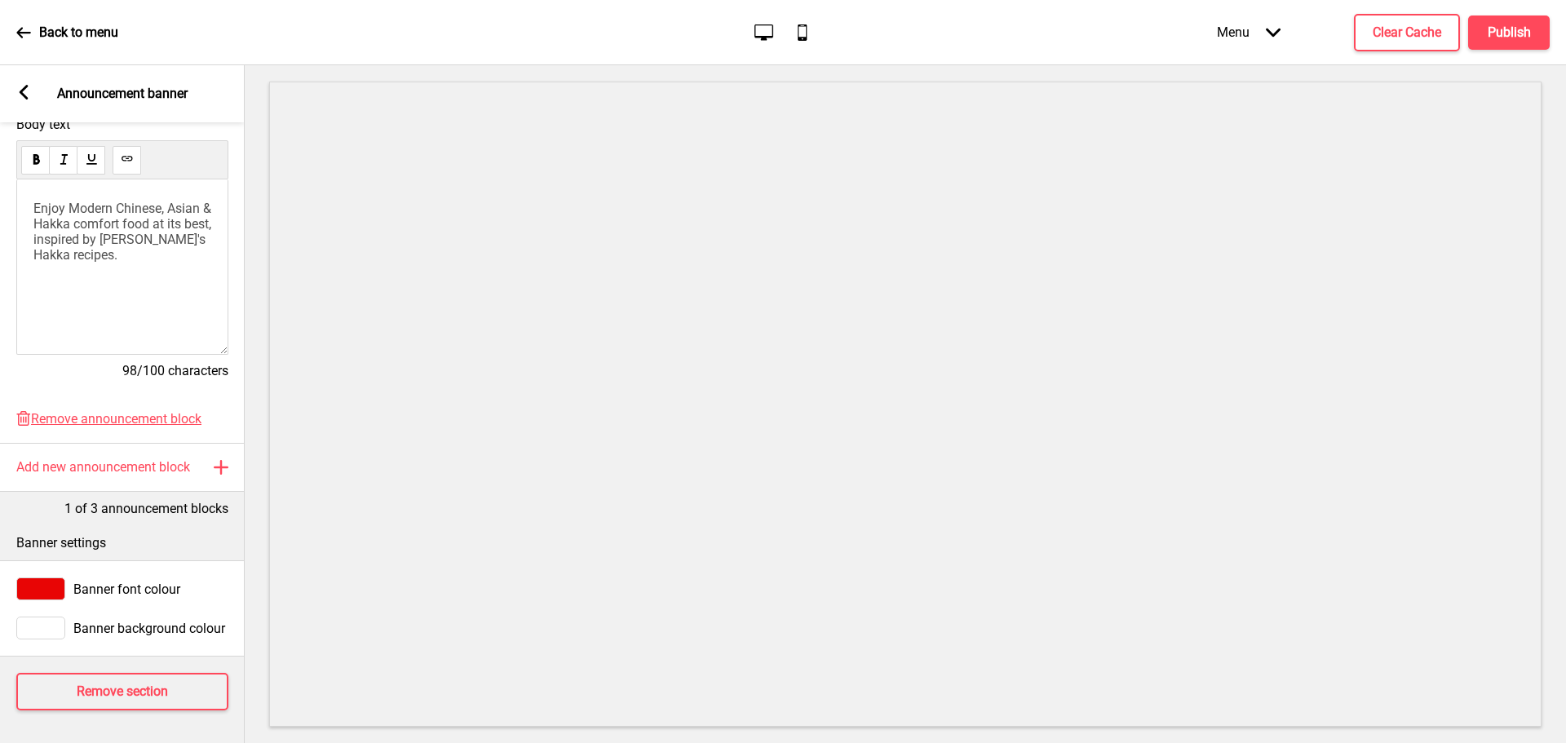
scroll to position [325, 0]
click at [1503, 26] on h4 "Publish" at bounding box center [1509, 33] width 43 height 18
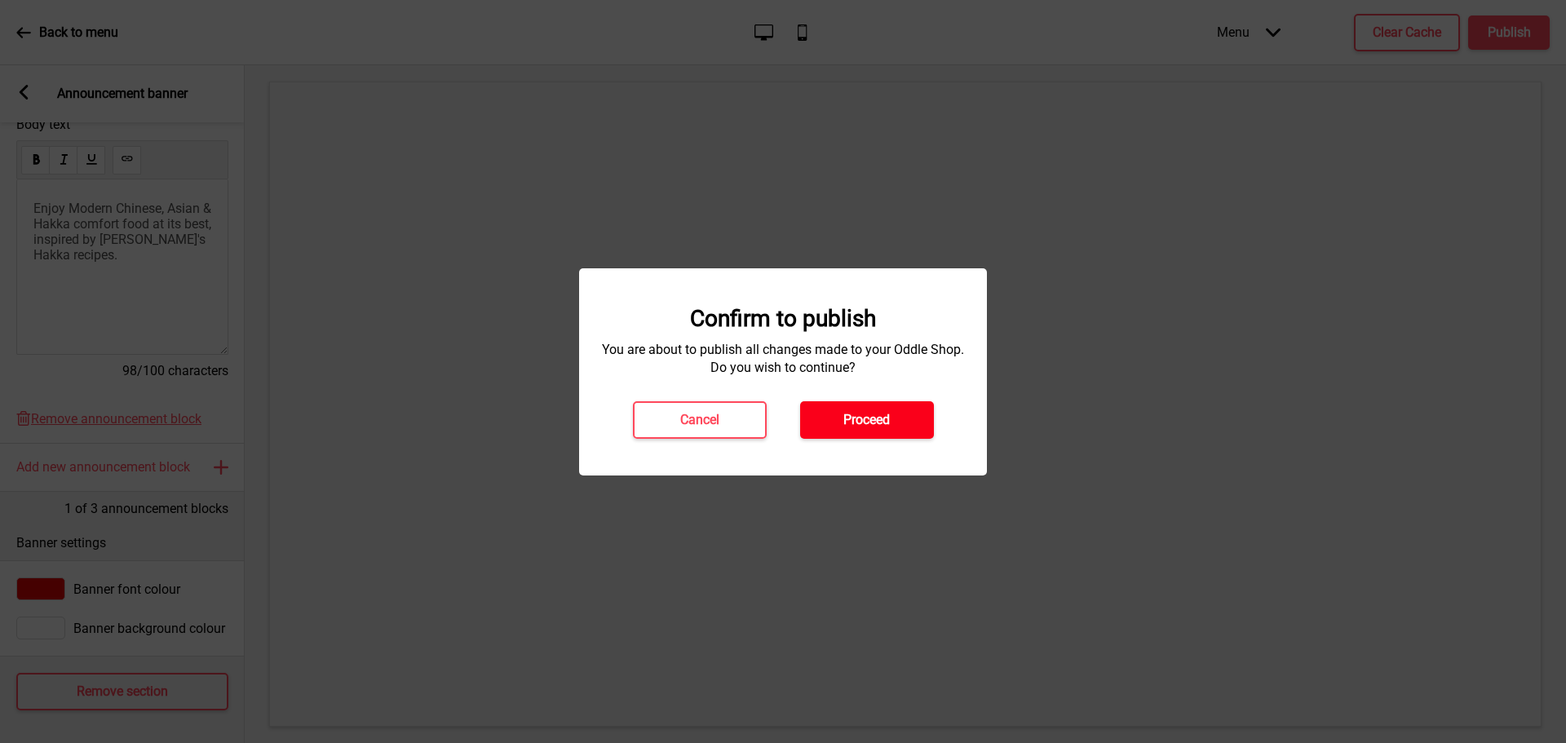
click at [888, 418] on h4 "Proceed" at bounding box center [866, 420] width 46 height 18
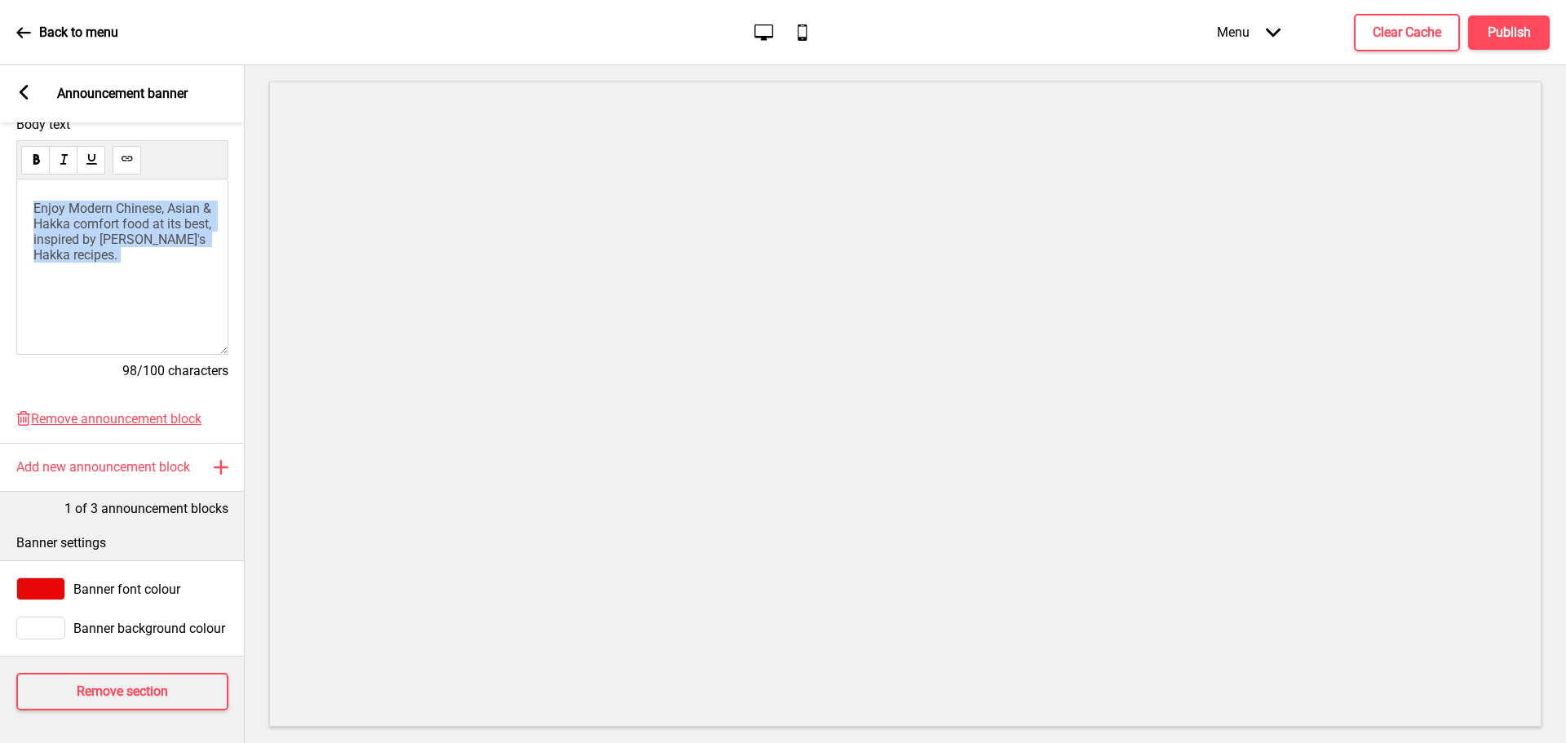
drag, startPoint x: 148, startPoint y: 259, endPoint x: 26, endPoint y: 205, distance: 133.7
click at [26, 205] on div "Enjoy Modern Chinese, Asian & Hakka comfort food at its best, inspired by [PERS…" at bounding box center [122, 266] width 212 height 175
drag, startPoint x: 113, startPoint y: 250, endPoint x: 20, endPoint y: 193, distance: 109.1
click at [20, 193] on div "Enjoy Modern Chinese, Asian & Hakka comfort food at its best, inspired by [PERS…" at bounding box center [122, 266] width 212 height 175
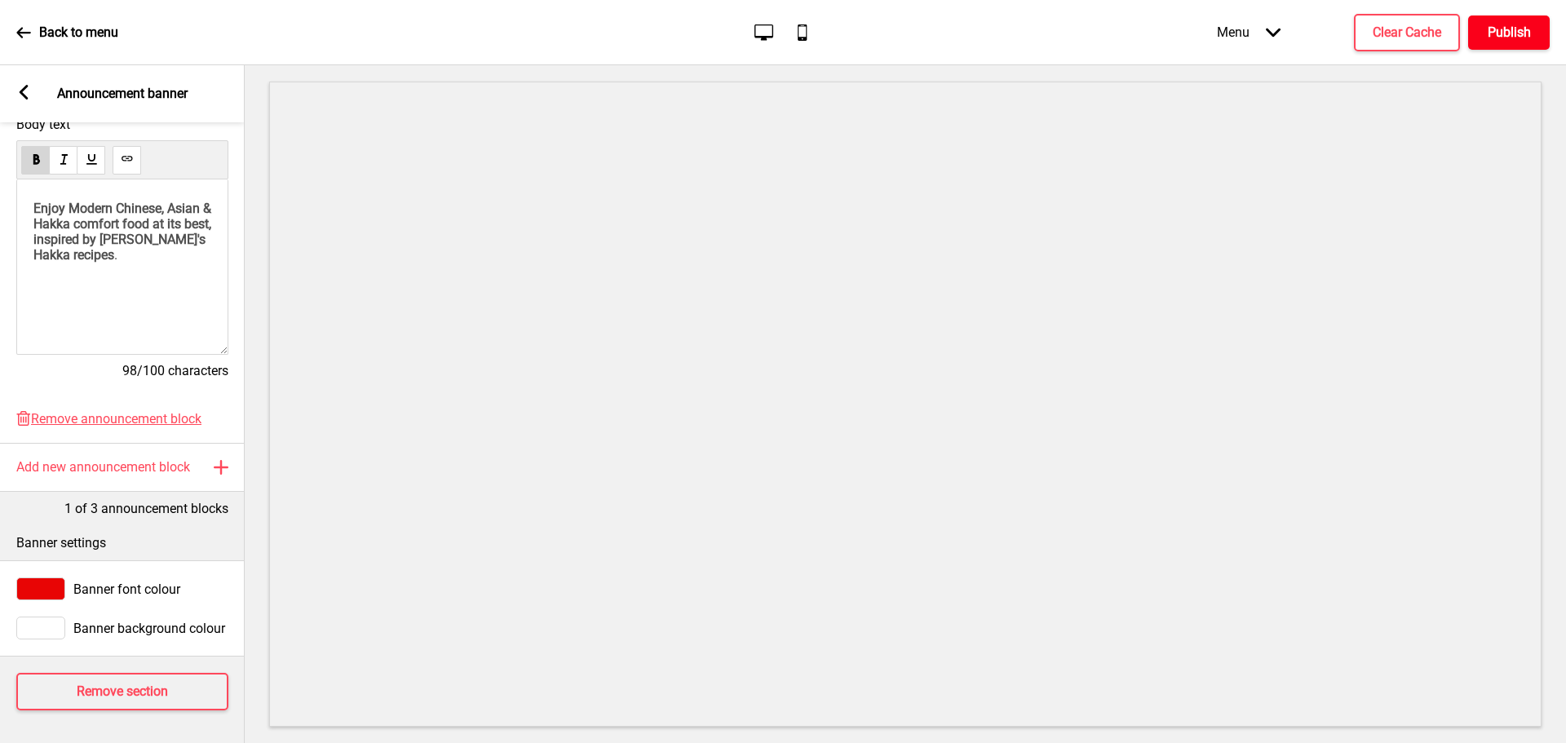
click at [1508, 26] on h4 "Publish" at bounding box center [1509, 33] width 43 height 18
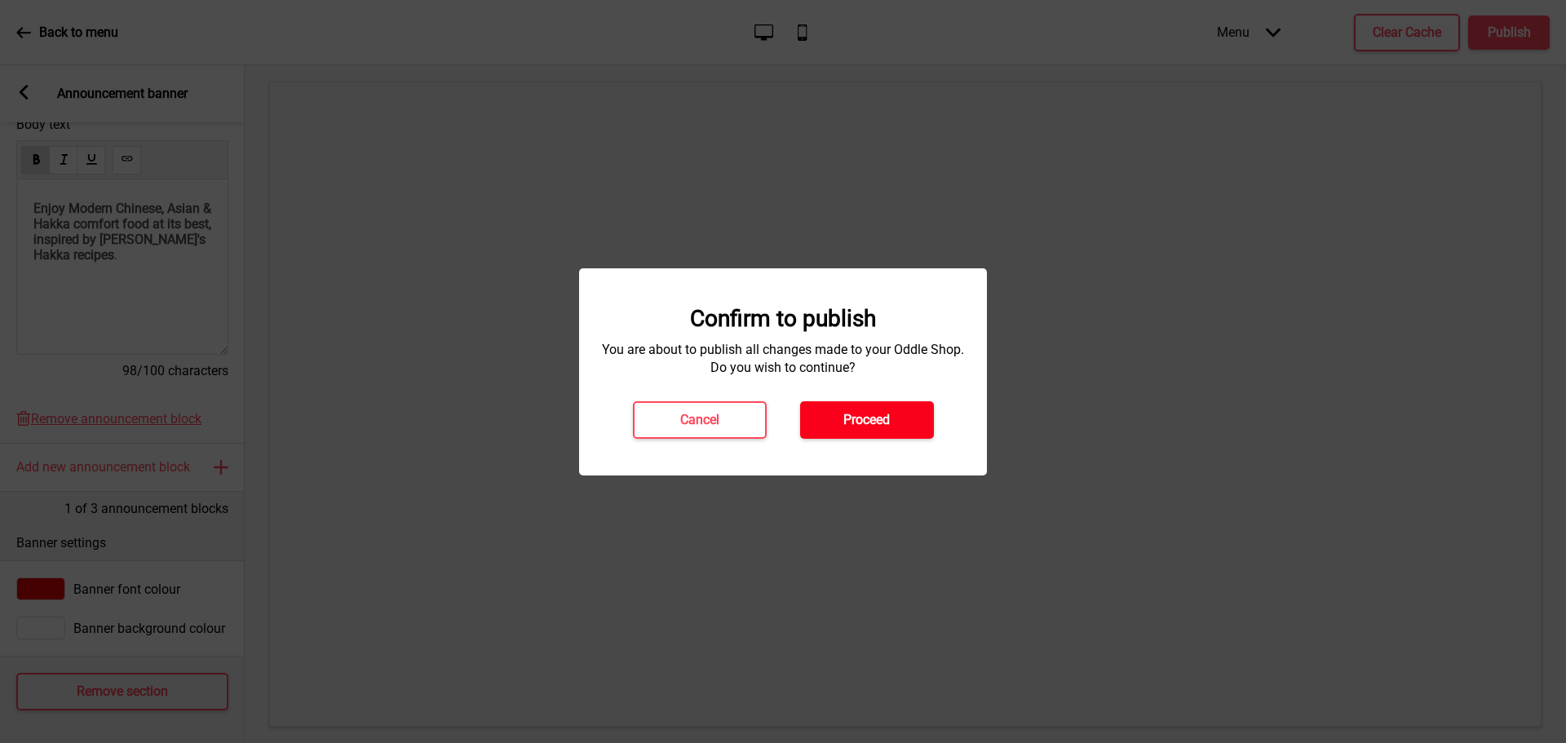
click at [880, 418] on h4 "Proceed" at bounding box center [866, 420] width 46 height 18
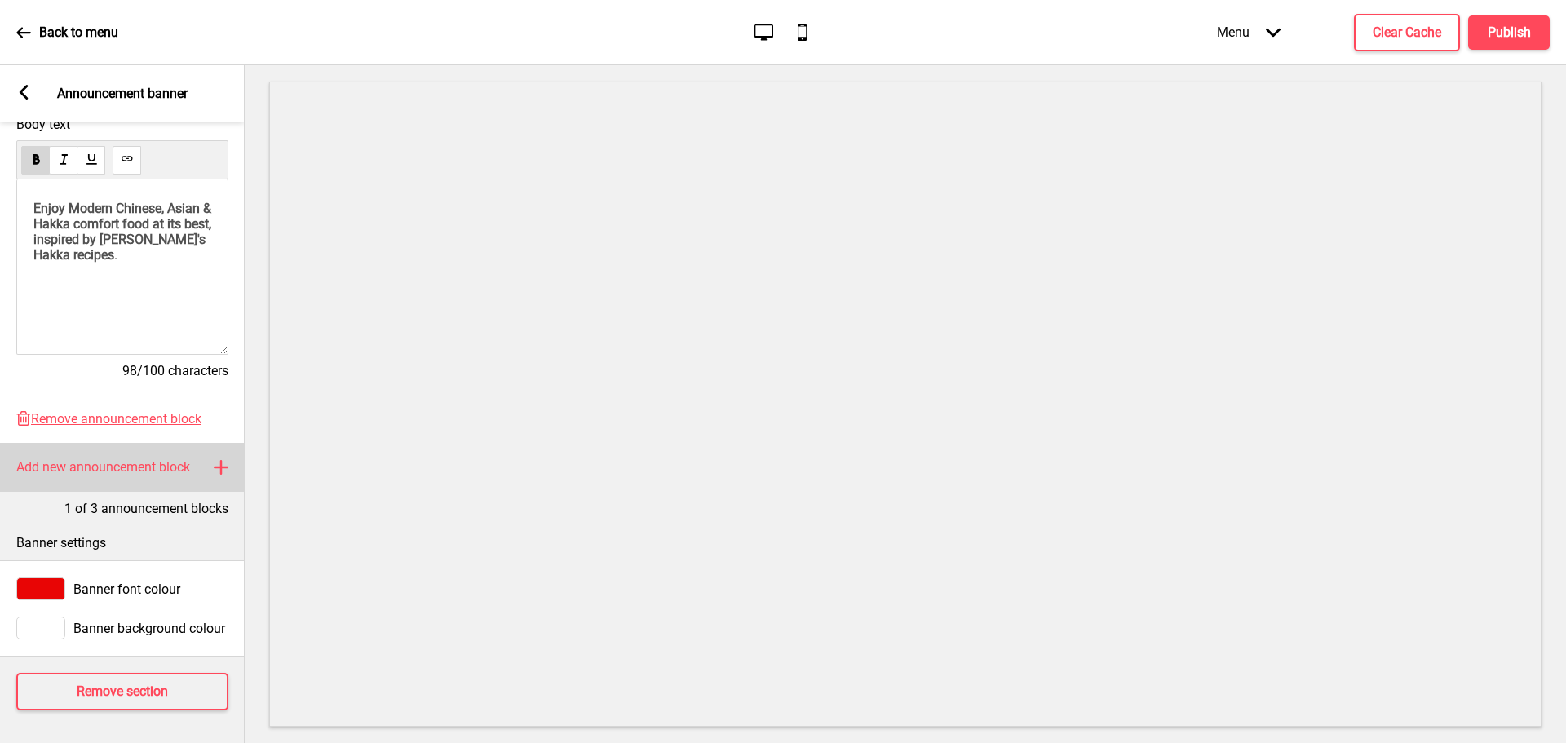
click at [197, 458] on div "Add new announcement block Plus" at bounding box center [122, 467] width 245 height 49
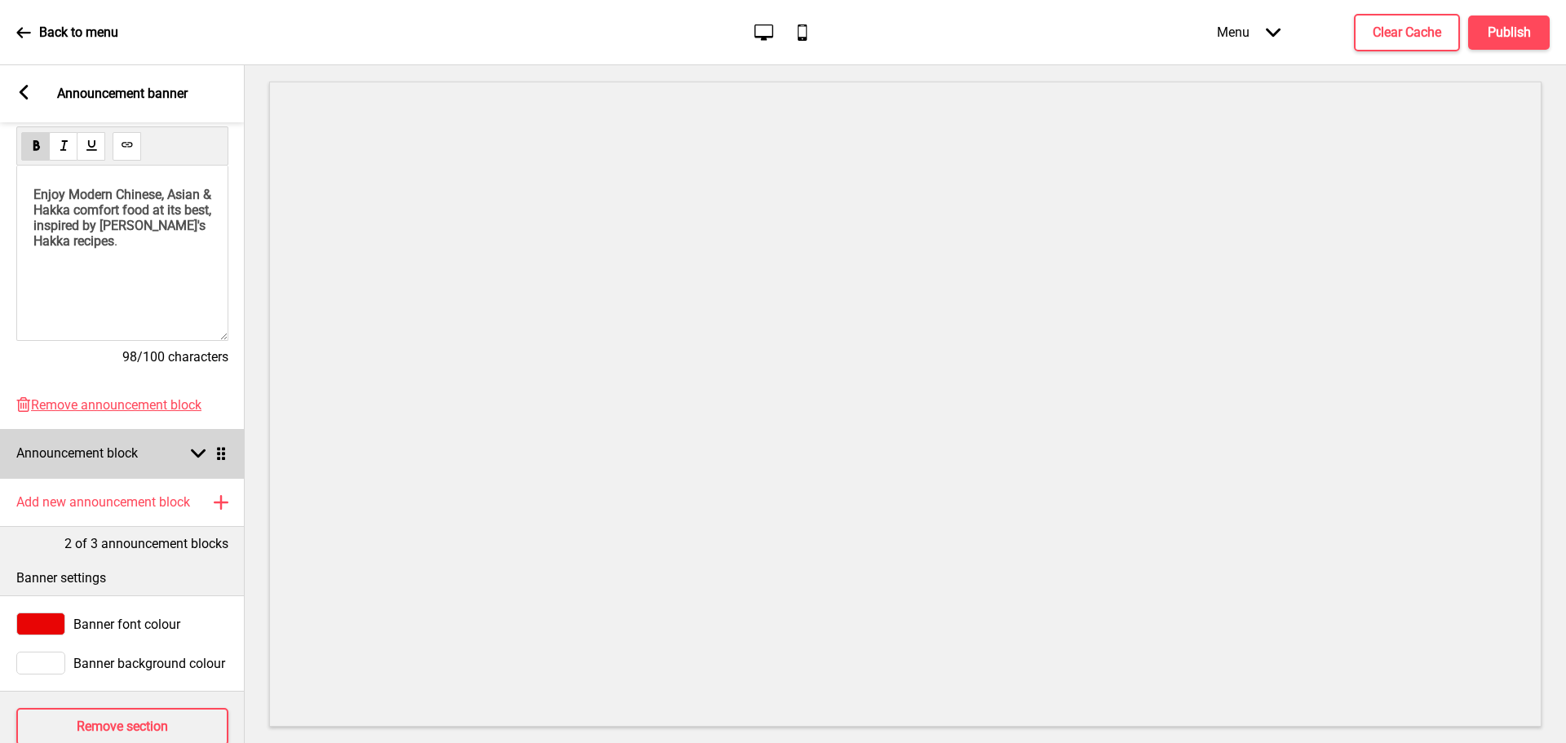
click at [202, 451] on rect at bounding box center [198, 453] width 15 height 15
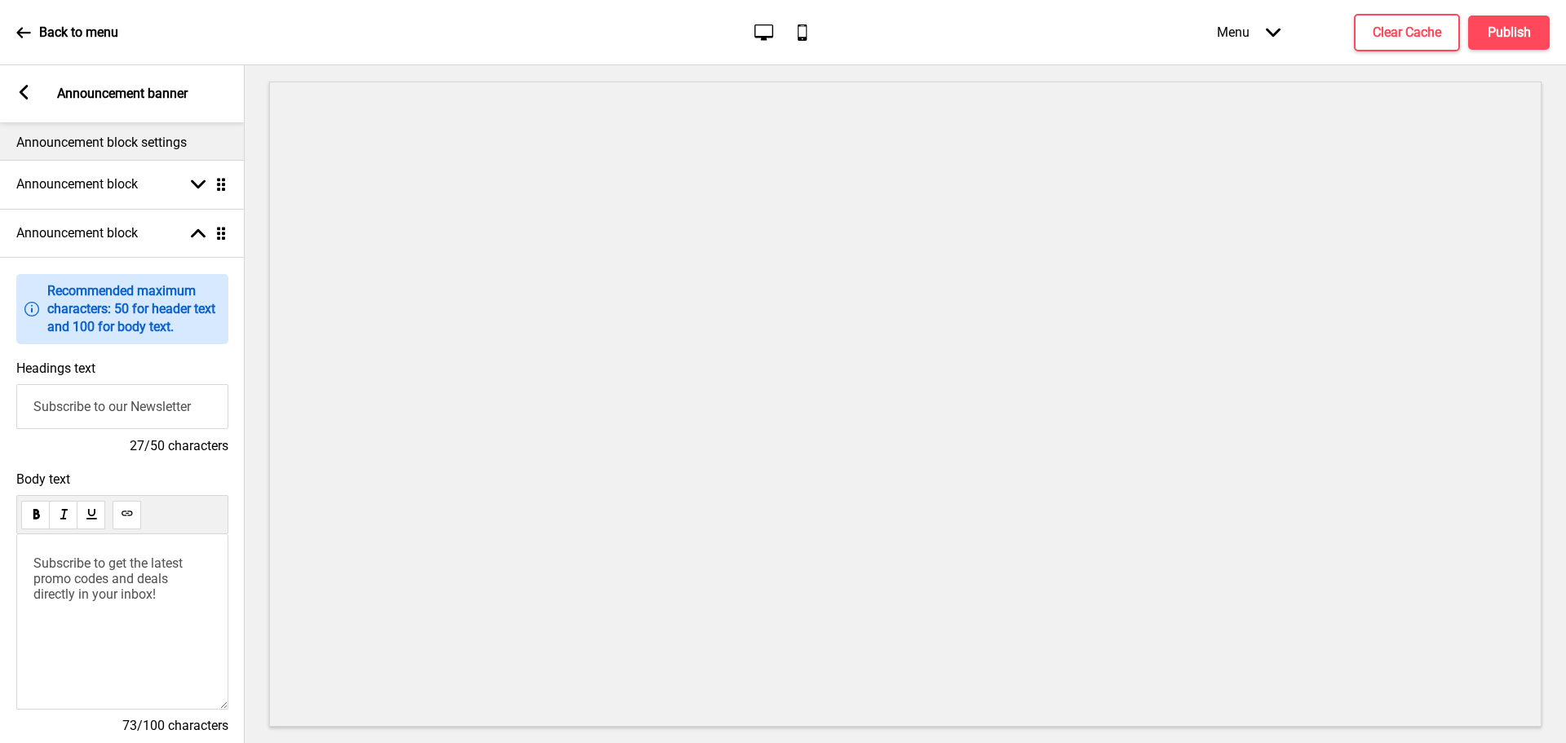
scroll to position [0, 0]
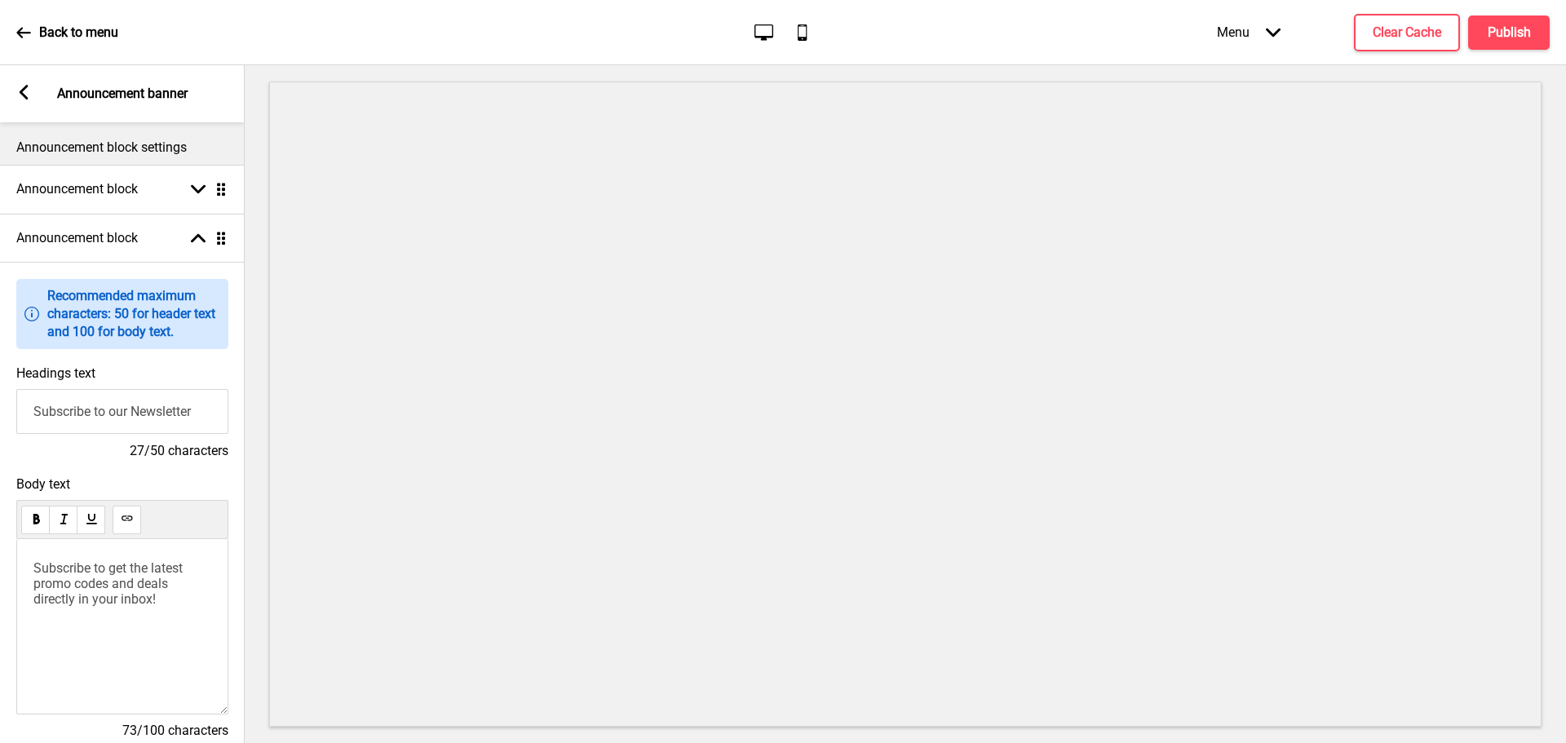
click at [26, 90] on rect at bounding box center [23, 92] width 15 height 15
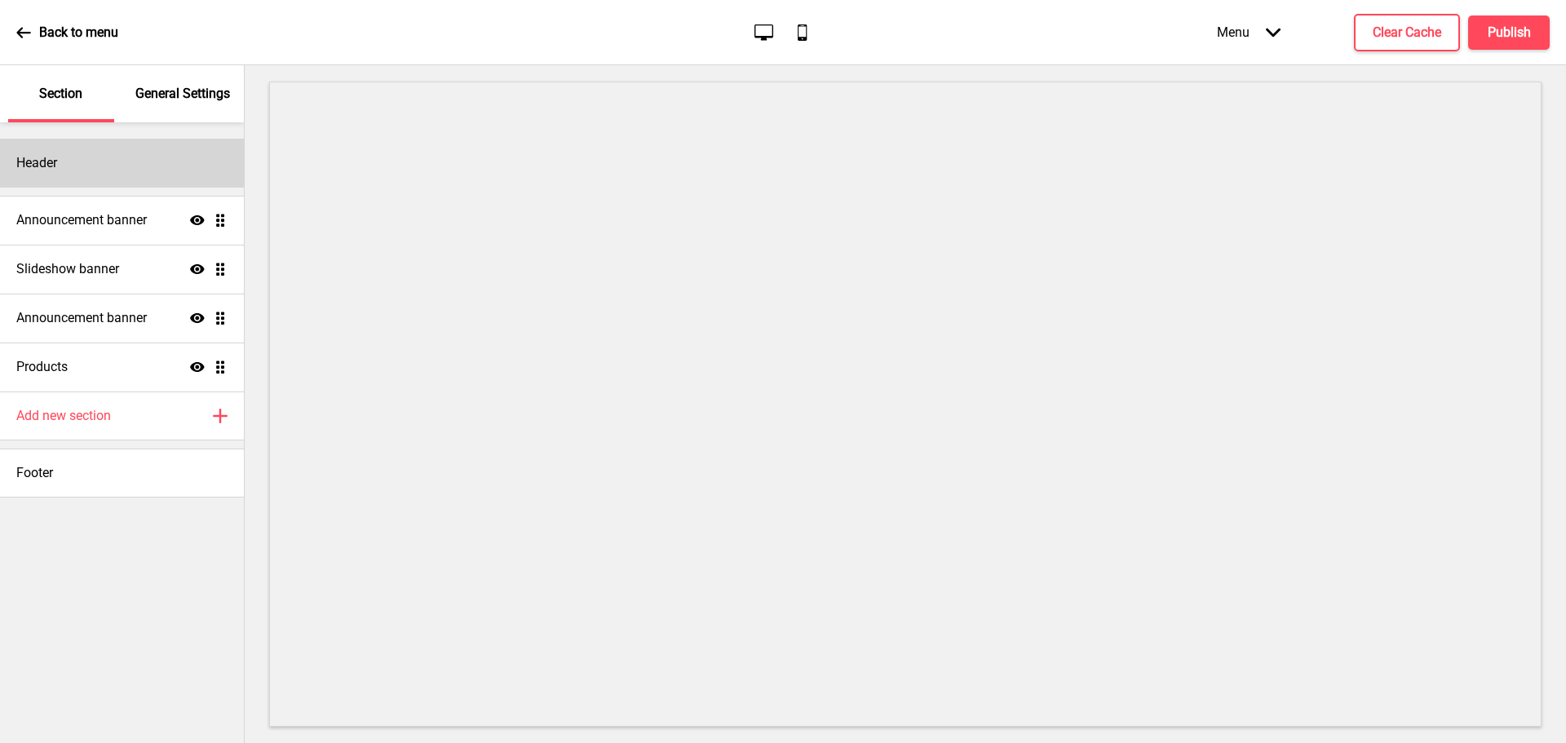
click at [70, 158] on div "Header" at bounding box center [122, 163] width 244 height 49
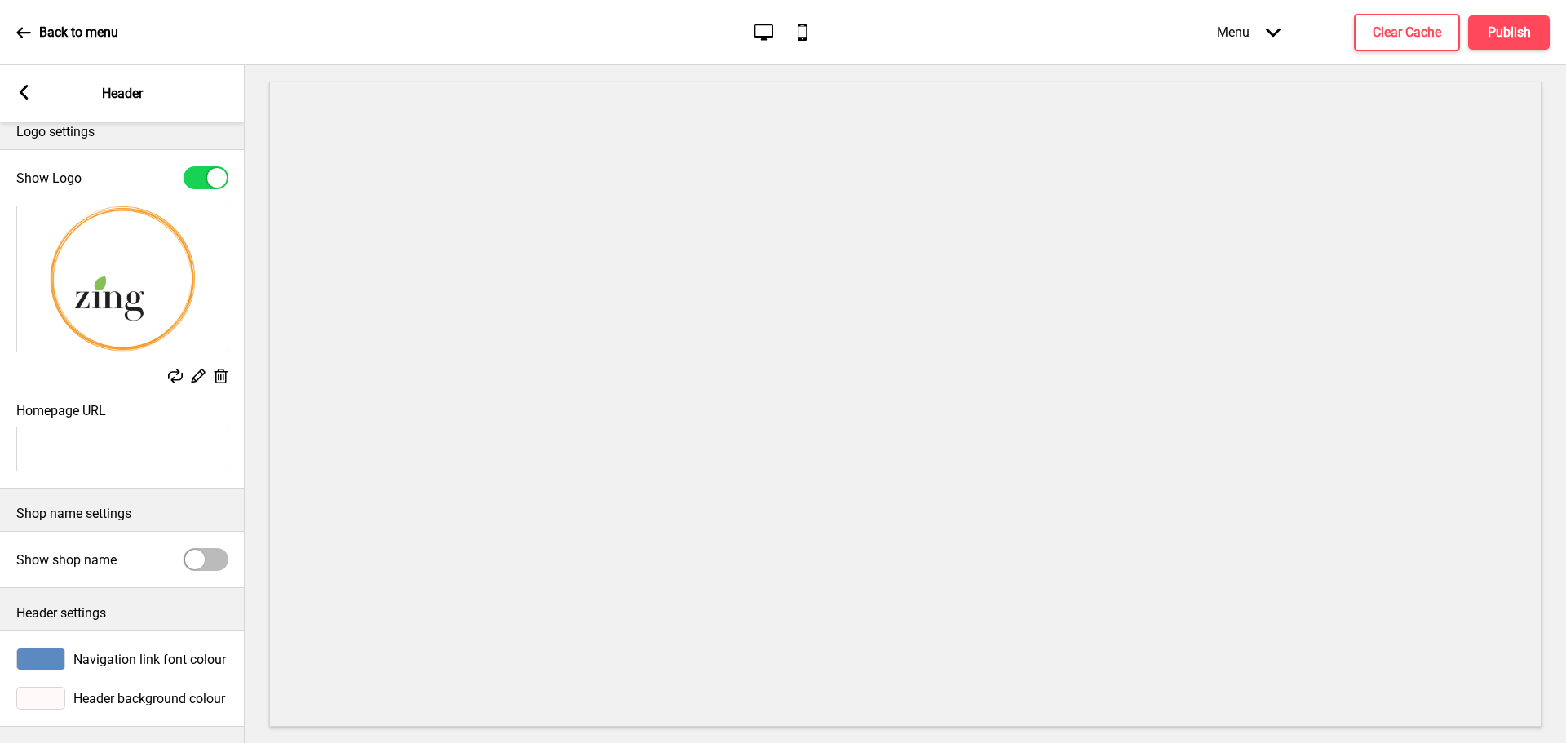
scroll to position [29, 0]
click at [111, 691] on span "Header background colour" at bounding box center [149, 698] width 152 height 15
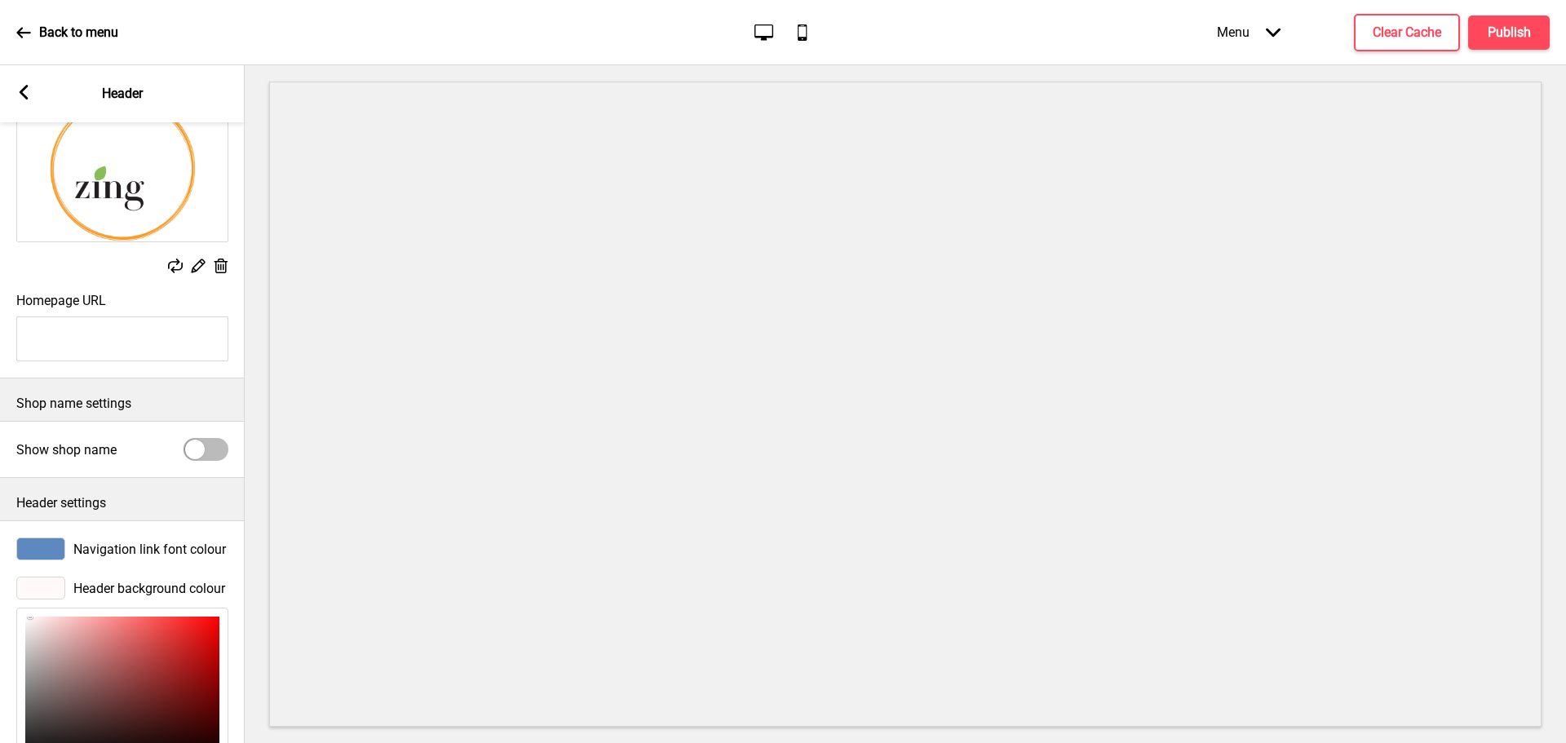
scroll to position [274, 0]
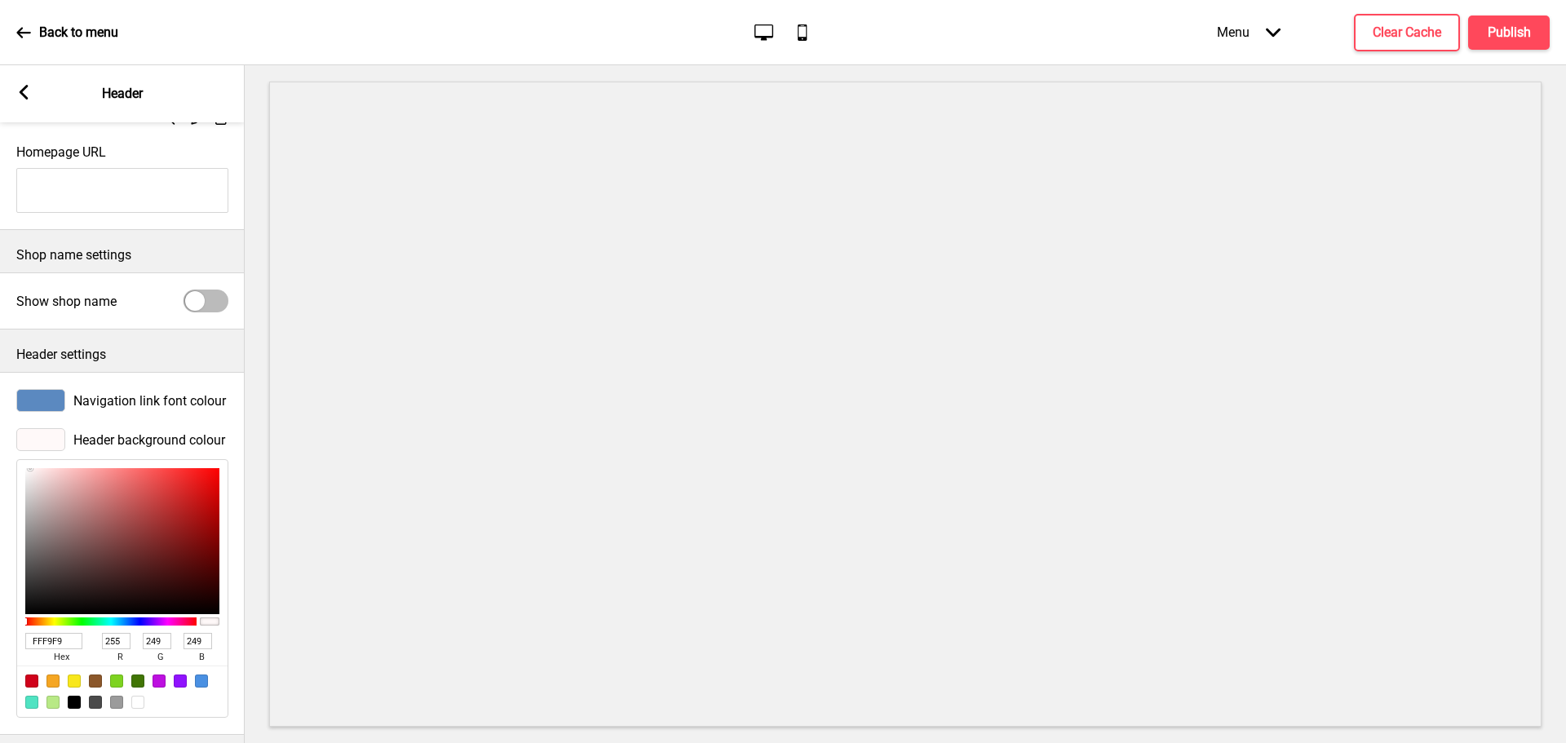
click at [115, 684] on div at bounding box center [116, 681] width 13 height 13
type input "7ED321"
type input "126"
type input "211"
type input "33"
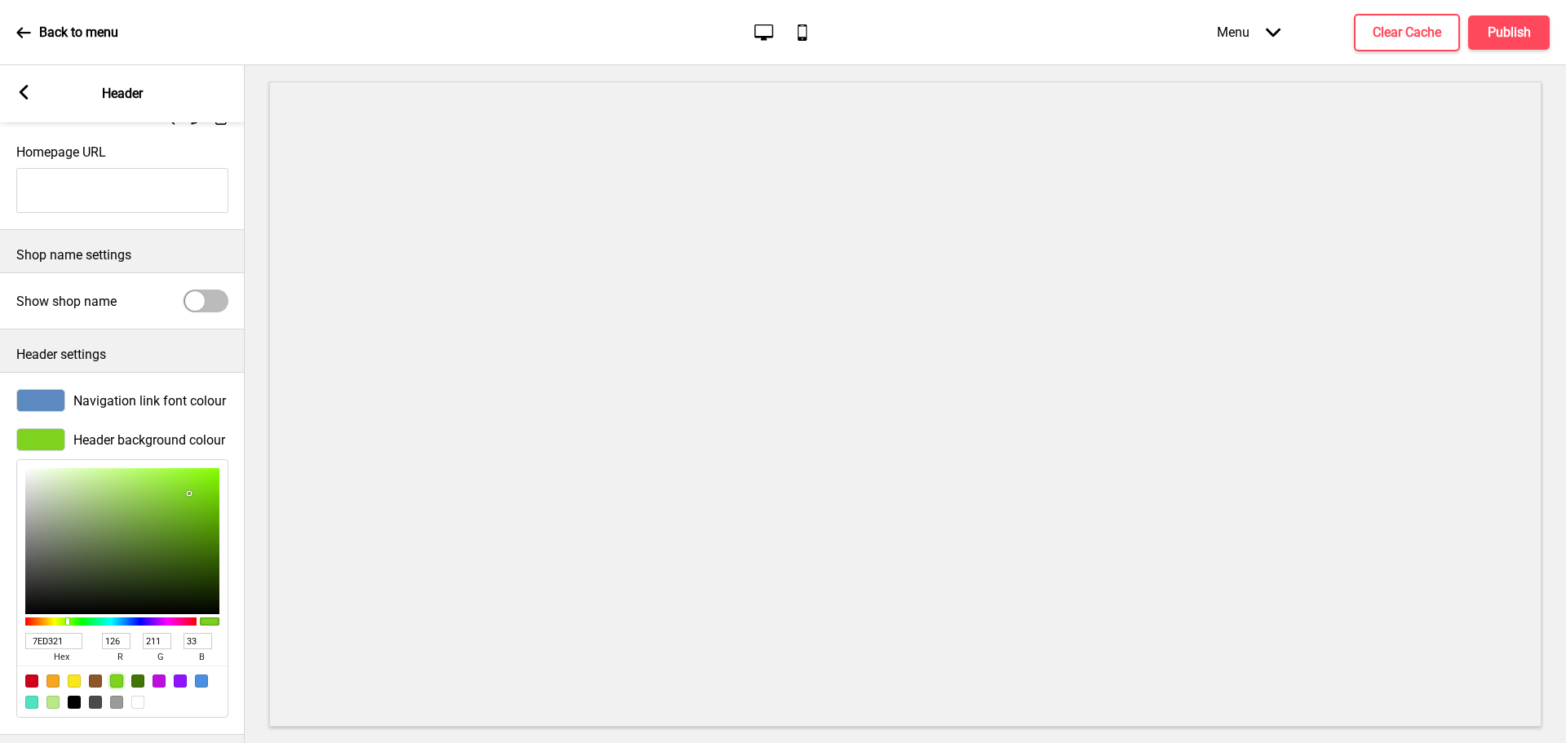
type input "D7EFBC"
type input "215"
type input "239"
type input "188"
click at [67, 479] on div at bounding box center [122, 541] width 194 height 146
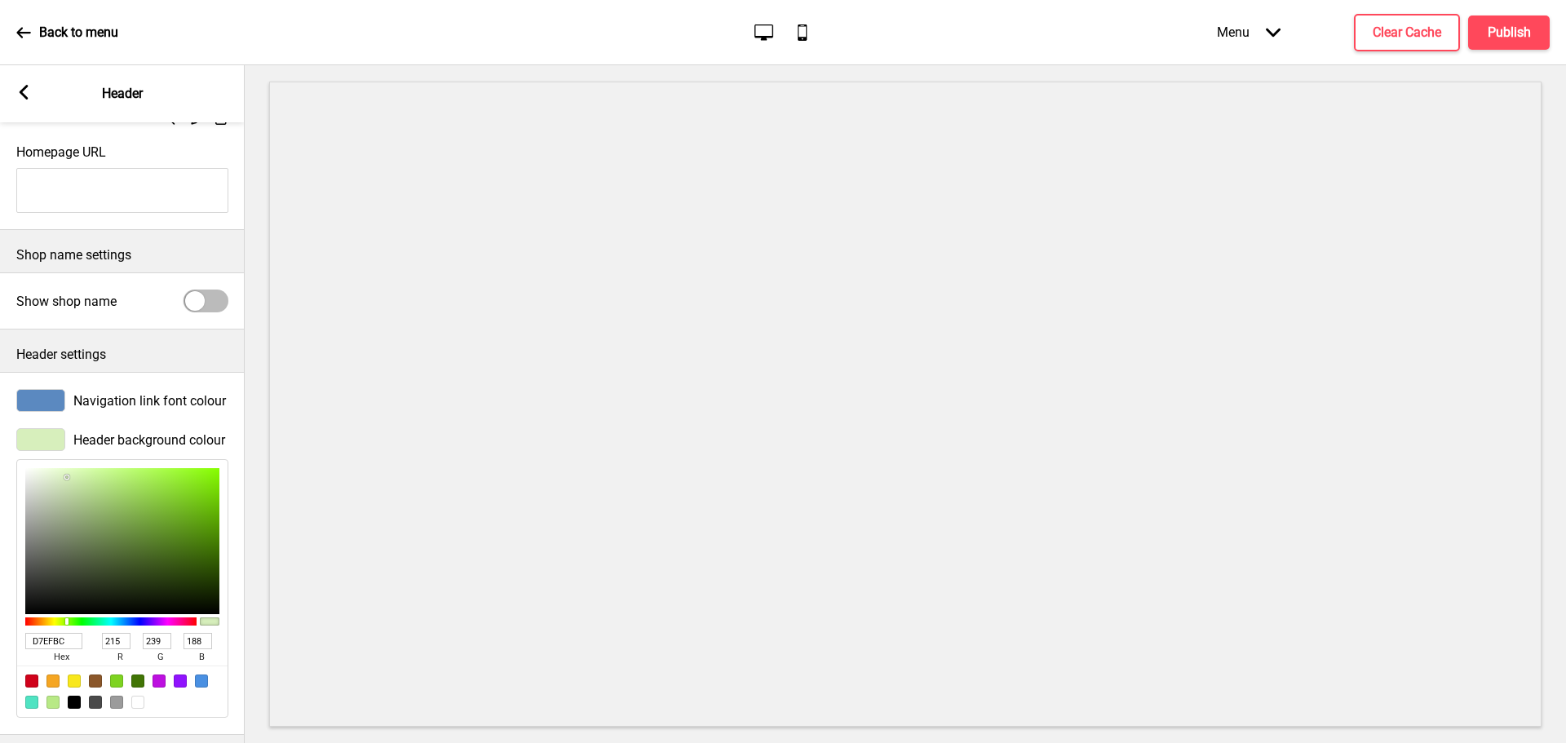
click at [21, 86] on rect at bounding box center [23, 92] width 15 height 15
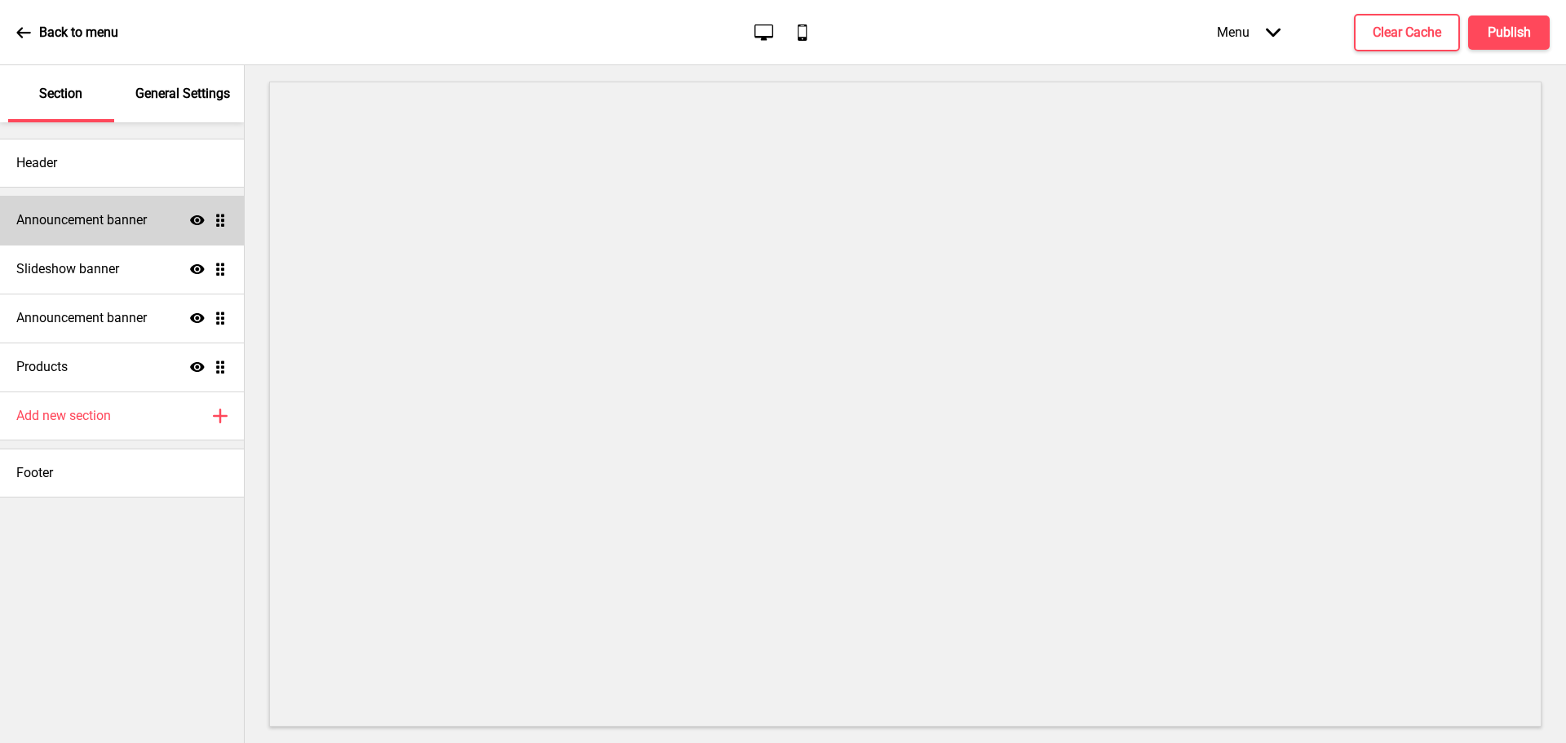
click at [98, 221] on h4 "Announcement banner" at bounding box center [81, 220] width 131 height 18
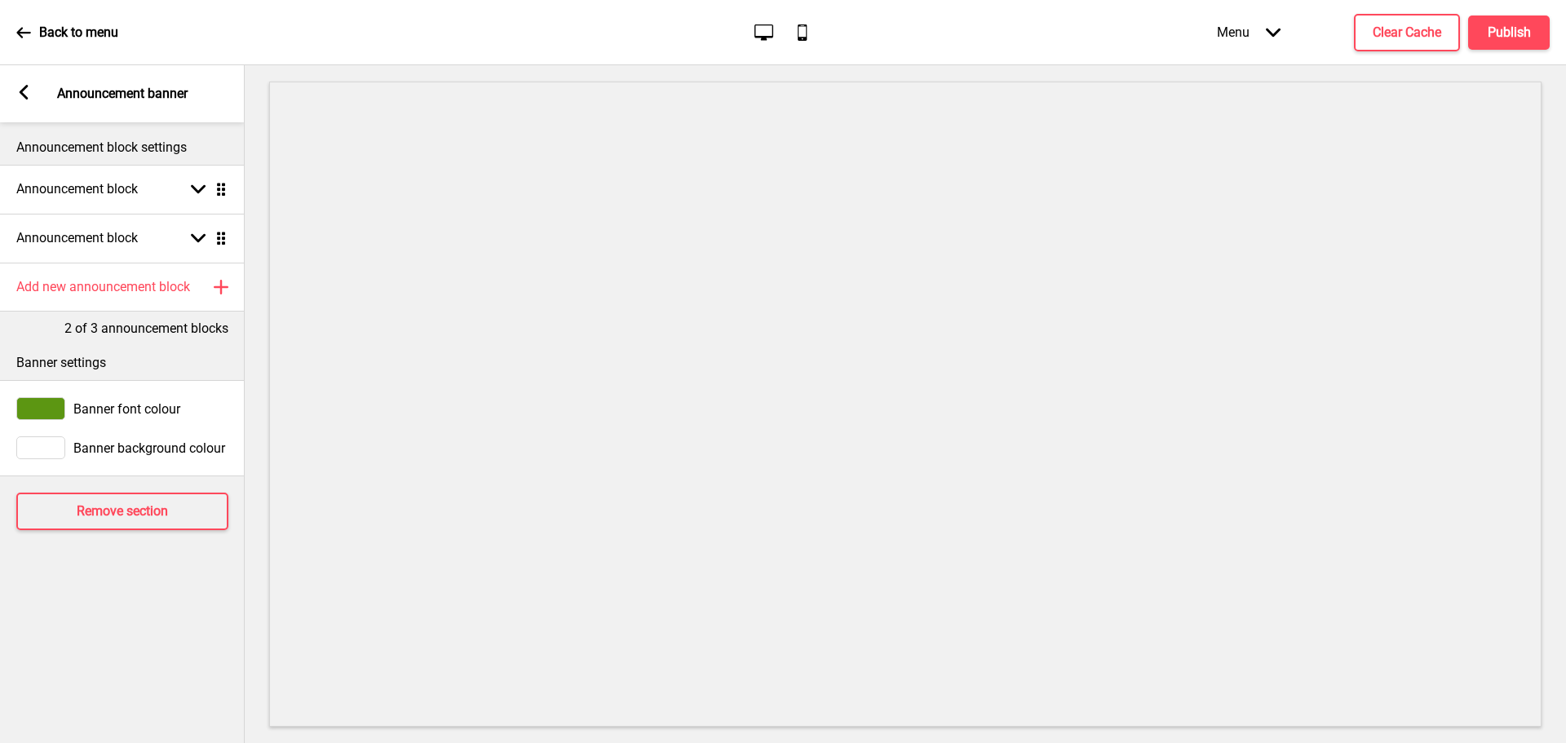
click at [26, 94] on rect at bounding box center [23, 92] width 15 height 15
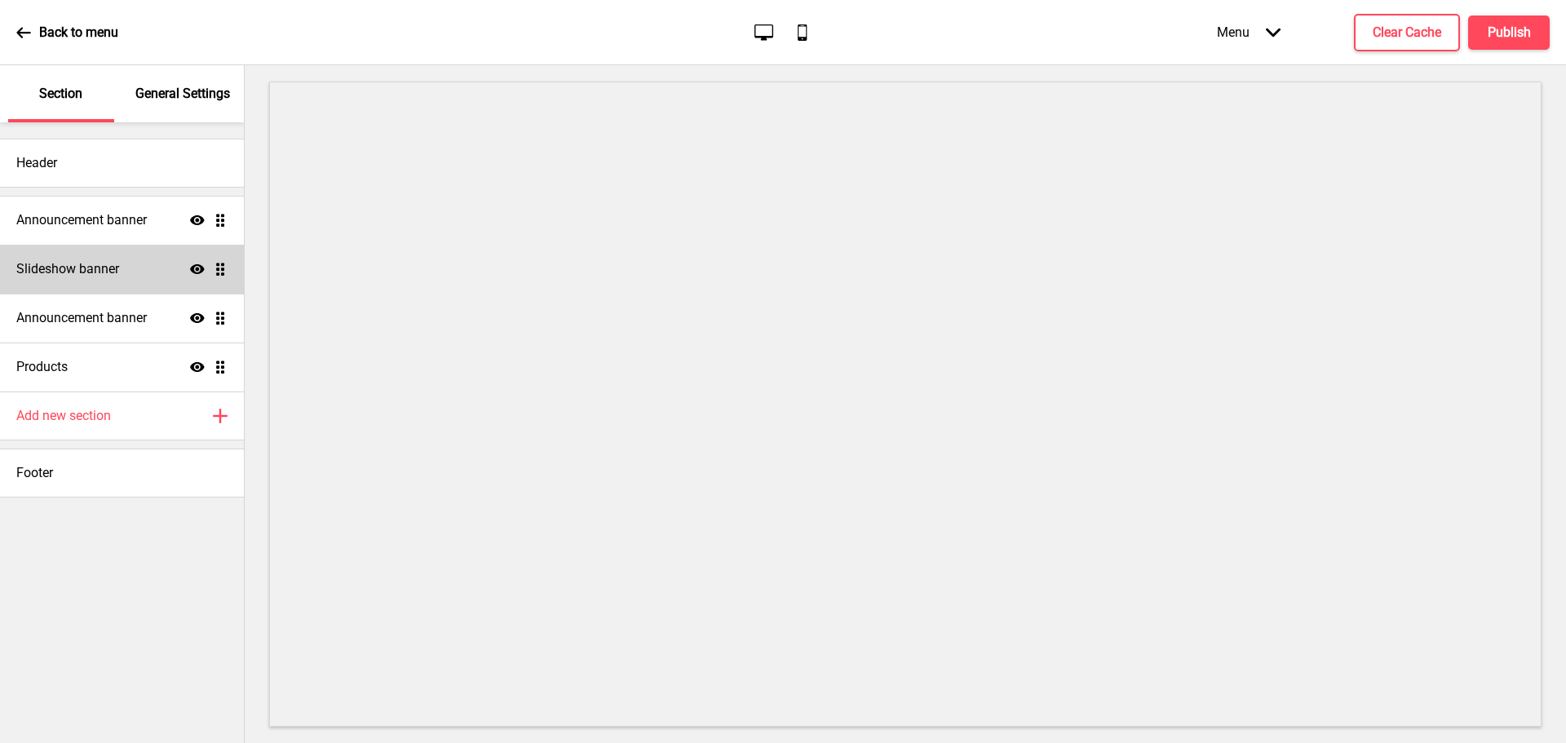
click at [82, 266] on h4 "Slideshow banner" at bounding box center [67, 269] width 103 height 18
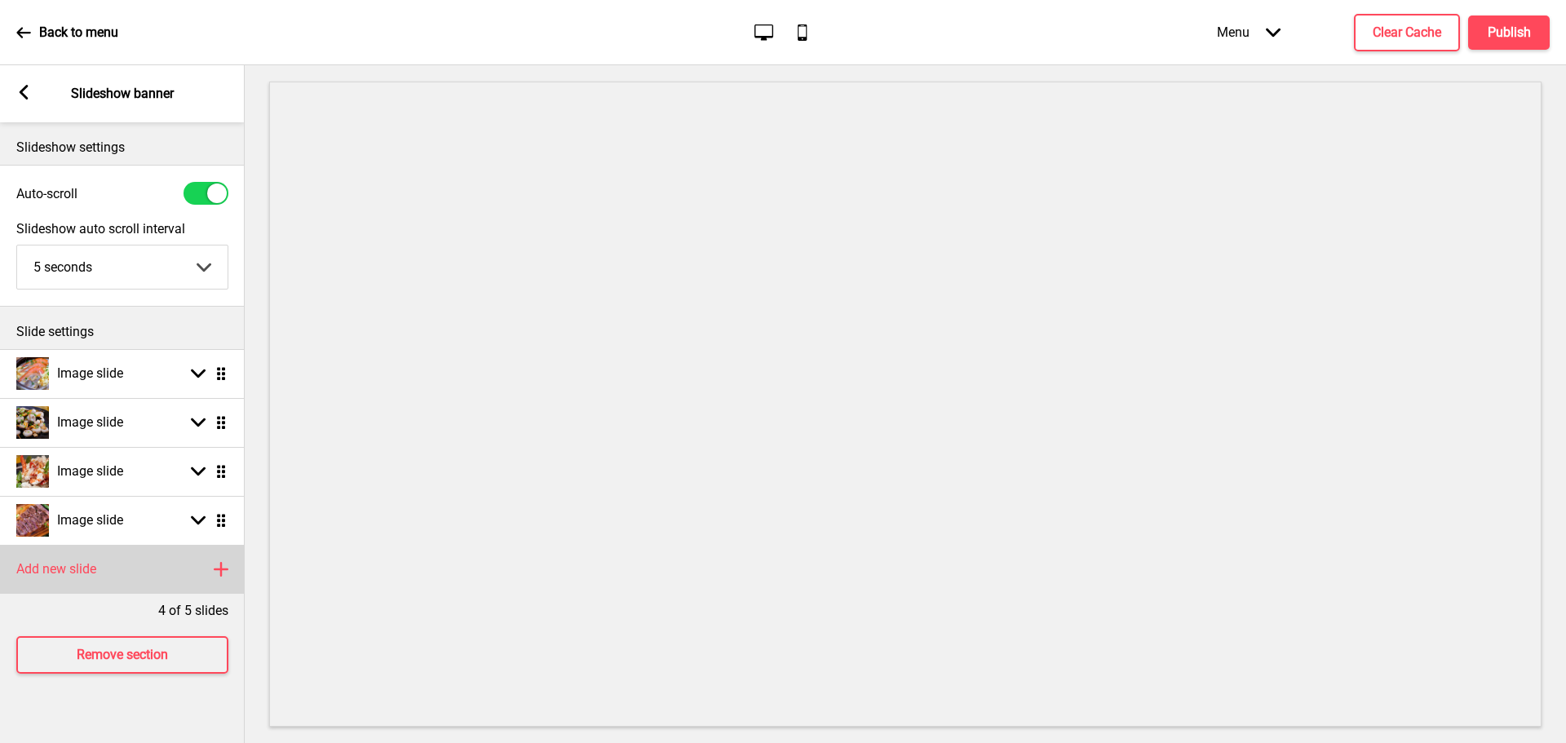
click at [95, 566] on h4 "Add new slide" at bounding box center [56, 569] width 80 height 18
click at [202, 569] on icon at bounding box center [198, 569] width 15 height 9
select select "right"
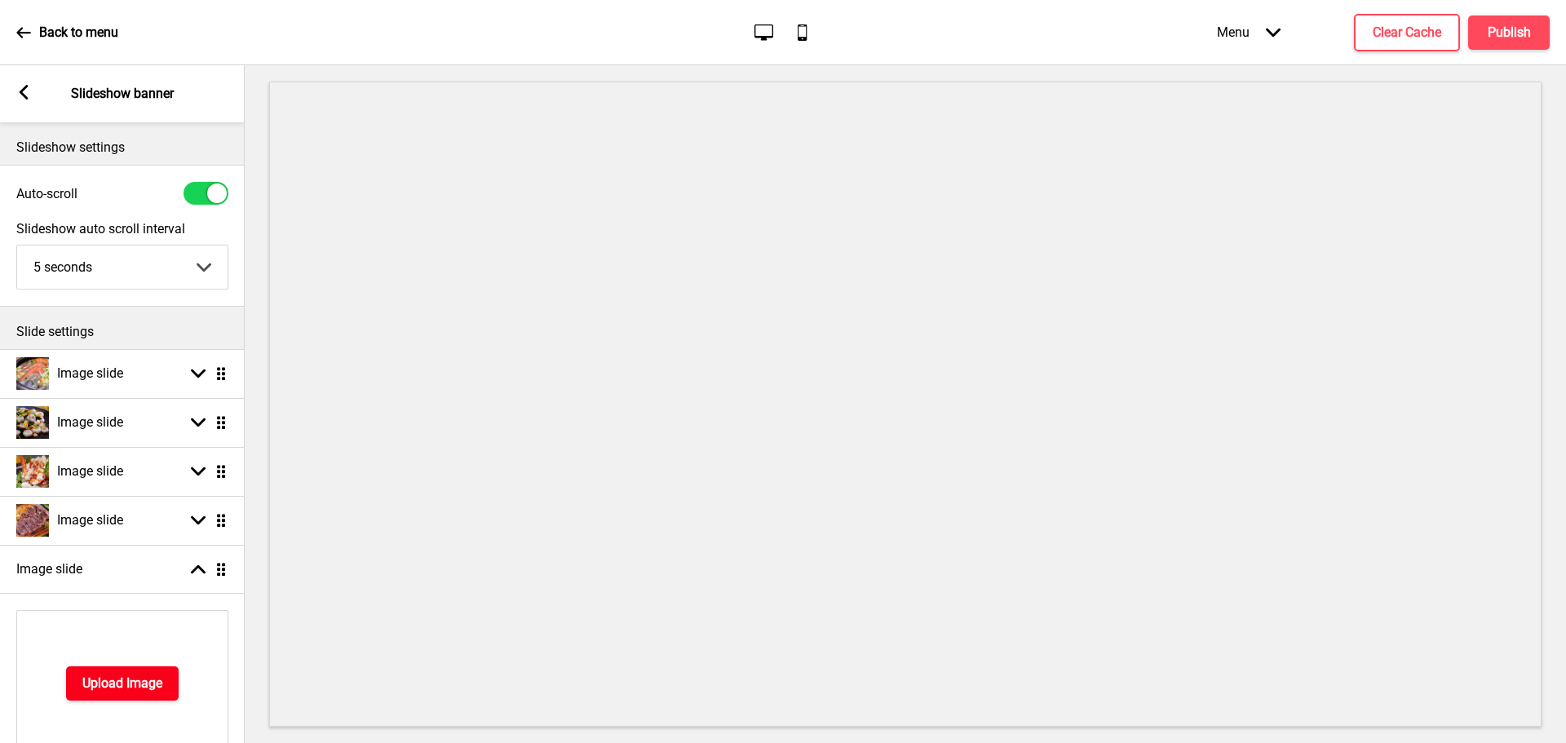
click at [144, 675] on h4 "Upload Image" at bounding box center [122, 684] width 80 height 18
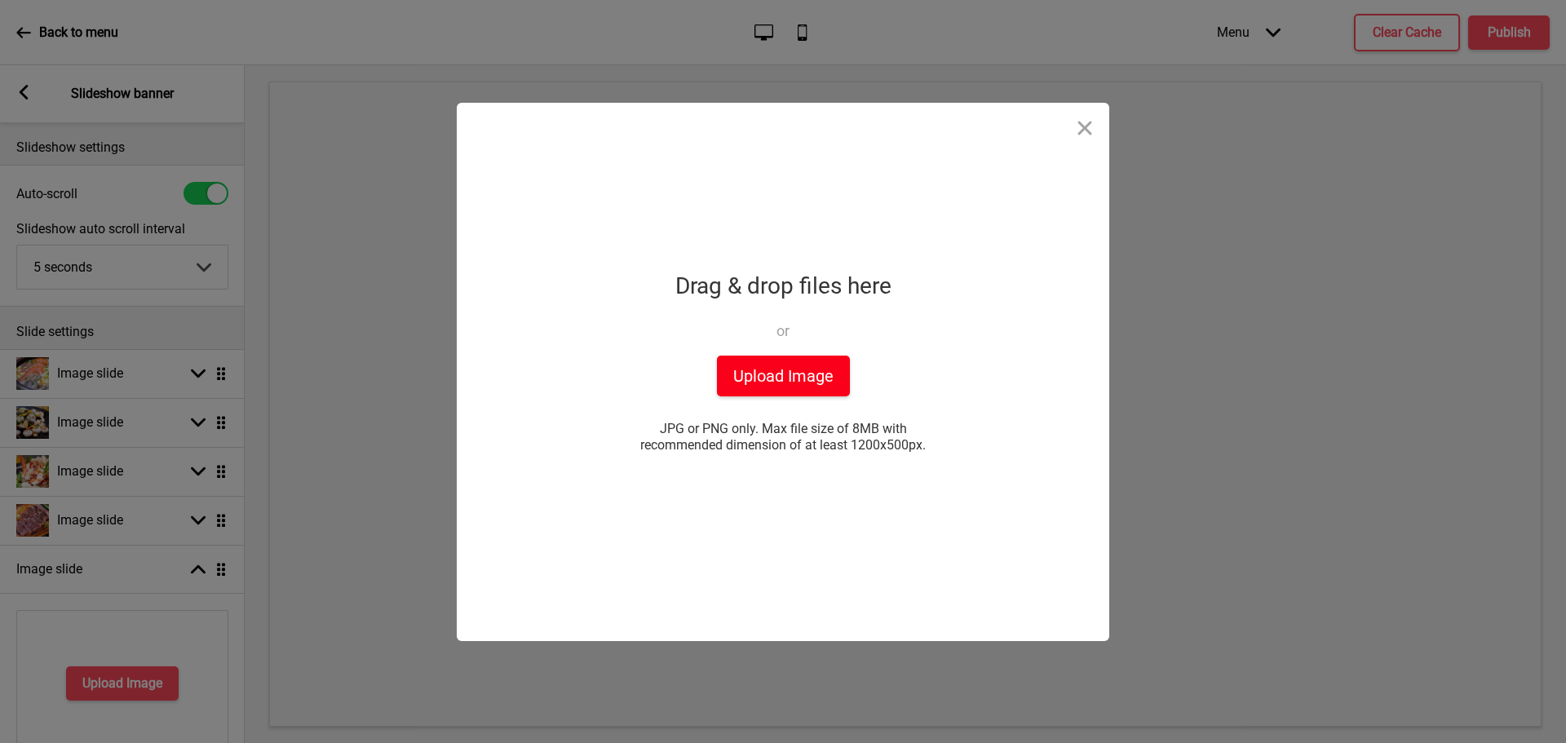
click at [820, 366] on button "Upload Image" at bounding box center [783, 376] width 133 height 41
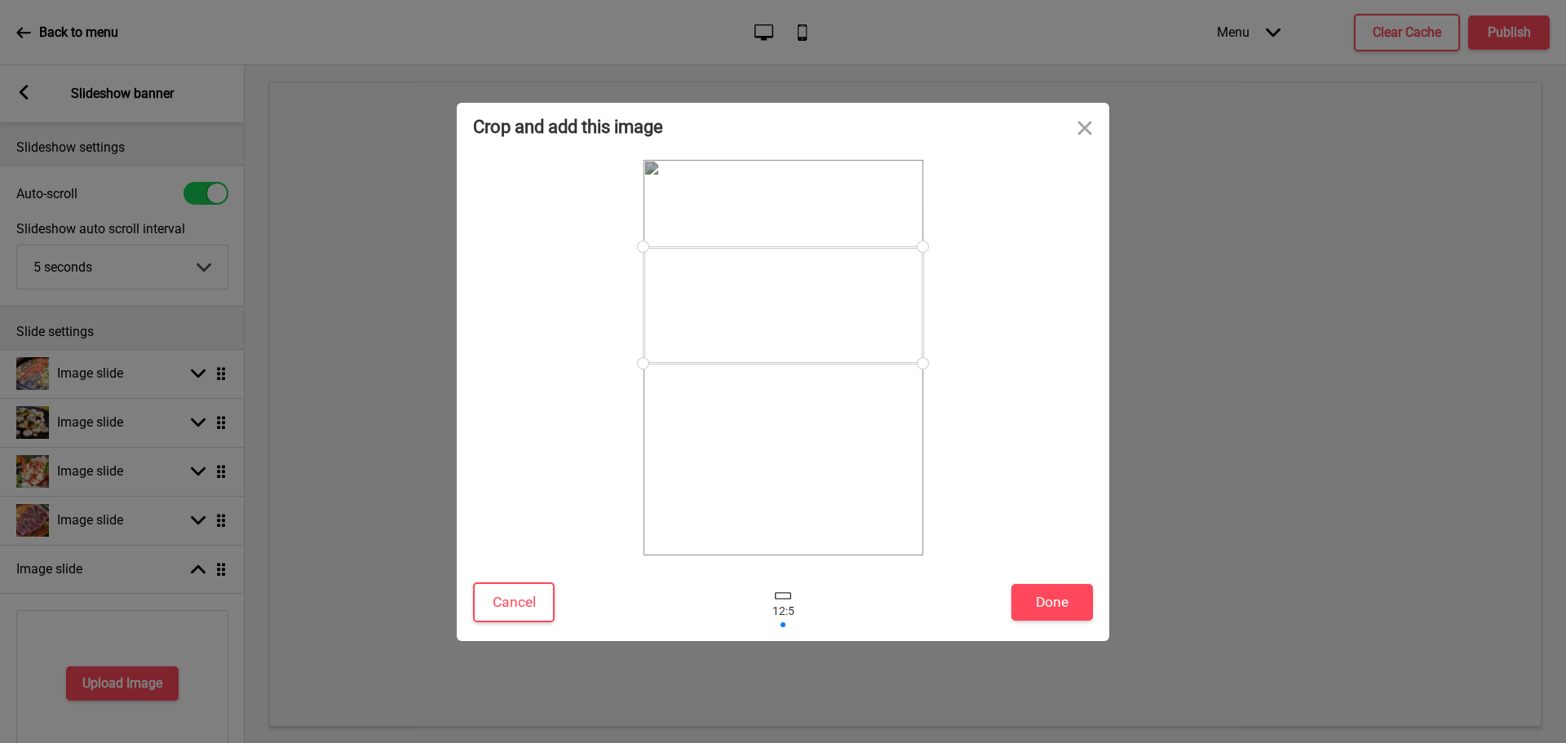
drag, startPoint x: 870, startPoint y: 383, endPoint x: 884, endPoint y: 330, distance: 54.2
click at [884, 330] on div at bounding box center [784, 305] width 280 height 117
click at [1068, 592] on button "Done" at bounding box center [1053, 602] width 82 height 37
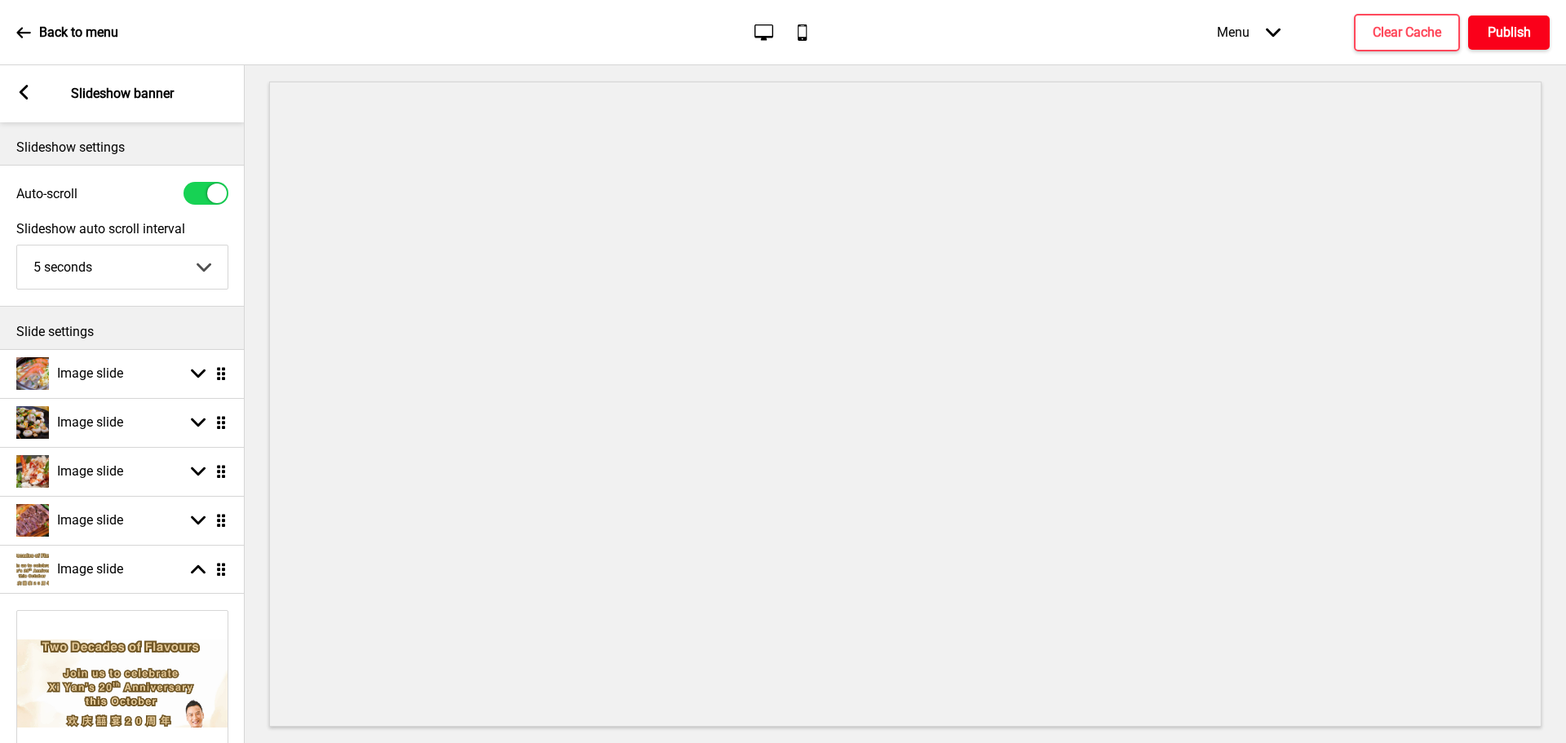
click at [1518, 25] on h4 "Publish" at bounding box center [1509, 33] width 43 height 18
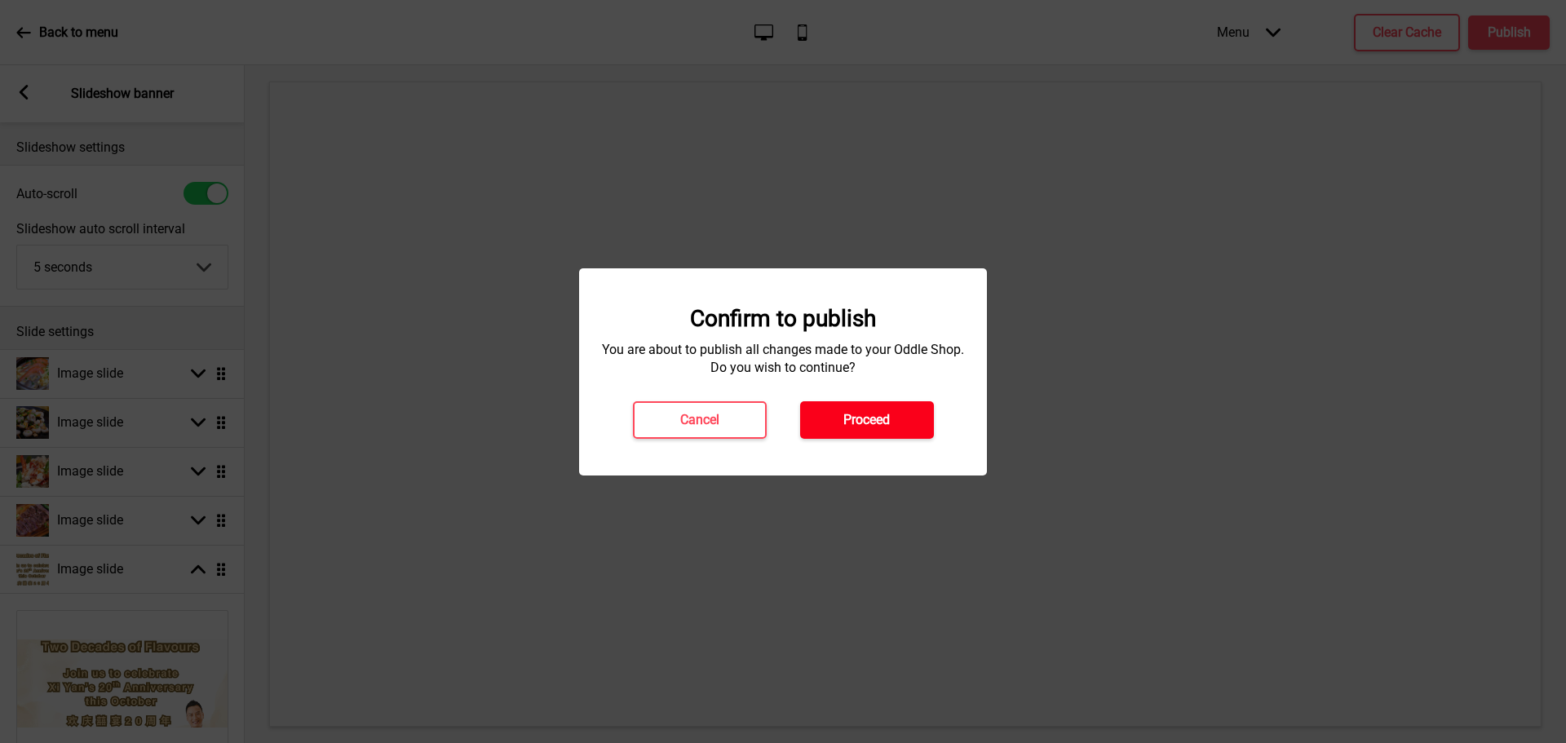
click at [897, 418] on button "Proceed" at bounding box center [867, 420] width 134 height 38
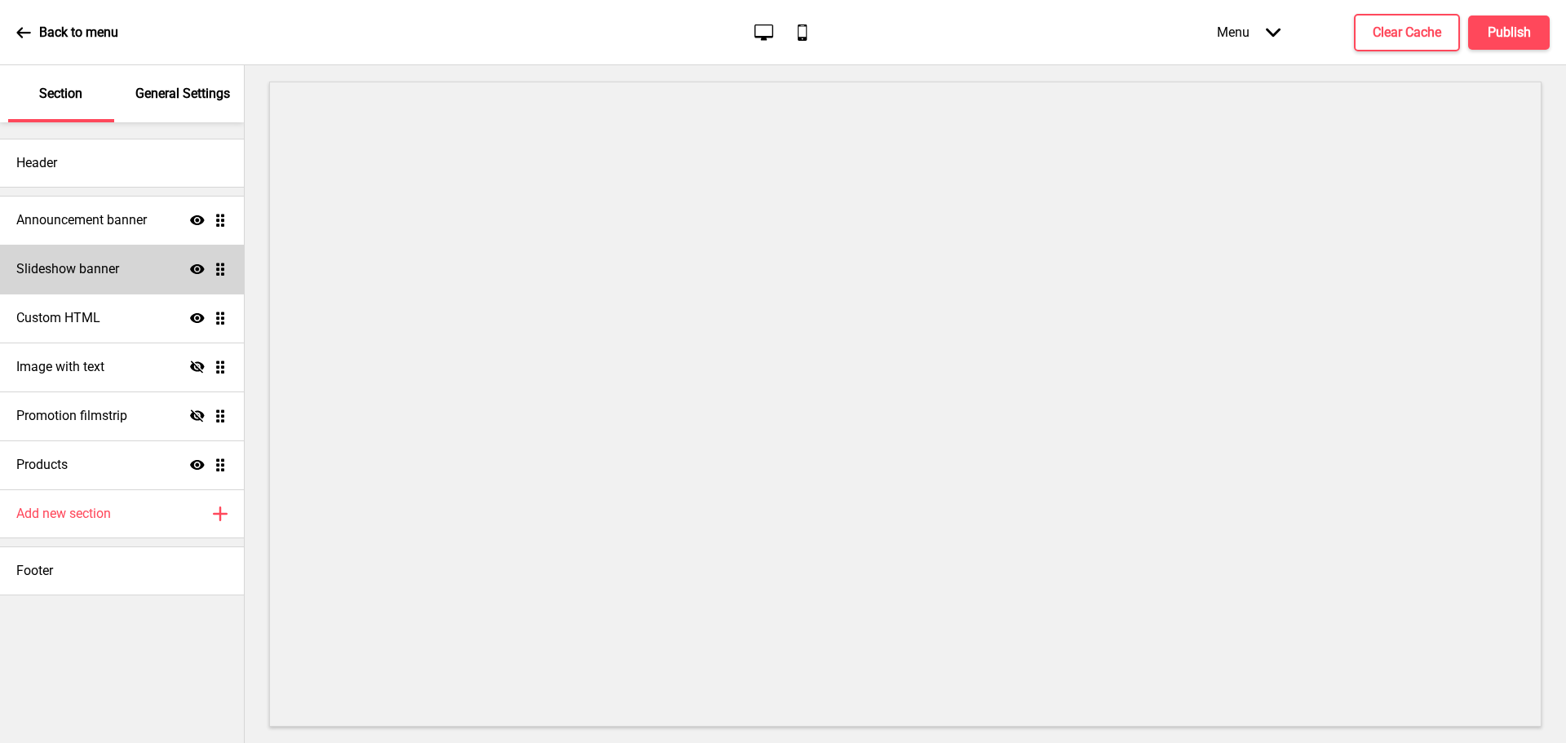
click at [128, 267] on div "Slideshow banner Show Drag" at bounding box center [122, 269] width 244 height 49
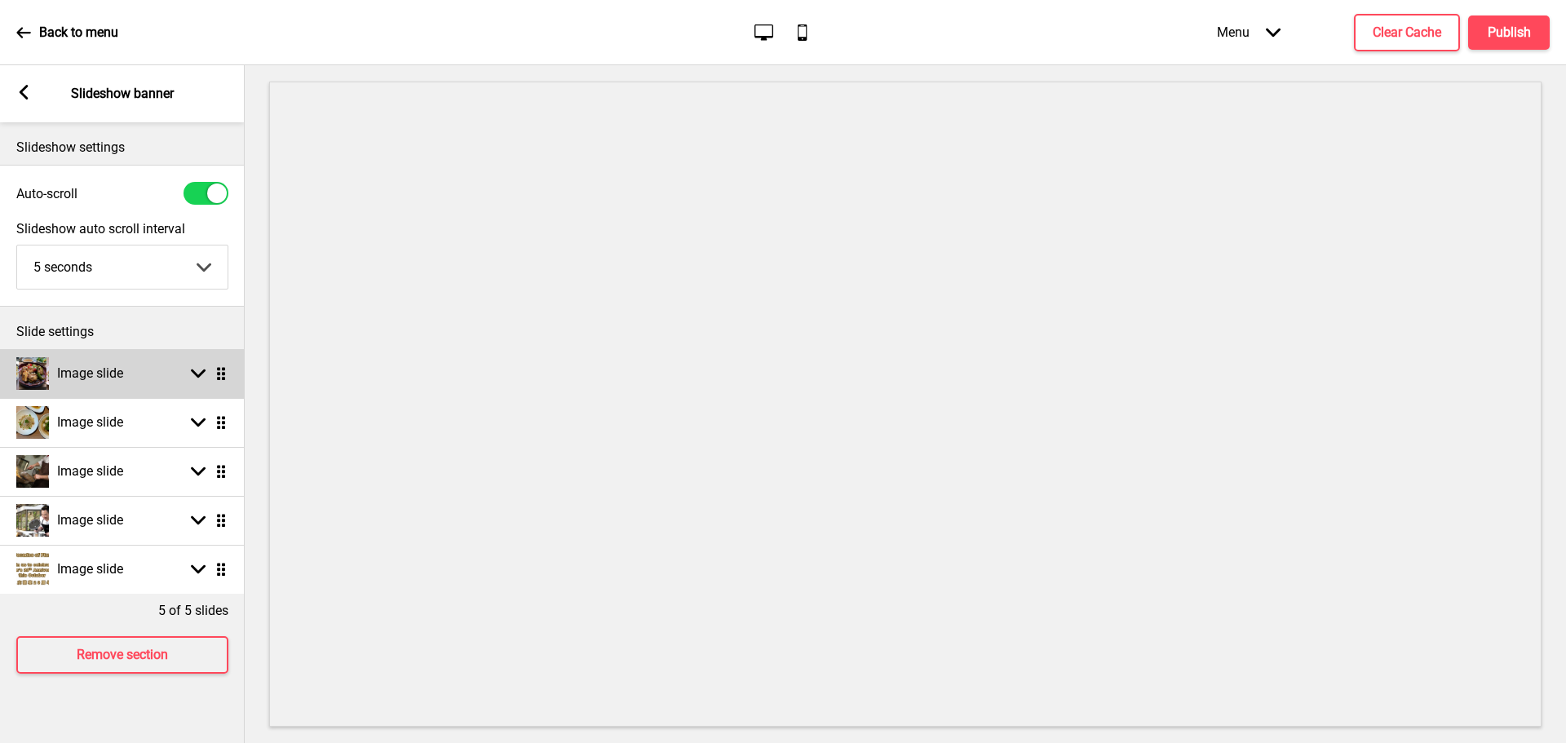
click at [198, 368] on rect at bounding box center [198, 373] width 15 height 15
select select "right"
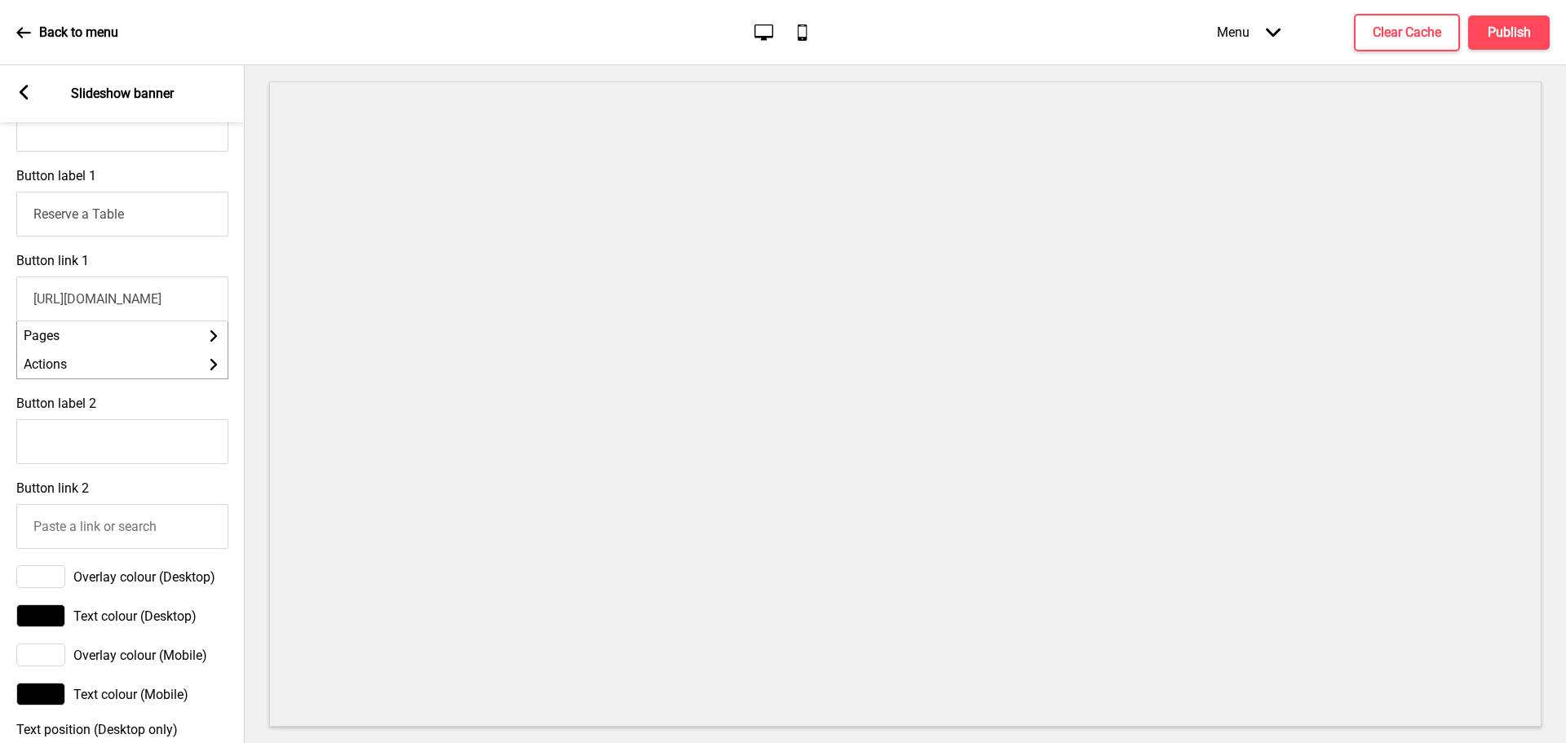
scroll to position [0, 1]
drag, startPoint x: 29, startPoint y: 299, endPoint x: 247, endPoint y: 323, distance: 219.9
click at [247, 323] on div "Section General Settings Header Announcement banner Show Drag Slideshow banner …" at bounding box center [783, 404] width 1566 height 678
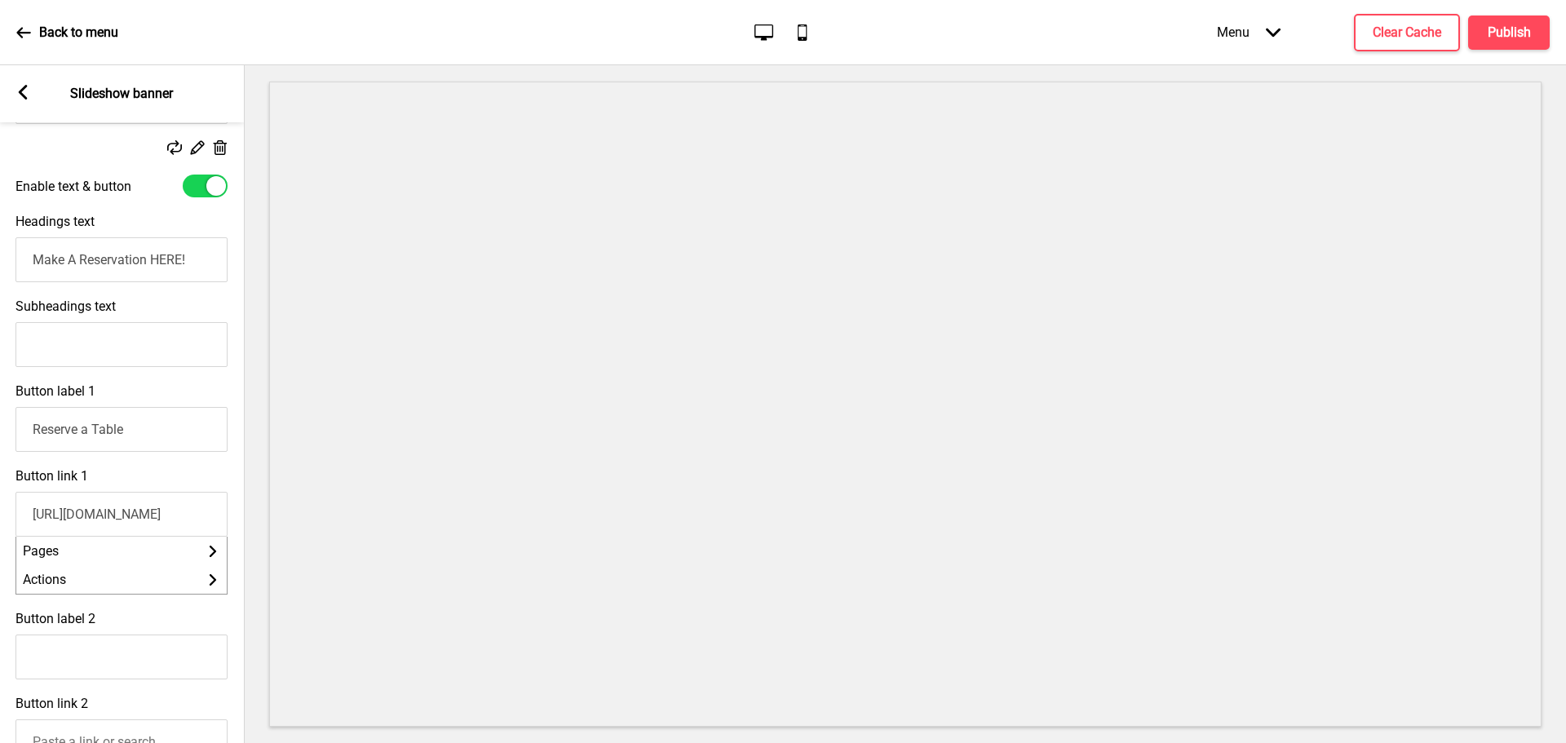
scroll to position [408, 0]
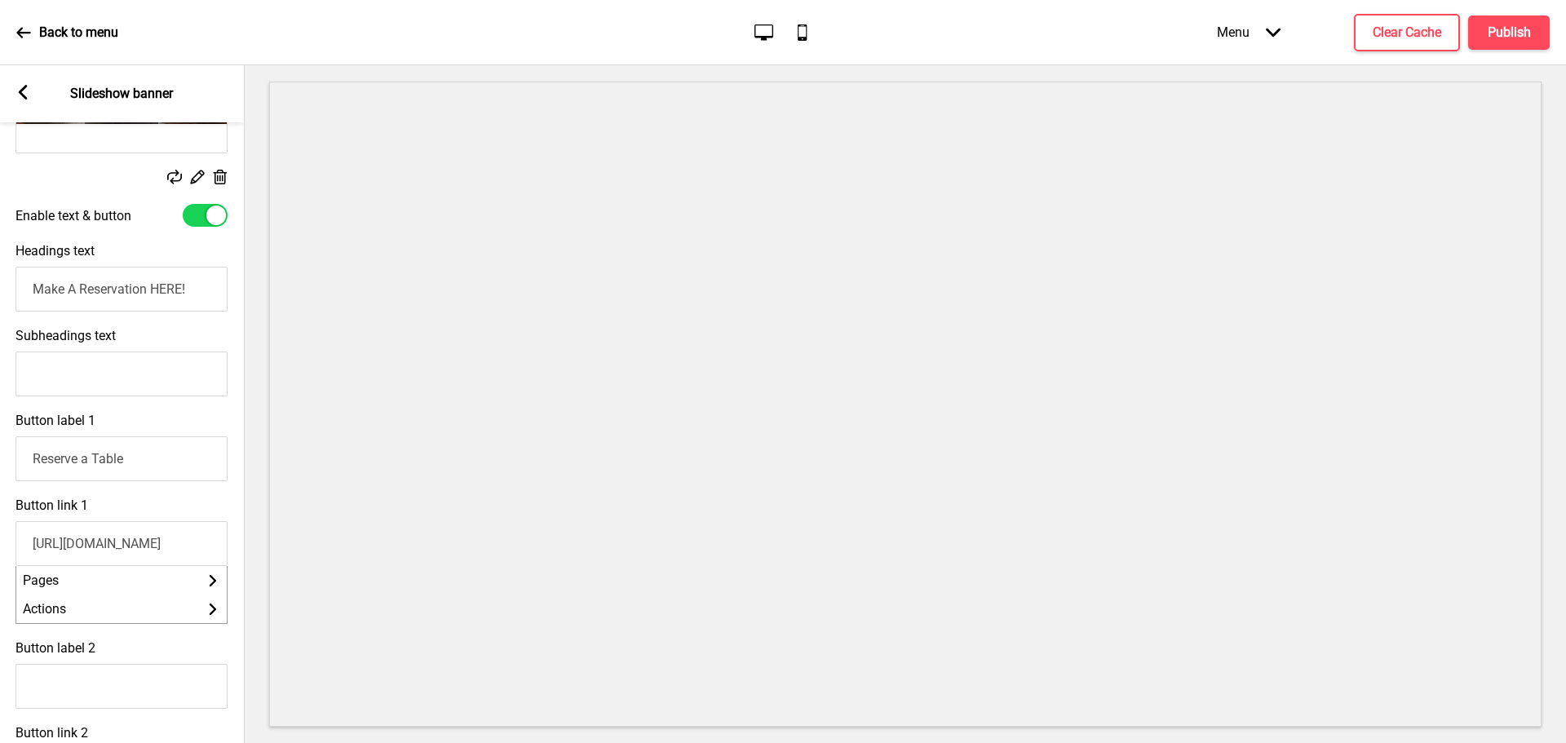
click at [26, 88] on rect at bounding box center [22, 92] width 15 height 15
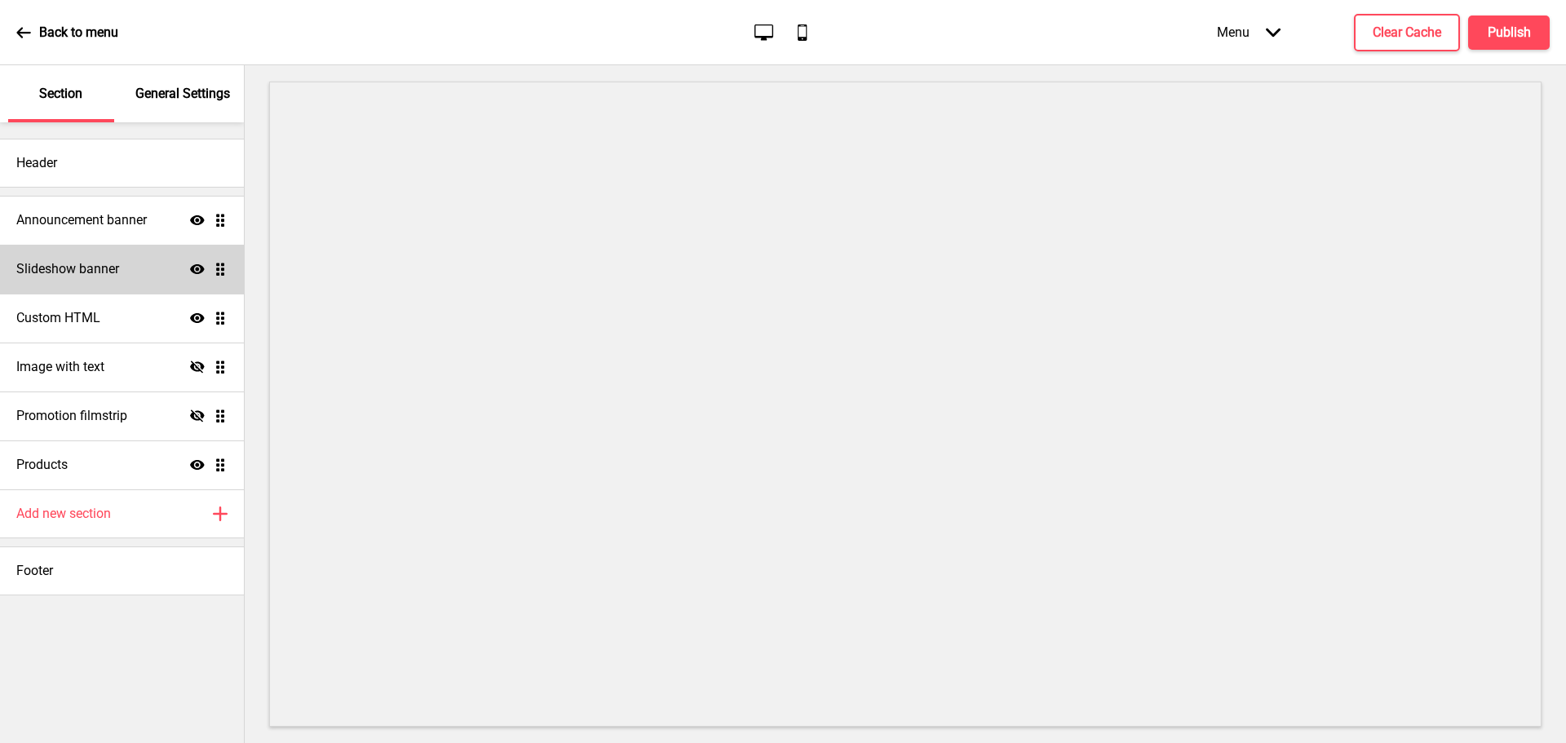
click at [73, 262] on h4 "Slideshow banner" at bounding box center [67, 269] width 103 height 18
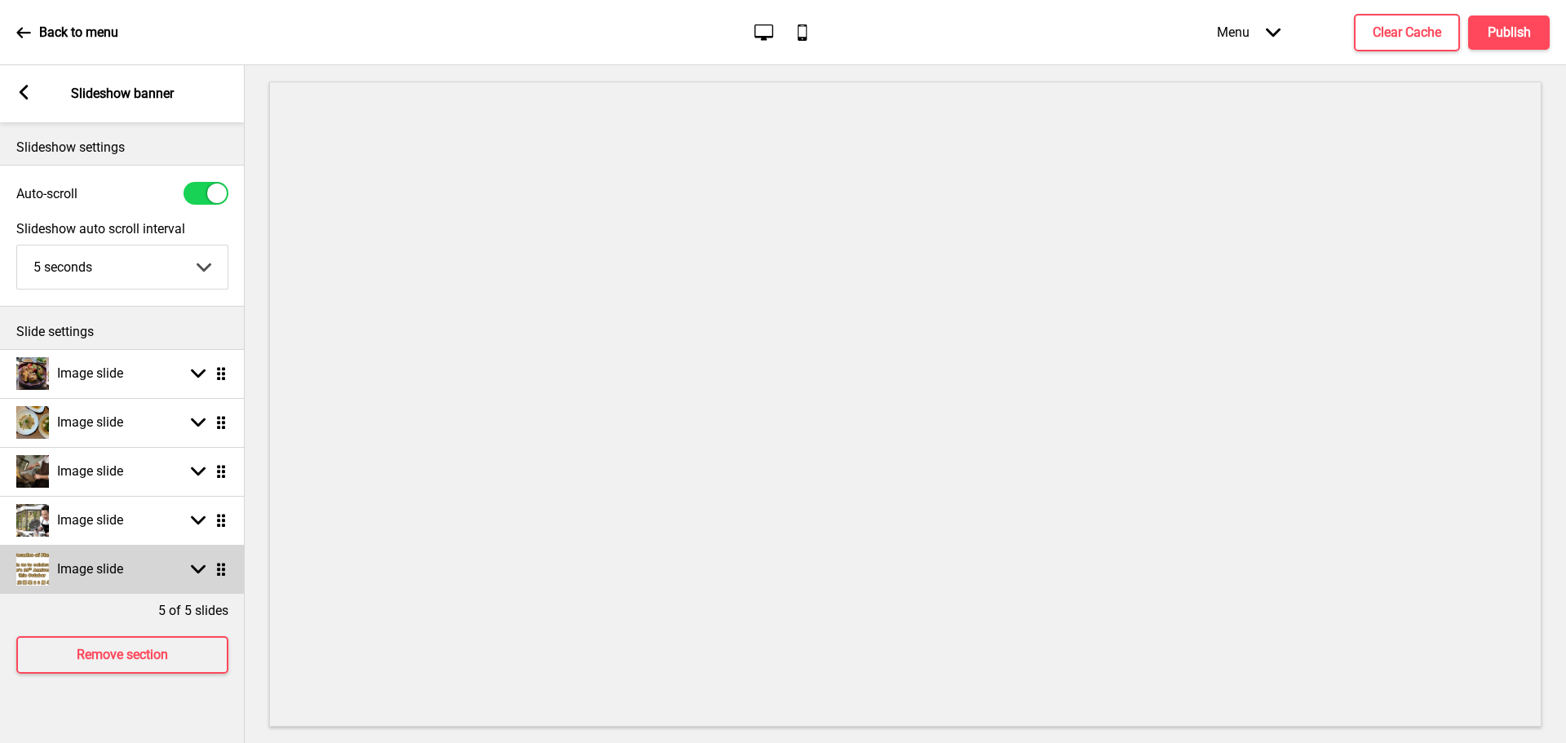
click at [69, 560] on h4 "Image slide" at bounding box center [90, 569] width 66 height 18
select select "right"
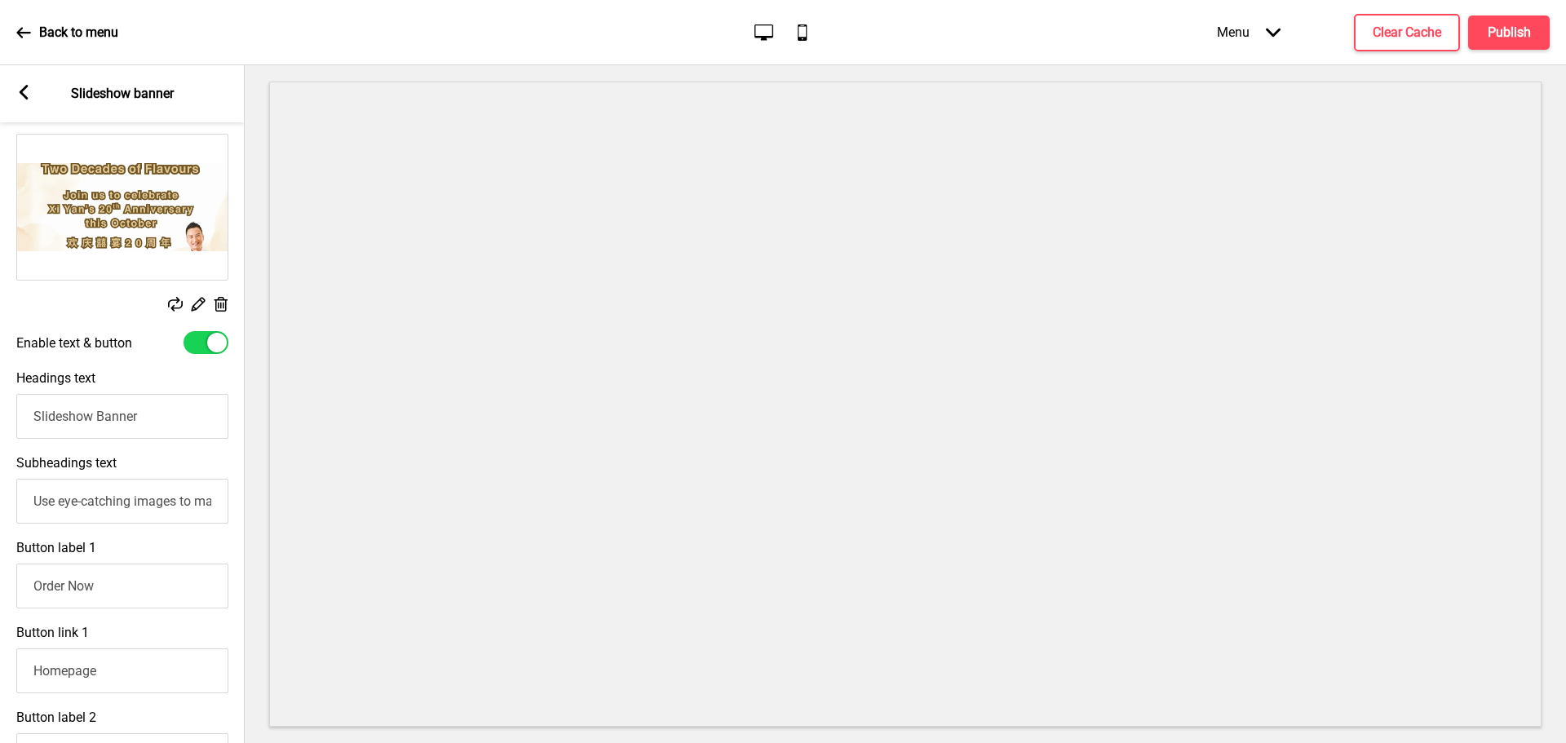
scroll to position [571, 0]
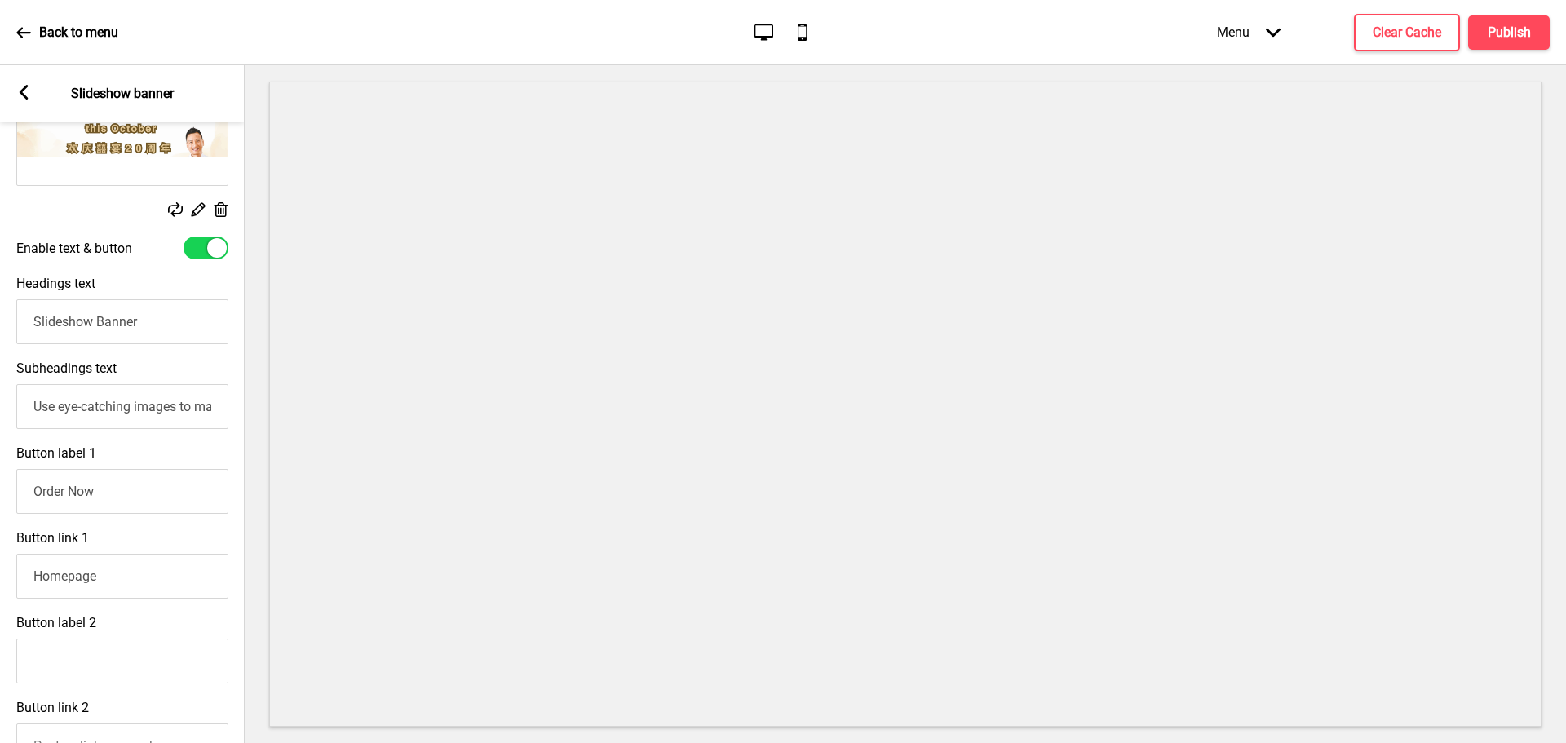
click at [113, 584] on input "Homepage" at bounding box center [122, 576] width 212 height 45
drag, startPoint x: 122, startPoint y: 585, endPoint x: 4, endPoint y: 586, distance: 117.5
click at [4, 586] on div "Button link 1 Homepage Pages Arrow right Actions Arrow right" at bounding box center [122, 593] width 245 height 143
paste input "https://reserve.oddle.me/en_SG/xiyanshaw"
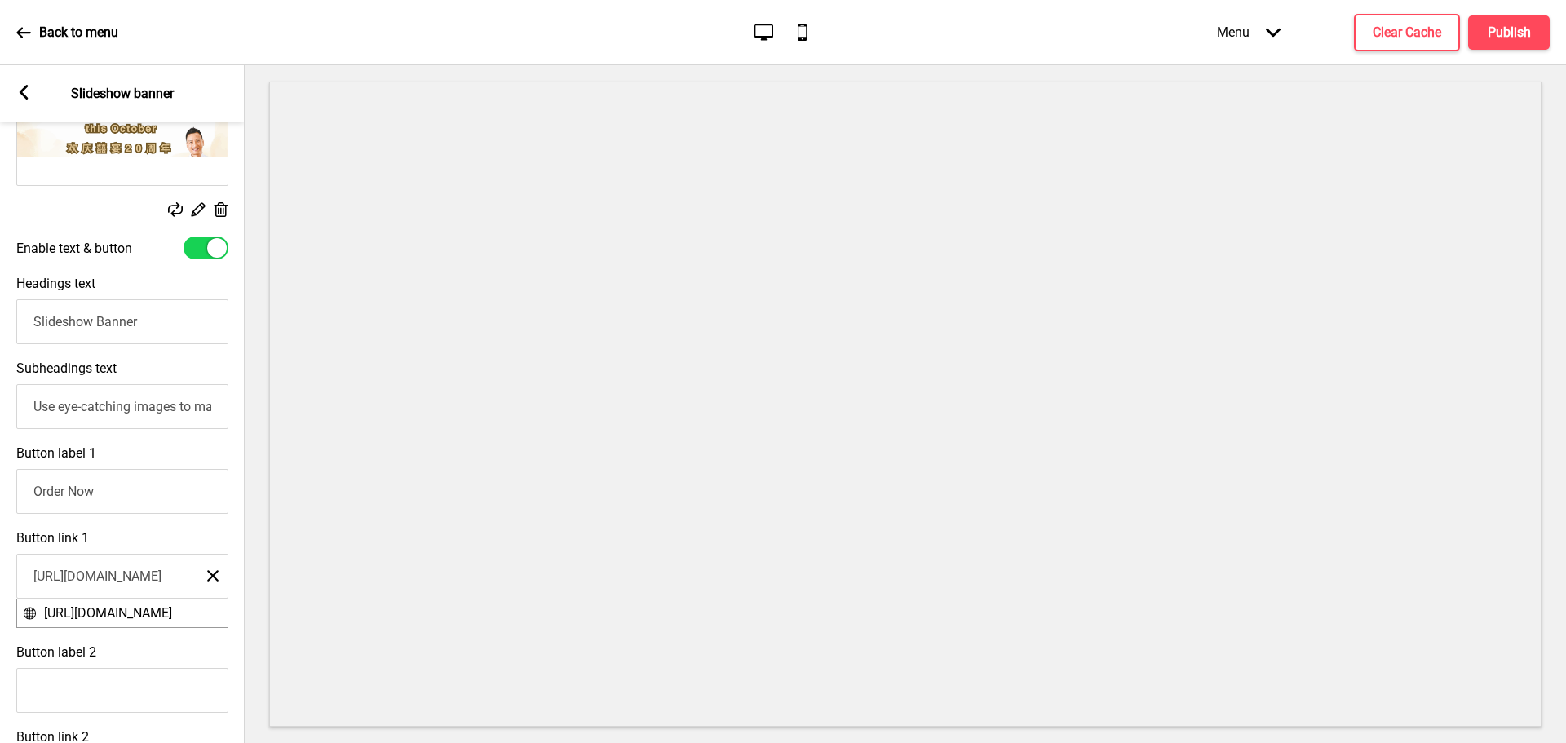
type input "https://reserve.oddle.me/en_SG/xiyanshaw"
click at [98, 500] on input "Order Now" at bounding box center [122, 491] width 212 height 45
drag, startPoint x: 22, startPoint y: 400, endPoint x: 263, endPoint y: 414, distance: 241.1
click at [263, 414] on div "Section General Settings Header Announcement banner Show Drag Slideshow banner …" at bounding box center [783, 404] width 1566 height 678
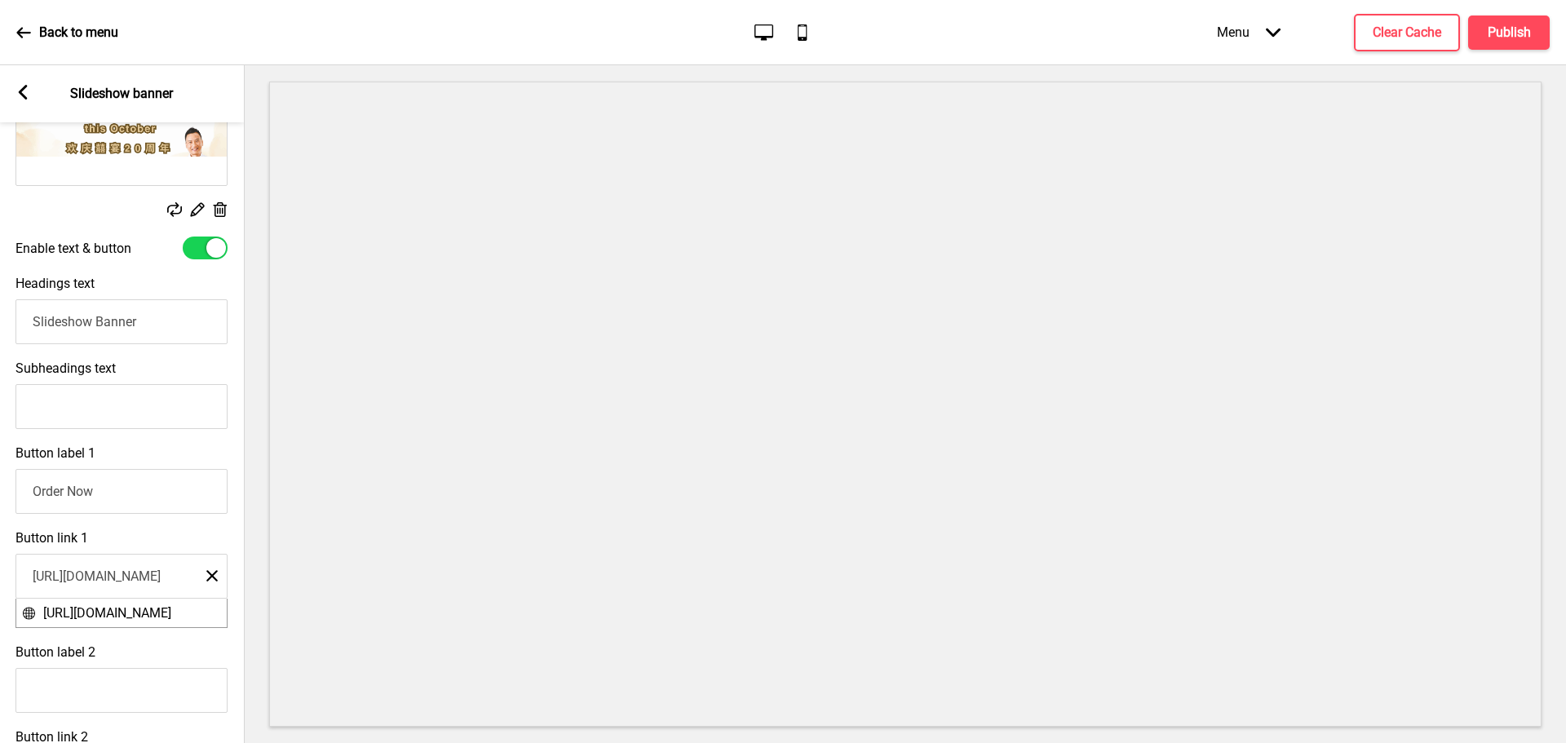
scroll to position [0, 0]
drag, startPoint x: 148, startPoint y: 320, endPoint x: -39, endPoint y: 339, distance: 188.6
click at [0, 339] on html "Back to menu Desktop Mobile Menu Arrow down Product Page Store Information Chec…" at bounding box center [783, 371] width 1566 height 743
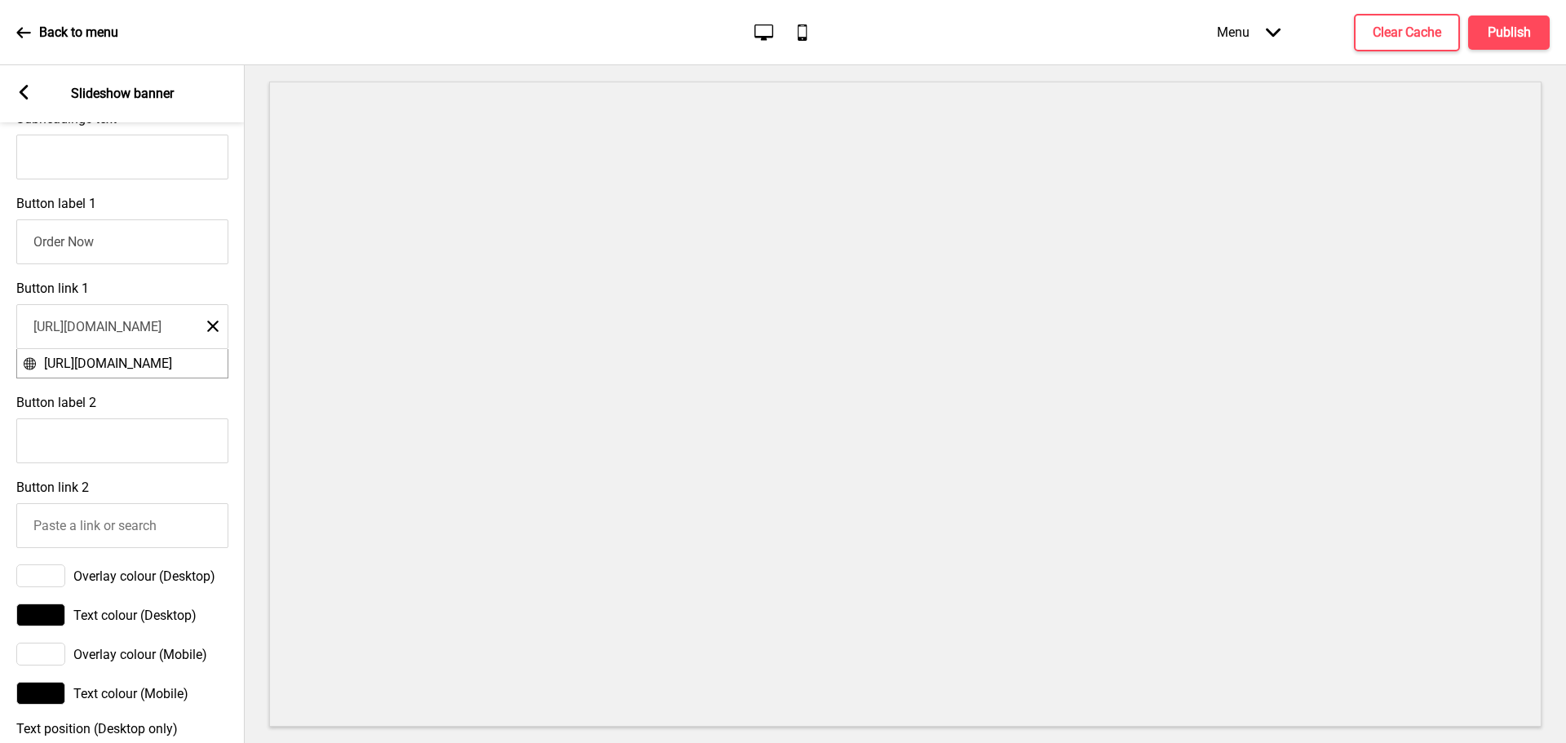
scroll to position [1060, 0]
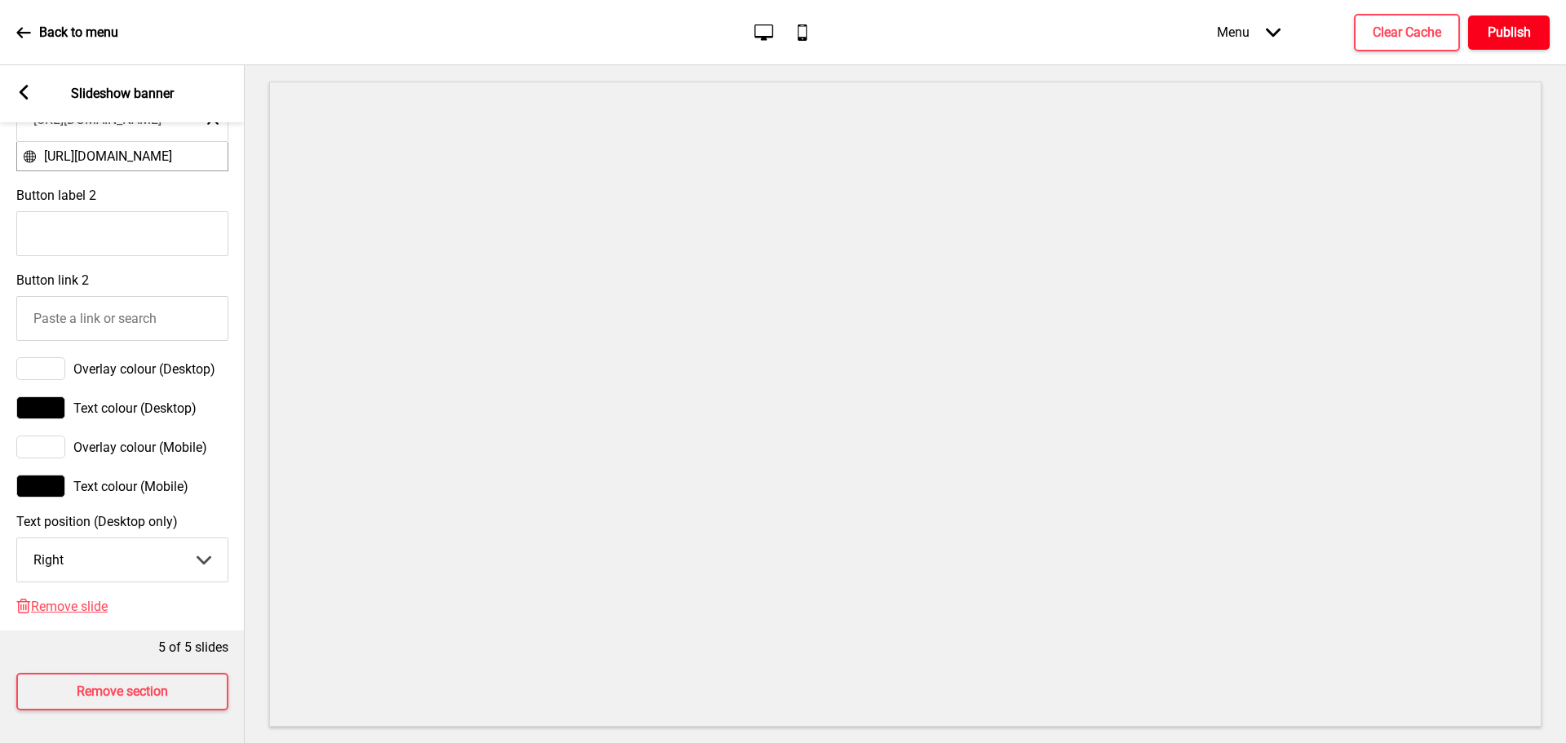
type input "Xi Yan 20th Anniversary"
click at [1507, 38] on h4 "Publish" at bounding box center [1509, 33] width 43 height 18
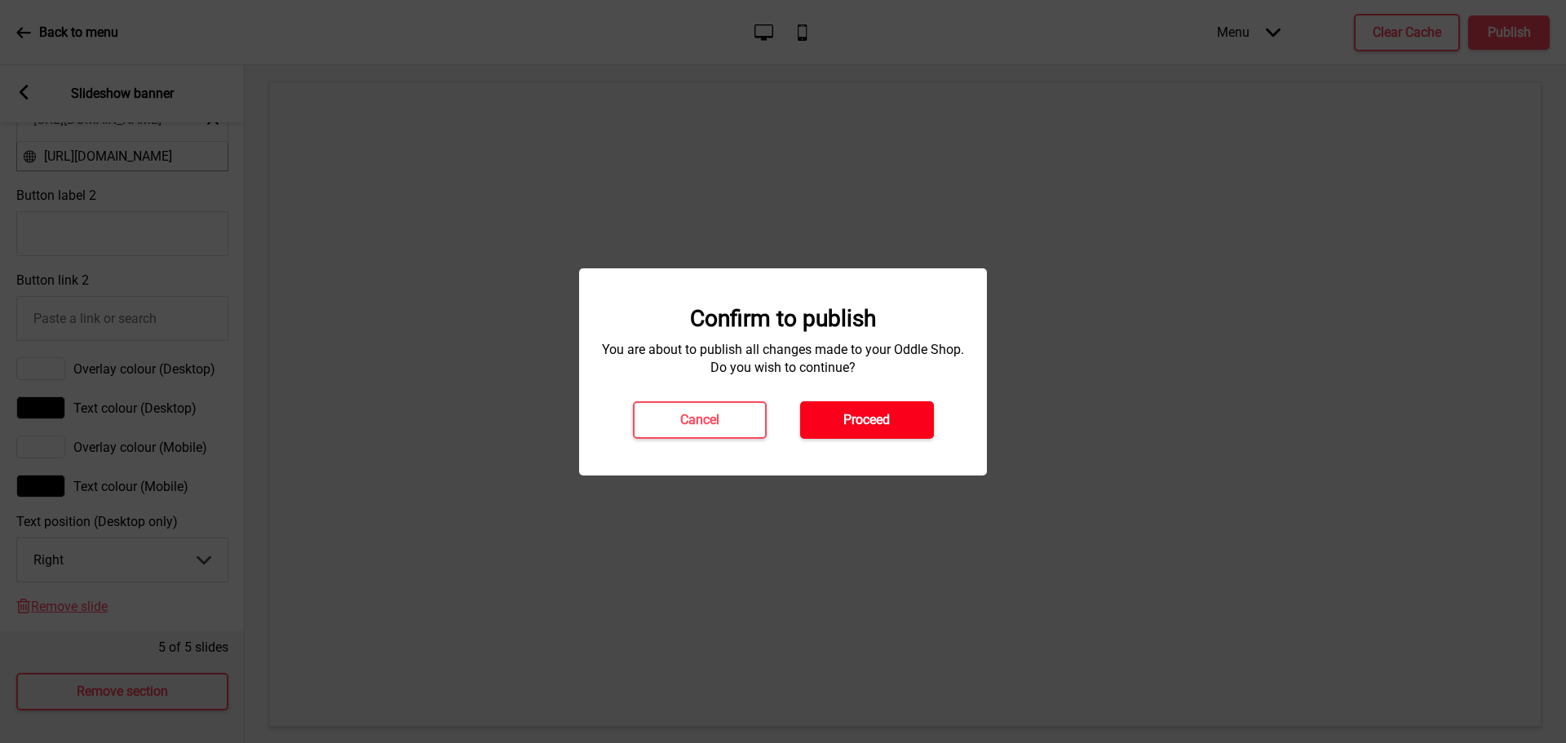
click at [892, 411] on button "Proceed" at bounding box center [867, 420] width 134 height 38
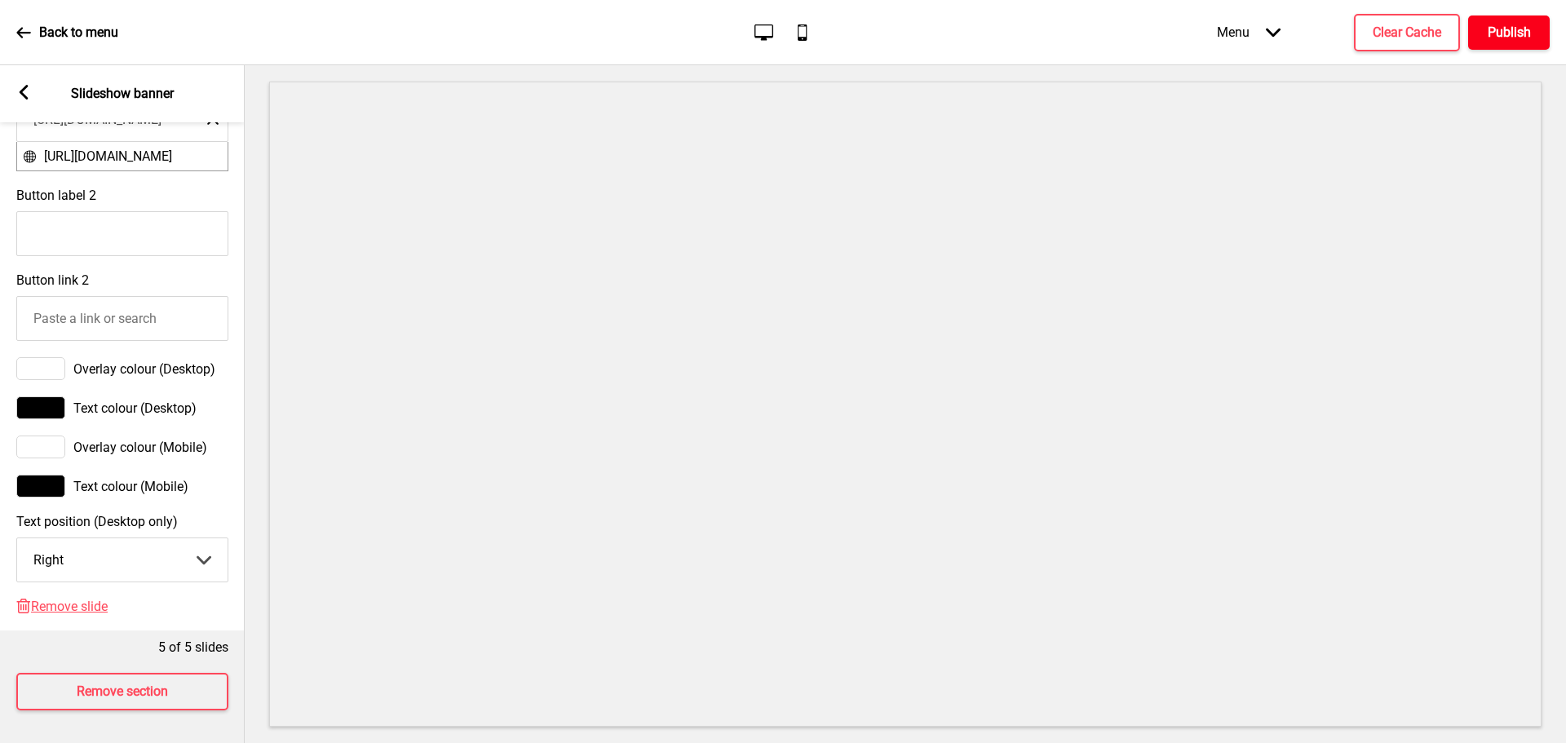
click at [1504, 31] on h4 "Publish" at bounding box center [1509, 33] width 43 height 18
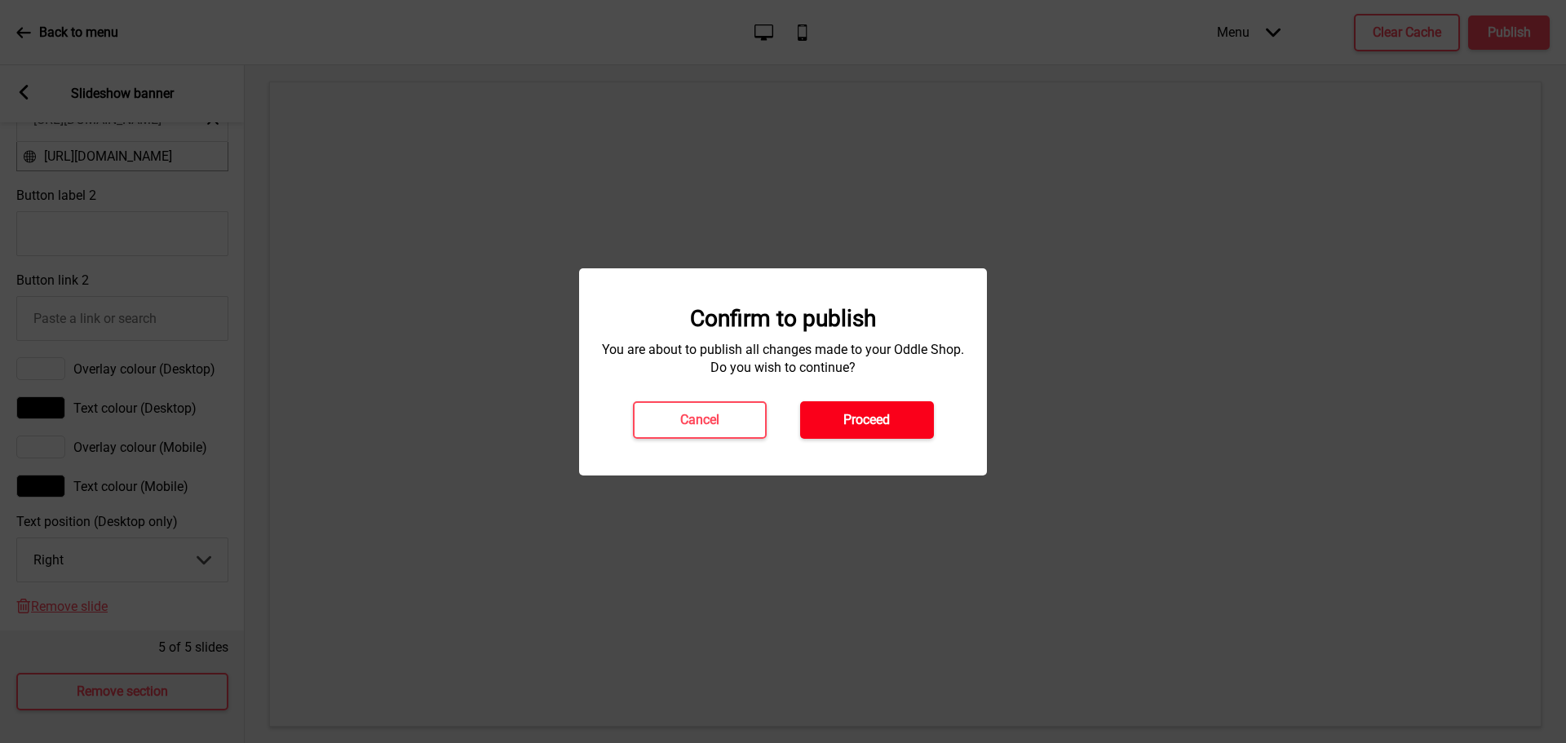
click at [888, 411] on h4 "Proceed" at bounding box center [866, 420] width 46 height 18
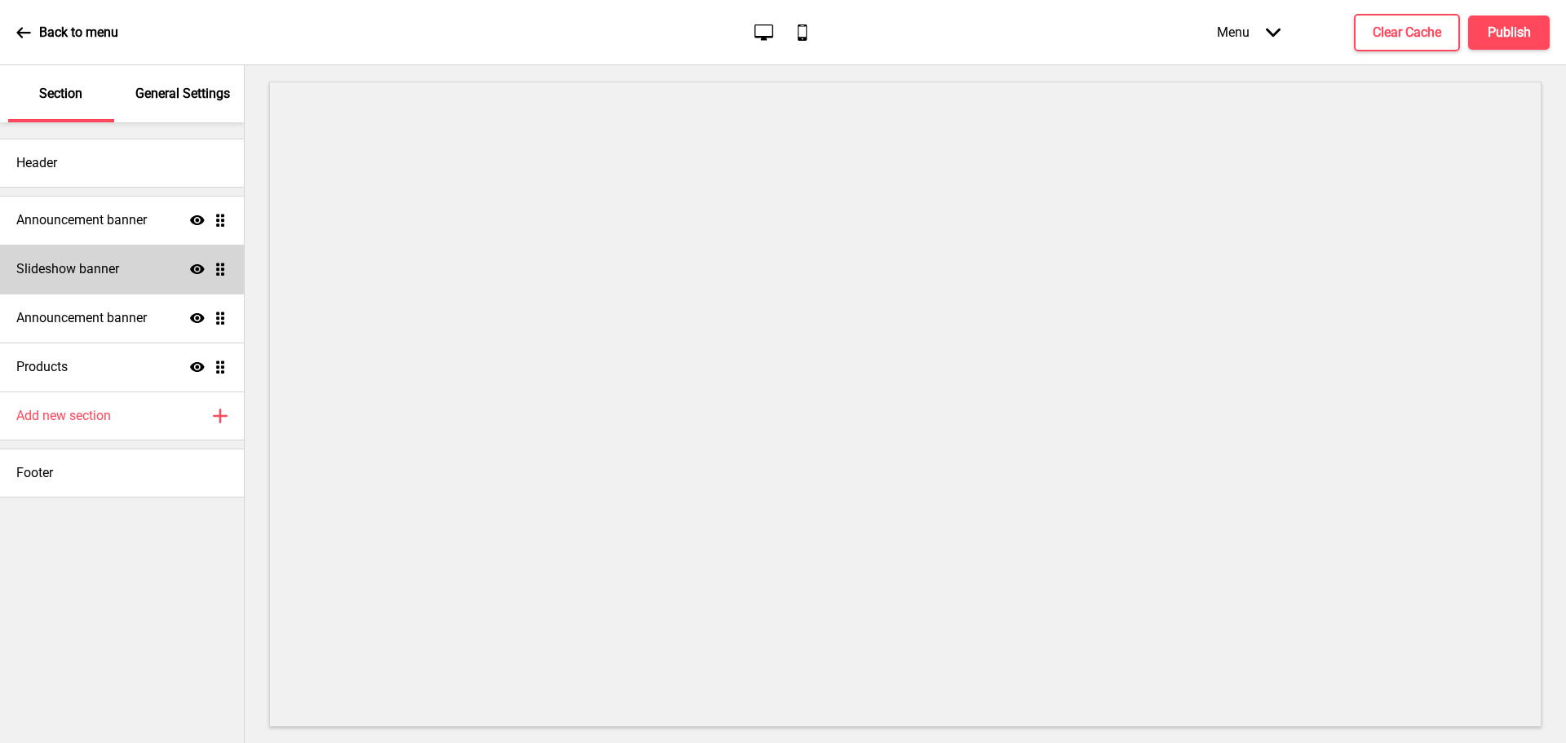
click at [86, 268] on h4 "Slideshow banner" at bounding box center [67, 269] width 103 height 18
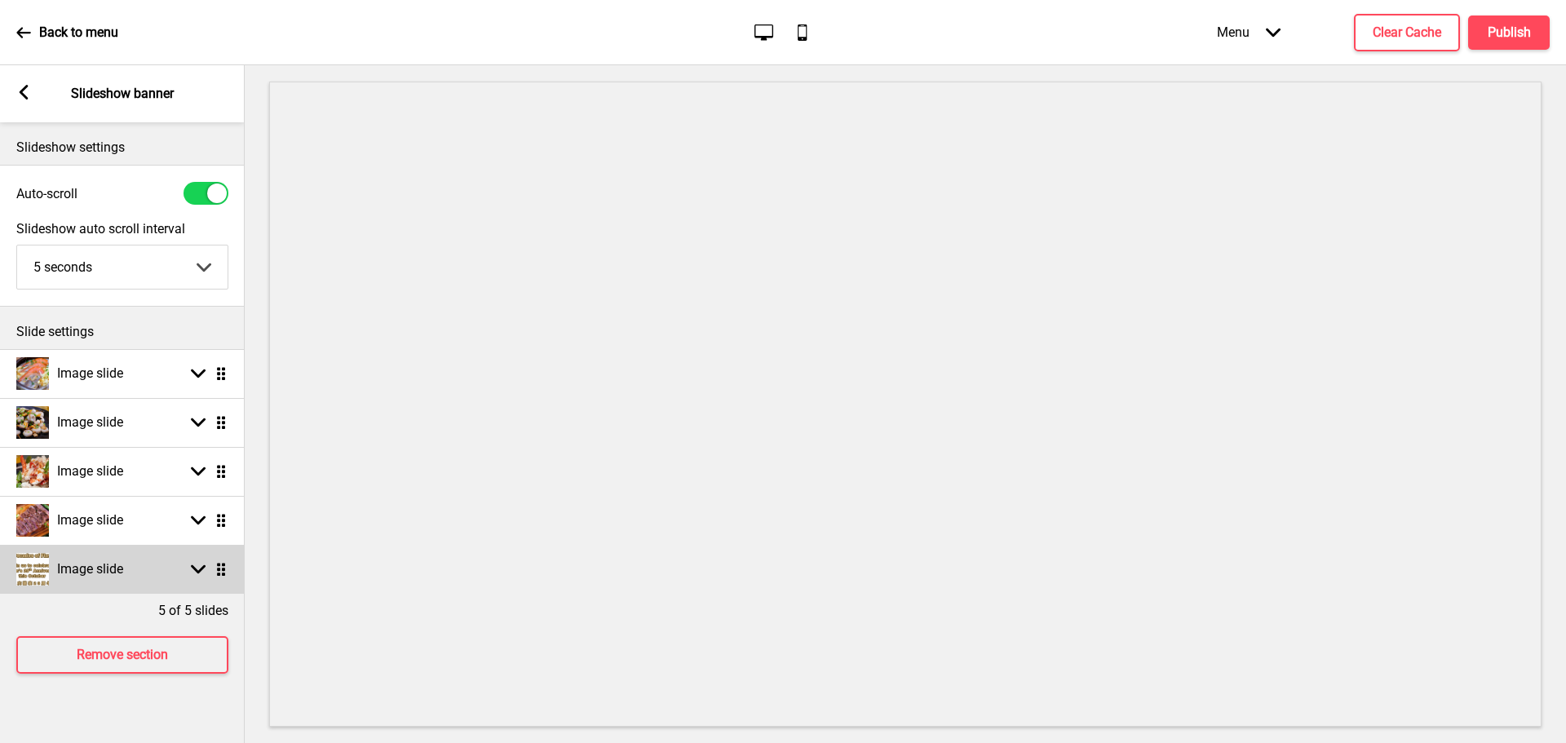
click at [120, 562] on h4 "Image slide" at bounding box center [90, 569] width 66 height 18
select select "right"
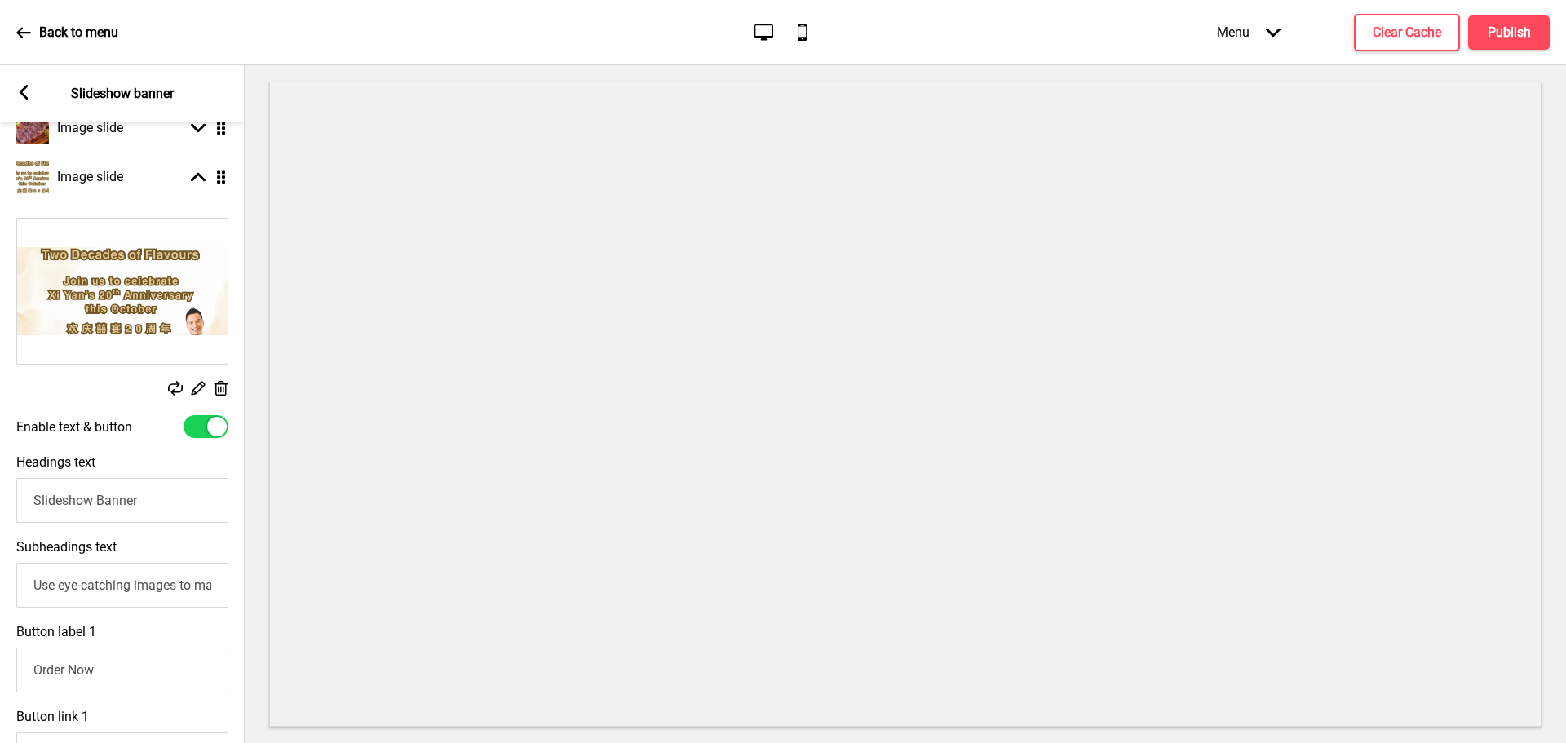
scroll to position [489, 0]
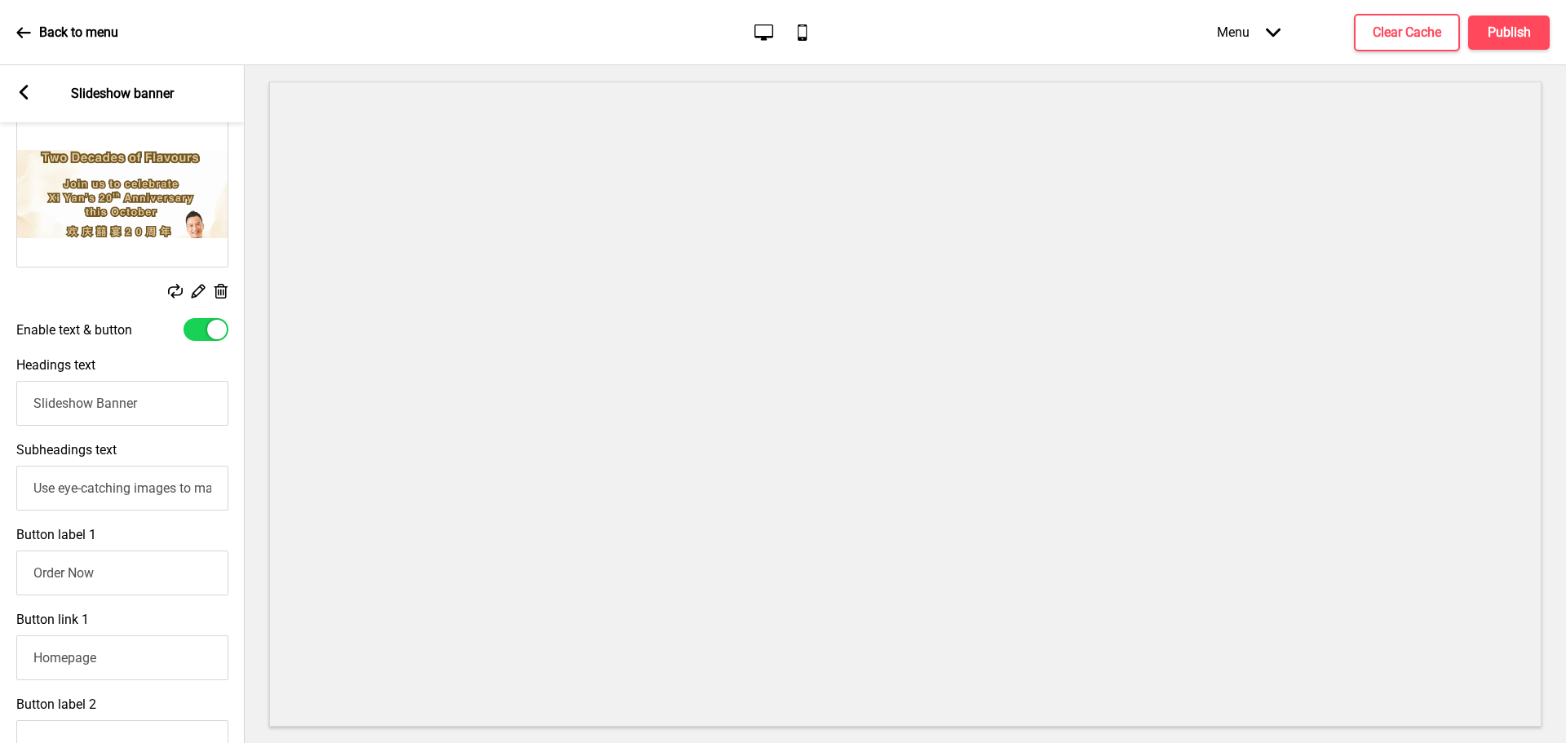
click at [210, 320] on div at bounding box center [206, 329] width 45 height 23
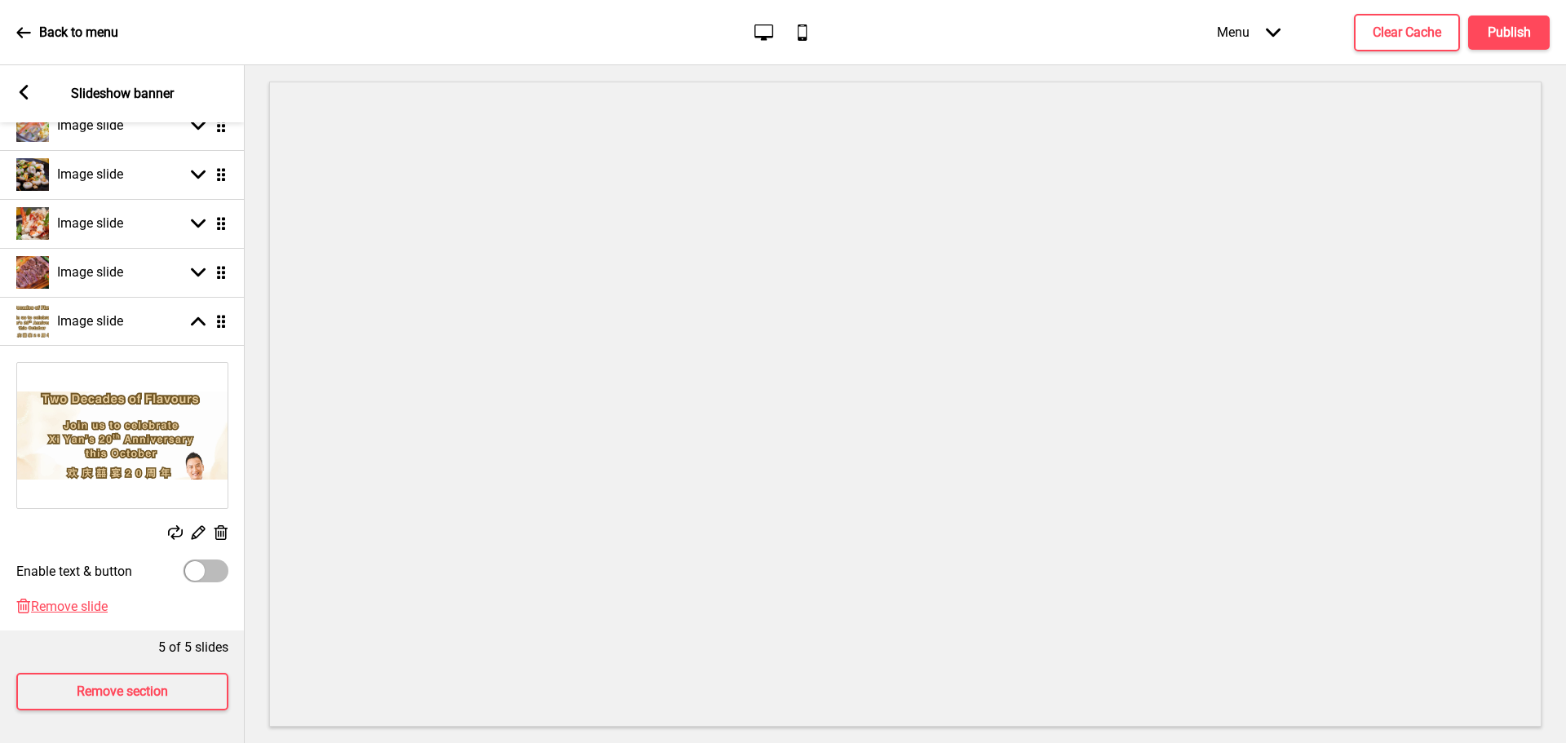
scroll to position [260, 0]
click at [202, 560] on div at bounding box center [206, 571] width 45 height 23
checkbox input "true"
select select "right"
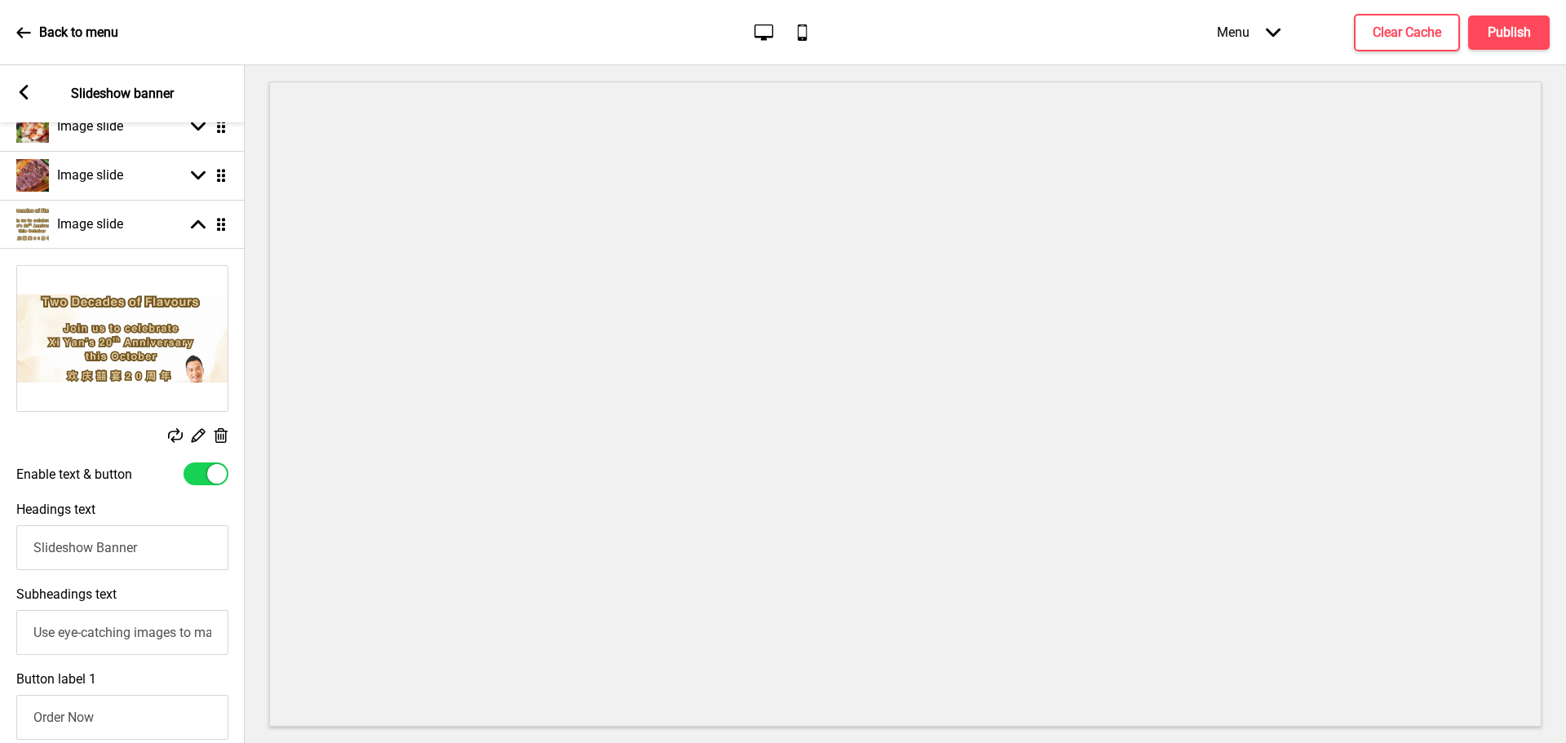
scroll to position [489, 0]
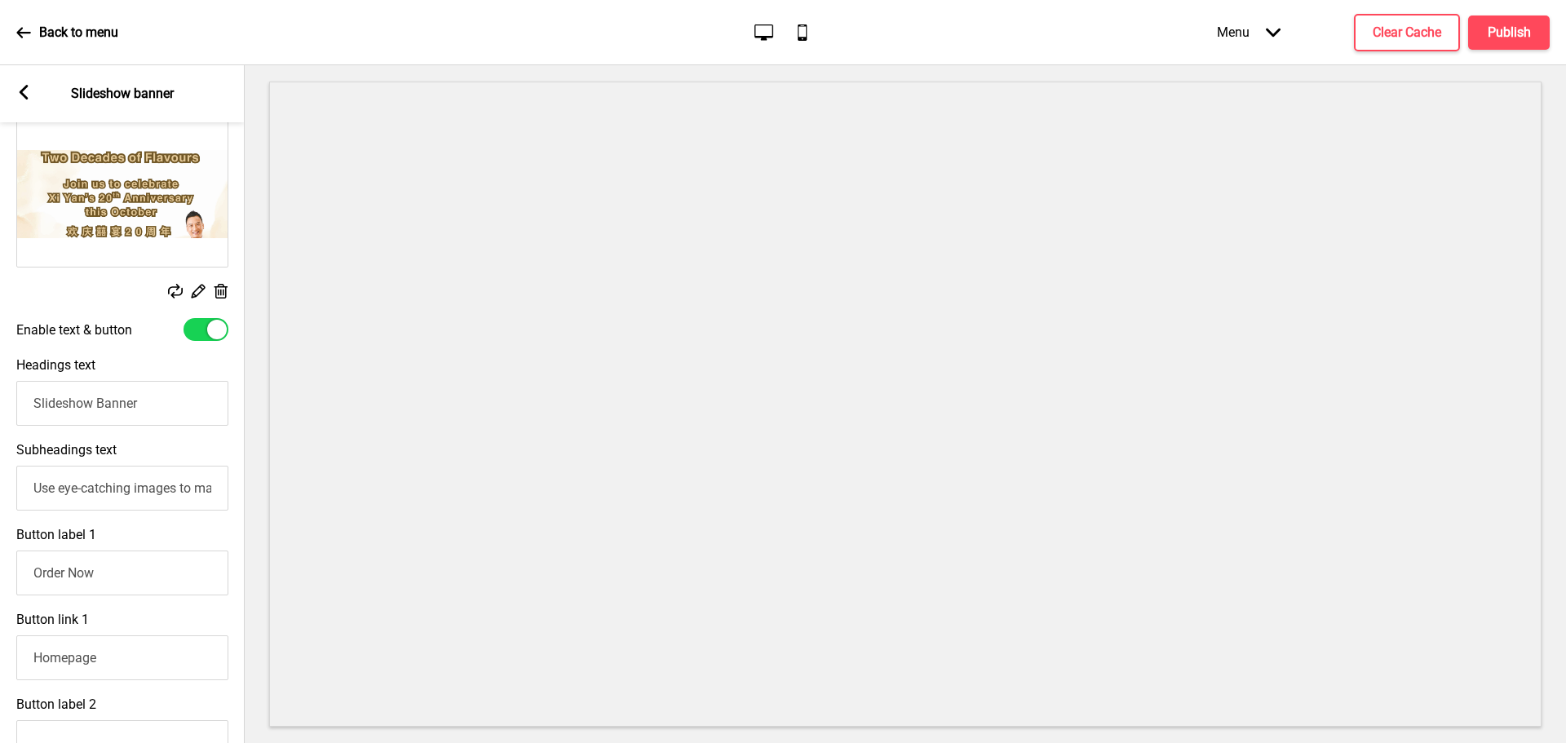
drag, startPoint x: 145, startPoint y: 404, endPoint x: -54, endPoint y: 392, distance: 199.4
click at [0, 392] on html "Back to menu Desktop Mobile Menu Arrow down Product Page Store Information Chec…" at bounding box center [783, 371] width 1566 height 743
type input "[PERSON_NAME] 20th Anniversary"
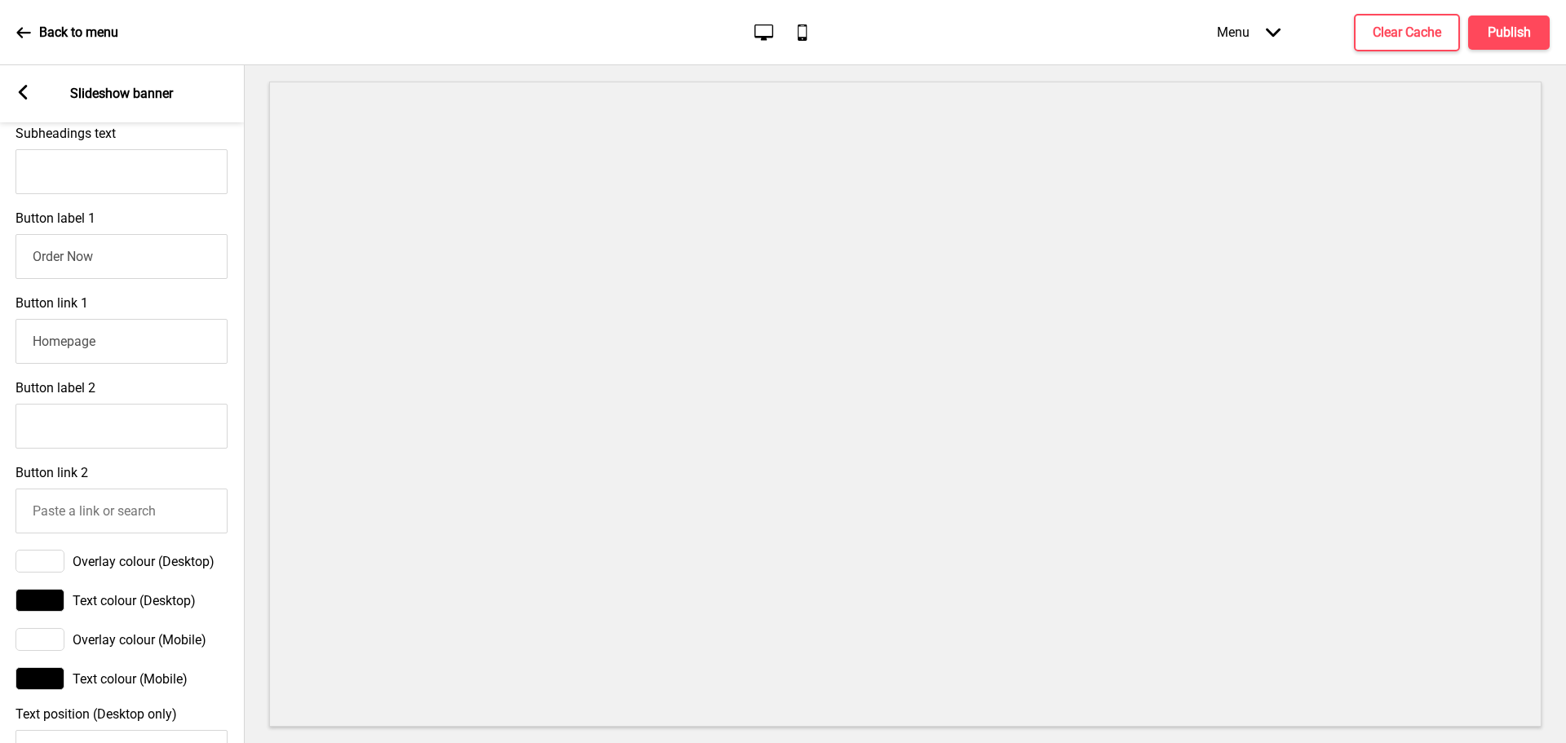
scroll to position [816, 0]
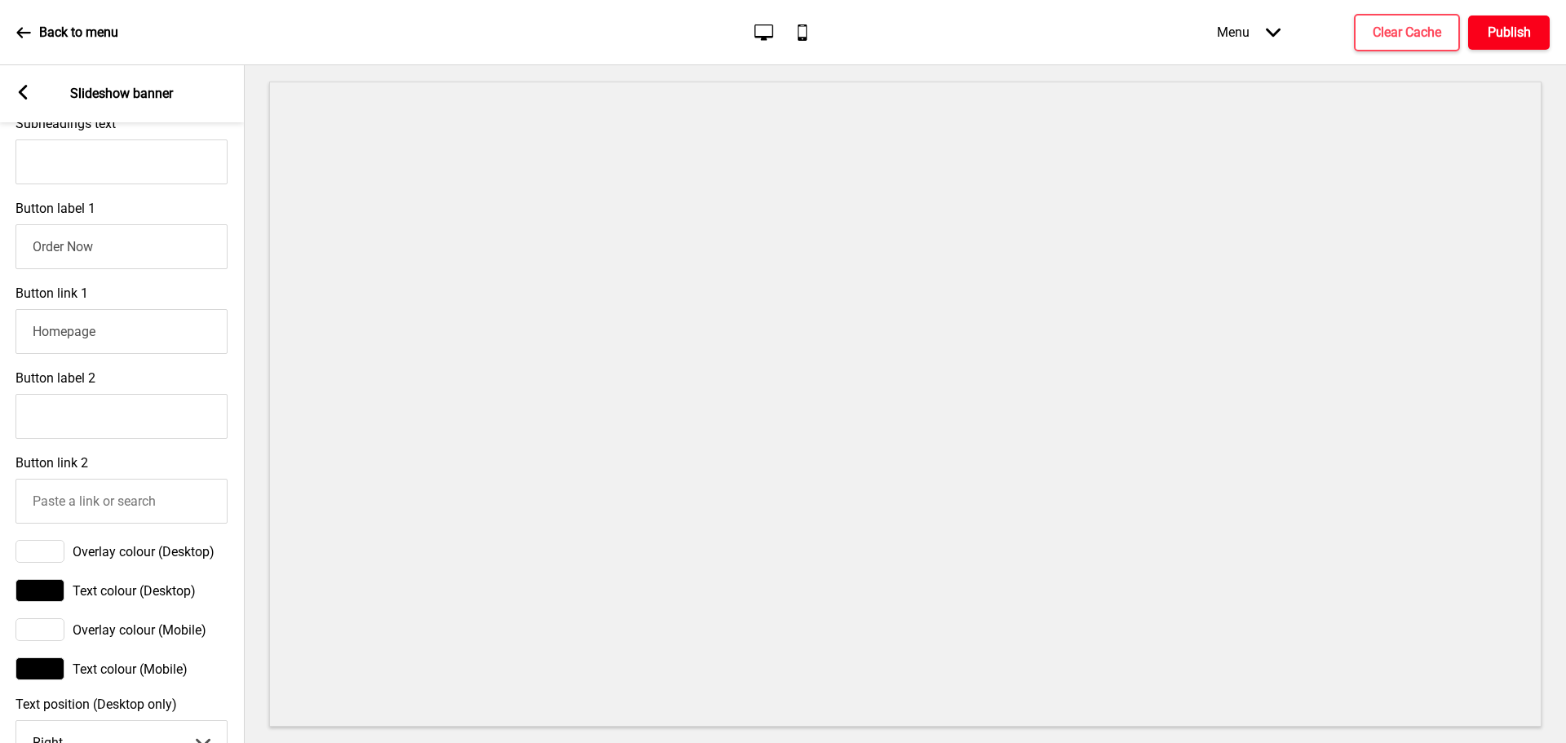
click at [1516, 22] on button "Publish" at bounding box center [1509, 32] width 82 height 34
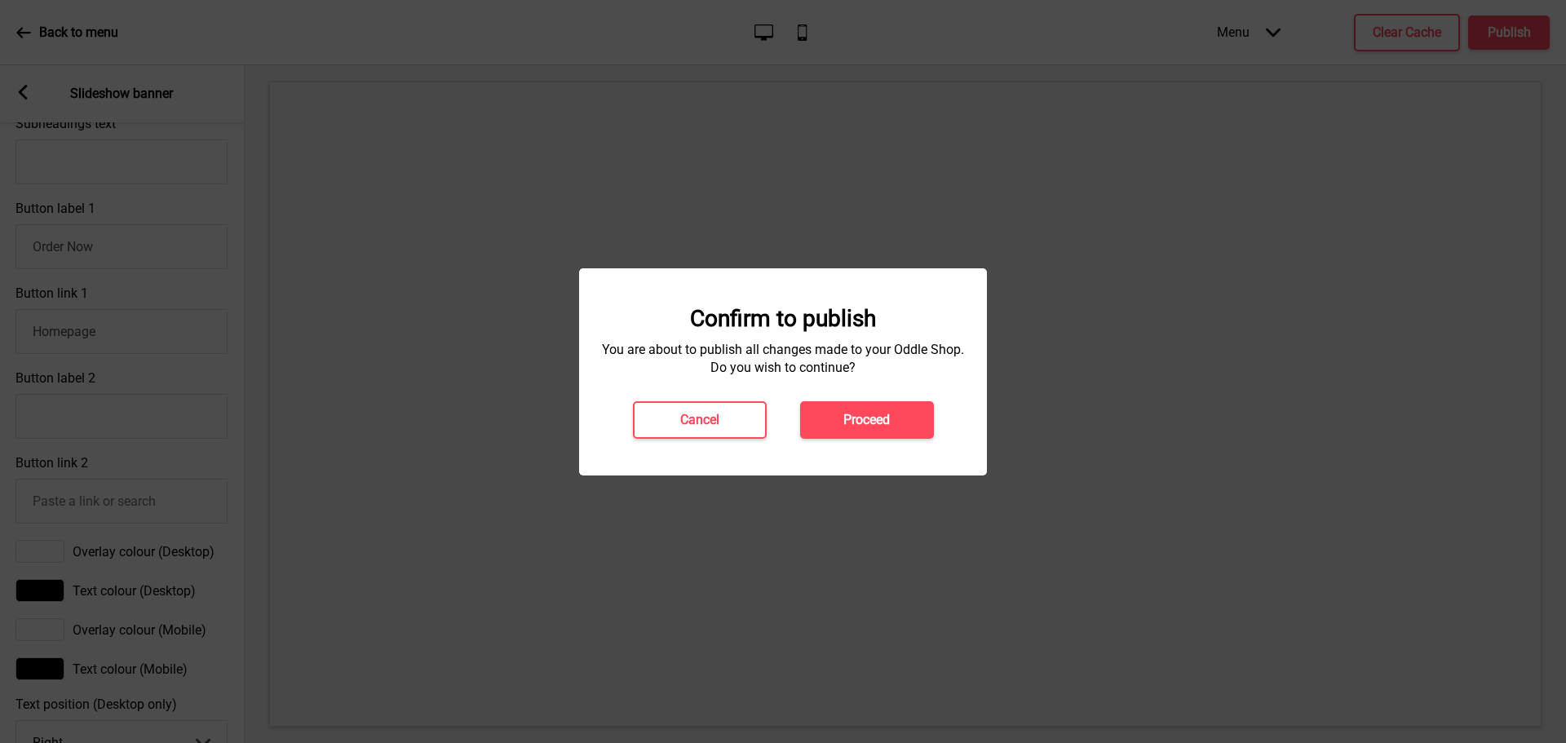
click at [885, 407] on button "Proceed" at bounding box center [867, 420] width 134 height 38
